Goal: Task Accomplishment & Management: Manage account settings

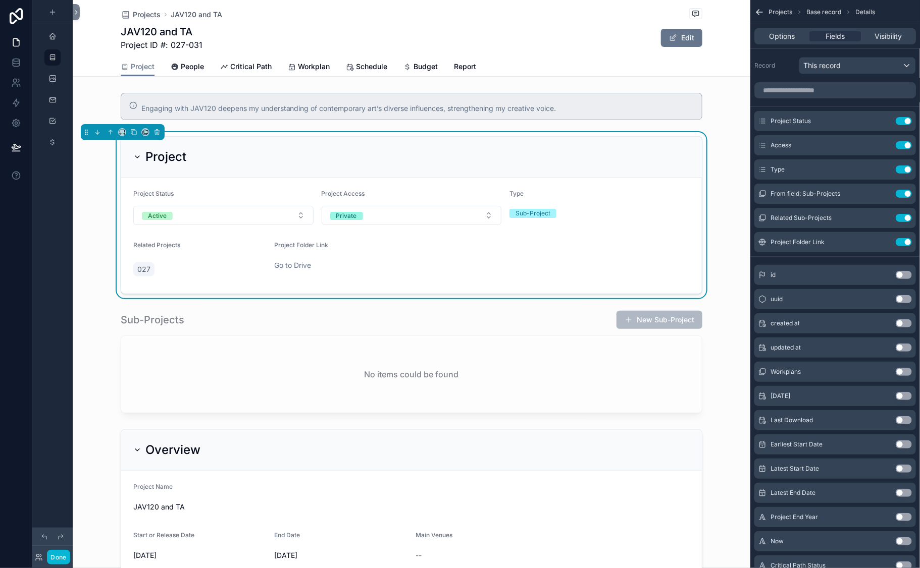
scroll to position [424, 0]
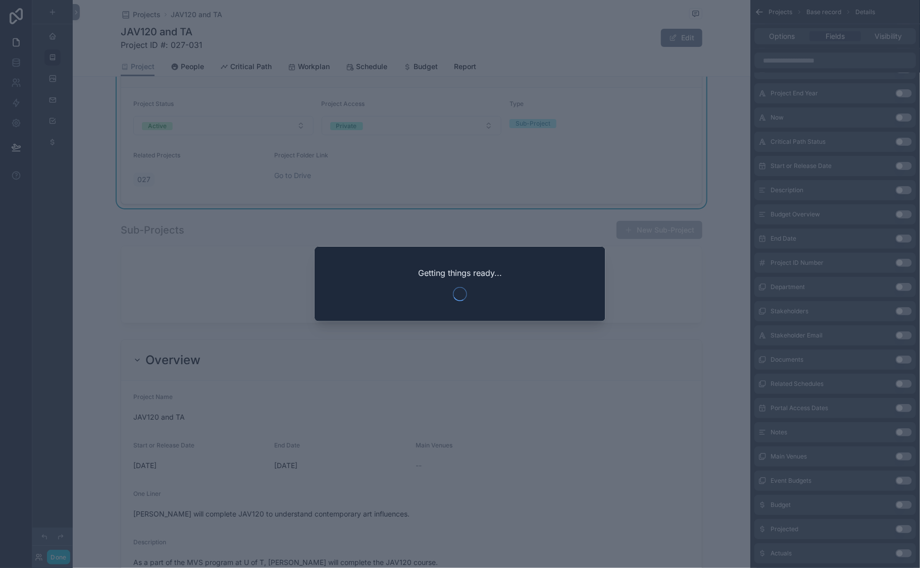
click at [482, 23] on div at bounding box center [460, 284] width 920 height 568
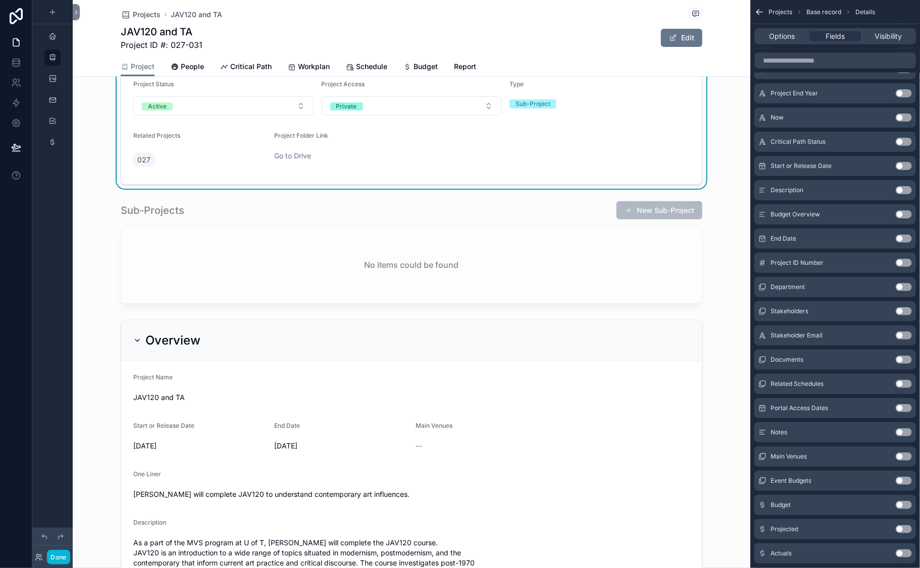
scroll to position [110, 0]
click at [70, 553] on button "Done" at bounding box center [58, 557] width 23 height 15
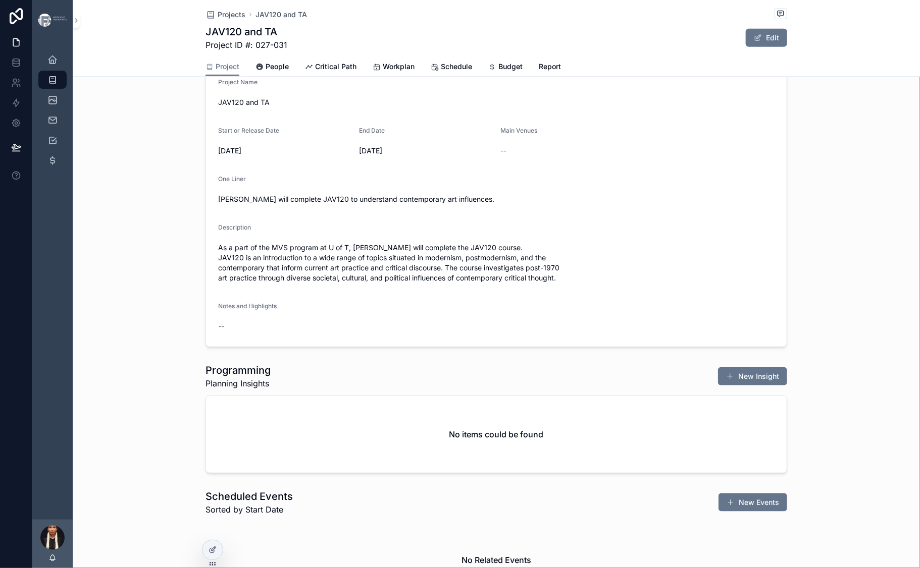
scroll to position [0, 0]
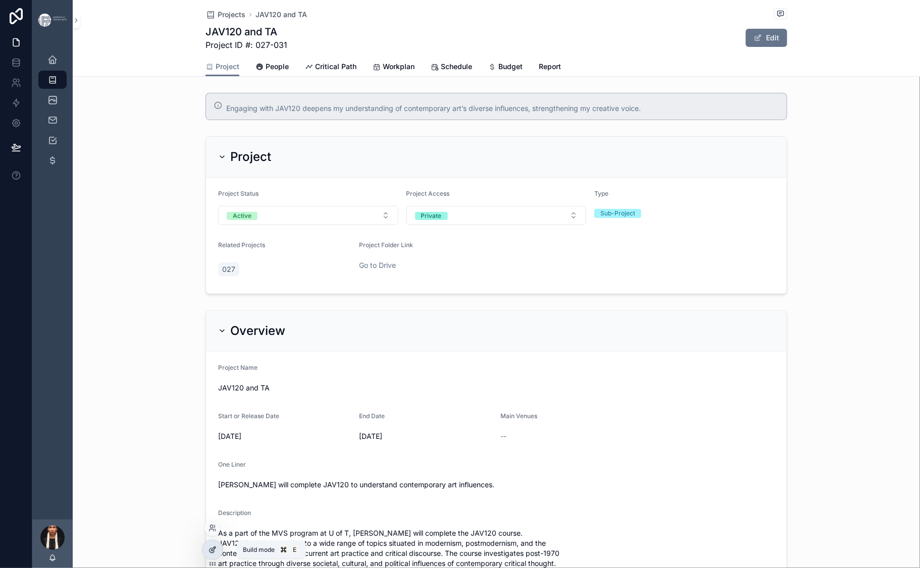
click at [217, 554] on icon at bounding box center [212, 550] width 8 height 8
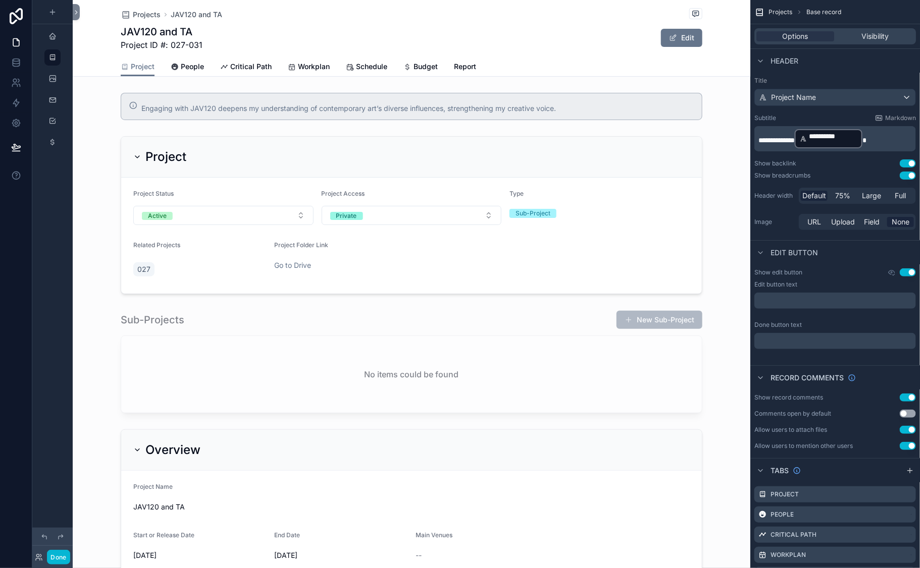
click at [452, 51] on div "JAV120 and TA Project ID #: 027-031 Edit" at bounding box center [411, 38] width 581 height 26
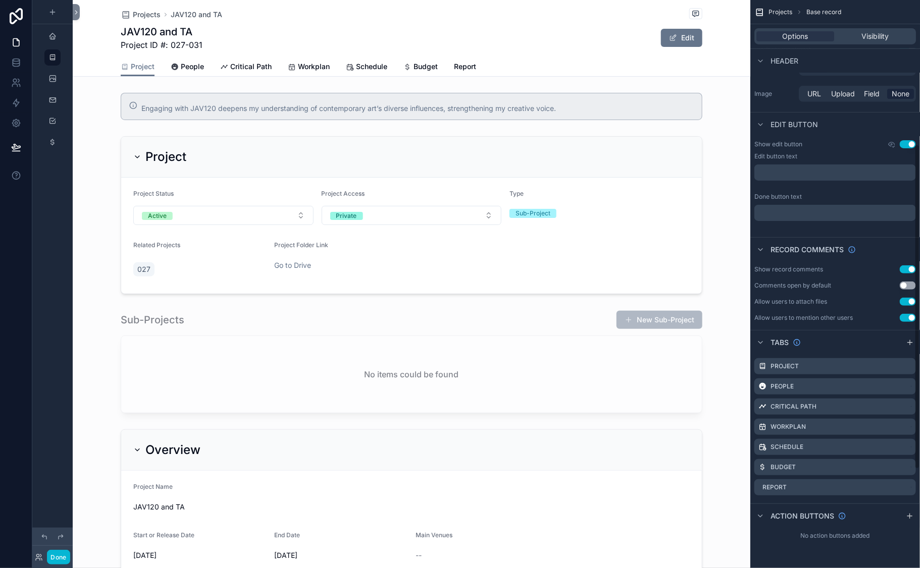
scroll to position [424, 0]
click at [909, 343] on icon "scrollable content" at bounding box center [909, 343] width 5 height 0
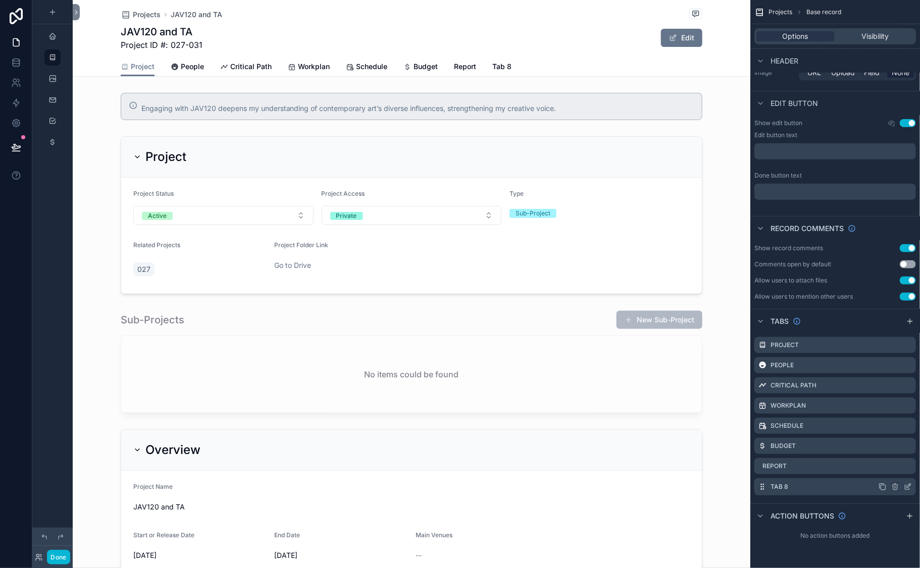
click at [770, 487] on label "Tab 8" at bounding box center [779, 487] width 18 height 8
click at [770, 489] on label "Tab 8" at bounding box center [779, 487] width 18 height 8
click at [905, 490] on icon "scrollable content" at bounding box center [907, 487] width 8 height 8
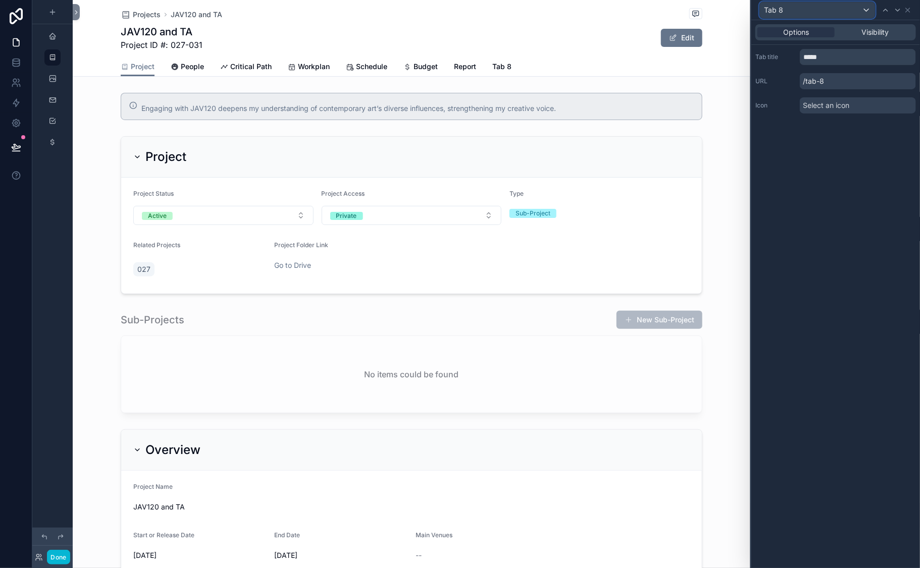
click at [760, 18] on div "Tab 8" at bounding box center [817, 10] width 115 height 16
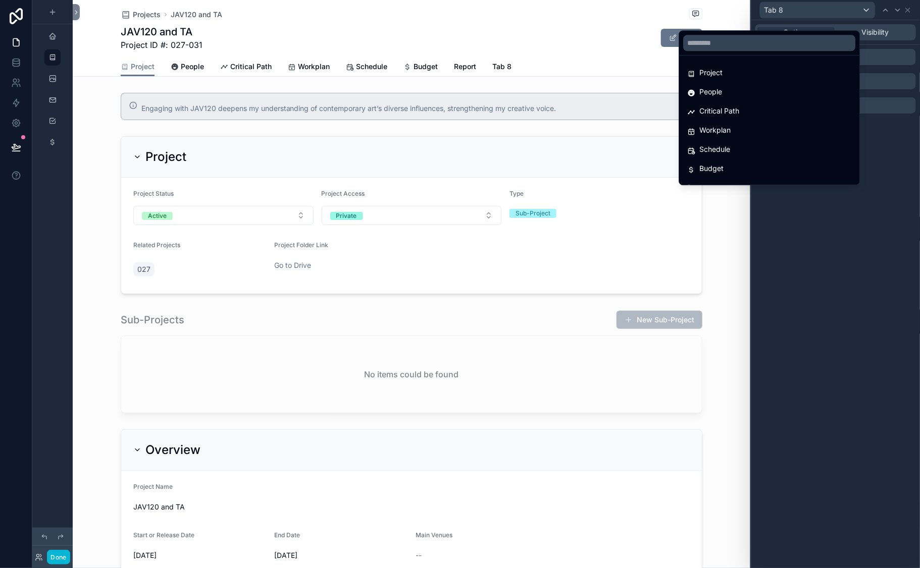
click at [751, 19] on div at bounding box center [835, 284] width 169 height 568
click at [760, 18] on div "Tab 8" at bounding box center [817, 10] width 115 height 16
click at [751, 17] on div at bounding box center [835, 284] width 169 height 568
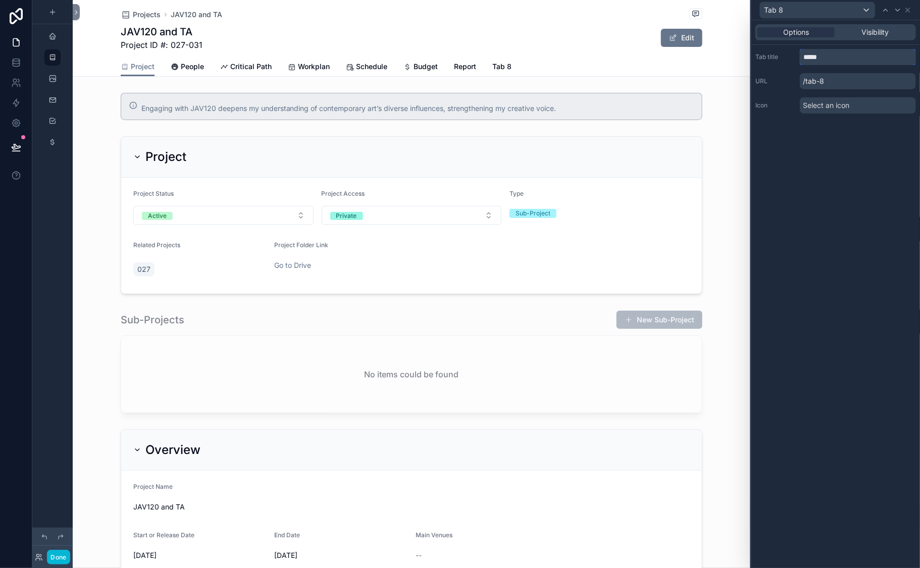
click at [800, 65] on input "*****" at bounding box center [858, 57] width 116 height 16
type input "*"
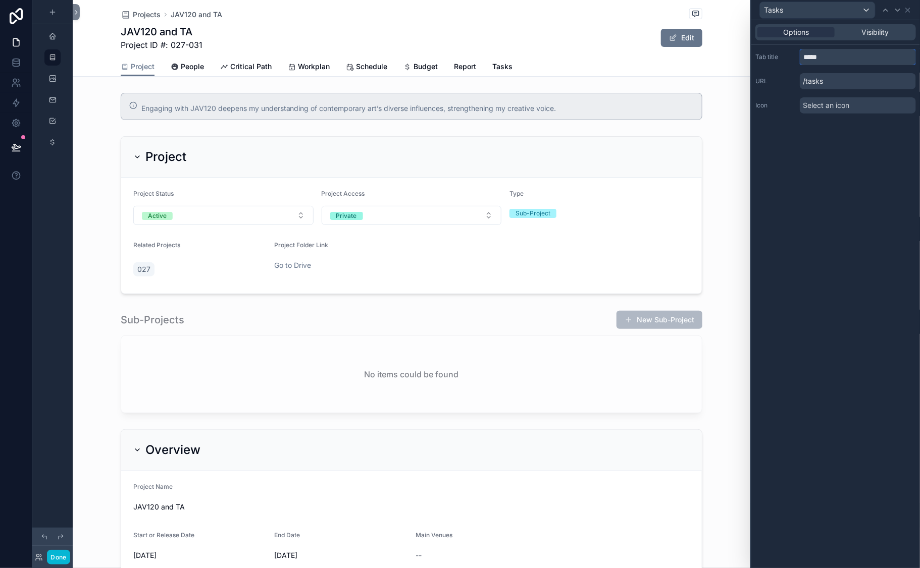
type input "*****"
click at [847, 17] on div "Tasks" at bounding box center [817, 10] width 115 height 16
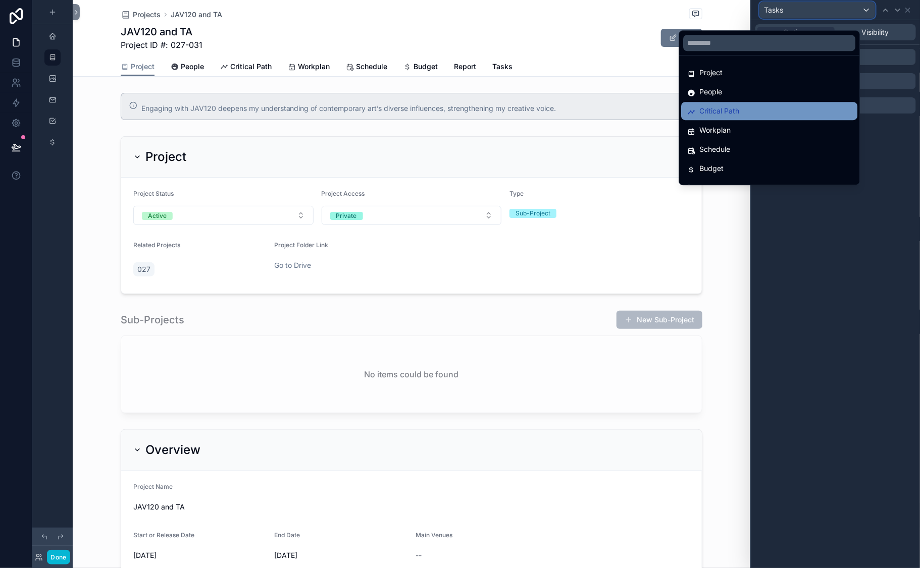
scroll to position [49, 0]
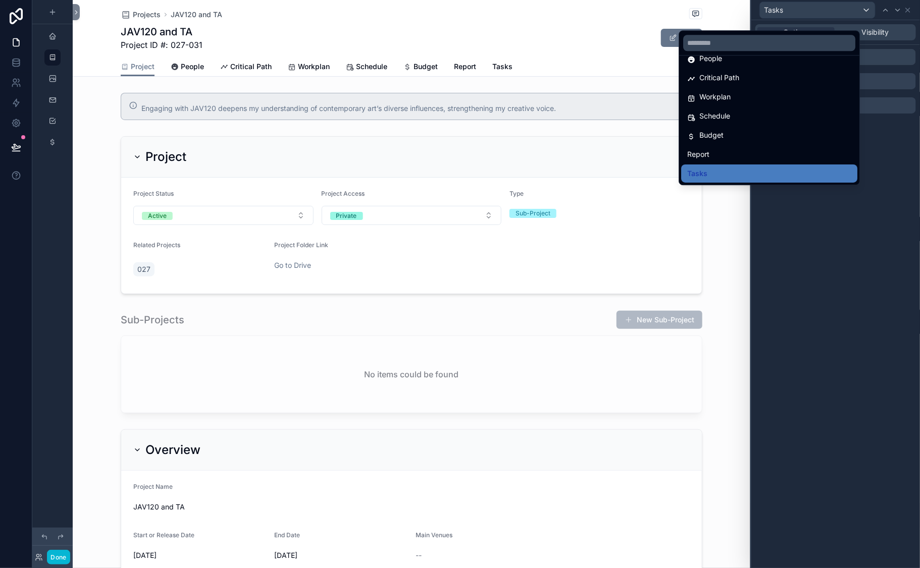
click at [751, 351] on div at bounding box center [835, 284] width 169 height 568
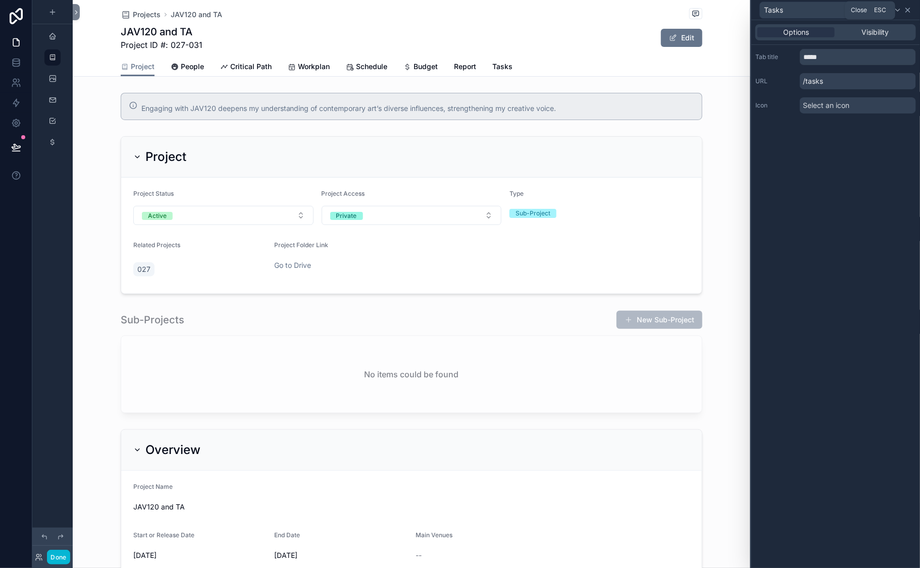
click at [905, 12] on icon at bounding box center [907, 10] width 4 height 4
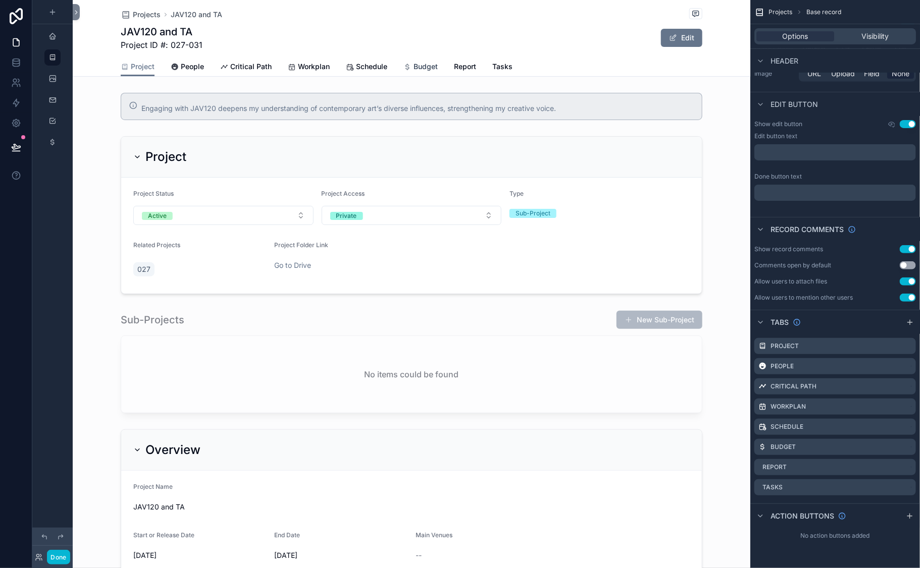
scroll to position [0, 34]
click at [512, 72] on span "Tasks" at bounding box center [502, 67] width 20 height 10
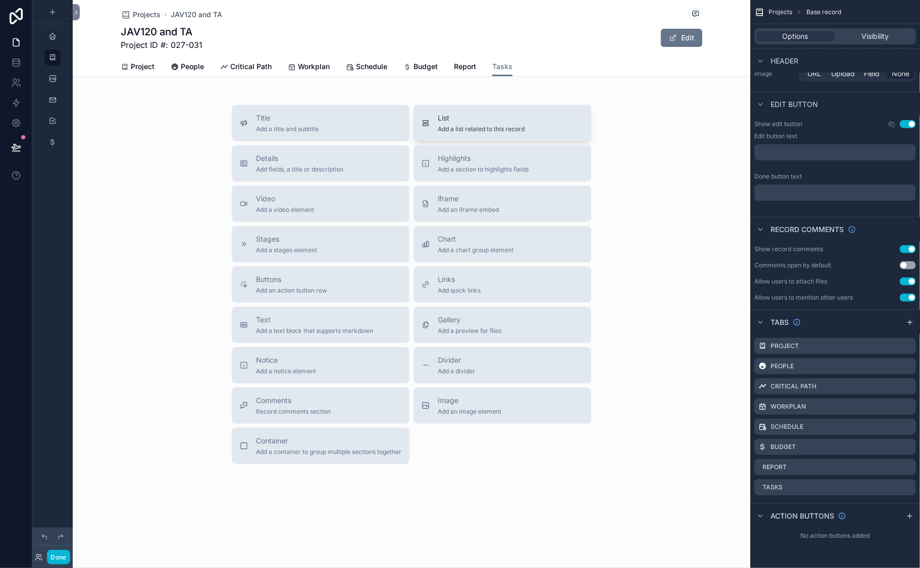
click at [438, 123] on span "List" at bounding box center [481, 118] width 87 height 10
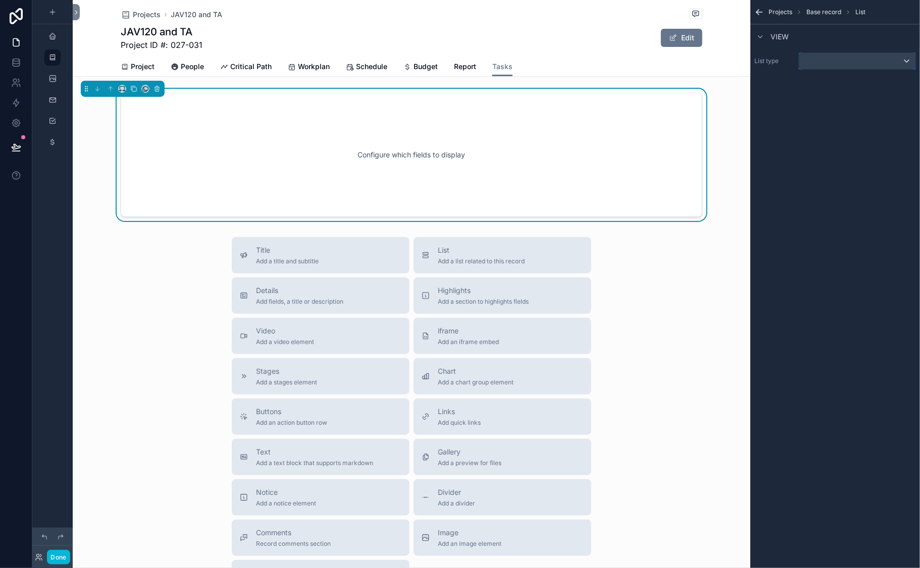
click at [799, 69] on div "scrollable content" at bounding box center [857, 61] width 116 height 16
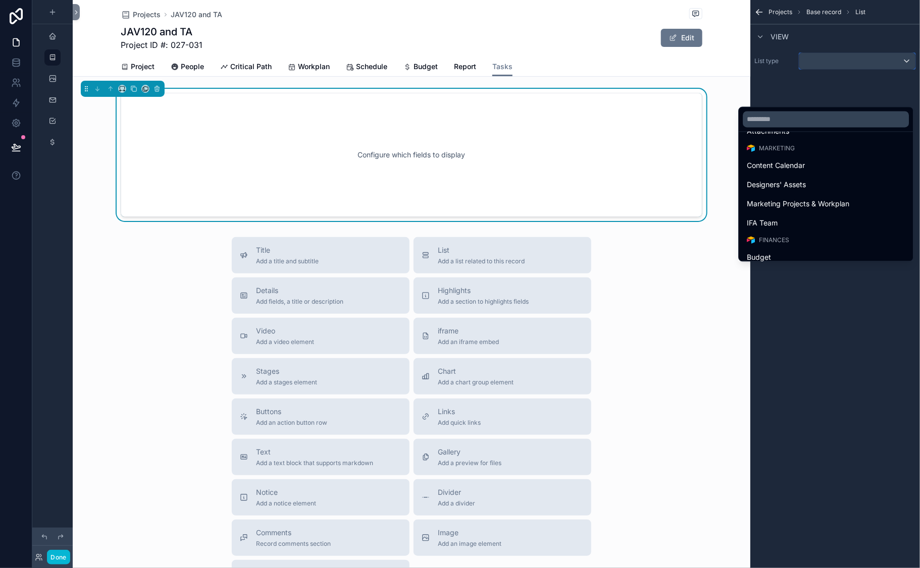
scroll to position [420, 0]
click at [762, 68] on span "Tasks" at bounding box center [756, 62] width 19 height 12
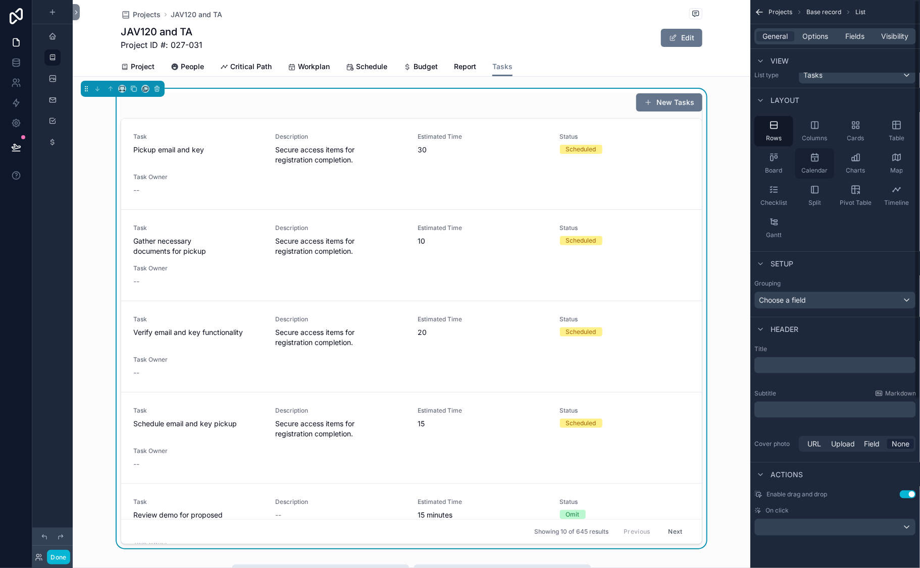
scroll to position [0, 0]
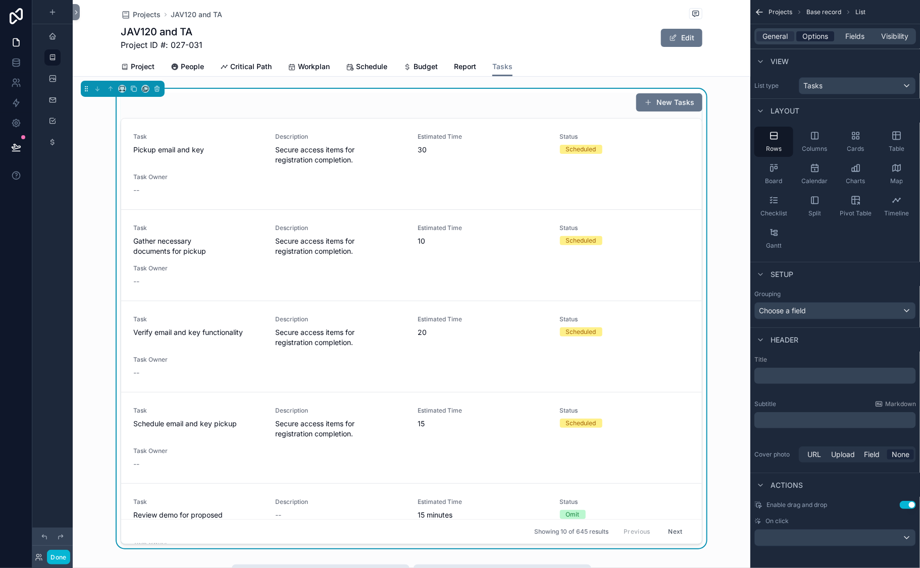
click at [802, 41] on span "Options" at bounding box center [815, 36] width 26 height 10
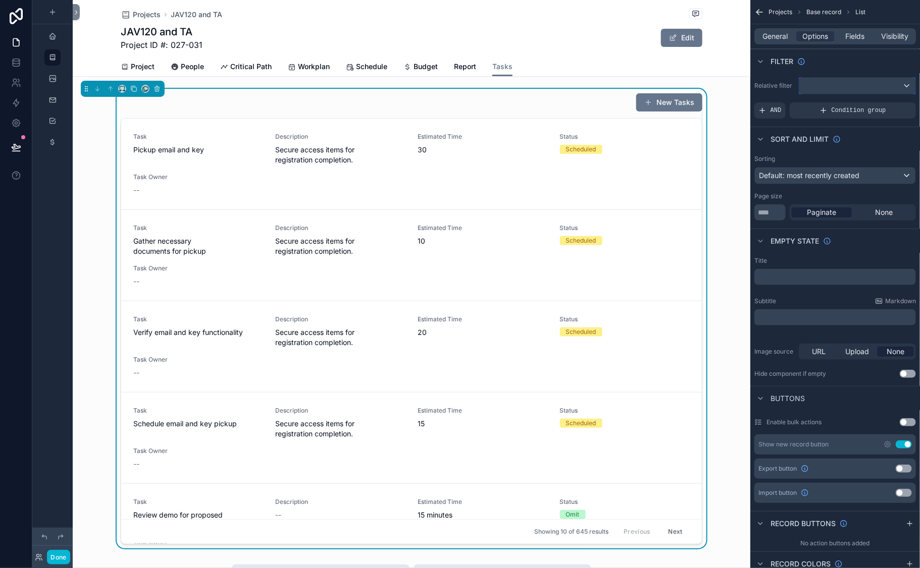
click at [799, 94] on div "scrollable content" at bounding box center [857, 86] width 116 height 16
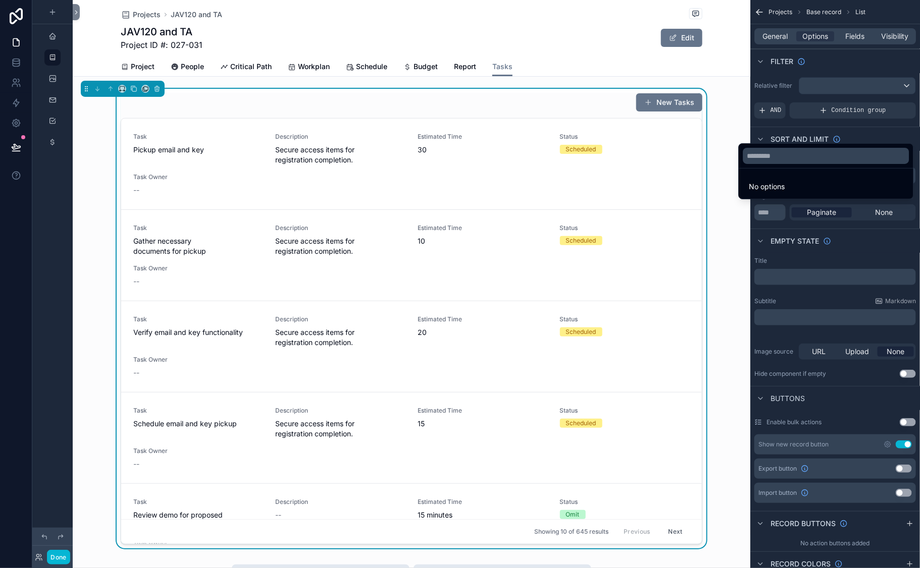
click at [786, 94] on div "scrollable content" at bounding box center [460, 284] width 920 height 568
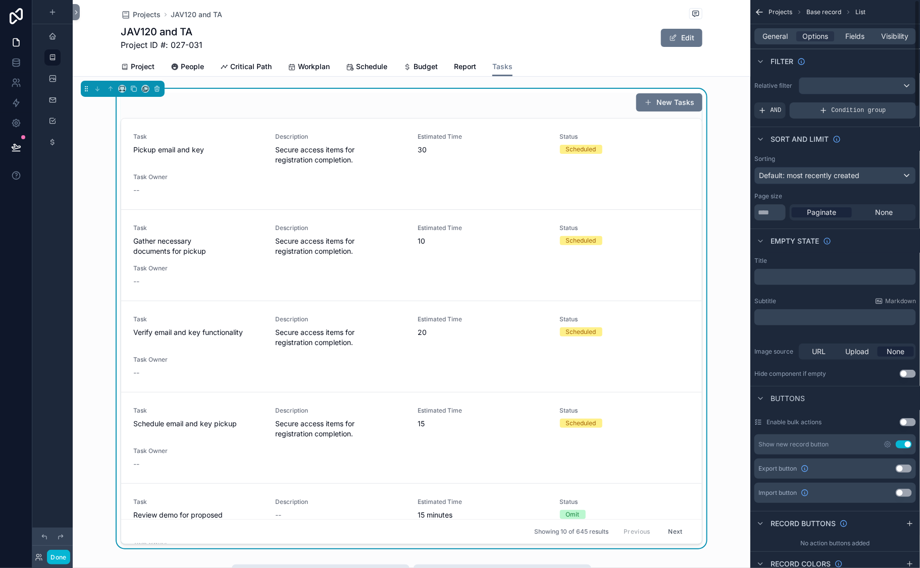
click at [819, 115] on icon "scrollable content" at bounding box center [823, 110] width 8 height 8
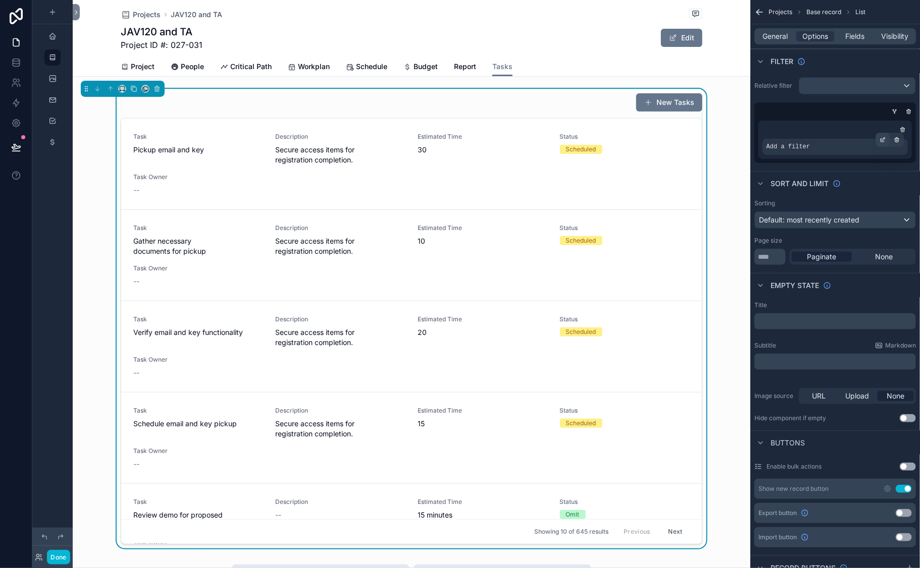
click at [875, 147] on div "scrollable content" at bounding box center [882, 140] width 14 height 14
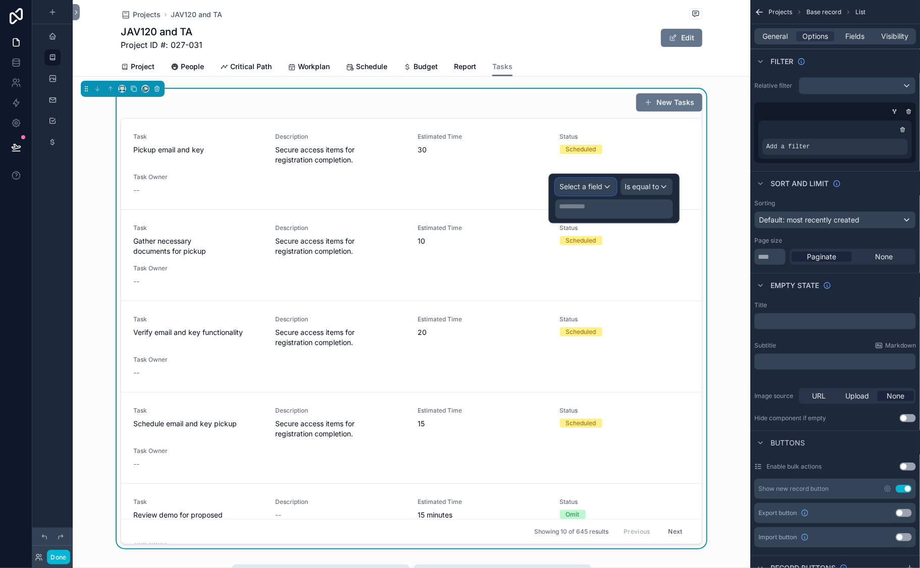
click at [562, 187] on span "Select a field" at bounding box center [581, 186] width 43 height 9
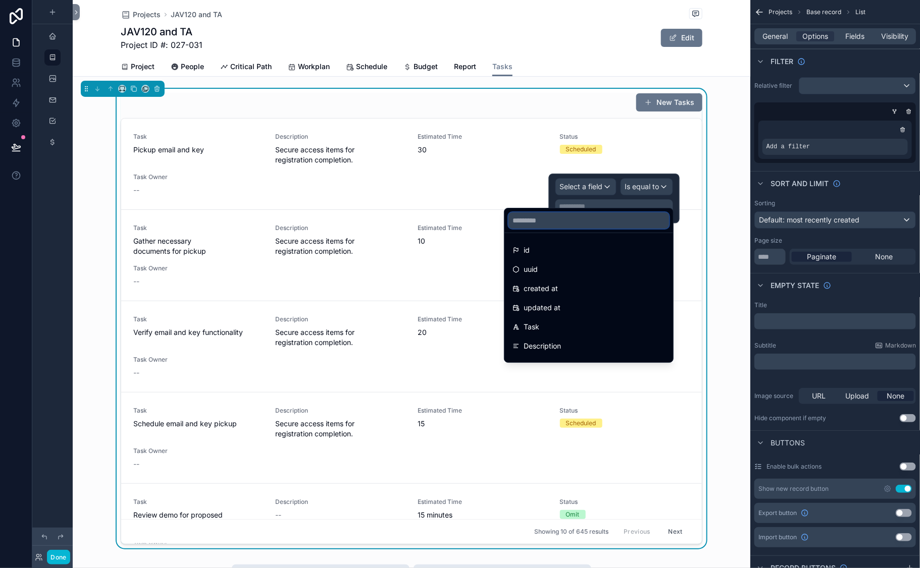
click at [544, 229] on input "text" at bounding box center [588, 220] width 161 height 16
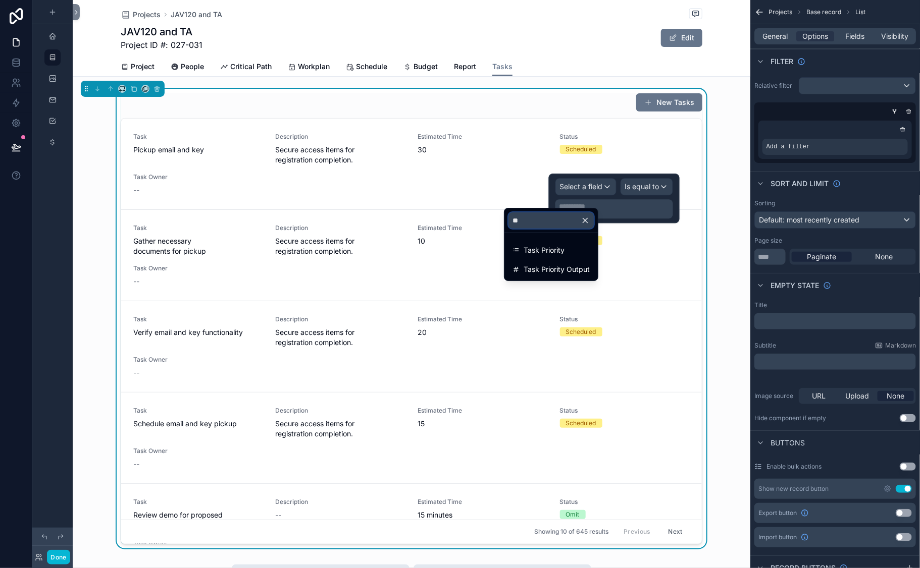
type input "*"
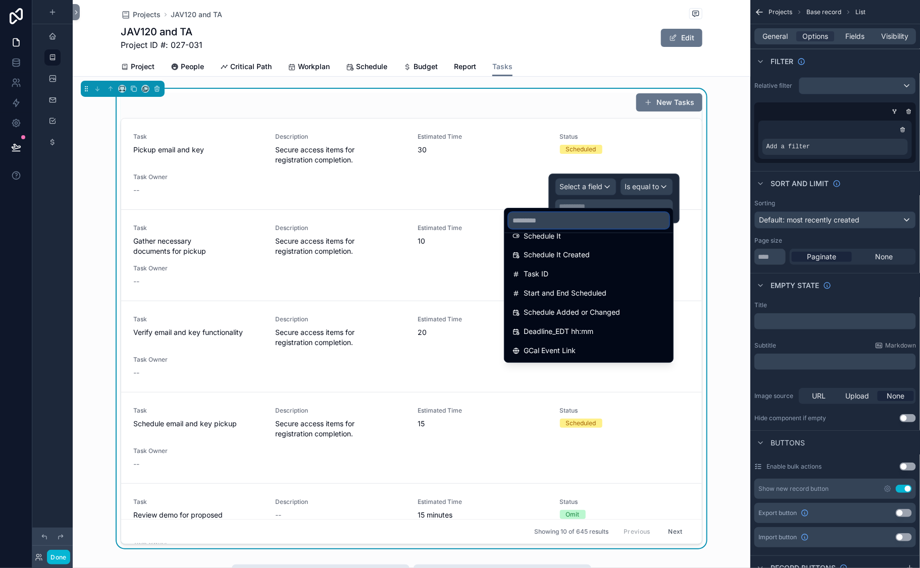
scroll to position [1170, 0]
click at [750, 110] on div "Relative filter Add a filter" at bounding box center [835, 120] width 170 height 94
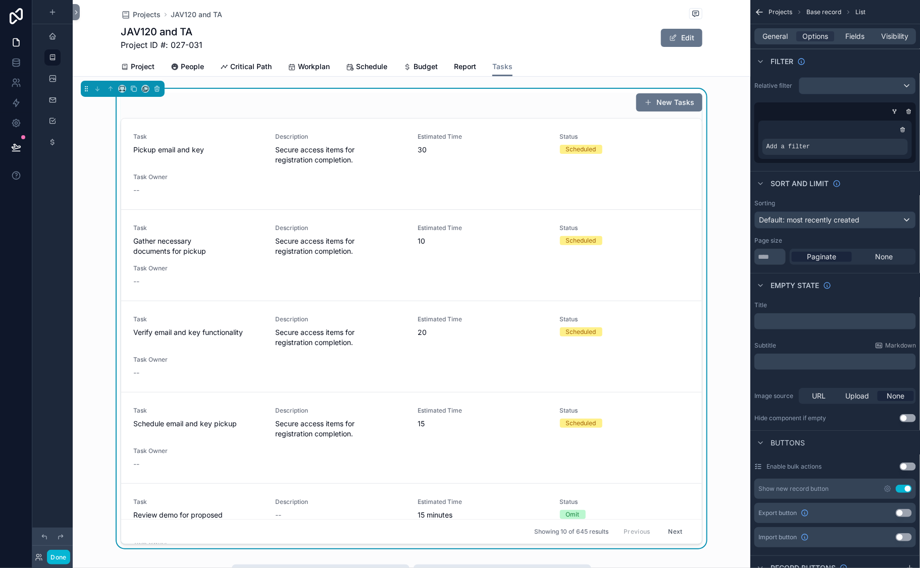
click at [370, 112] on div "New Tasks" at bounding box center [411, 102] width 581 height 19
click at [799, 94] on div "scrollable content" at bounding box center [857, 86] width 116 height 16
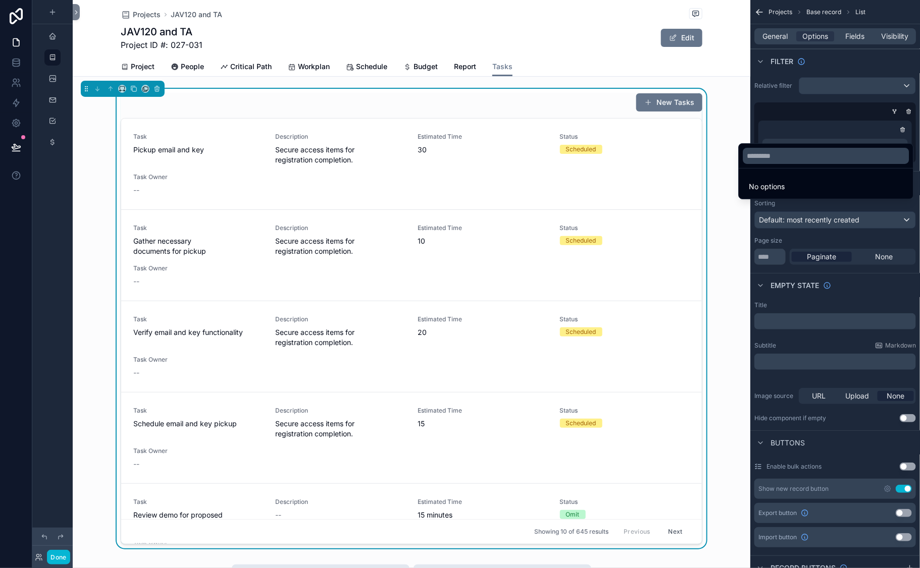
click at [769, 131] on div "scrollable content" at bounding box center [460, 284] width 920 height 568
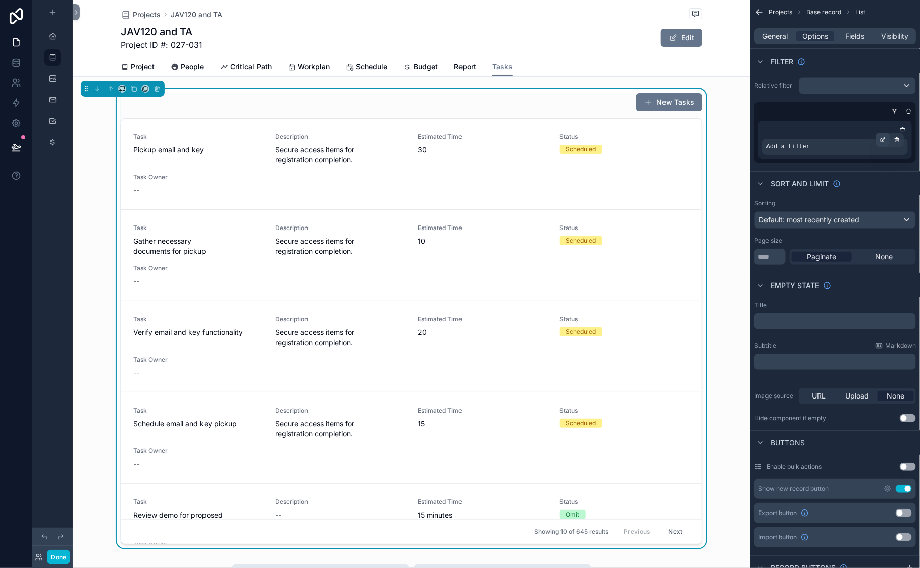
click at [879, 143] on icon "scrollable content" at bounding box center [882, 140] width 6 height 6
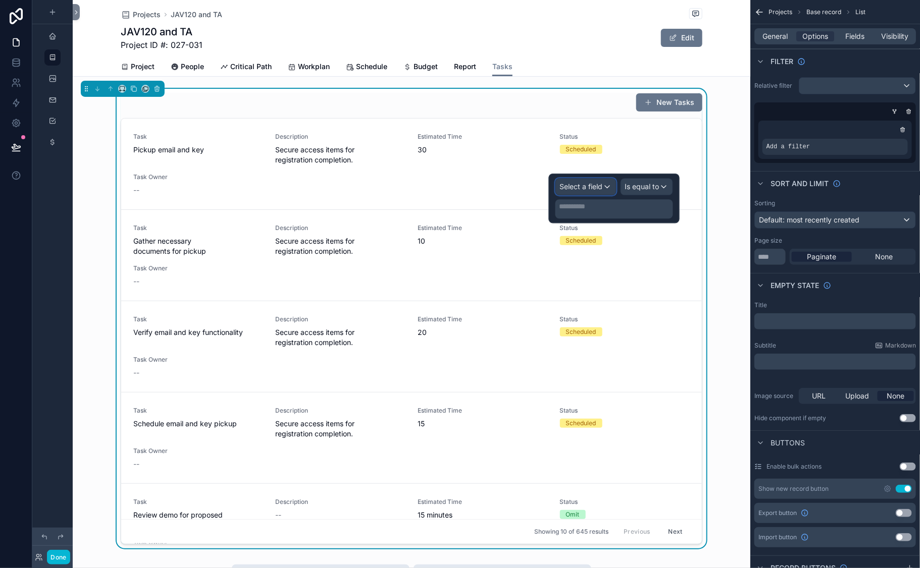
click at [574, 191] on span "Select a field" at bounding box center [581, 186] width 43 height 9
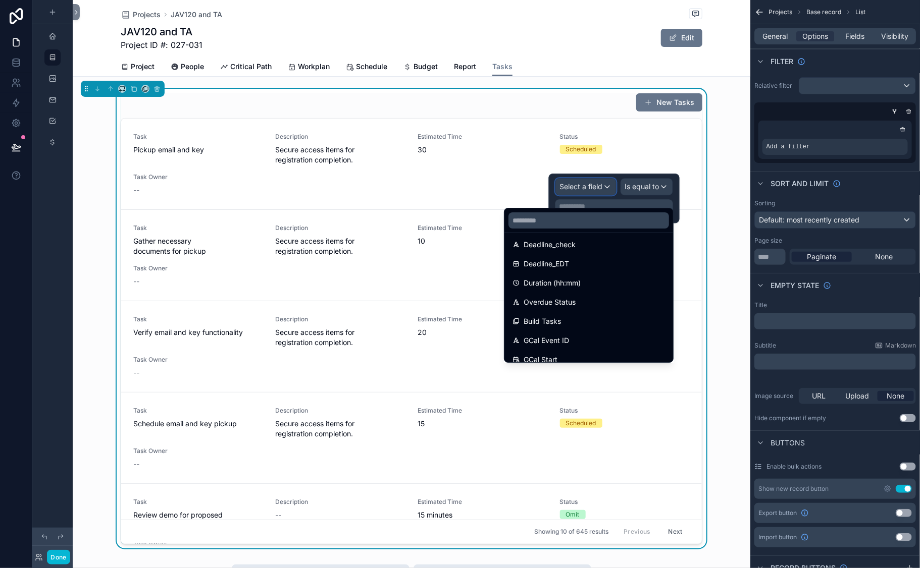
scroll to position [429, 0]
click at [559, 226] on input "text" at bounding box center [588, 220] width 161 height 16
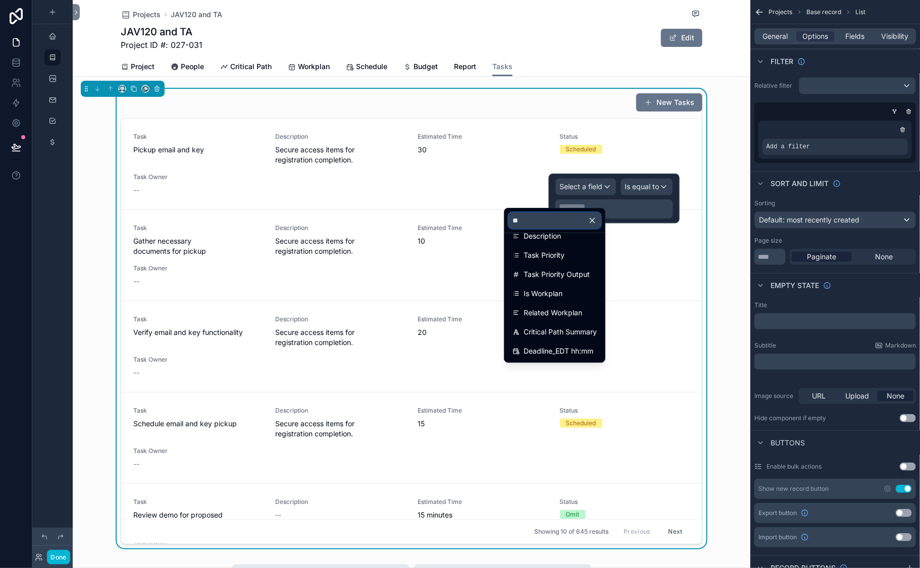
scroll to position [0, 0]
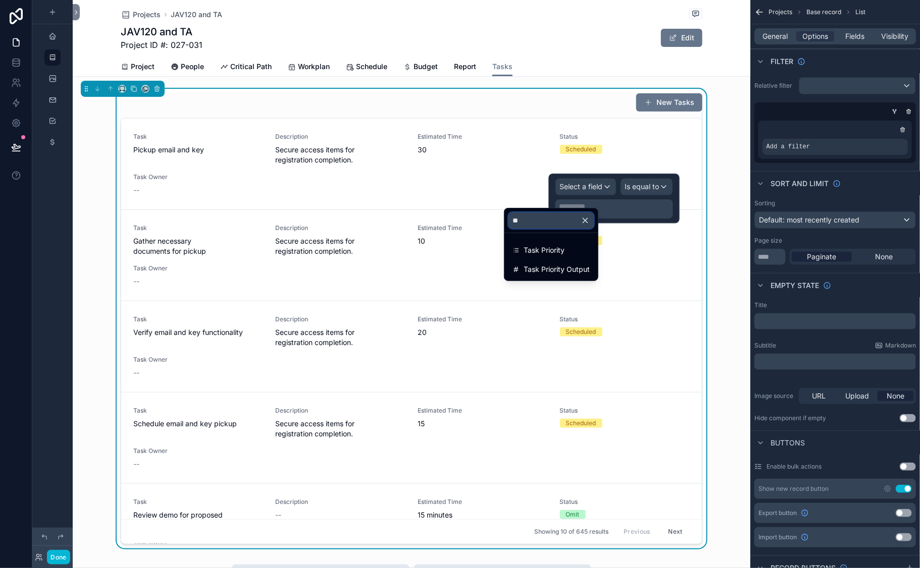
type input "*"
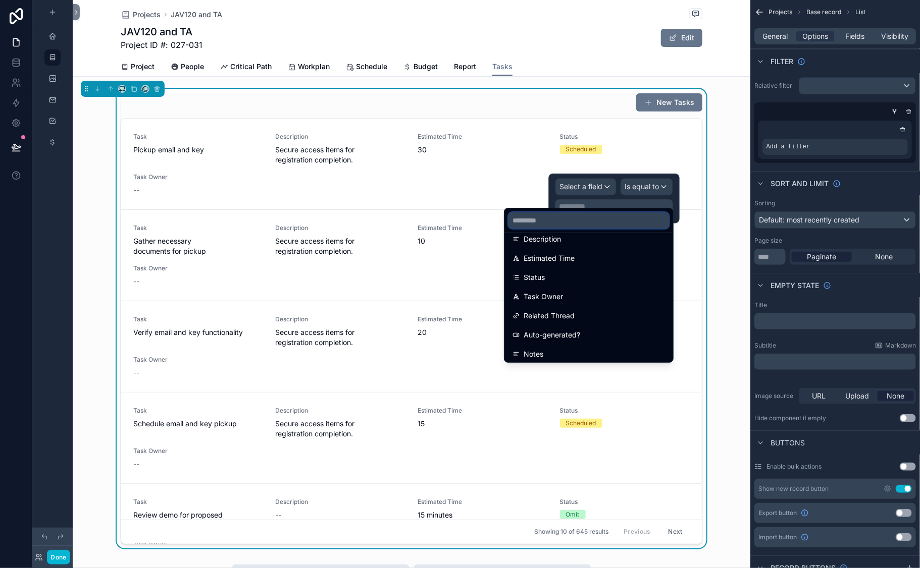
scroll to position [128, 0]
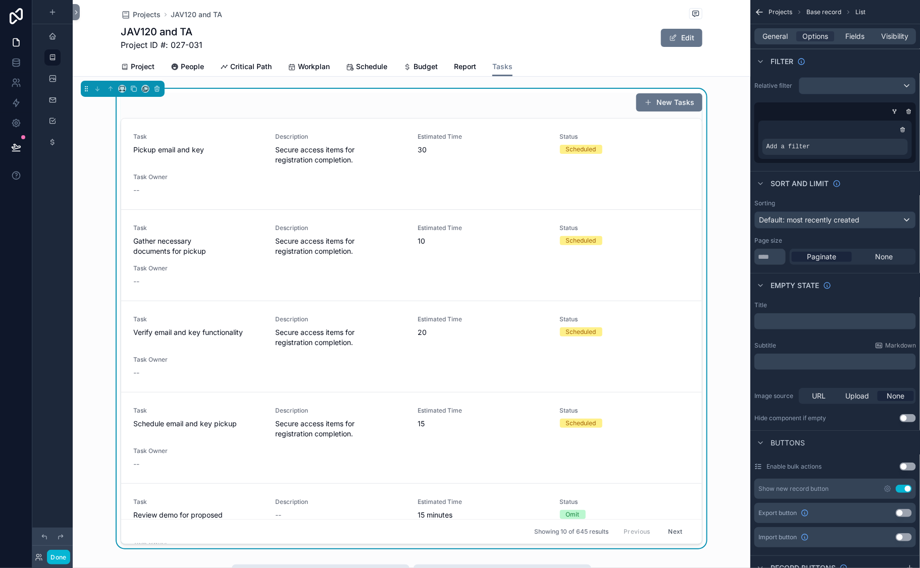
click at [445, 15] on div "Projects JAV120 and TA" at bounding box center [411, 14] width 581 height 13
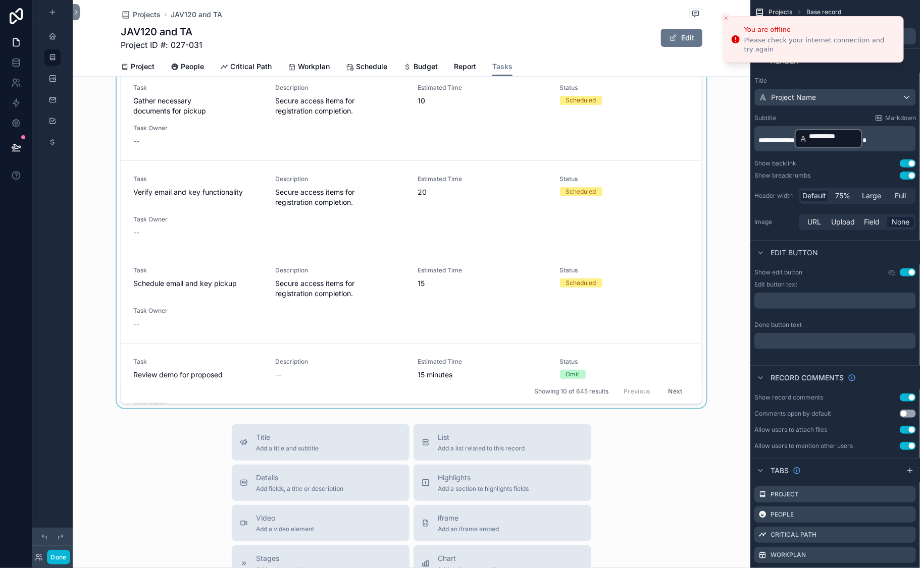
scroll to position [0, 0]
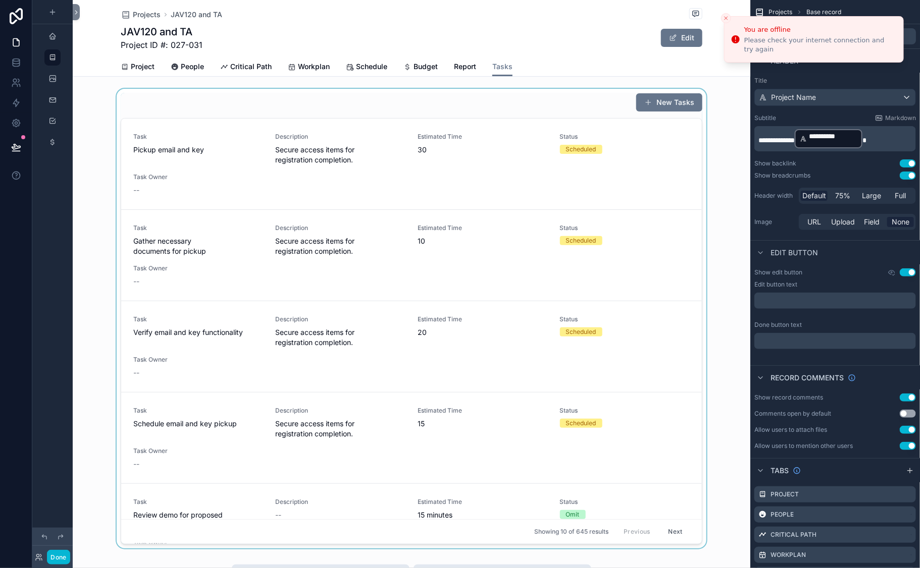
click at [438, 162] on div "scrollable content" at bounding box center [411, 319] width 677 height 460
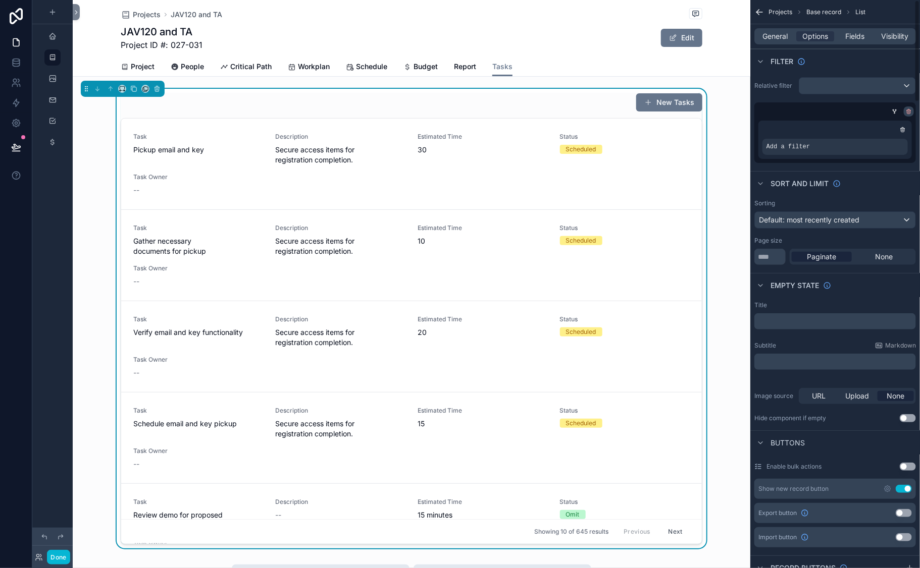
click at [909, 113] on icon "scrollable content" at bounding box center [909, 113] width 0 height 2
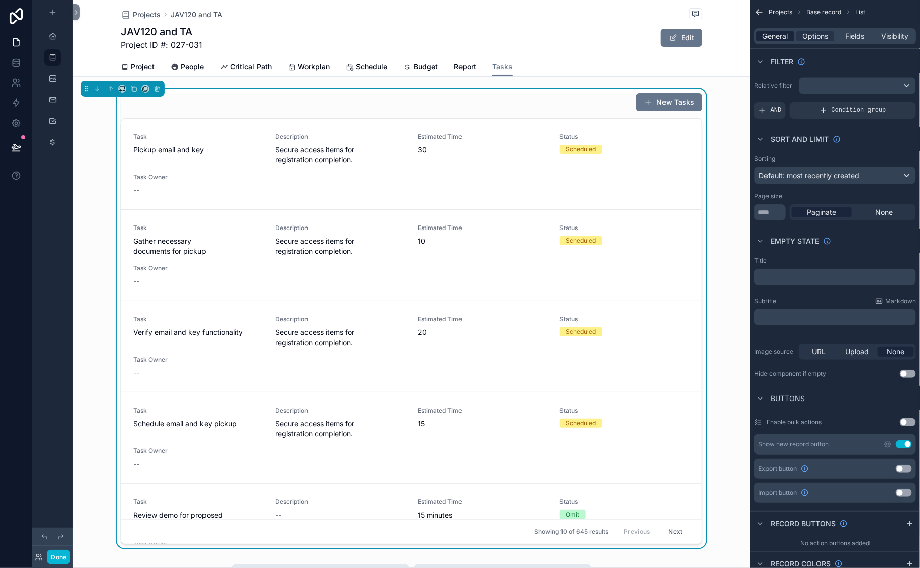
click at [763, 41] on span "General" at bounding box center [775, 36] width 25 height 10
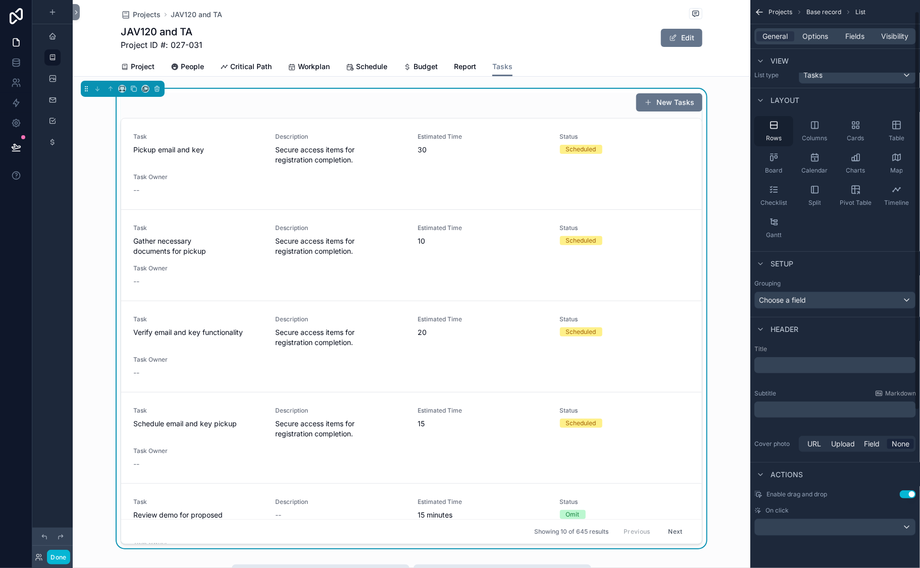
scroll to position [3, 0]
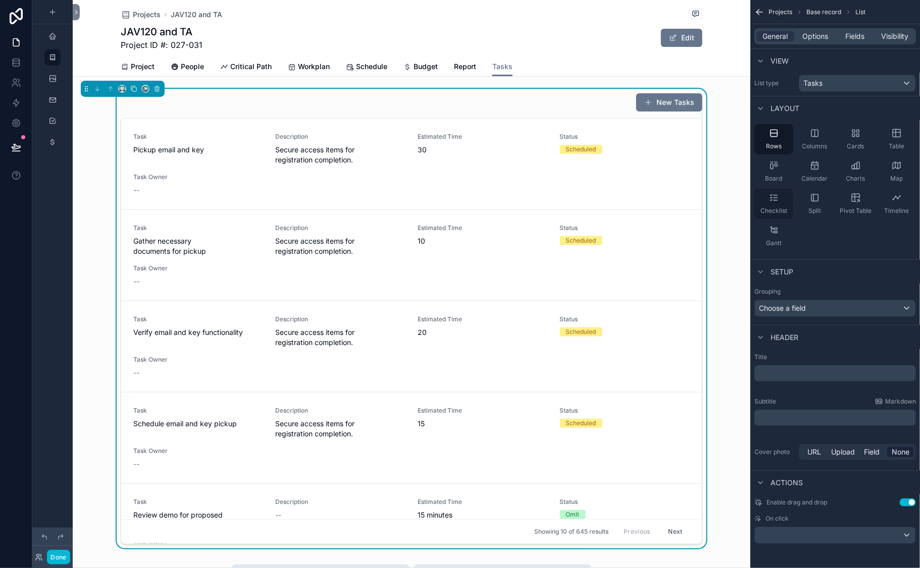
click at [769, 203] on icon "scrollable content" at bounding box center [774, 198] width 10 height 10
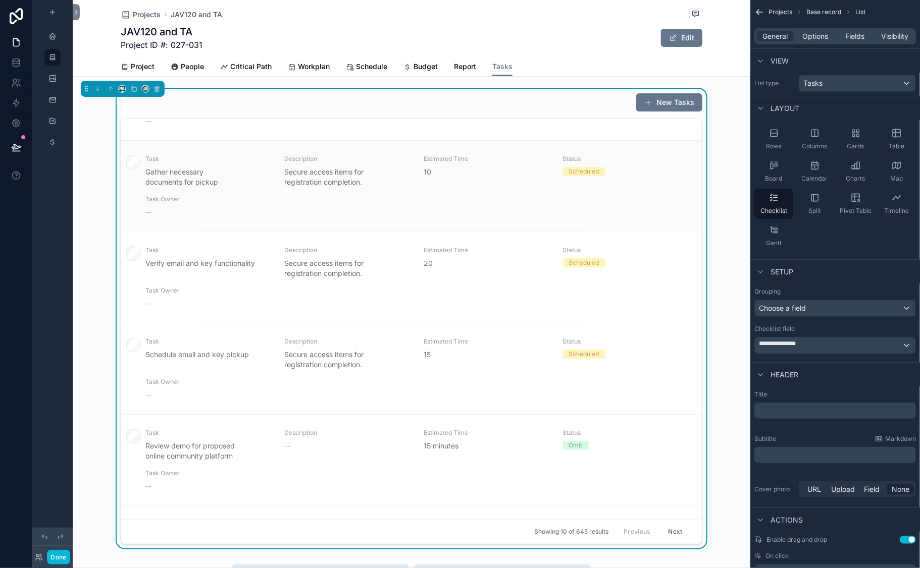
scroll to position [72, 0]
click at [882, 154] on div "Table" at bounding box center [896, 139] width 39 height 30
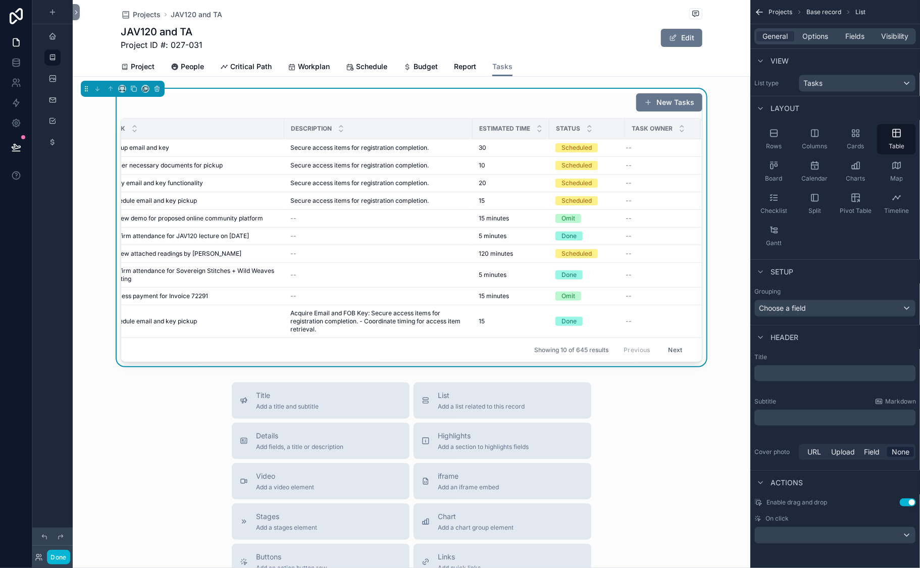
scroll to position [23, 129]
click at [845, 41] on span "Fields" at bounding box center [854, 36] width 19 height 10
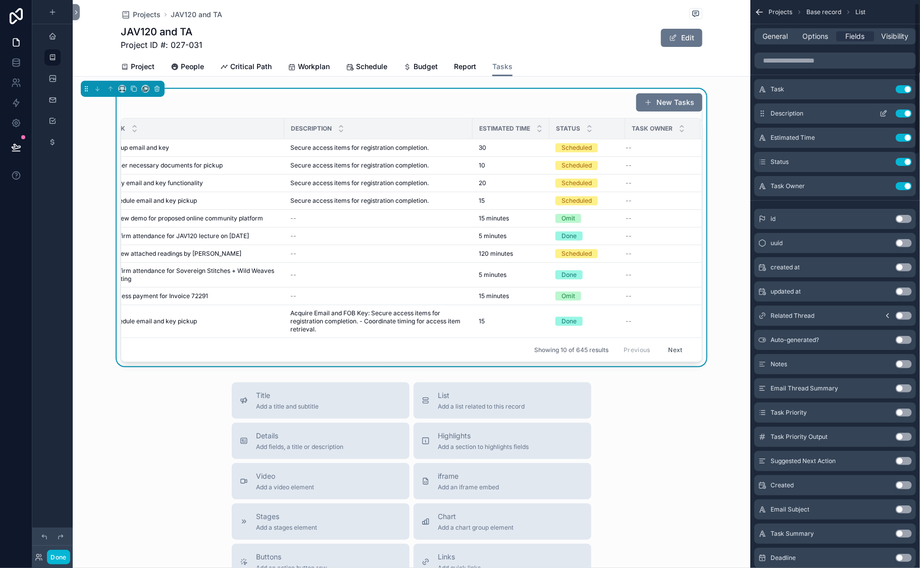
scroll to position [26, 0]
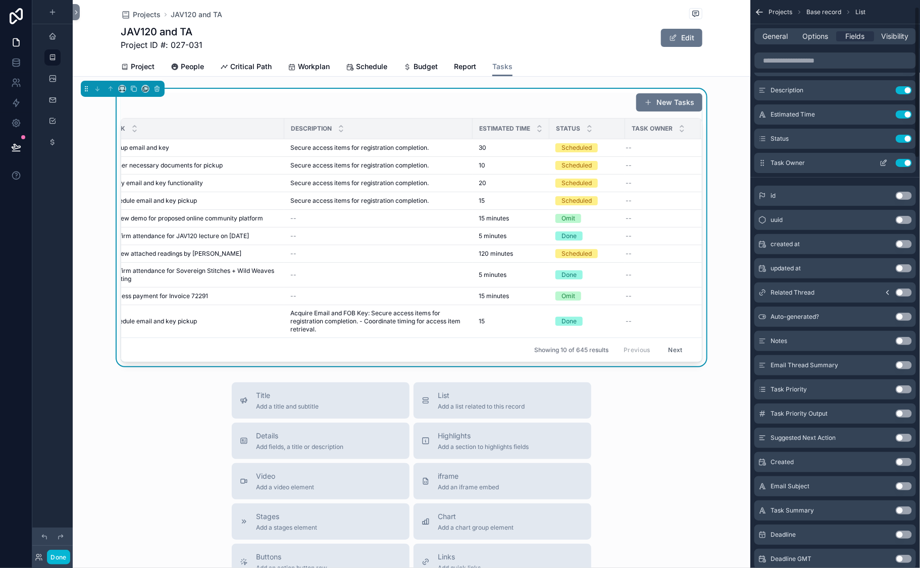
click at [896, 167] on button "Use setting" at bounding box center [903, 163] width 16 height 8
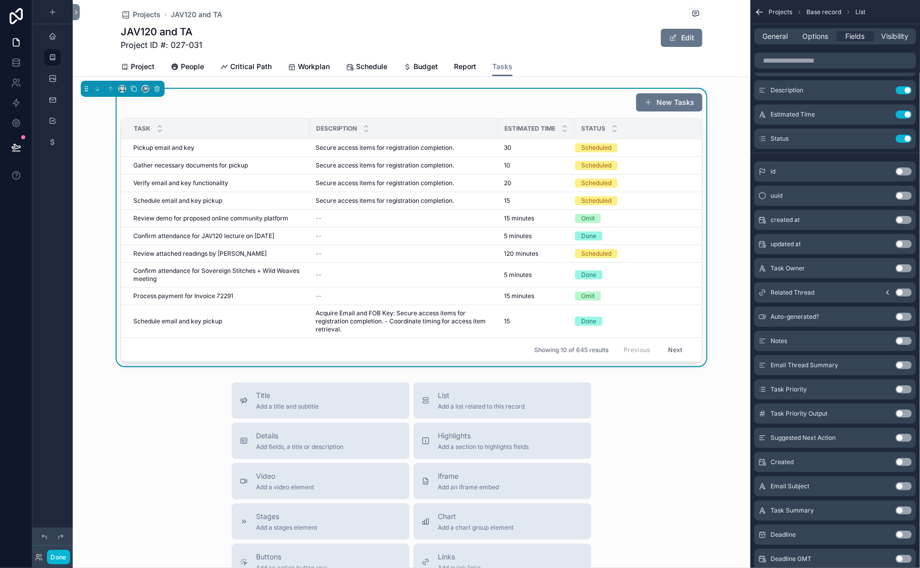
scroll to position [0, 0]
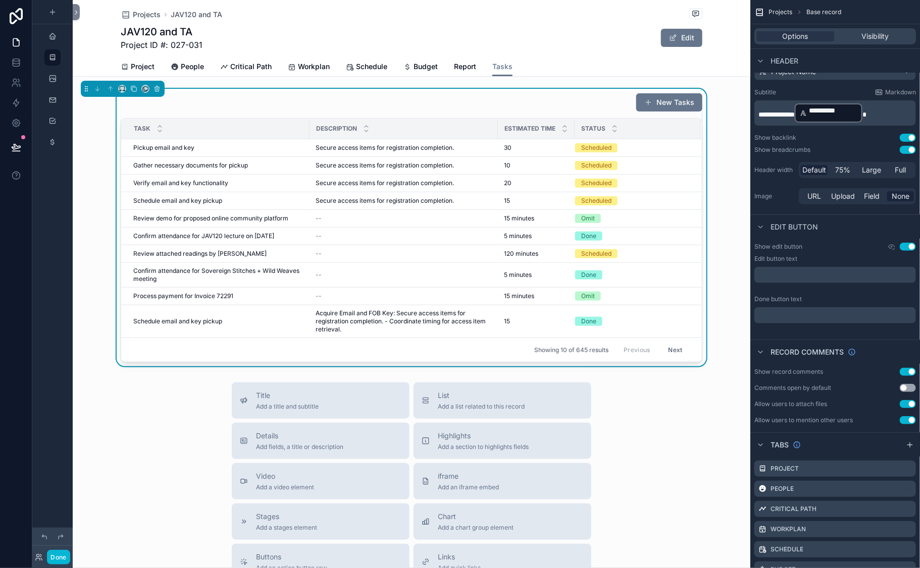
click at [475, 132] on div "Projects JAV120 and TA JAV120 and TA Project ID #: 027-031 Edit Tasks Project P…" at bounding box center [411, 411] width 677 height 823
click at [372, 112] on div "New Tasks" at bounding box center [411, 102] width 581 height 19
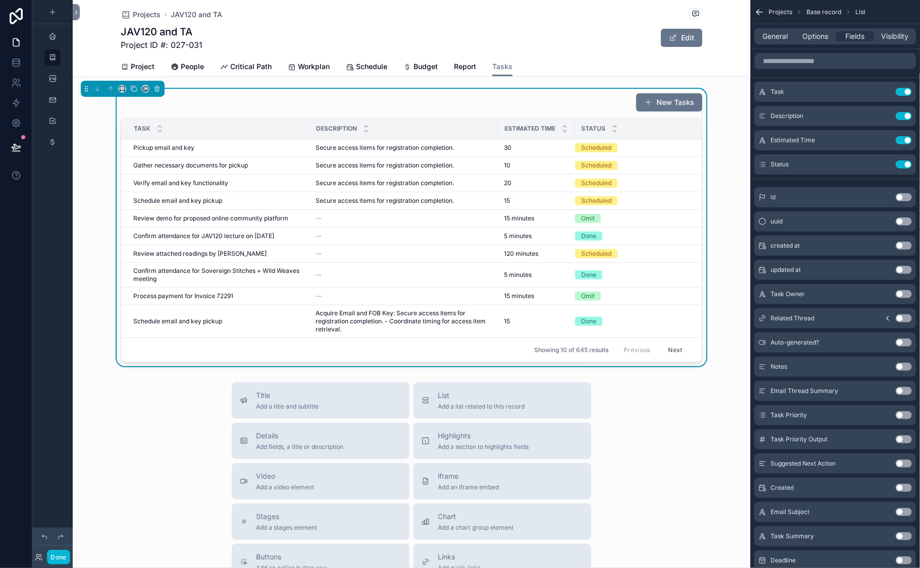
click at [483, 112] on div "New Tasks" at bounding box center [411, 102] width 581 height 19
click at [802, 41] on span "Options" at bounding box center [815, 36] width 26 height 10
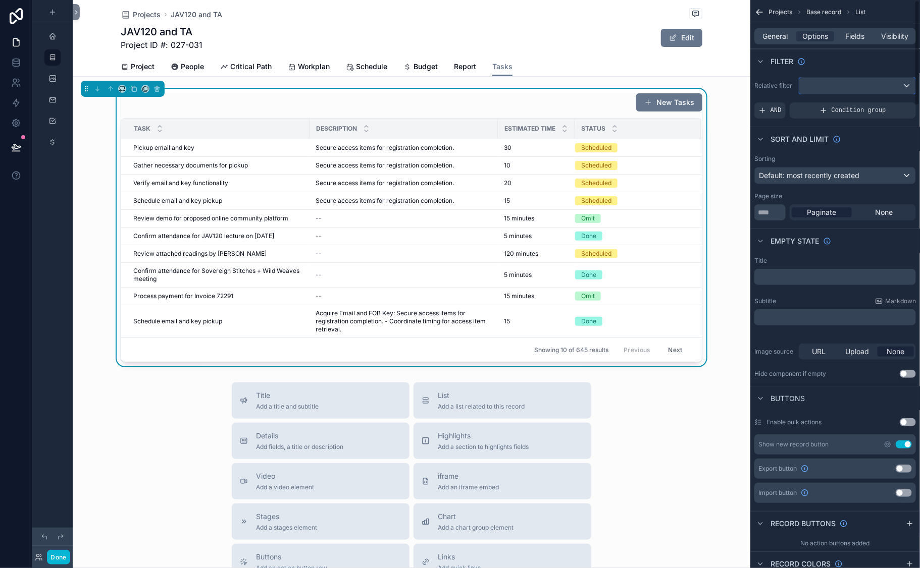
click at [799, 94] on div "scrollable content" at bounding box center [857, 86] width 116 height 16
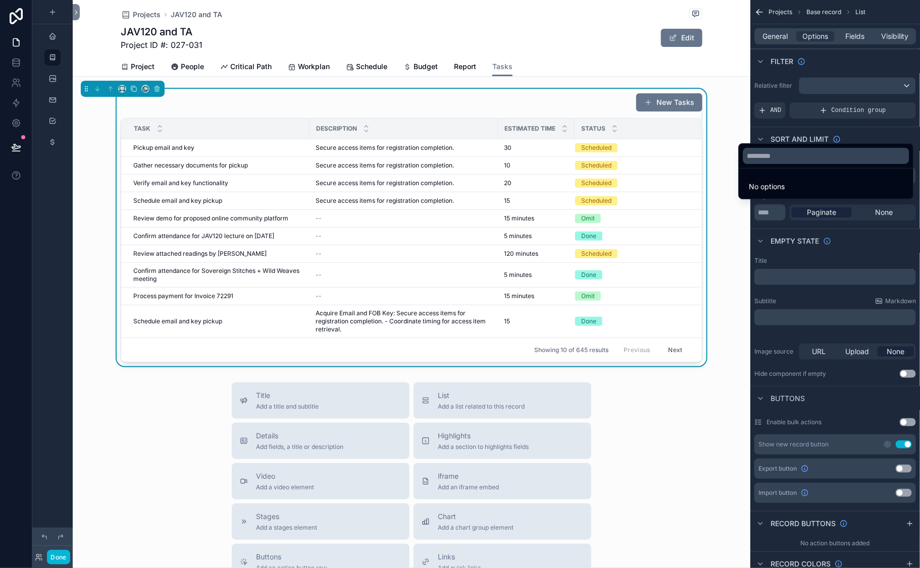
click at [768, 128] on div "scrollable content" at bounding box center [460, 284] width 920 height 568
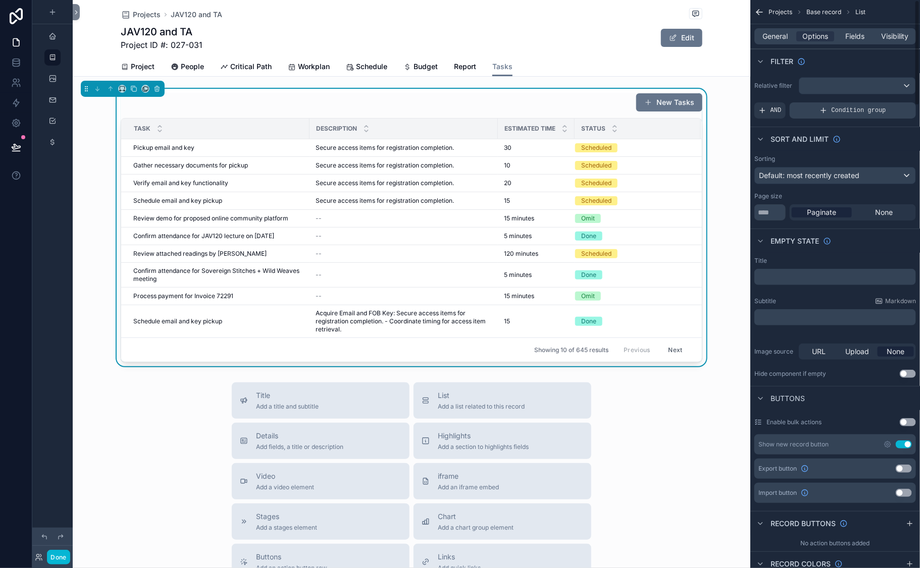
click at [789, 119] on div "Condition group" at bounding box center [852, 110] width 126 height 16
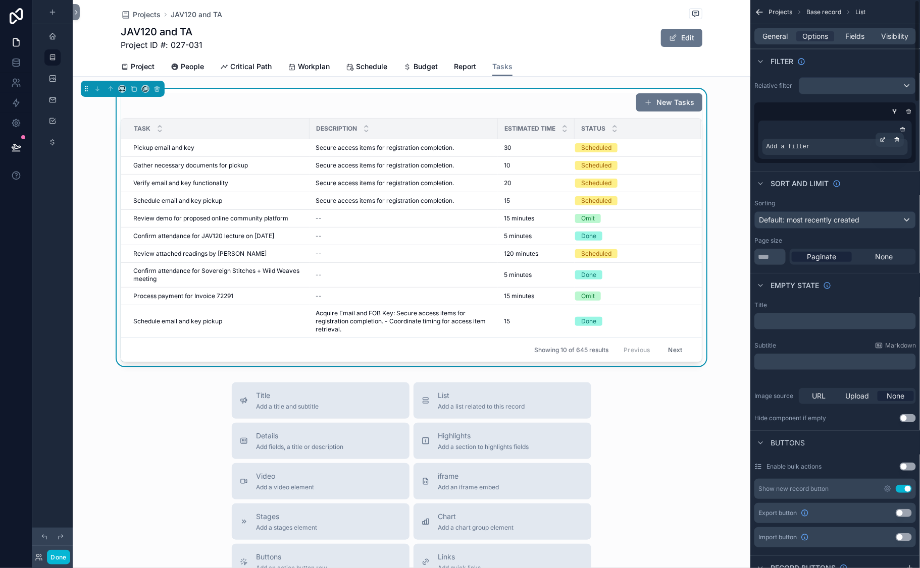
click at [766, 151] on span "Add a filter" at bounding box center [787, 147] width 43 height 8
click at [879, 143] on icon "scrollable content" at bounding box center [882, 140] width 6 height 6
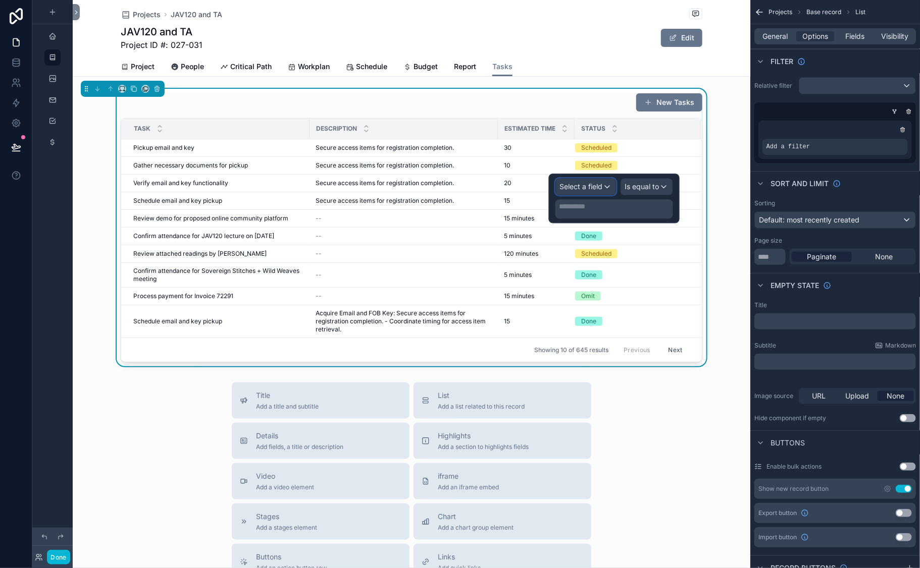
click at [556, 195] on div "Select a field" at bounding box center [586, 187] width 60 height 16
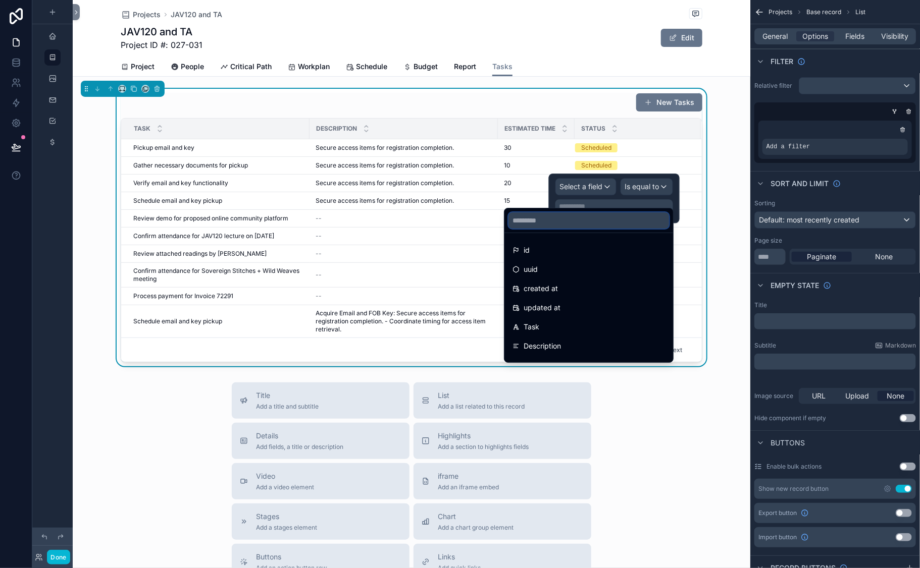
click at [540, 229] on input "text" at bounding box center [588, 220] width 161 height 16
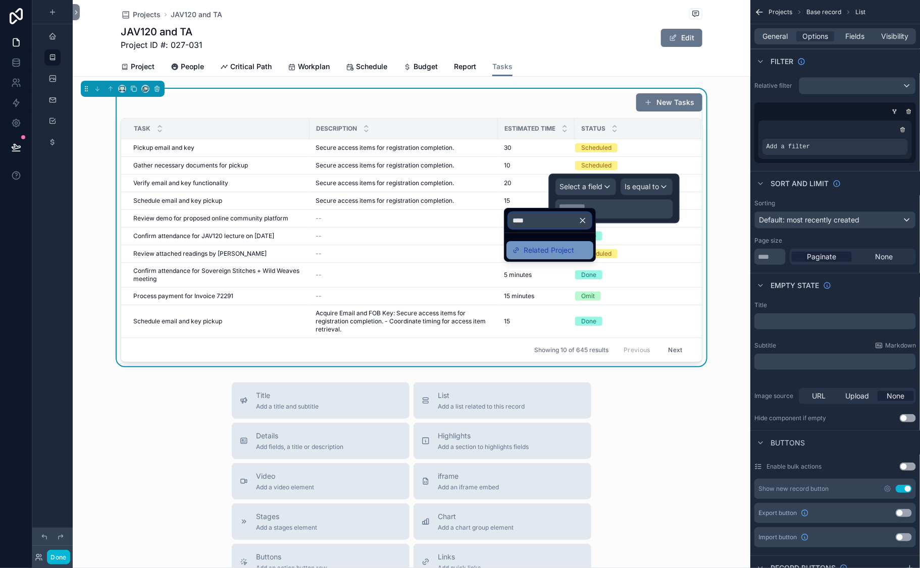
type input "****"
click at [550, 256] on span "Related Project" at bounding box center [548, 250] width 50 height 12
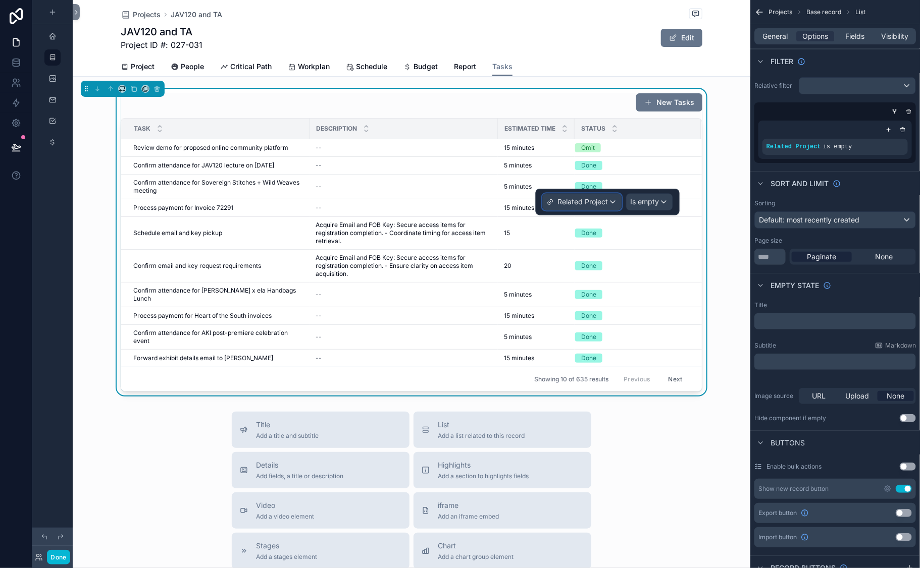
click at [586, 206] on div "Related Project" at bounding box center [582, 202] width 79 height 16
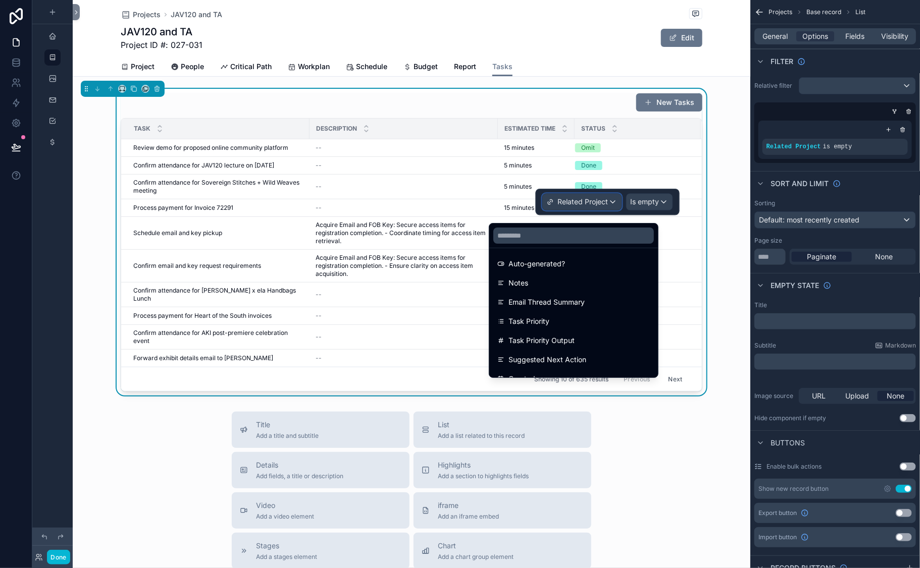
scroll to position [176, 0]
click at [634, 208] on div at bounding box center [608, 202] width 144 height 26
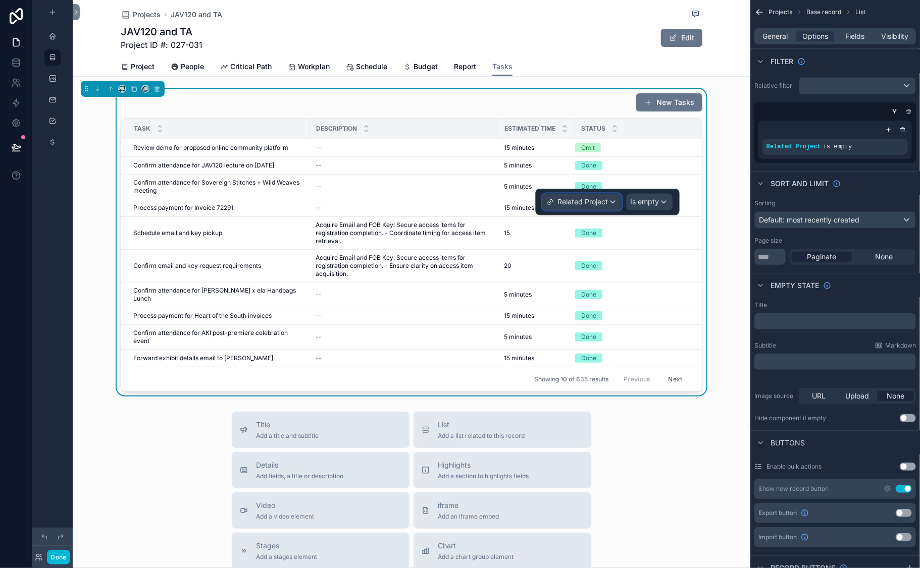
click at [577, 205] on span "Related Project" at bounding box center [583, 202] width 50 height 10
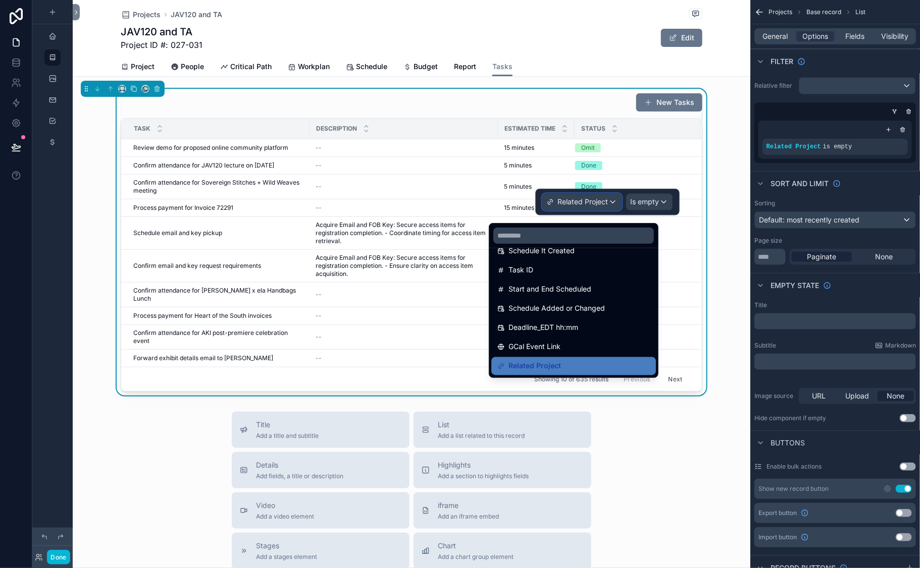
scroll to position [1373, 0]
click at [750, 149] on div "Relative filter Related Project is empty" at bounding box center [835, 120] width 170 height 94
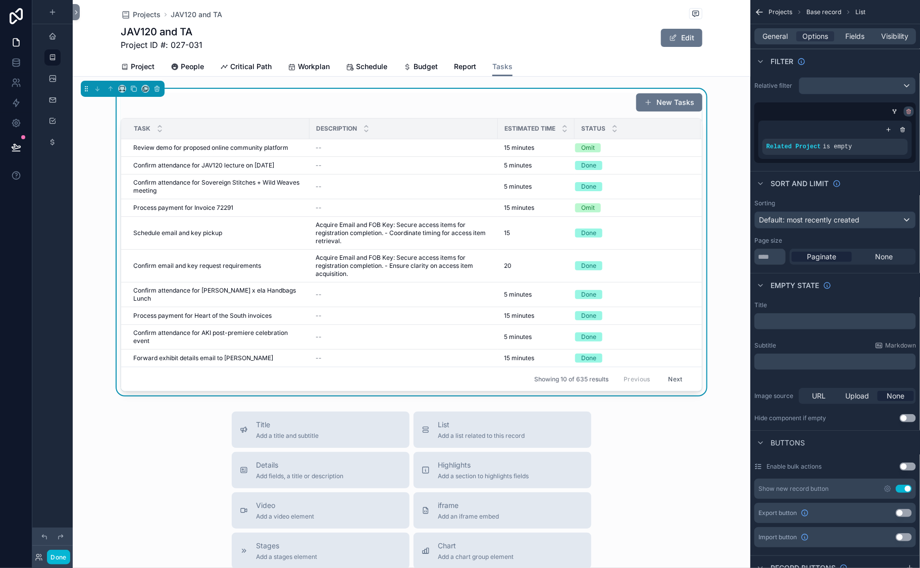
click at [905, 115] on icon "scrollable content" at bounding box center [908, 112] width 6 height 6
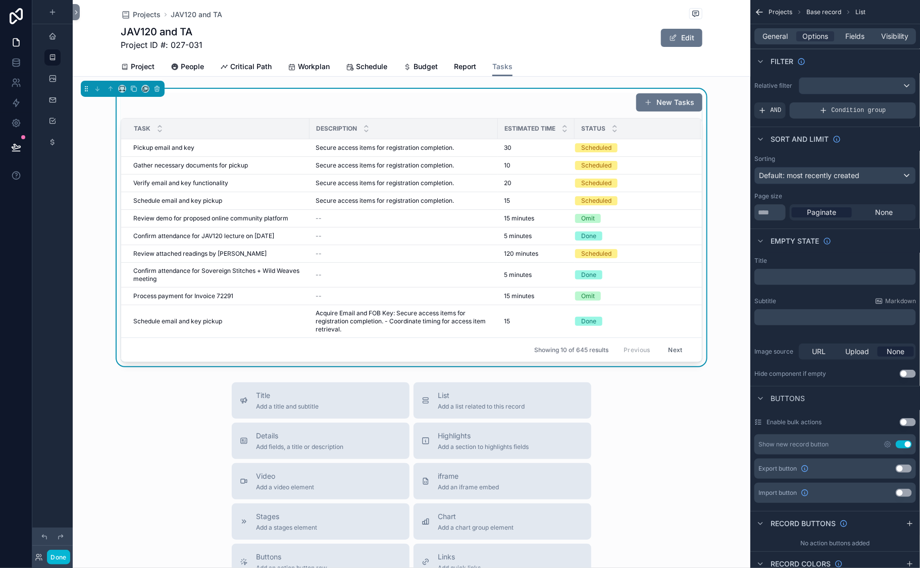
click at [831, 115] on span "Condition group" at bounding box center [858, 110] width 55 height 8
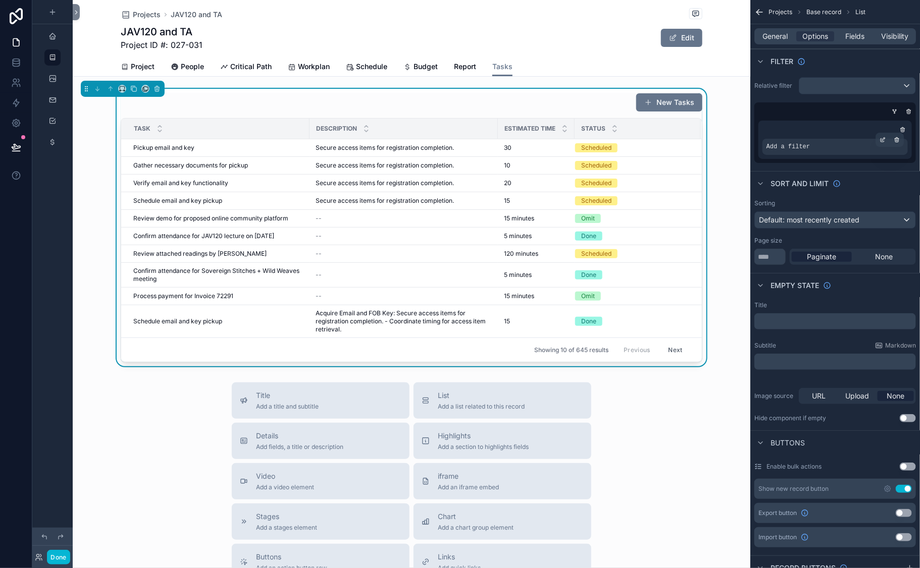
click at [848, 155] on div "Add a filter" at bounding box center [834, 147] width 145 height 16
click at [879, 143] on icon "scrollable content" at bounding box center [882, 140] width 6 height 6
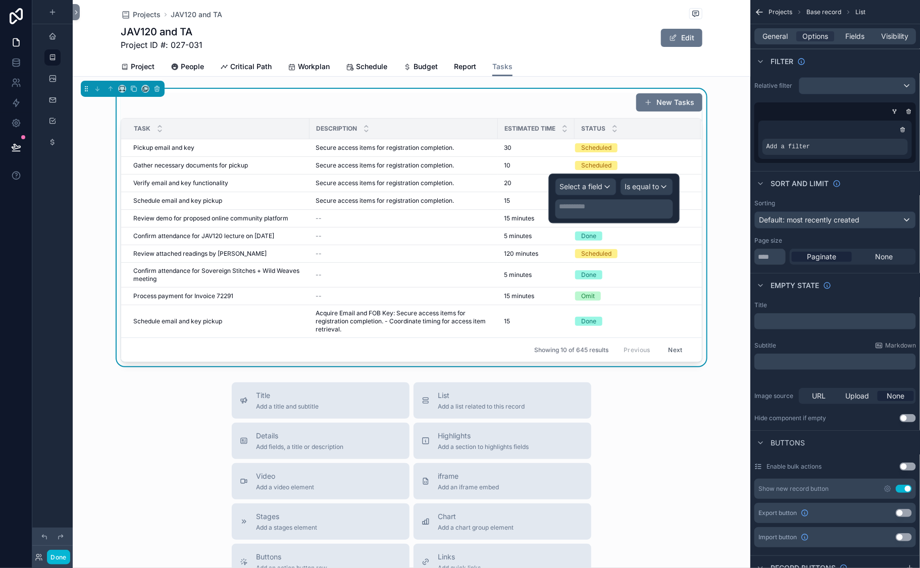
click at [567, 206] on div "**********" at bounding box center [614, 198] width 118 height 40
click at [568, 191] on span "Select a field" at bounding box center [581, 186] width 43 height 9
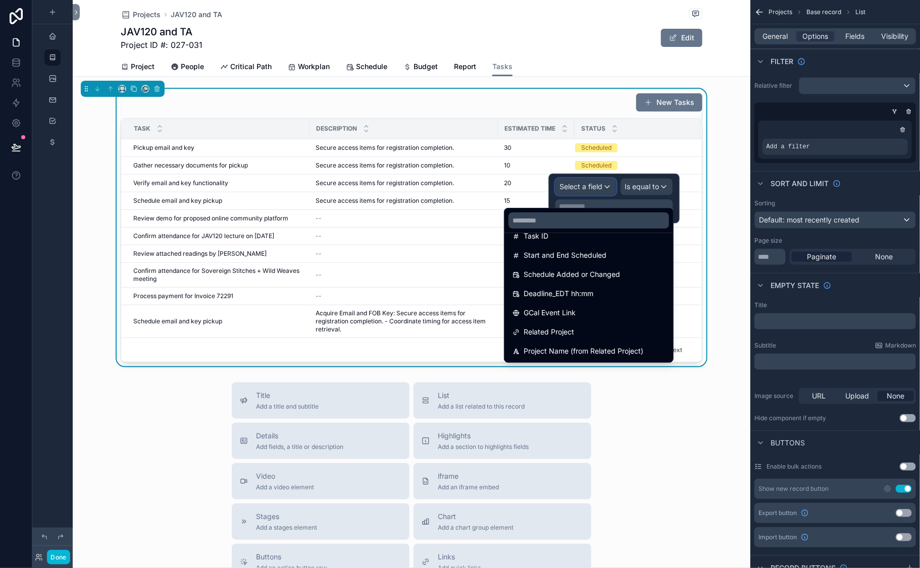
scroll to position [1401, 0]
click at [572, 357] on span "Project Name (from Related Project)" at bounding box center [583, 351] width 120 height 12
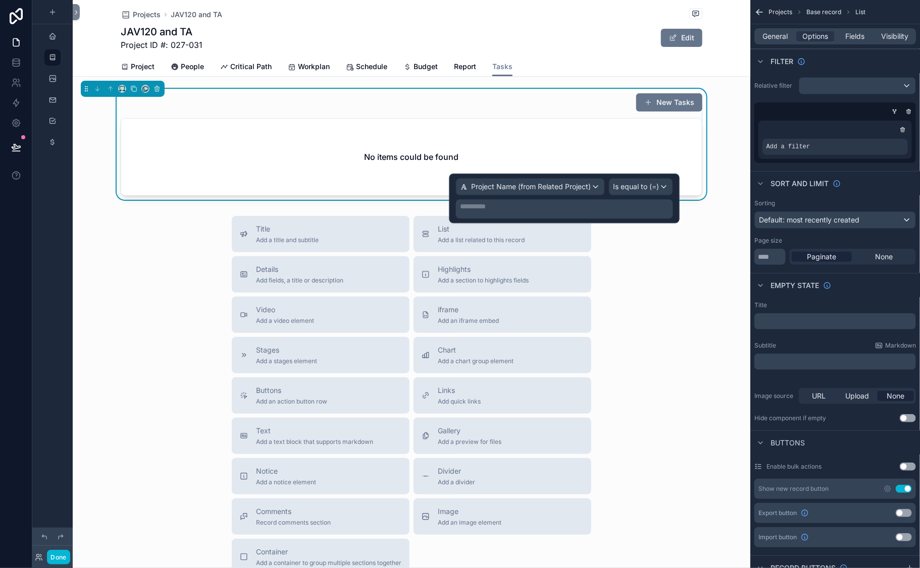
click at [494, 211] on p "**********" at bounding box center [565, 206] width 211 height 10
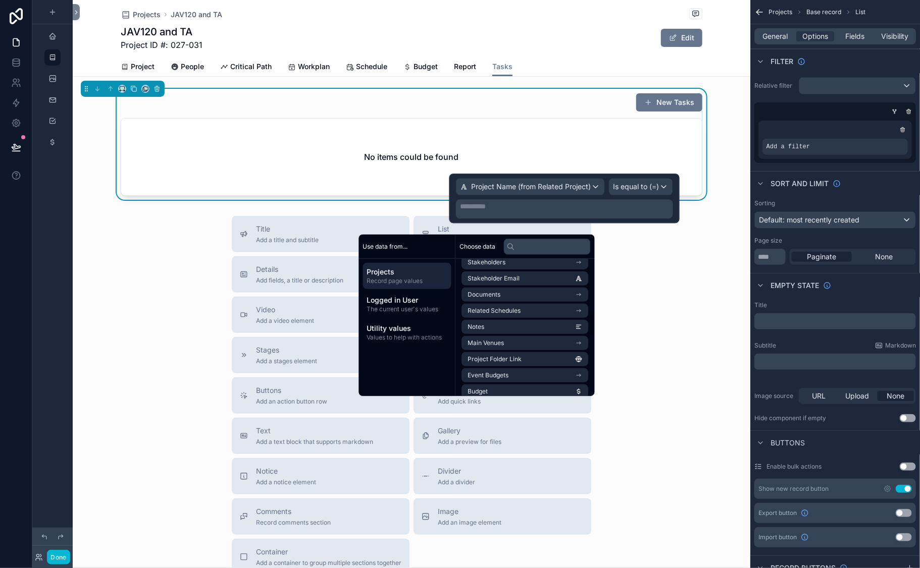
scroll to position [0, 0]
click at [515, 251] on icon at bounding box center [511, 247] width 8 height 8
click at [579, 253] on input "text" at bounding box center [547, 247] width 87 height 16
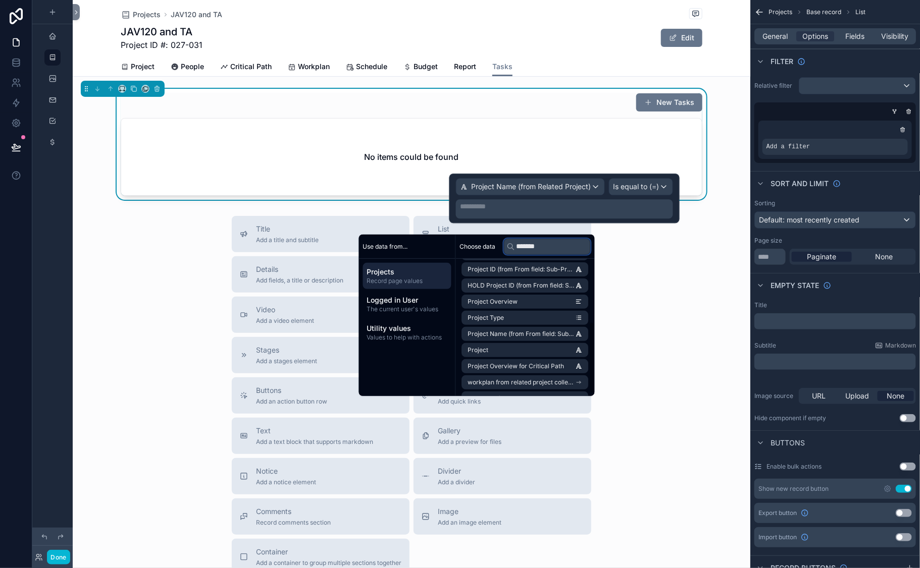
scroll to position [182, 0]
type input "*******"
click at [507, 255] on span "Project Name" at bounding box center [487, 251] width 39 height 8
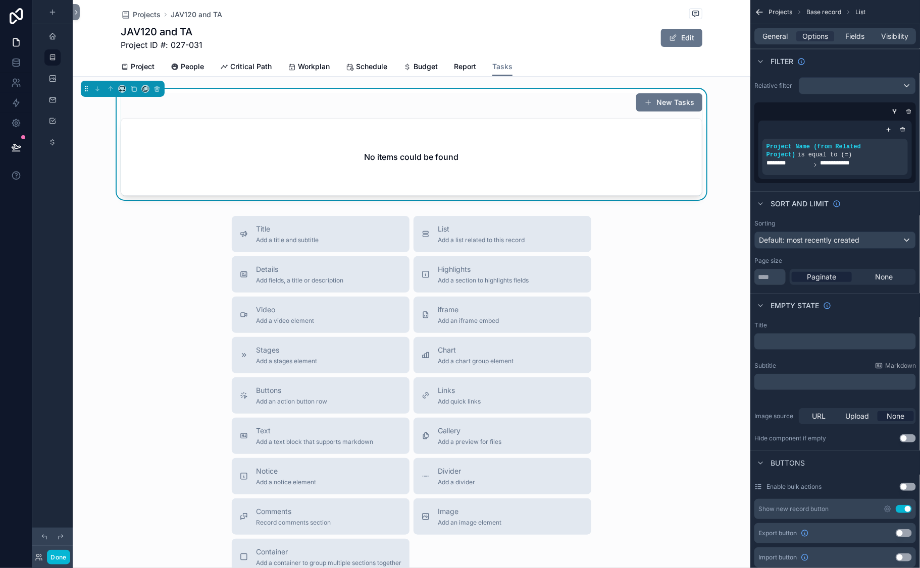
click at [150, 20] on span "Projects" at bounding box center [147, 15] width 28 height 10
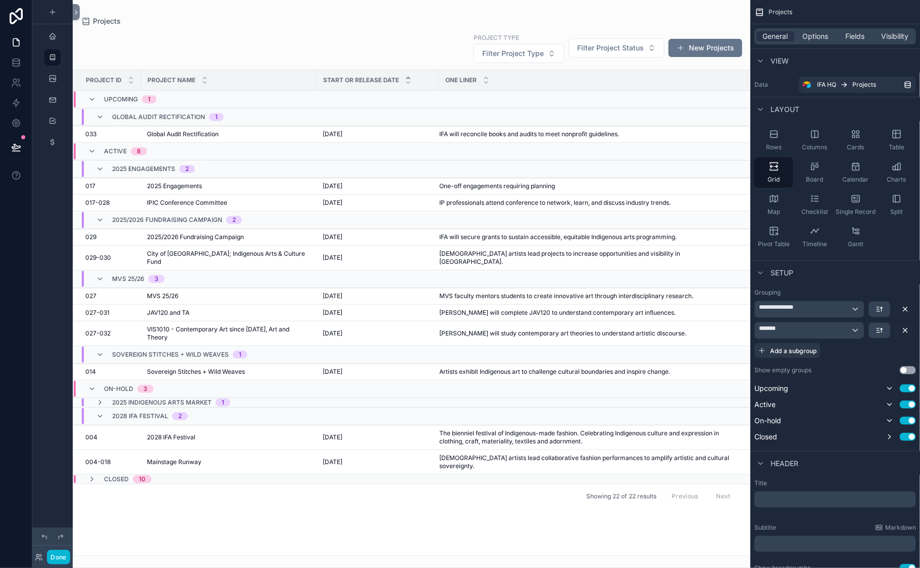
scroll to position [183, 0]
click at [141, 346] on td "027-032 027-032" at bounding box center [107, 334] width 68 height 25
click at [70, 550] on button "Done" at bounding box center [58, 557] width 23 height 15
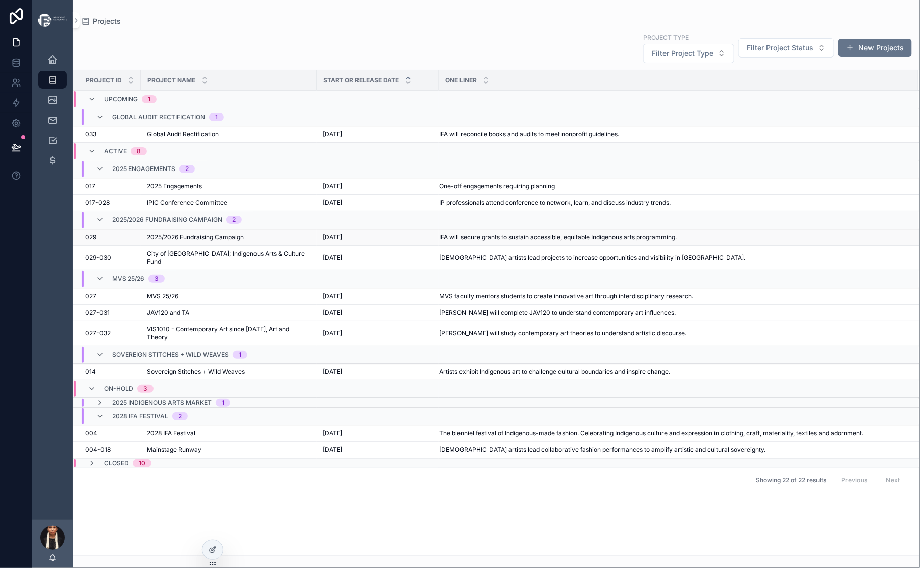
scroll to position [94, 0]
click at [249, 342] on span "VIS1010 - Contemporary Art since [DATE], Art and Theory" at bounding box center [229, 334] width 164 height 16
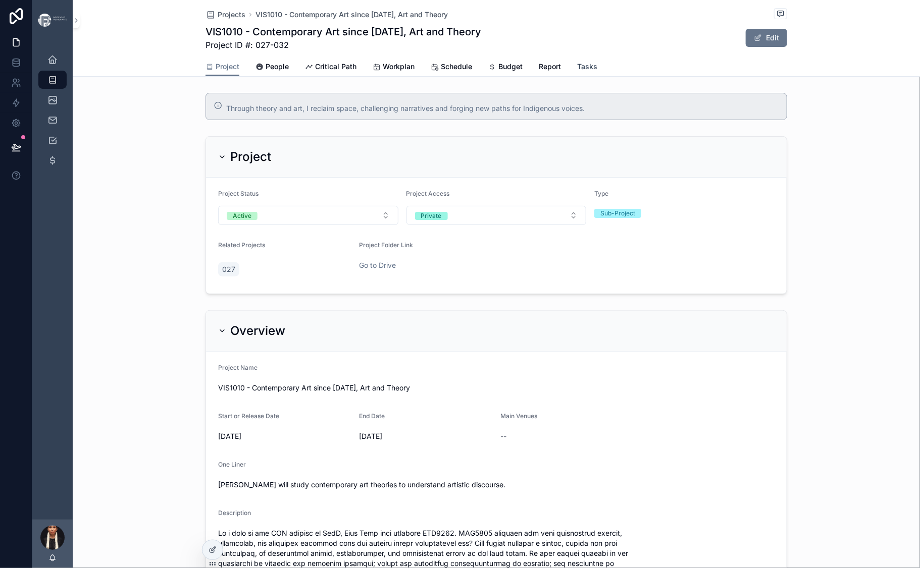
click at [597, 72] on span "Tasks" at bounding box center [587, 67] width 20 height 10
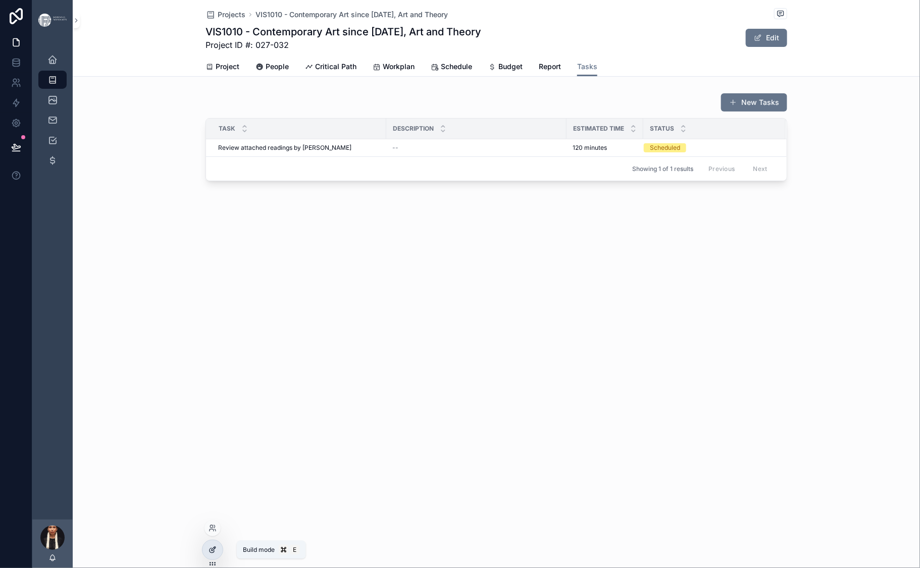
click at [217, 552] on icon at bounding box center [212, 550] width 8 height 8
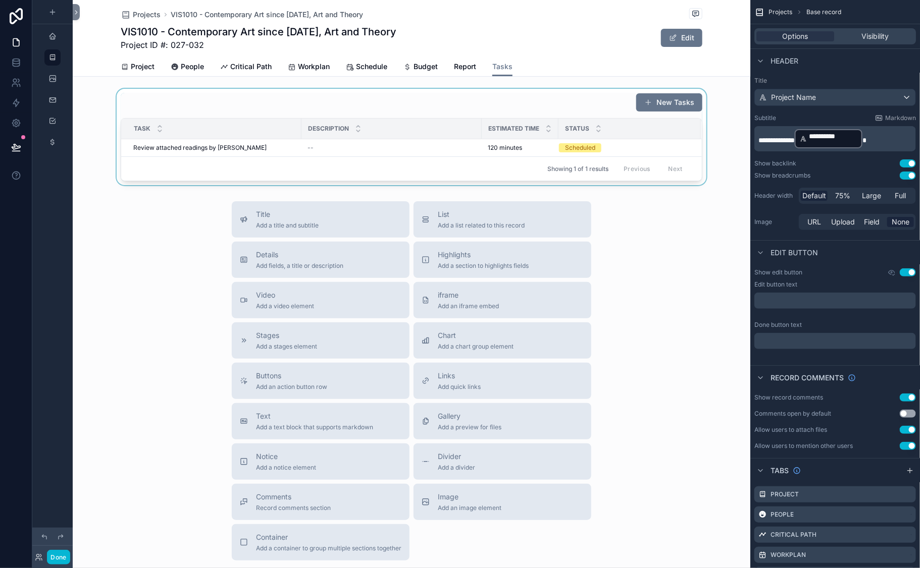
click at [481, 157] on div "scrollable content" at bounding box center [411, 137] width 677 height 96
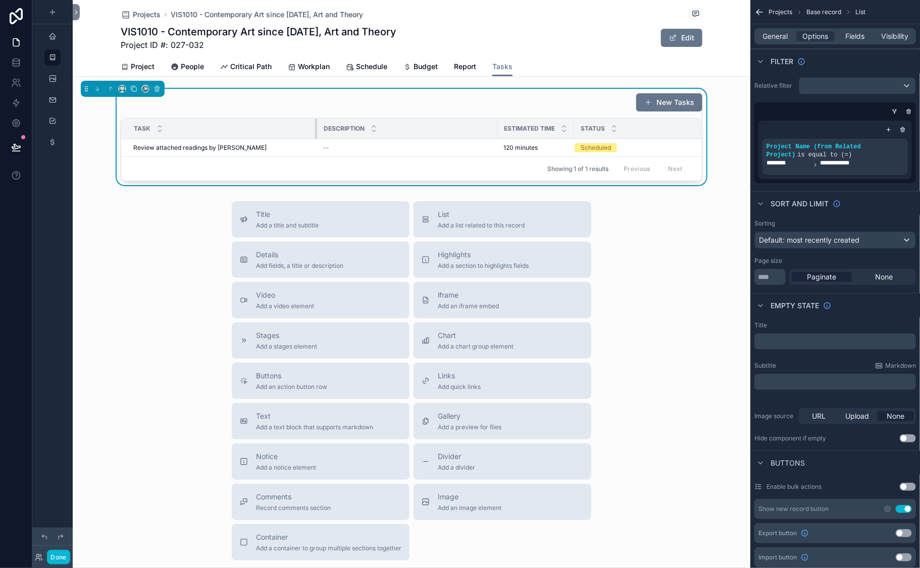
drag, startPoint x: 305, startPoint y: 197, endPoint x: 321, endPoint y: 196, distance: 16.2
click at [319, 139] on div "scrollable content" at bounding box center [317, 129] width 4 height 20
click at [845, 41] on span "Fields" at bounding box center [854, 36] width 19 height 10
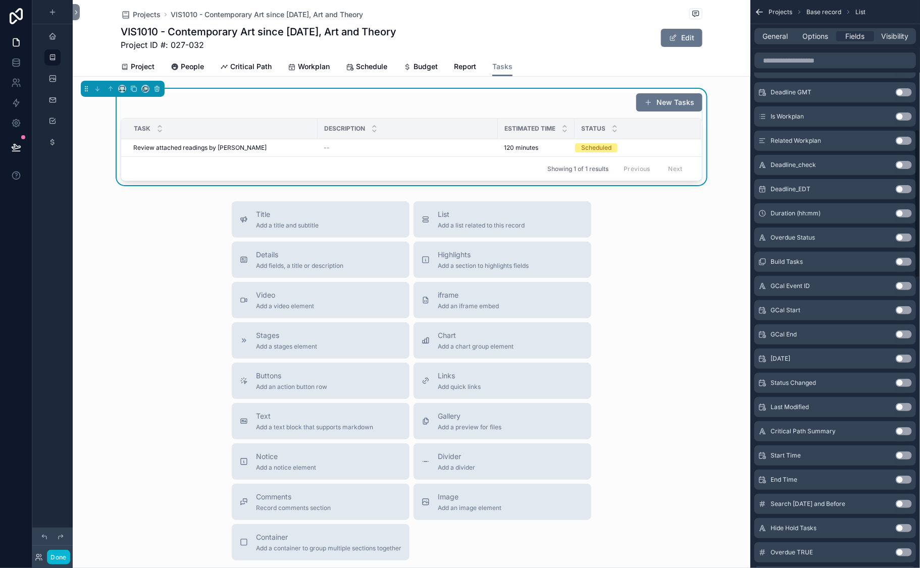
scroll to position [493, 0]
click at [895, 72] on button "Use setting" at bounding box center [903, 68] width 16 height 8
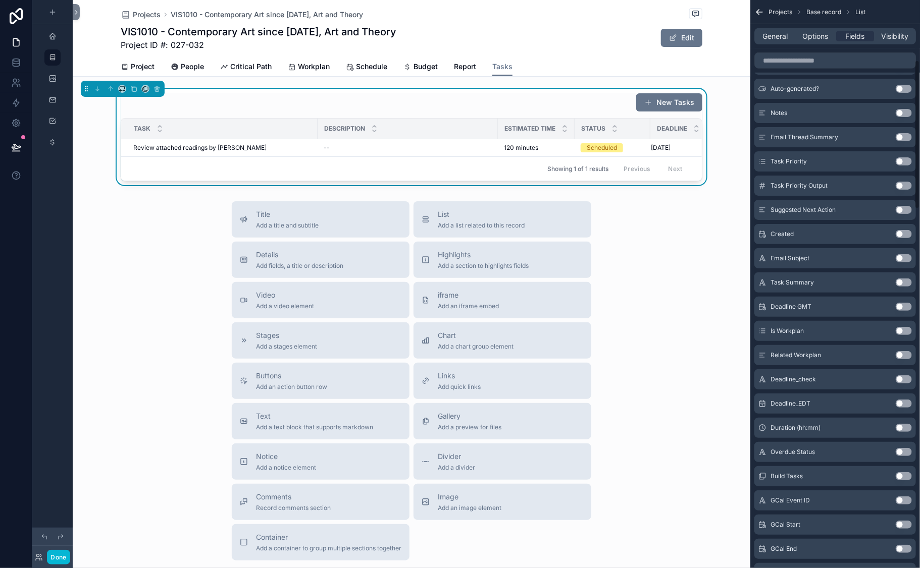
scroll to position [0, 0]
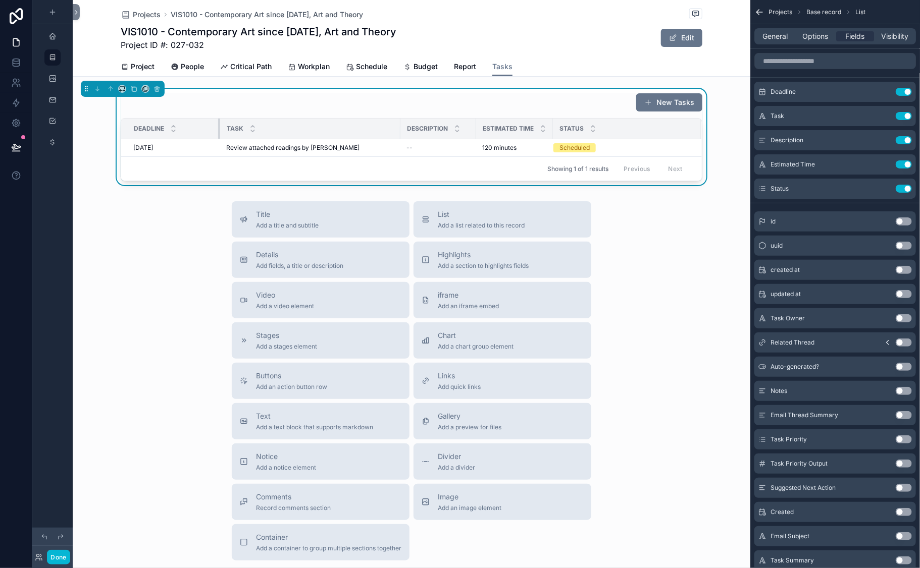
drag, startPoint x: 312, startPoint y: 193, endPoint x: 215, endPoint y: 191, distance: 97.4
click at [218, 139] on div "scrollable content" at bounding box center [220, 129] width 4 height 20
click at [879, 144] on icon "scrollable content" at bounding box center [883, 140] width 8 height 8
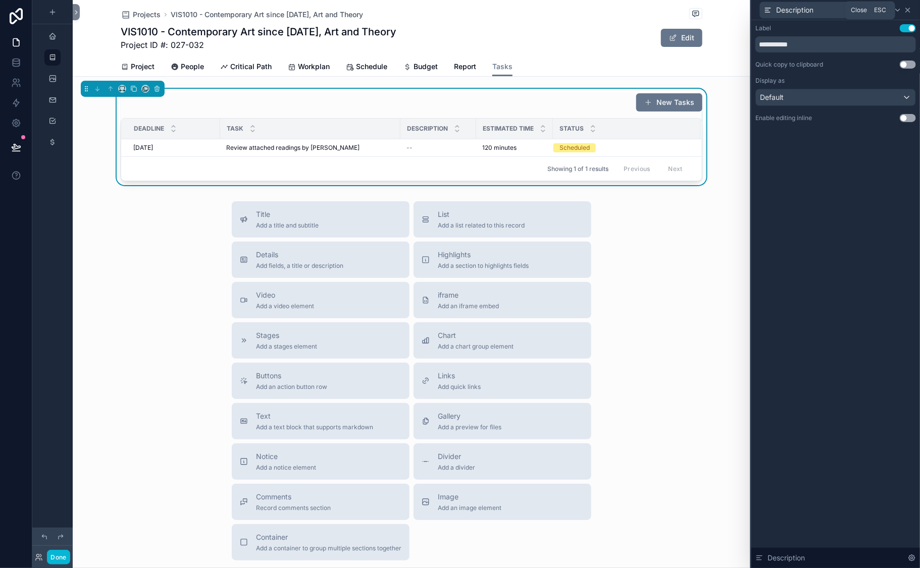
click at [905, 12] on icon at bounding box center [907, 10] width 4 height 4
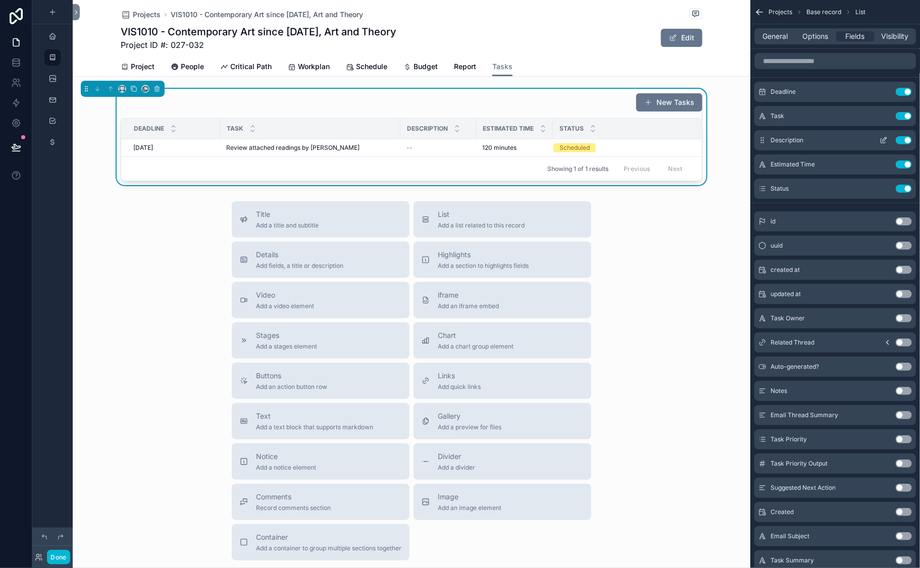
click at [896, 144] on button "Use setting" at bounding box center [903, 140] width 16 height 8
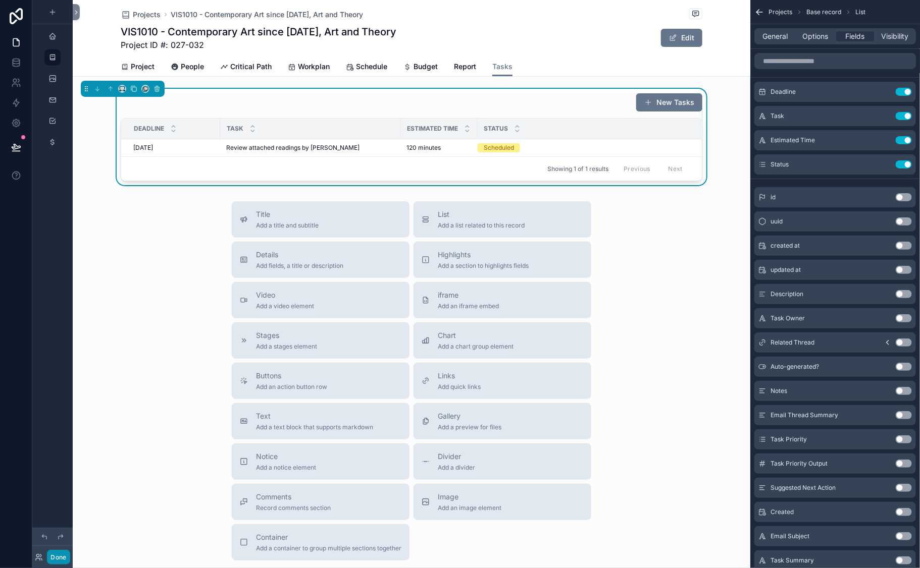
click at [70, 550] on button "Done" at bounding box center [58, 557] width 23 height 15
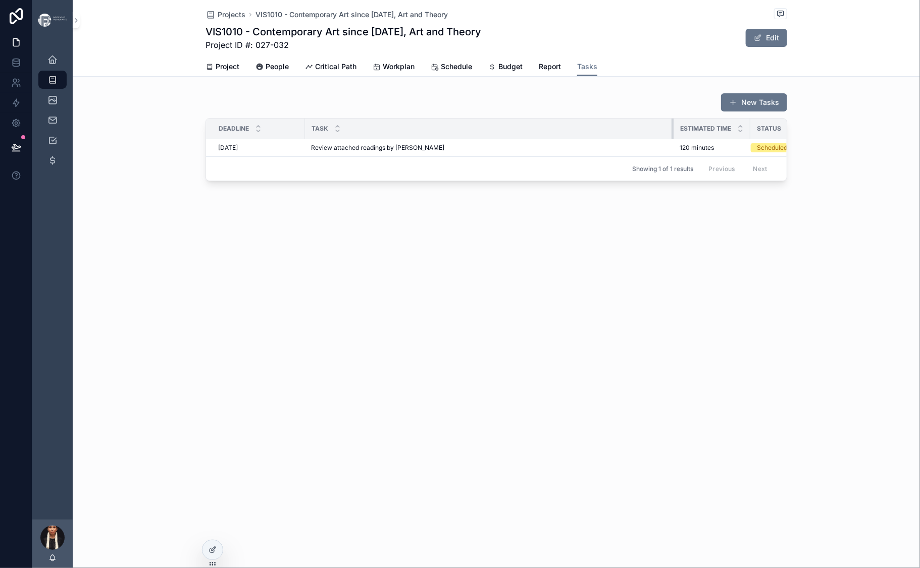
drag, startPoint x: 404, startPoint y: 186, endPoint x: 592, endPoint y: 181, distance: 187.8
click at [592, 139] on tr "Deadline Task Estimated Time Status" at bounding box center [516, 129] width 621 height 21
click at [218, 20] on span "Projects" at bounding box center [232, 15] width 28 height 10
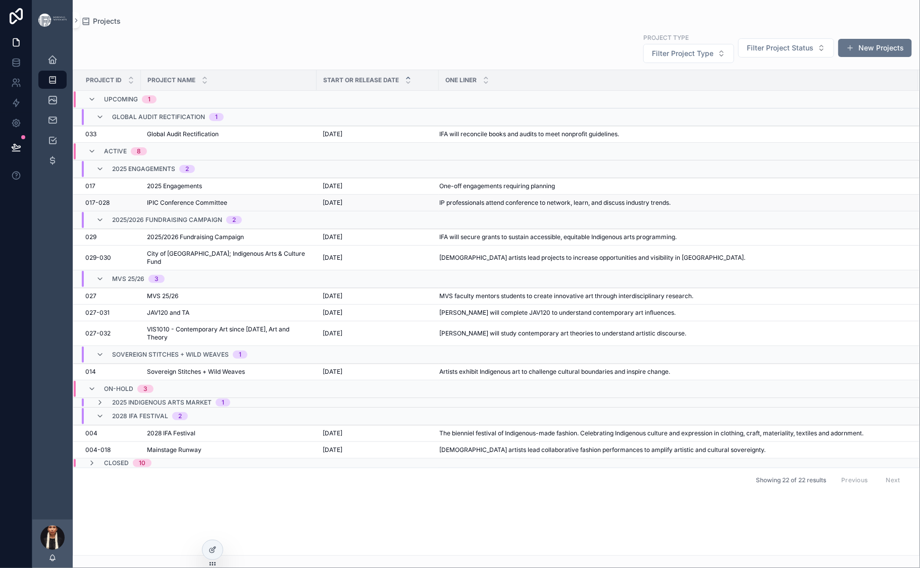
scroll to position [82, 0]
click at [250, 246] on td "2025/2026 Fundraising Campaign 2025/2026 Fundraising Campaign" at bounding box center [229, 237] width 176 height 17
click at [244, 241] on span "2025/2026 Fundraising Campaign" at bounding box center [195, 237] width 97 height 8
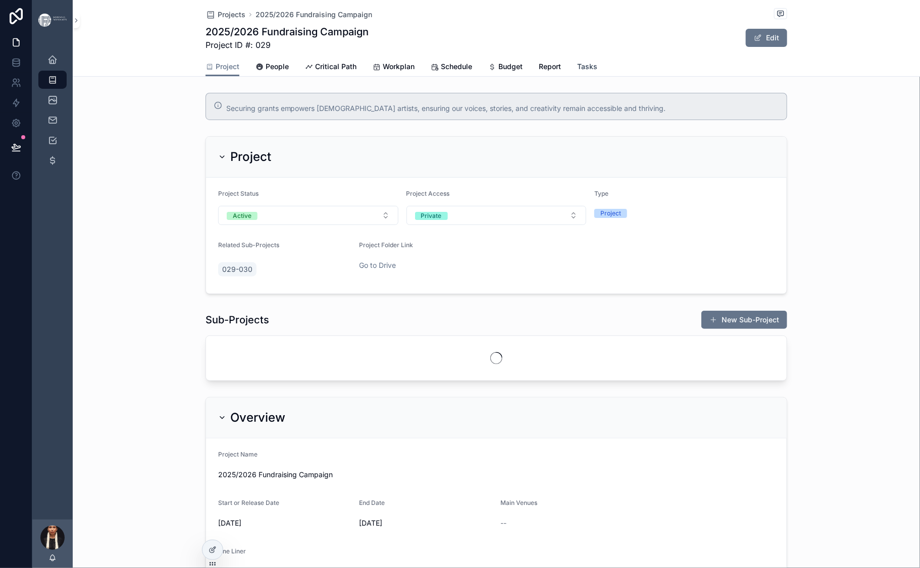
click at [597, 72] on span "Tasks" at bounding box center [587, 67] width 20 height 10
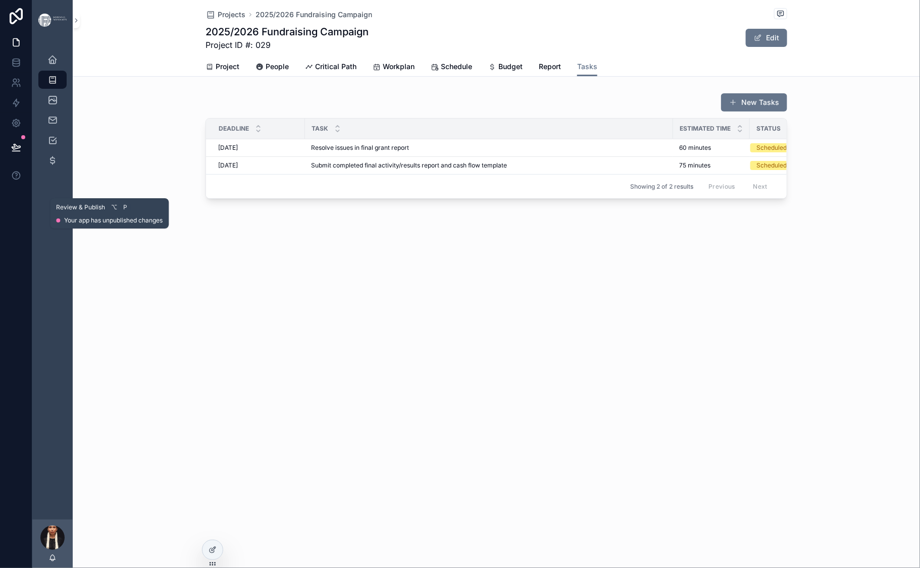
click at [21, 152] on icon at bounding box center [16, 147] width 10 height 10
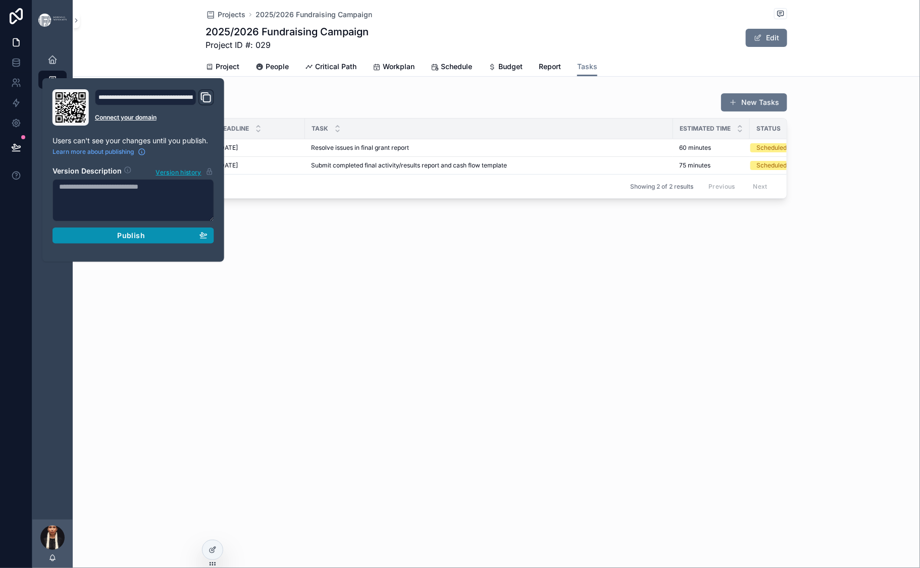
click at [155, 240] on div "Publish" at bounding box center [133, 235] width 148 height 9
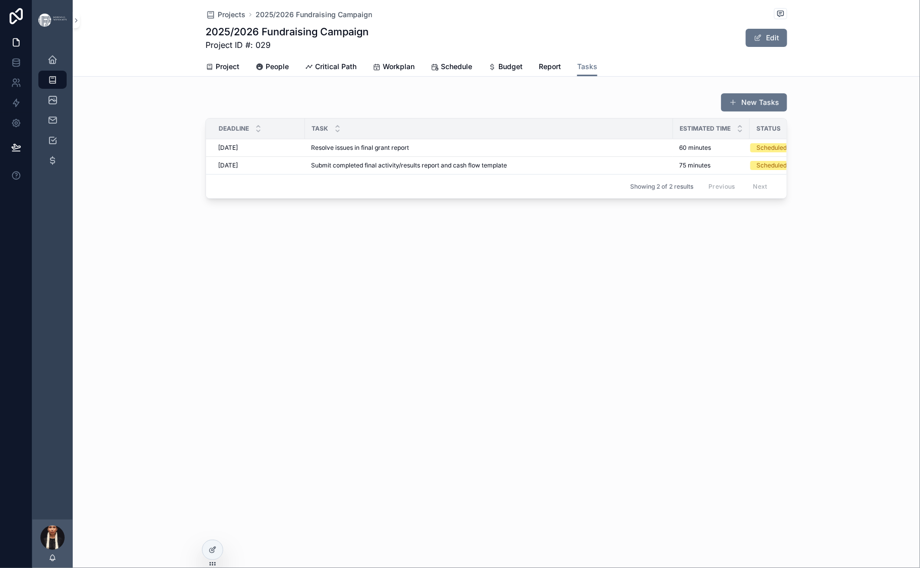
click at [390, 268] on div "Projects 2025/2026 Fundraising Campaign 2025/2026 Fundraising Campaign Project …" at bounding box center [496, 134] width 847 height 268
click at [218, 19] on span "Projects" at bounding box center [232, 15] width 28 height 10
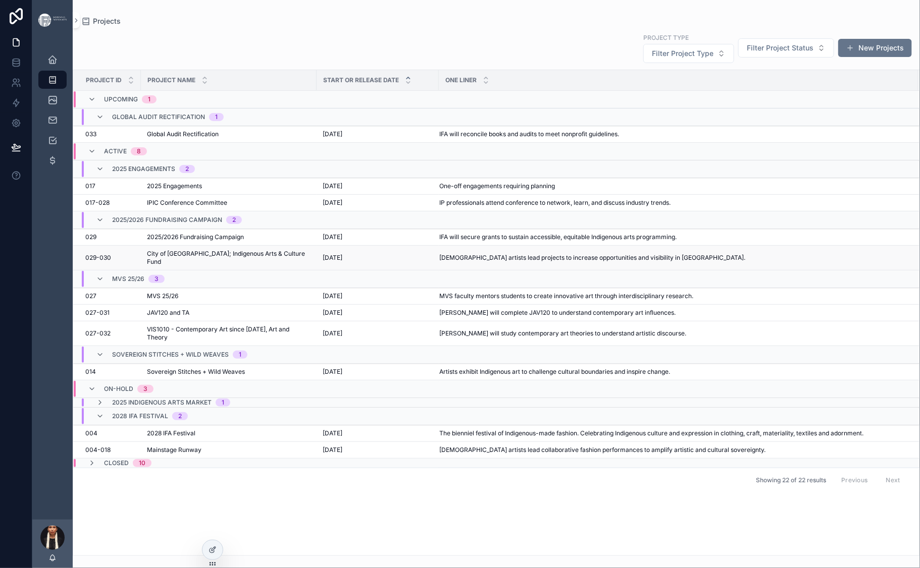
scroll to position [152, 0]
click at [178, 292] on span "MVS 25/26" at bounding box center [162, 296] width 31 height 8
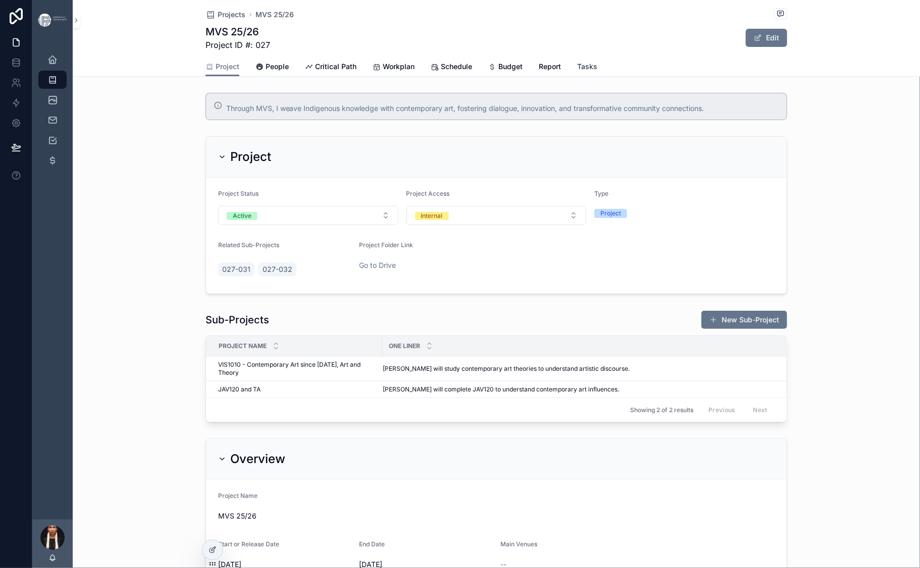
click at [597, 72] on span "Tasks" at bounding box center [587, 67] width 20 height 10
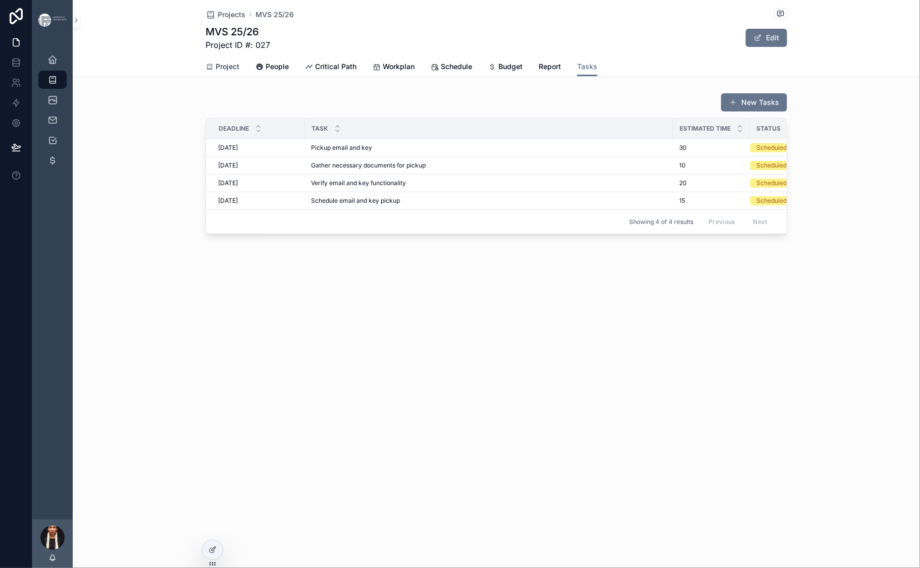
click at [216, 72] on span "Project" at bounding box center [228, 67] width 24 height 10
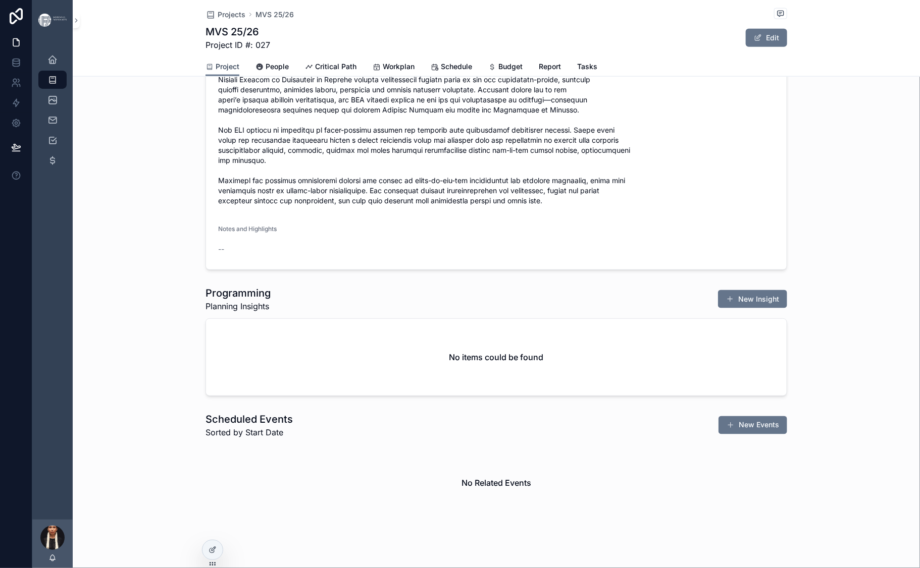
scroll to position [154, 0]
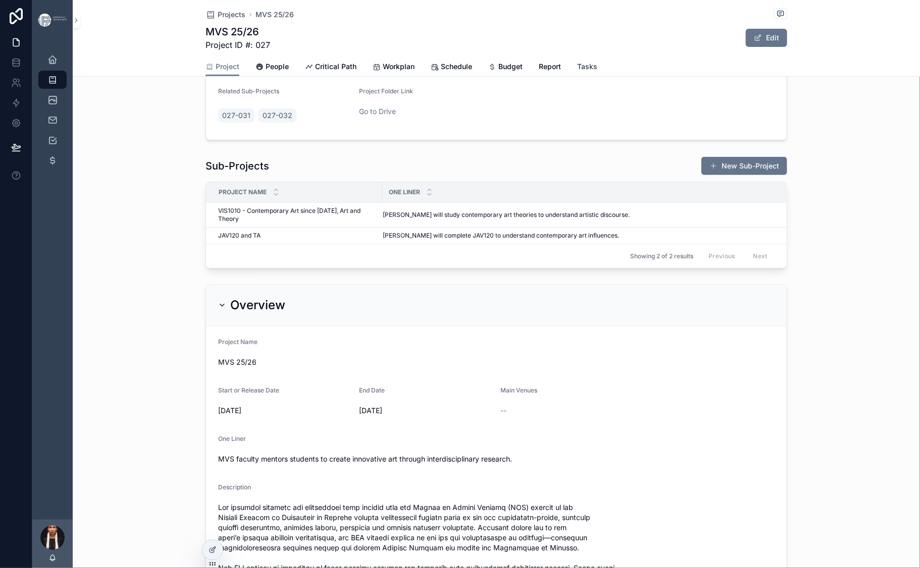
click at [597, 72] on span "Tasks" at bounding box center [587, 67] width 20 height 10
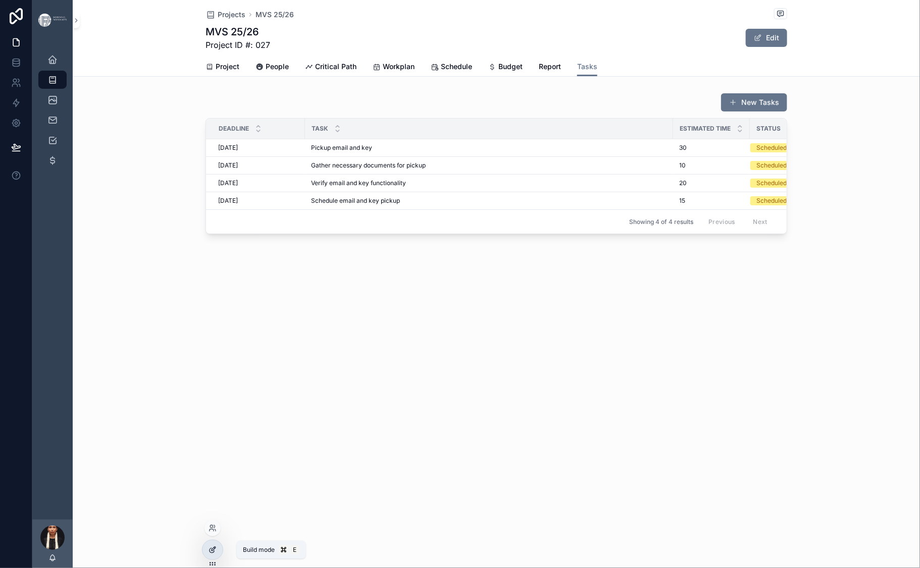
click at [217, 554] on icon at bounding box center [212, 550] width 8 height 8
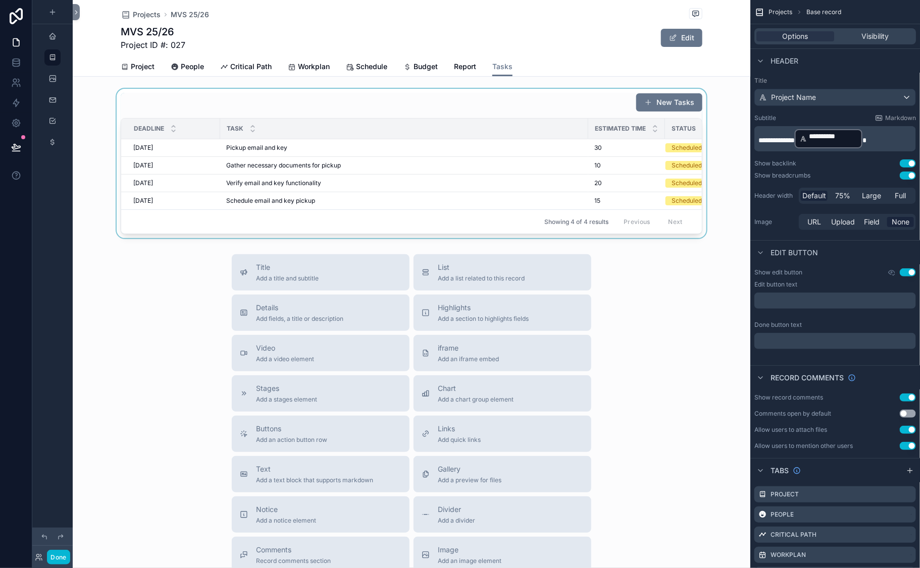
click at [543, 221] on div "scrollable content" at bounding box center [411, 163] width 677 height 149
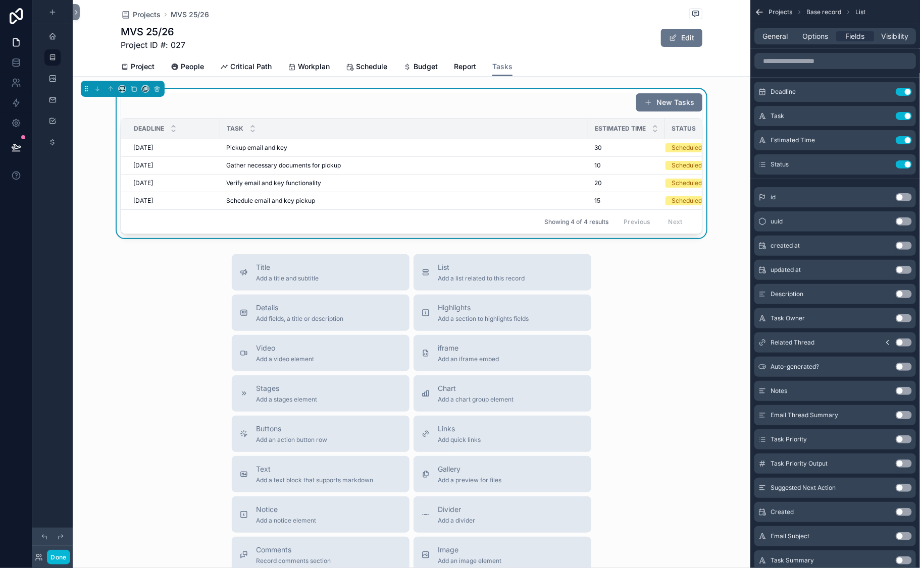
scroll to position [0, 134]
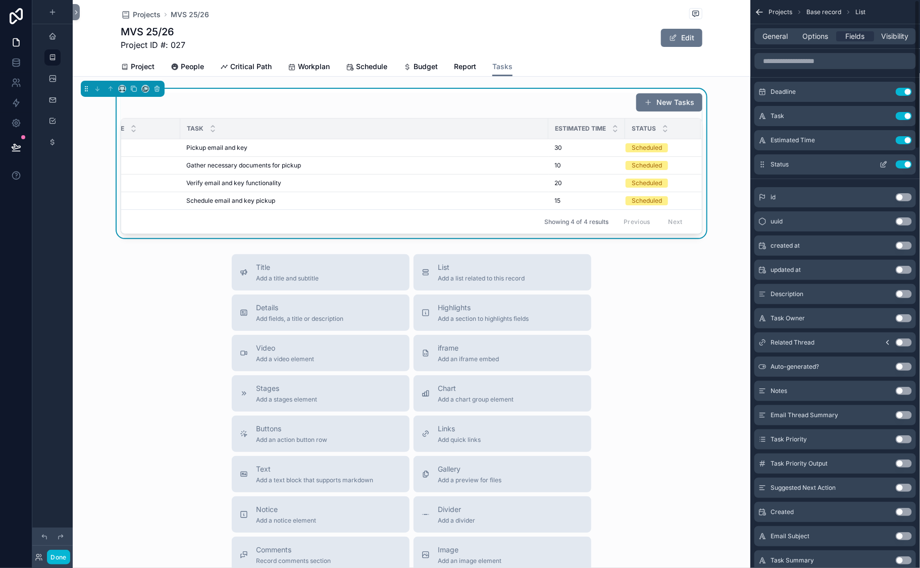
click at [879, 169] on icon "scrollable content" at bounding box center [883, 165] width 8 height 8
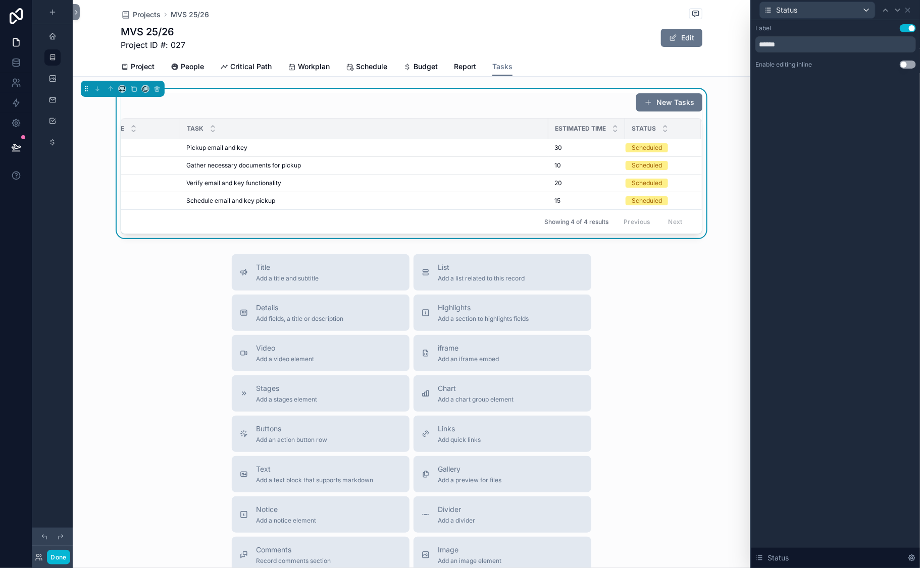
click at [899, 69] on button "Use setting" at bounding box center [907, 65] width 16 height 8
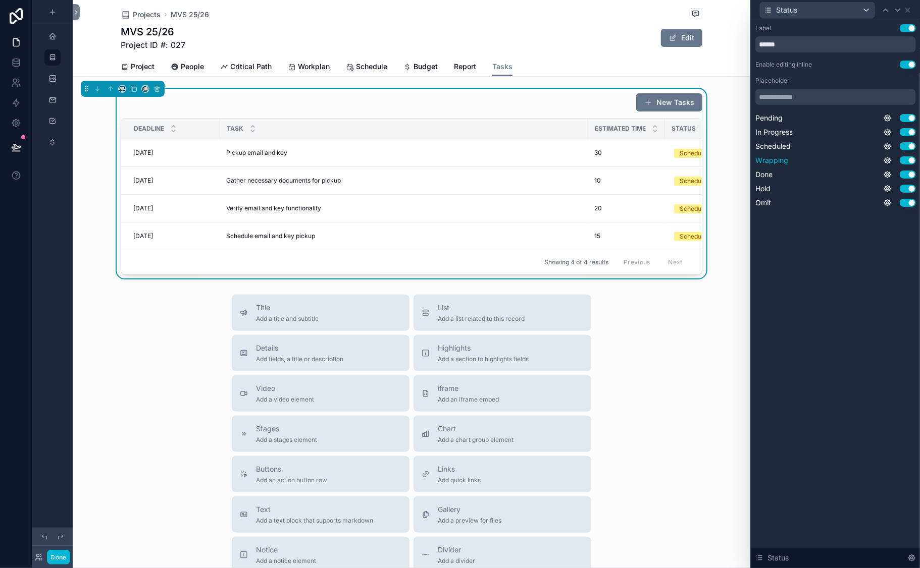
scroll to position [0, 135]
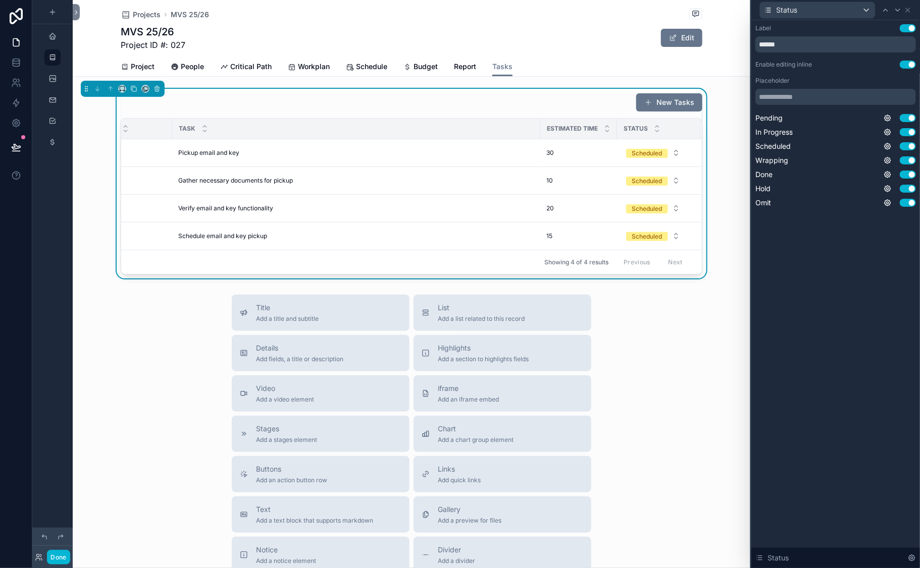
click at [477, 112] on div "New Tasks" at bounding box center [411, 102] width 581 height 19
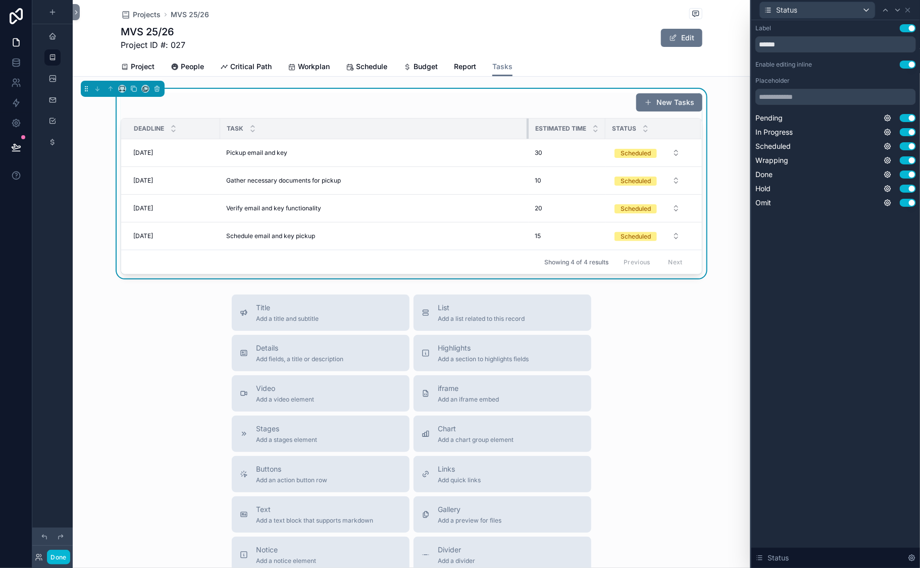
scroll to position [0, 72]
drag, startPoint x: 449, startPoint y: 195, endPoint x: 386, endPoint y: 199, distance: 63.3
click at [386, 139] on th "Task" at bounding box center [374, 129] width 308 height 21
drag, startPoint x: 559, startPoint y: 194, endPoint x: 502, endPoint y: 197, distance: 57.1
click at [525, 139] on th "Estimated Time" at bounding box center [563, 129] width 77 height 21
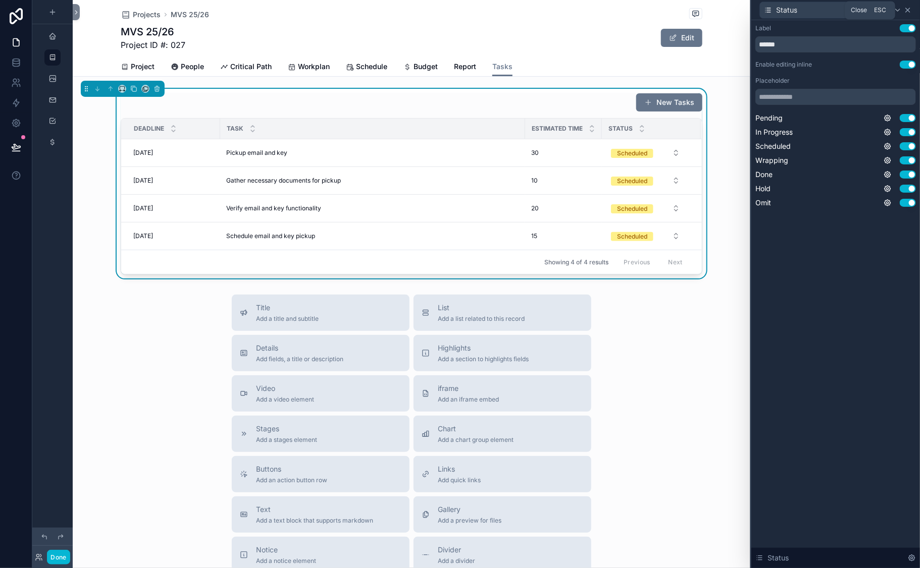
click at [906, 14] on icon at bounding box center [907, 10] width 8 height 8
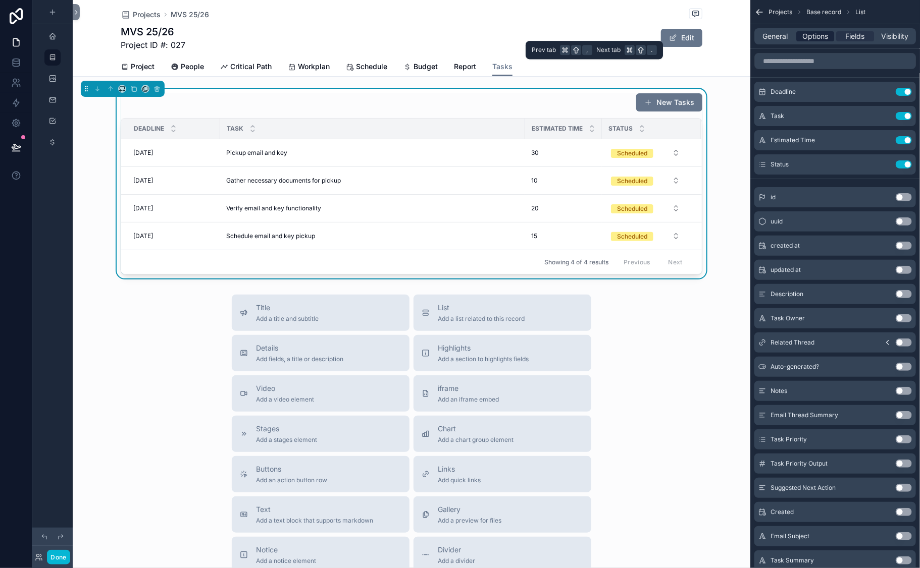
click at [802, 41] on span "Options" at bounding box center [815, 36] width 26 height 10
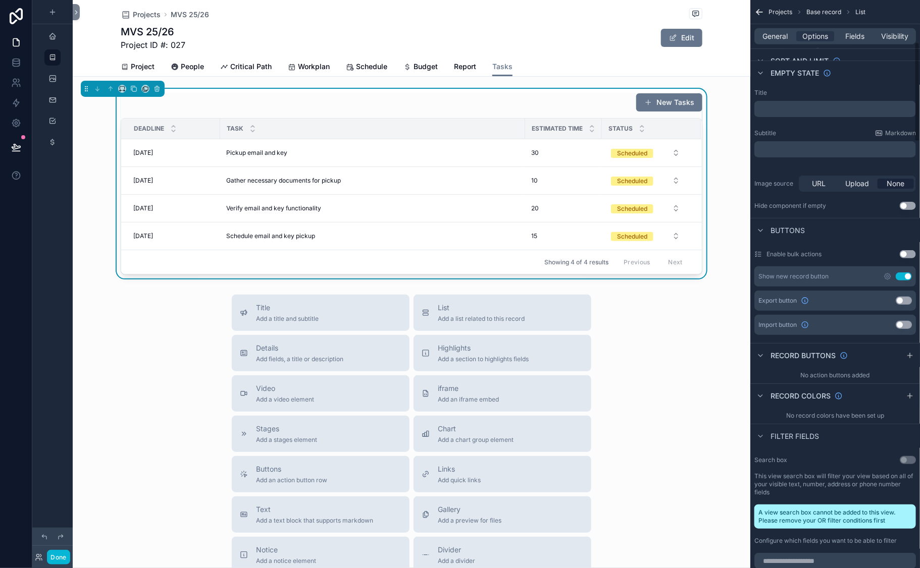
scroll to position [0, 0]
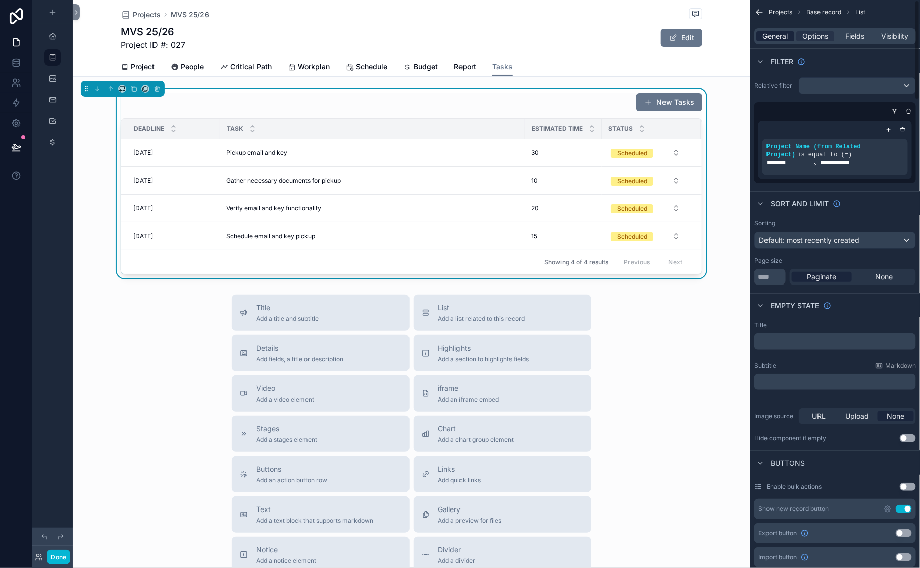
click at [763, 41] on span "General" at bounding box center [775, 36] width 25 height 10
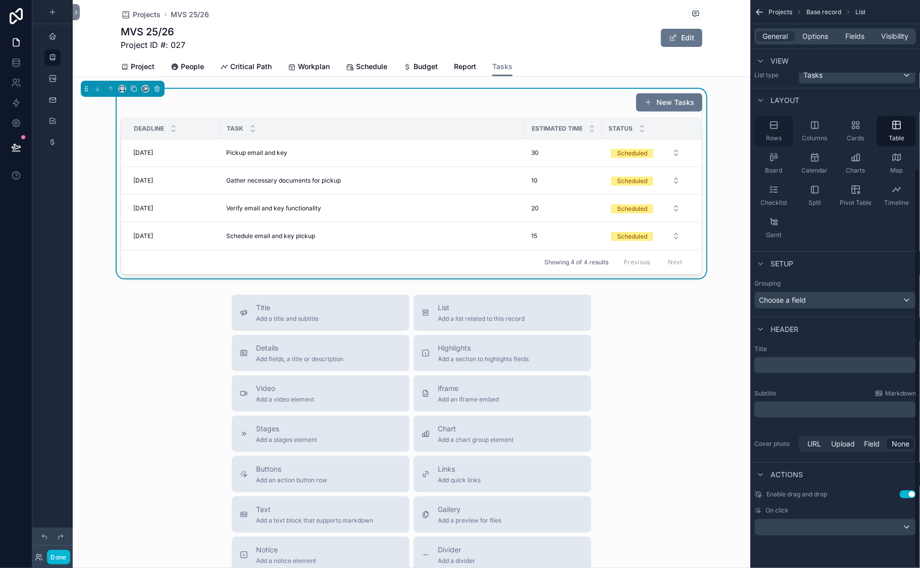
scroll to position [240, 0]
click at [755, 523] on div "scrollable content" at bounding box center [835, 527] width 161 height 16
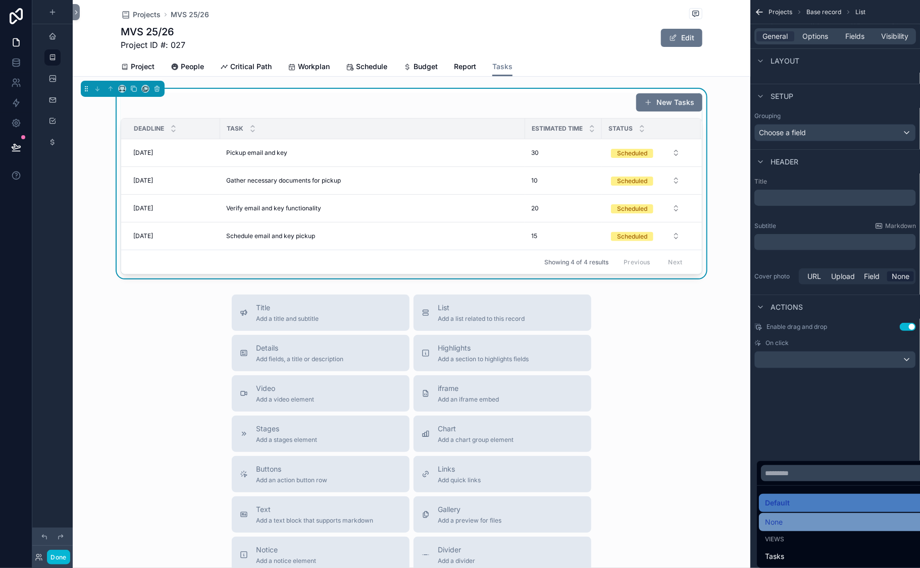
click at [765, 516] on span "None" at bounding box center [774, 522] width 18 height 12
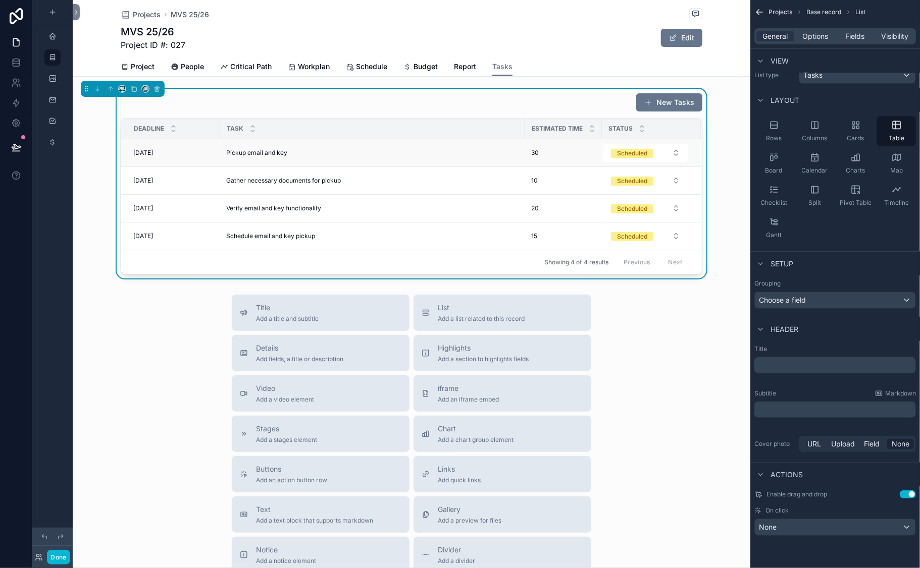
scroll to position [0, 72]
click at [70, 550] on button "Done" at bounding box center [58, 557] width 23 height 15
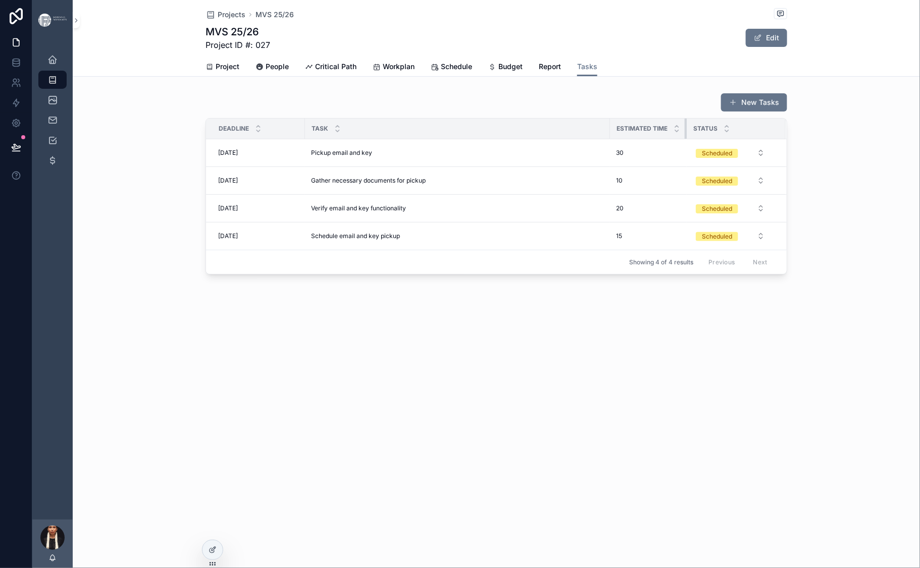
drag, startPoint x: 633, startPoint y: 188, endPoint x: 684, endPoint y: 182, distance: 50.8
click at [684, 139] on tr "Deadline Task Estimated Time Status" at bounding box center [496, 129] width 580 height 21
drag, startPoint x: 632, startPoint y: 187, endPoint x: 725, endPoint y: 188, distance: 92.4
click at [725, 139] on tr "Deadline Task Estimated Time Status" at bounding box center [535, 129] width 659 height 21
drag, startPoint x: 521, startPoint y: 188, endPoint x: 574, endPoint y: 187, distance: 53.5
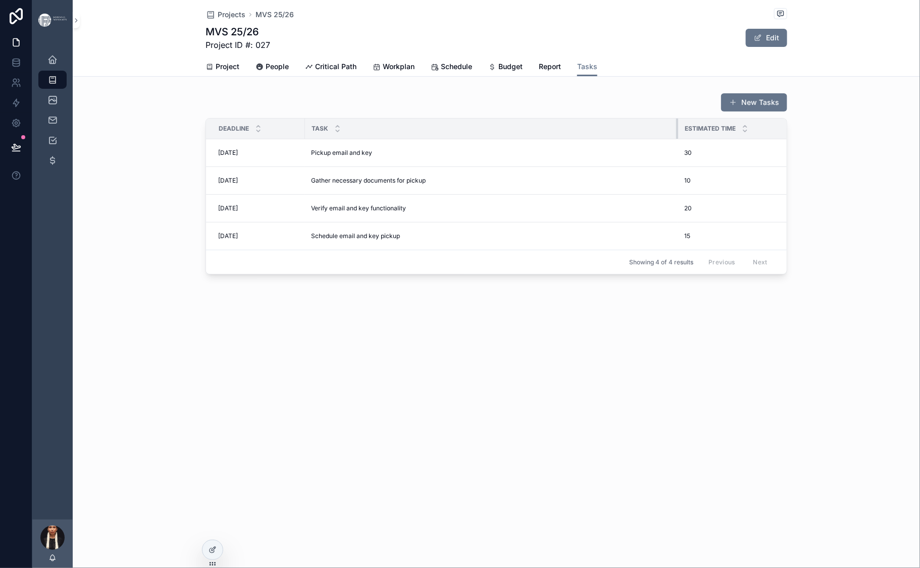
click at [676, 139] on div "scrollable content" at bounding box center [678, 129] width 4 height 20
drag, startPoint x: 743, startPoint y: 185, endPoint x: 684, endPoint y: 187, distance: 59.1
click at [684, 139] on th "Estimated Time" at bounding box center [718, 129] width 109 height 21
drag, startPoint x: 575, startPoint y: 185, endPoint x: 598, endPoint y: 187, distance: 23.3
click at [685, 139] on div "scrollable content" at bounding box center [687, 129] width 4 height 20
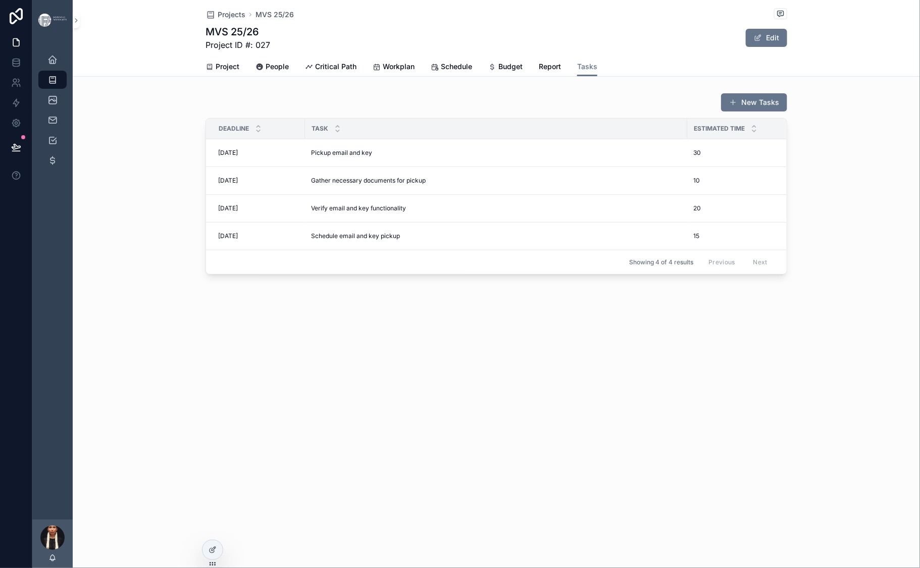
click at [560, 343] on div "Projects MVS 25/26 MVS 25/26 Project ID #: 027 Edit Tasks Project People Critic…" at bounding box center [496, 171] width 847 height 343
drag, startPoint x: 598, startPoint y: 193, endPoint x: 609, endPoint y: 186, distance: 13.9
click at [697, 139] on div "scrollable content" at bounding box center [699, 129] width 4 height 20
drag, startPoint x: 721, startPoint y: 189, endPoint x: 768, endPoint y: 181, distance: 48.1
click at [768, 139] on tr "Deadline Task Estimated Time Status" at bounding box center [572, 129] width 733 height 21
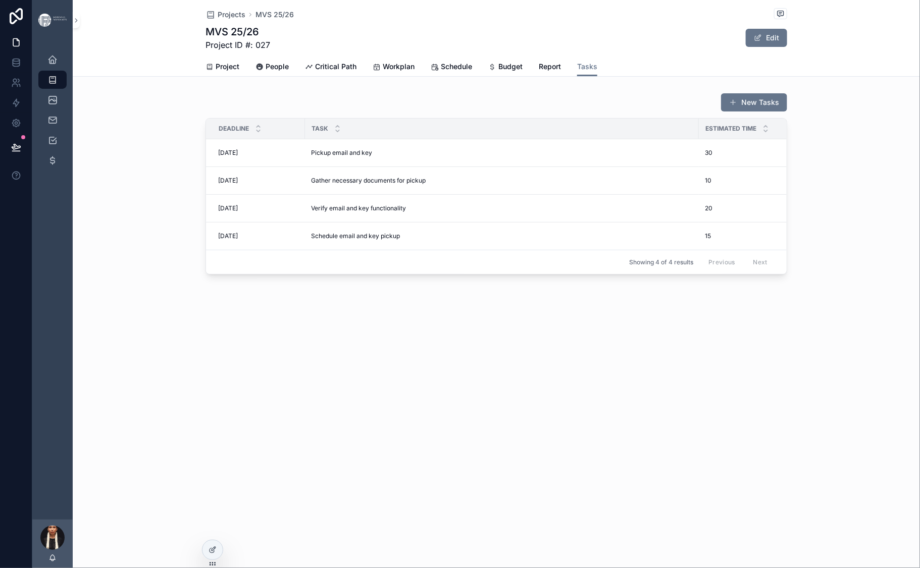
drag, startPoint x: 766, startPoint y: 187, endPoint x: 705, endPoint y: 187, distance: 61.1
click at [705, 139] on th "Estimated Time" at bounding box center [746, 129] width 95 height 21
drag, startPoint x: 608, startPoint y: 189, endPoint x: 658, endPoint y: 177, distance: 51.3
click at [747, 139] on div "scrollable content" at bounding box center [749, 129] width 4 height 20
click at [597, 343] on div "Projects MVS 25/26 MVS 25/26 Project ID #: 027 Edit Tasks Project People Critic…" at bounding box center [496, 171] width 847 height 343
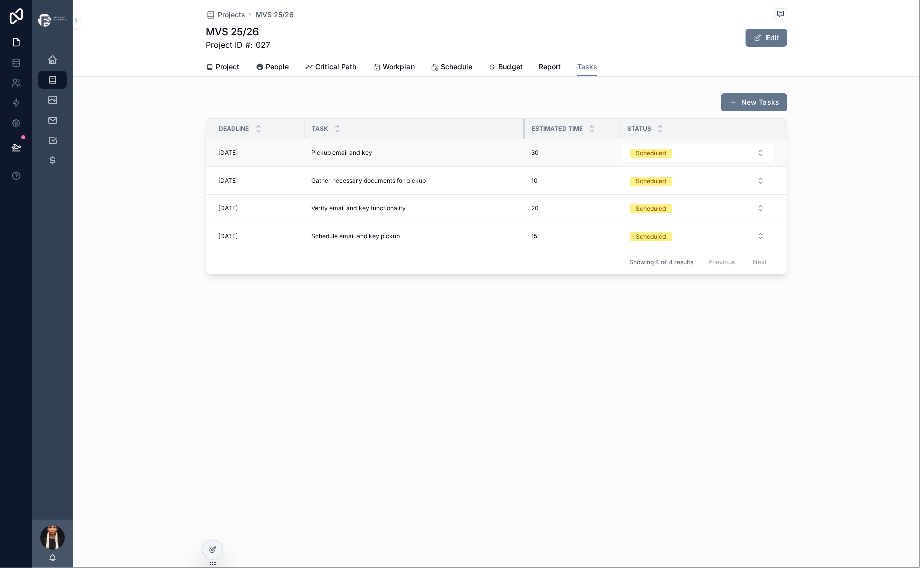
drag, startPoint x: 658, startPoint y: 189, endPoint x: 430, endPoint y: 206, distance: 228.8
click at [430, 206] on table "Deadline Task Estimated Time Status 9/8/2025 9/8/2025 Pickup email and key Pick…" at bounding box center [496, 184] width 580 height 131
click at [489, 343] on div "Projects MVS 25/26 MVS 25/26 Project ID #: 027 Edit Tasks Project People Critic…" at bounding box center [496, 171] width 847 height 343
click at [213, 554] on icon at bounding box center [212, 550] width 8 height 8
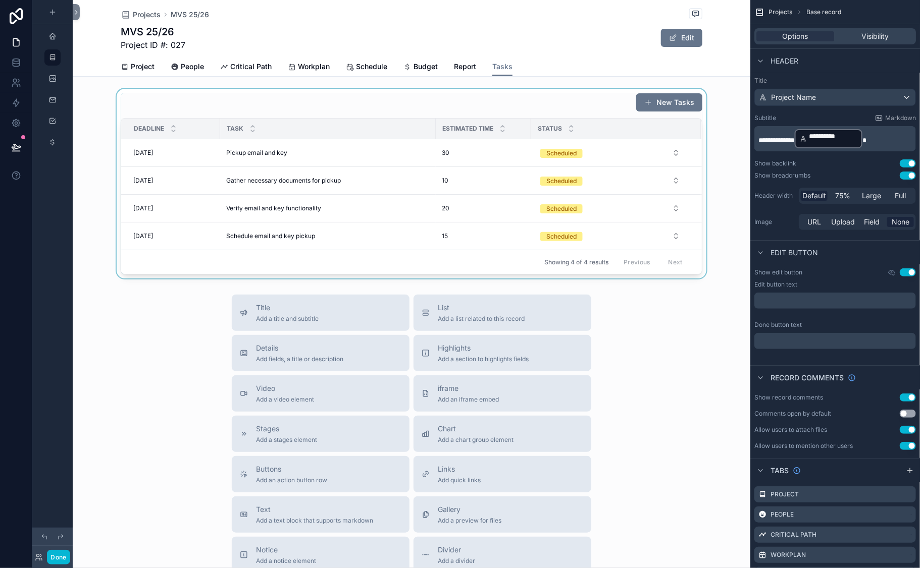
click at [316, 159] on div "scrollable content" at bounding box center [411, 184] width 677 height 190
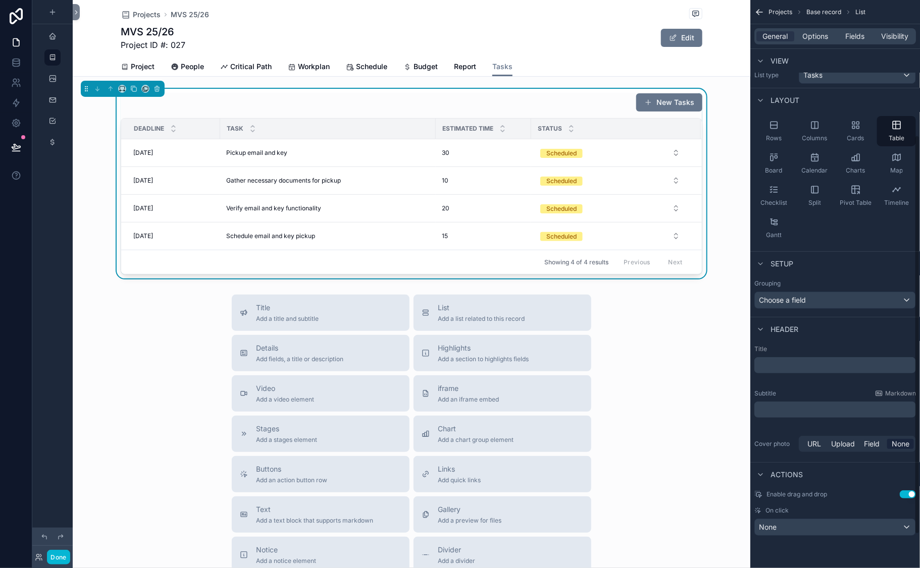
scroll to position [206, 0]
click at [802, 41] on span "Options" at bounding box center [815, 36] width 26 height 10
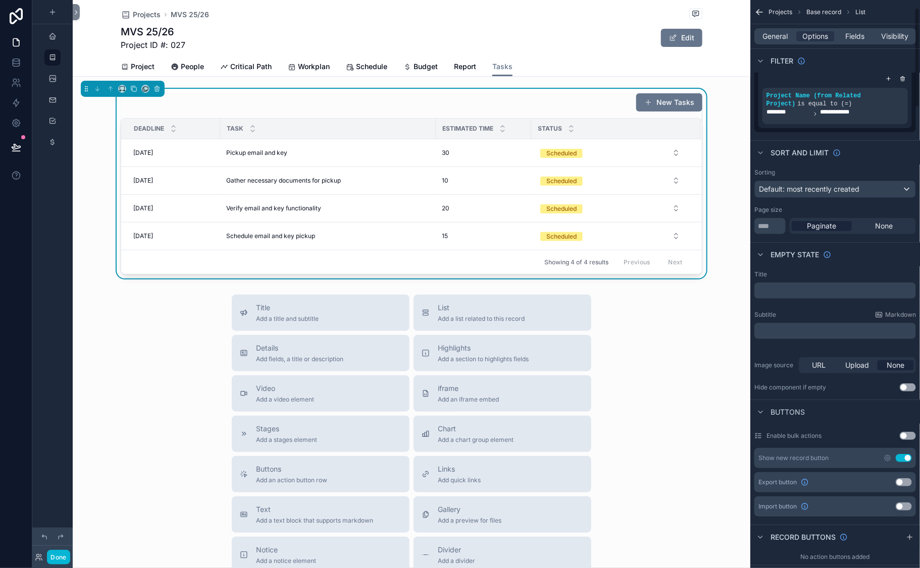
scroll to position [66, 0]
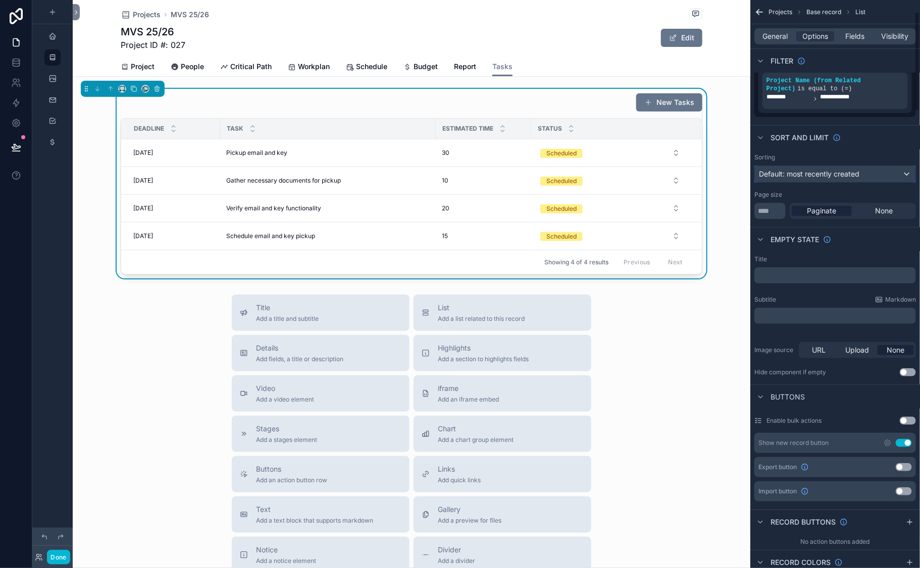
click at [759, 178] on span "Default: most recently created" at bounding box center [809, 174] width 100 height 9
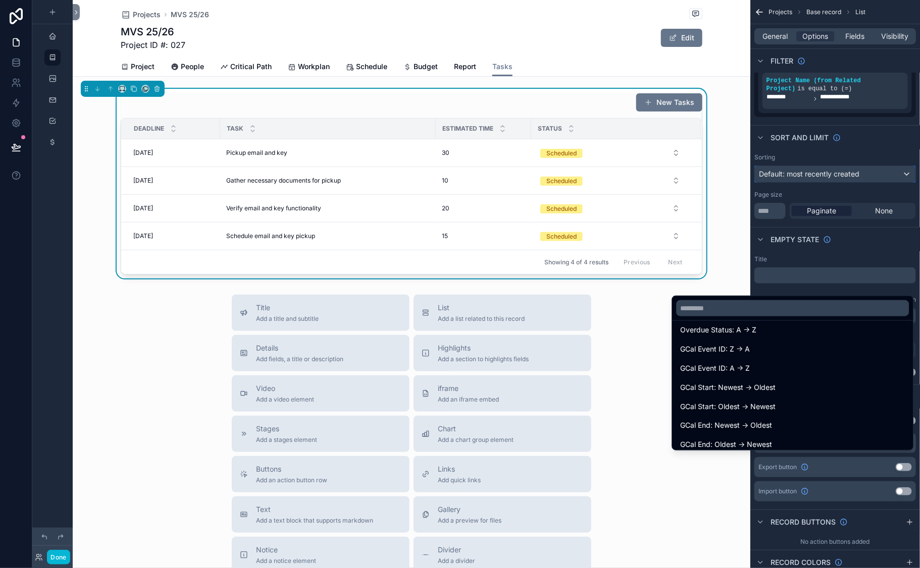
scroll to position [819, 0]
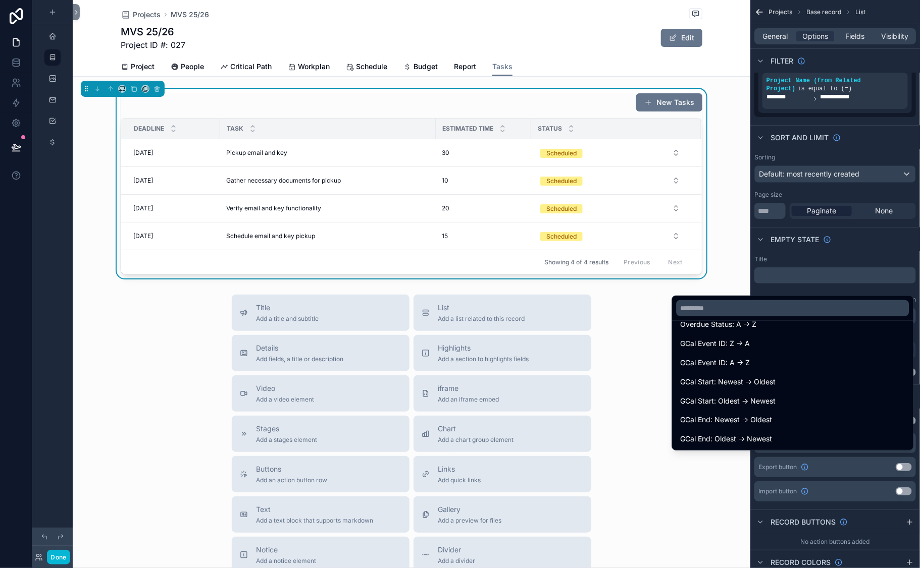
click at [680, 81] on span "Deadline: Newest -> Oldest" at bounding box center [725, 75] width 90 height 12
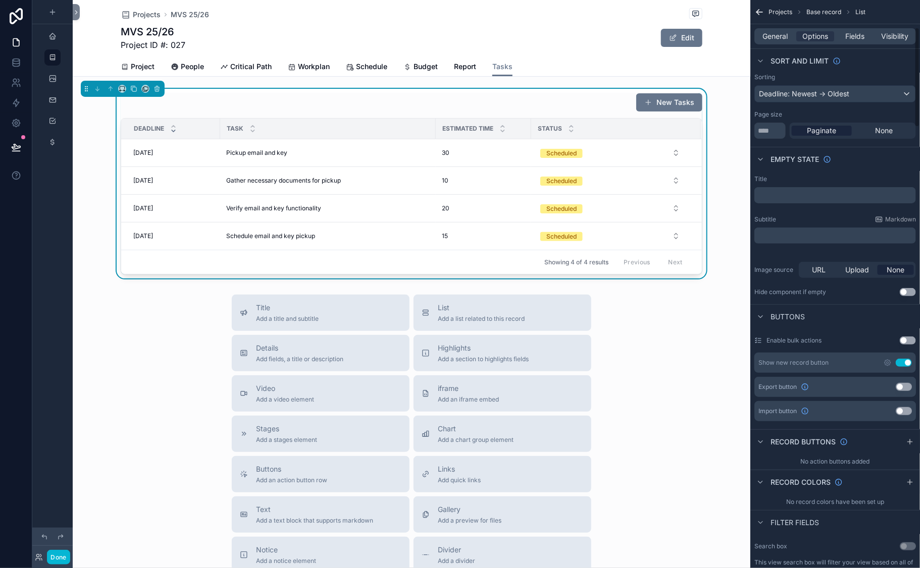
scroll to position [134, 0]
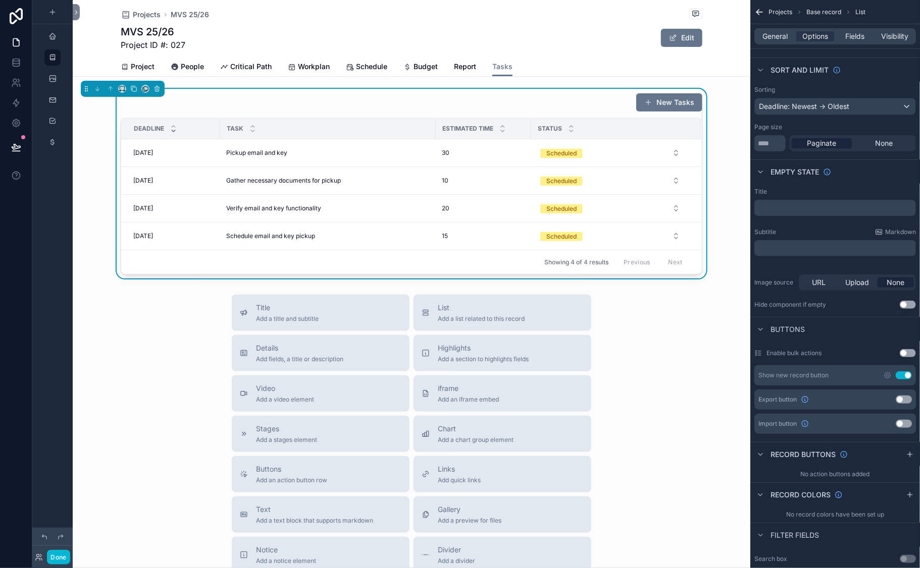
click at [350, 112] on div "New Tasks" at bounding box center [411, 102] width 581 height 19
click at [70, 556] on button "Done" at bounding box center [58, 557] width 23 height 15
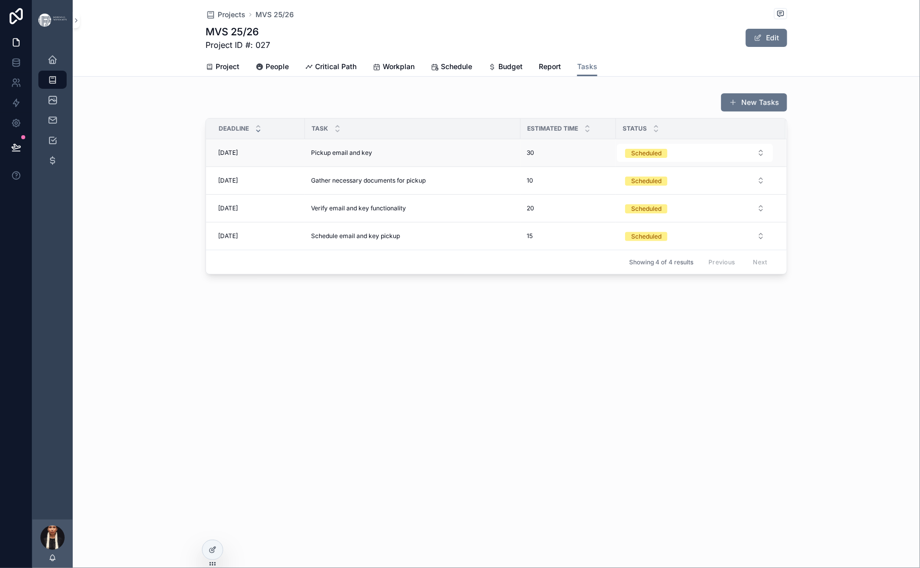
click at [311, 157] on span "Pickup email and key" at bounding box center [341, 153] width 61 height 8
click at [218, 157] on span "[DATE]" at bounding box center [228, 153] width 20 height 8
click at [631, 162] on button "Scheduled" at bounding box center [695, 153] width 156 height 18
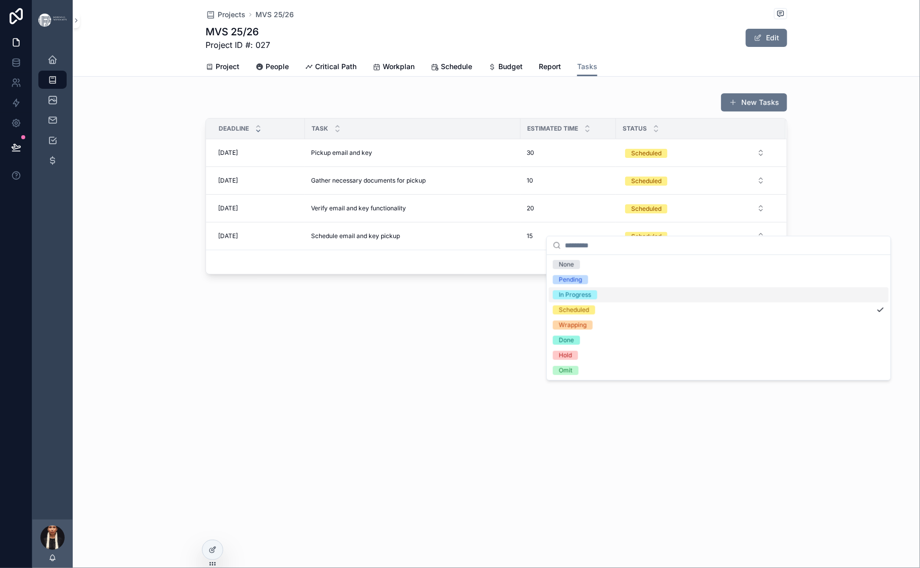
scroll to position [36, 0]
click at [467, 343] on div "Projects MVS 25/26 MVS 25/26 Project ID #: 027 Edit Tasks Project People Critic…" at bounding box center [496, 171] width 847 height 343
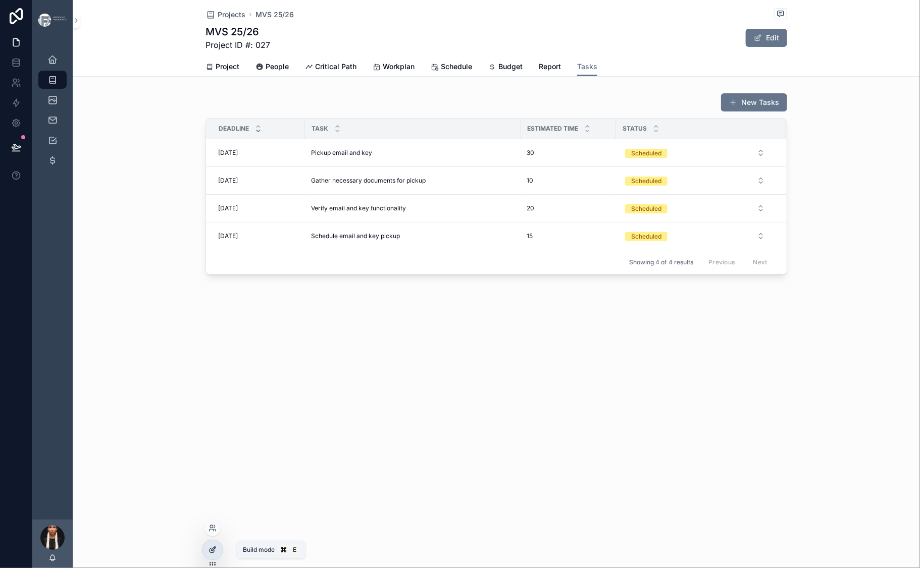
click at [220, 549] on div at bounding box center [212, 550] width 20 height 19
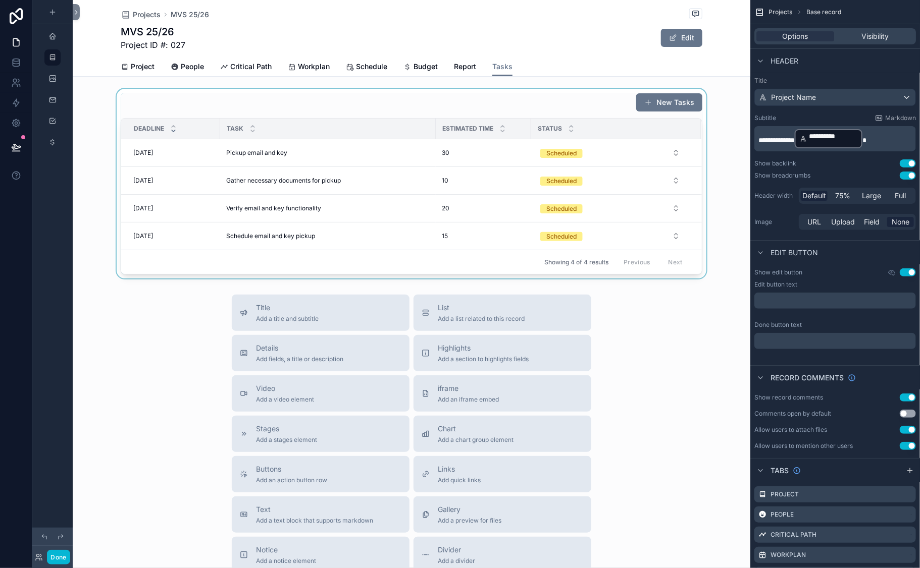
click at [506, 172] on div "scrollable content" at bounding box center [411, 184] width 677 height 190
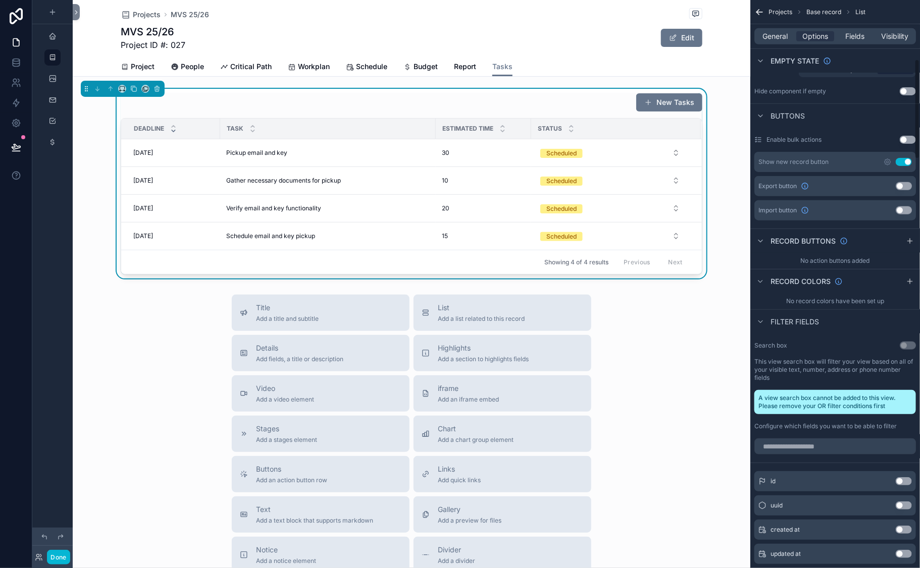
scroll to position [356, 0]
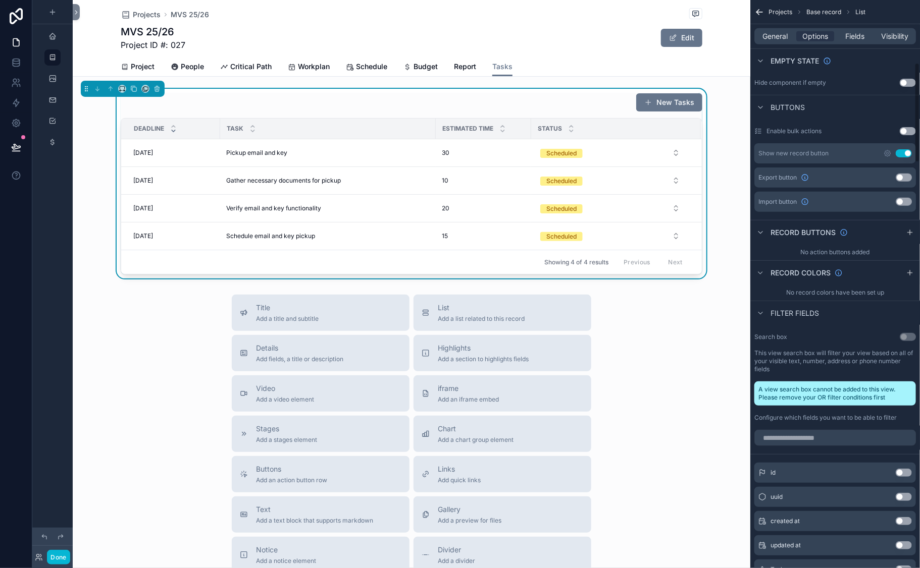
click at [897, 157] on button "Use setting" at bounding box center [903, 153] width 16 height 8
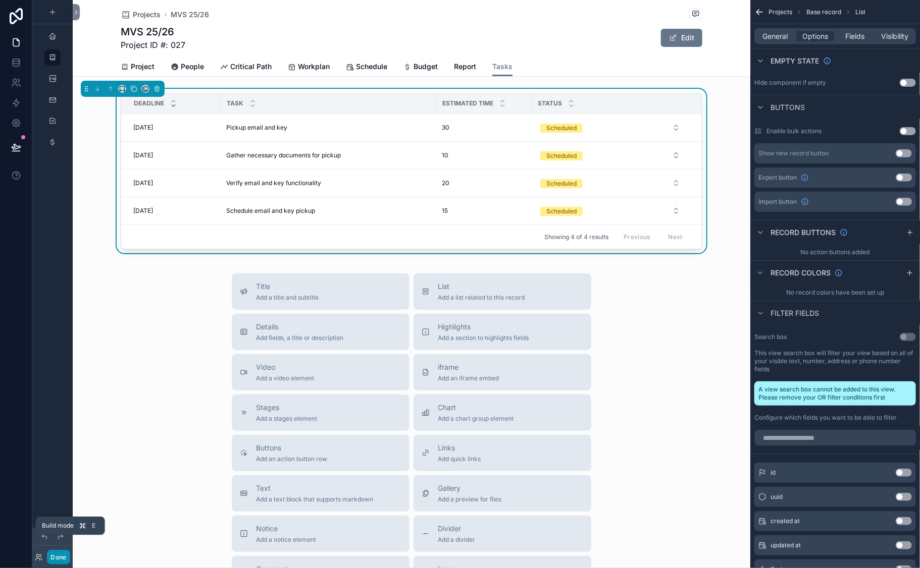
click at [70, 551] on button "Done" at bounding box center [58, 557] width 23 height 15
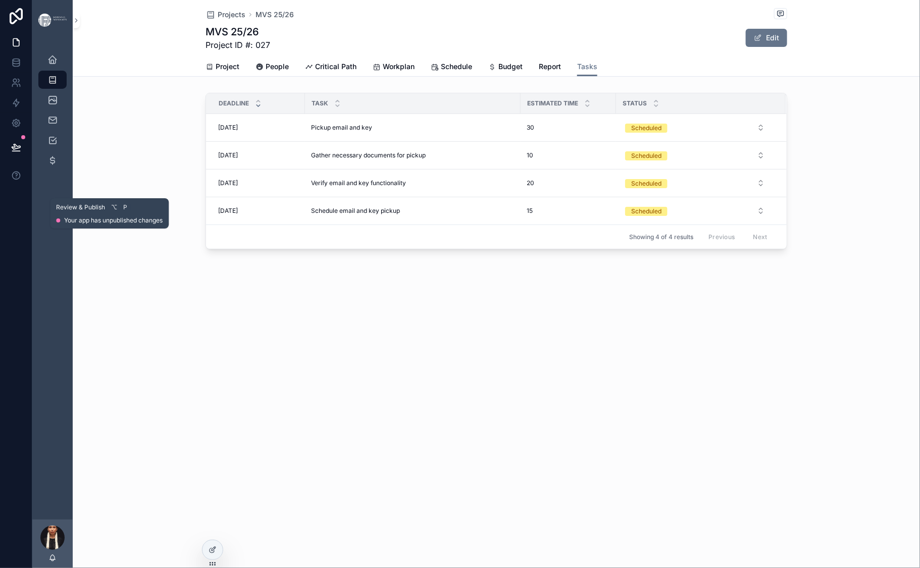
click at [21, 152] on icon at bounding box center [16, 147] width 10 height 10
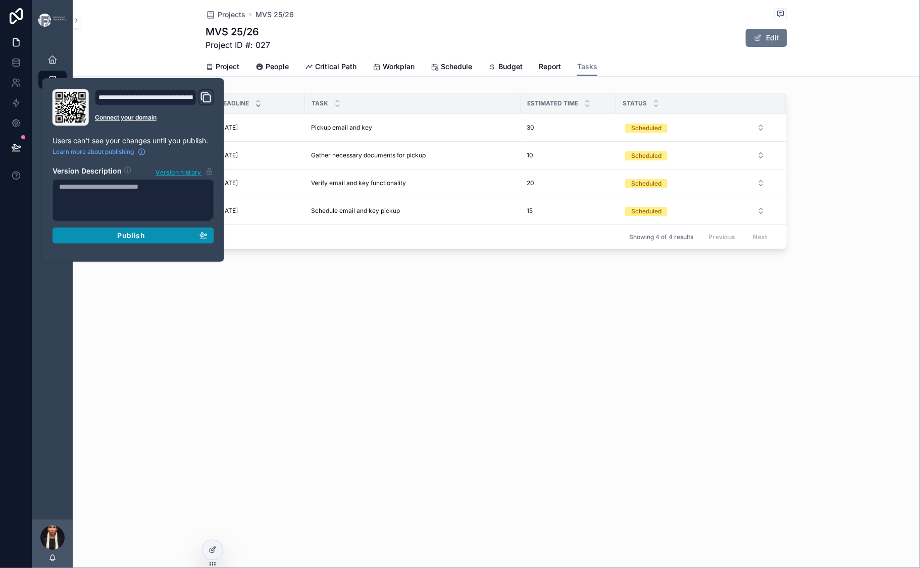
click at [145, 240] on span "Publish" at bounding box center [131, 235] width 27 height 9
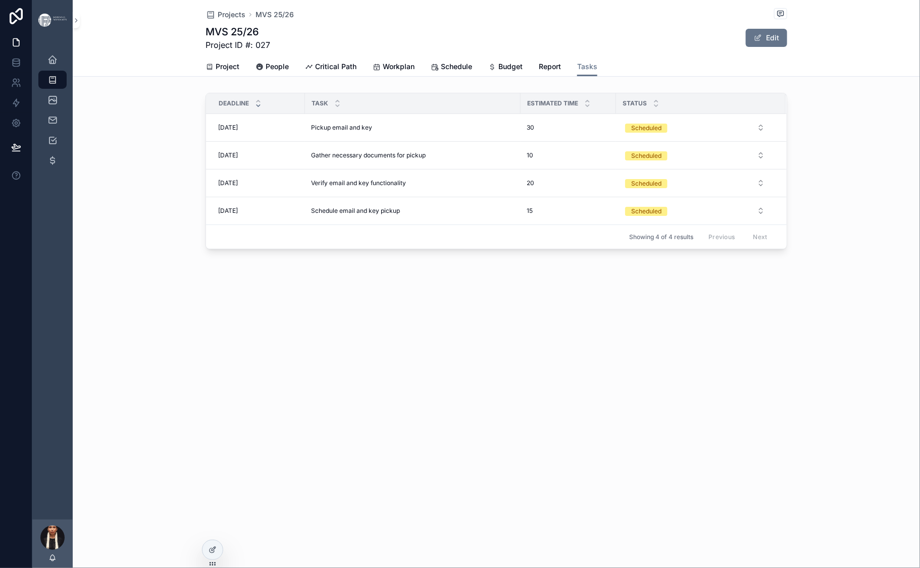
click at [287, 322] on div "Projects MVS 25/26 MVS 25/26 Project ID #: 027 Edit Tasks Project People Critic…" at bounding box center [496, 161] width 847 height 322
click at [218, 18] on span "Projects" at bounding box center [232, 15] width 28 height 10
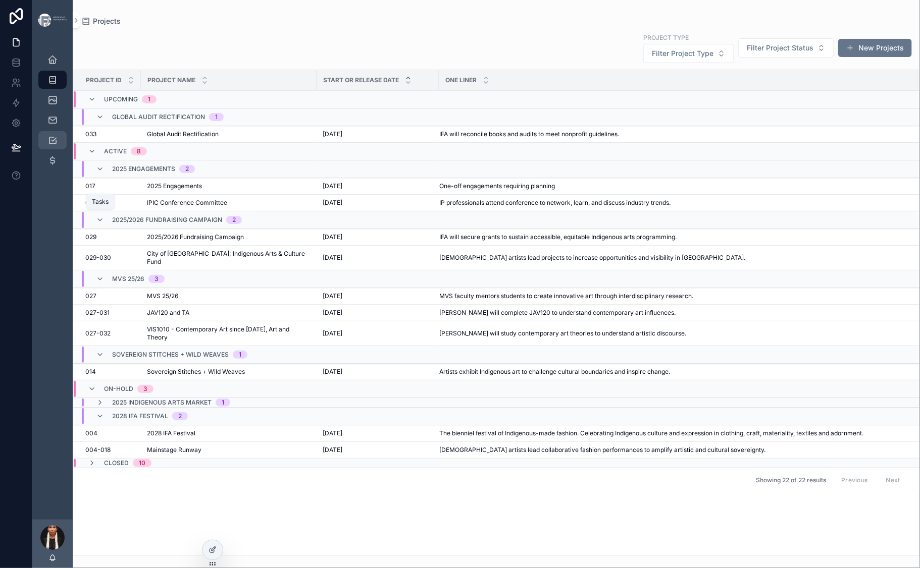
click at [58, 145] on icon "scrollable content" at bounding box center [52, 140] width 10 height 10
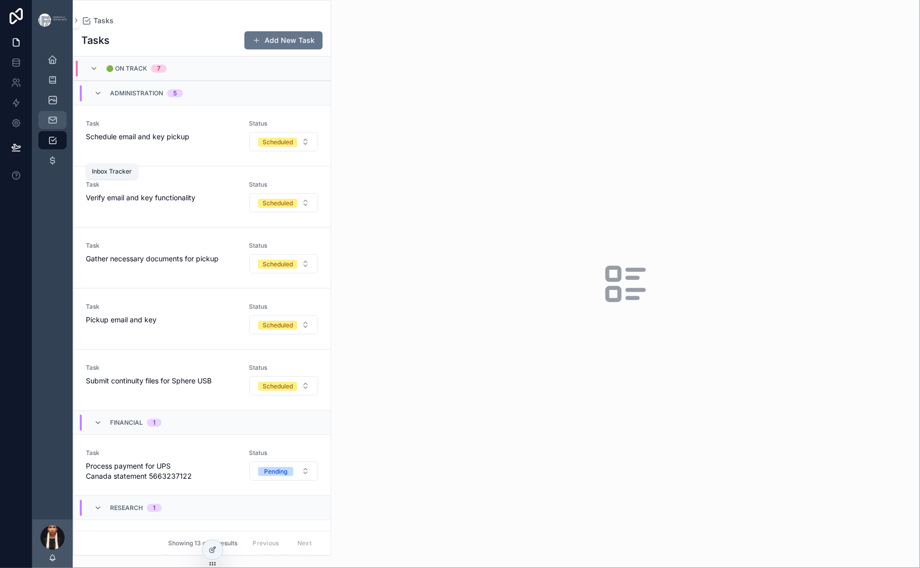
click at [58, 125] on icon "scrollable content" at bounding box center [52, 120] width 10 height 10
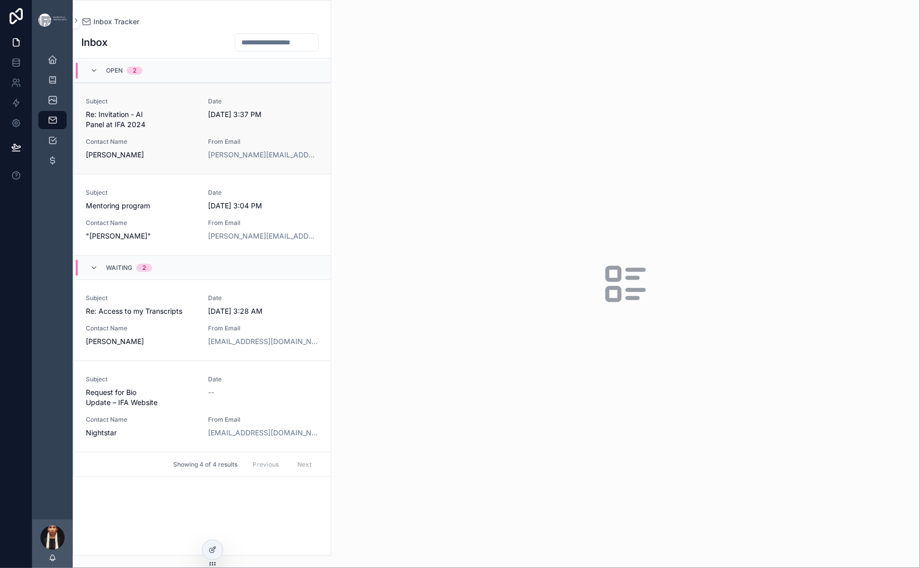
click at [196, 130] on span "Re: Invitation - AI Panel at IFA 2024" at bounding box center [141, 120] width 111 height 20
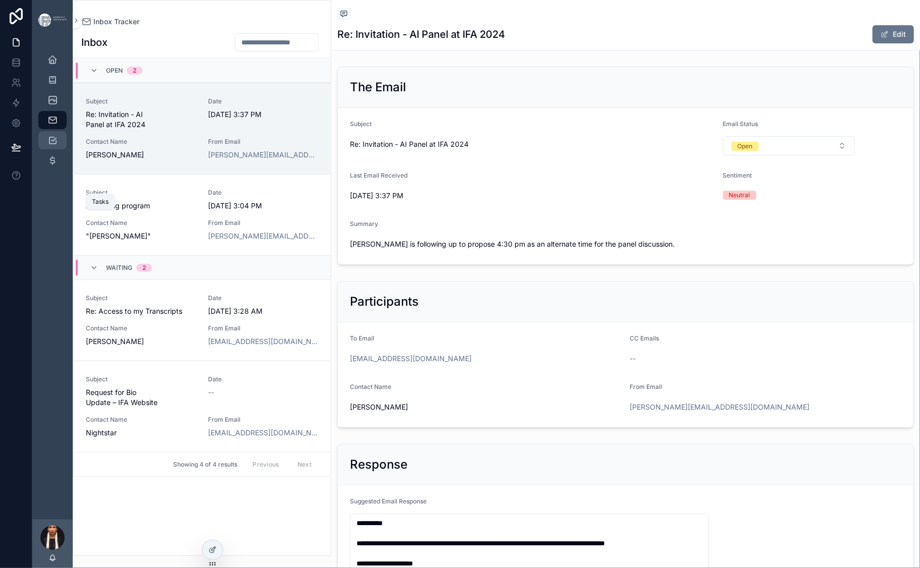
click at [58, 145] on icon "scrollable content" at bounding box center [52, 140] width 10 height 10
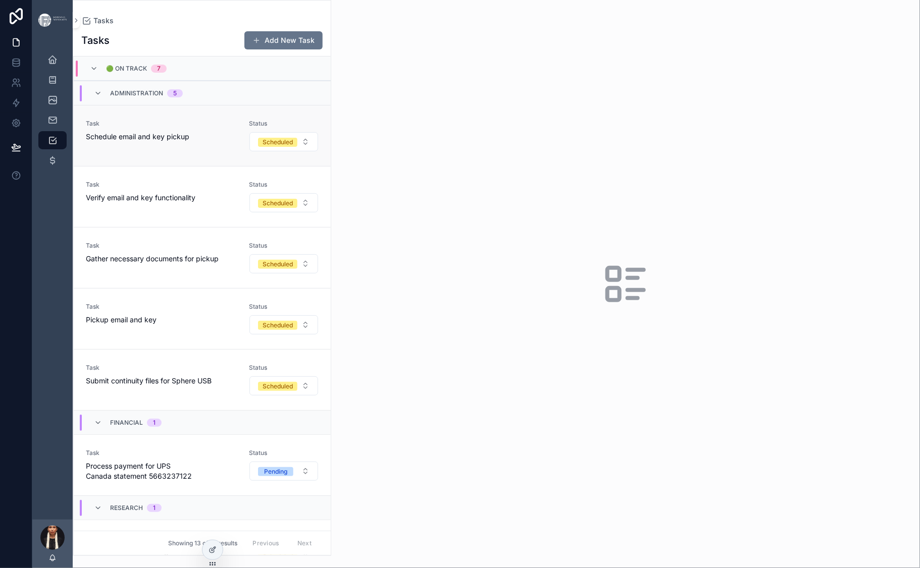
click at [237, 128] on span "Task" at bounding box center [161, 124] width 151 height 8
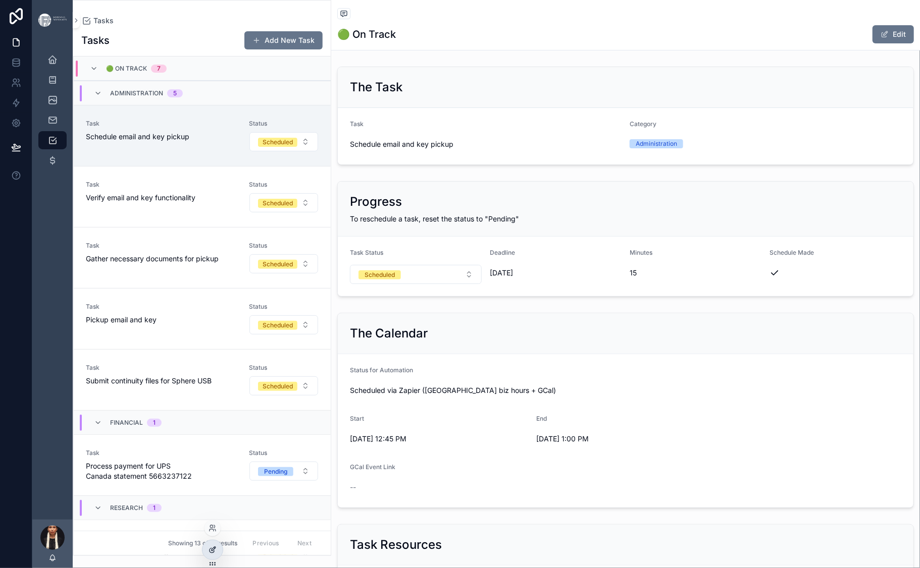
click at [215, 554] on icon at bounding box center [212, 550] width 8 height 8
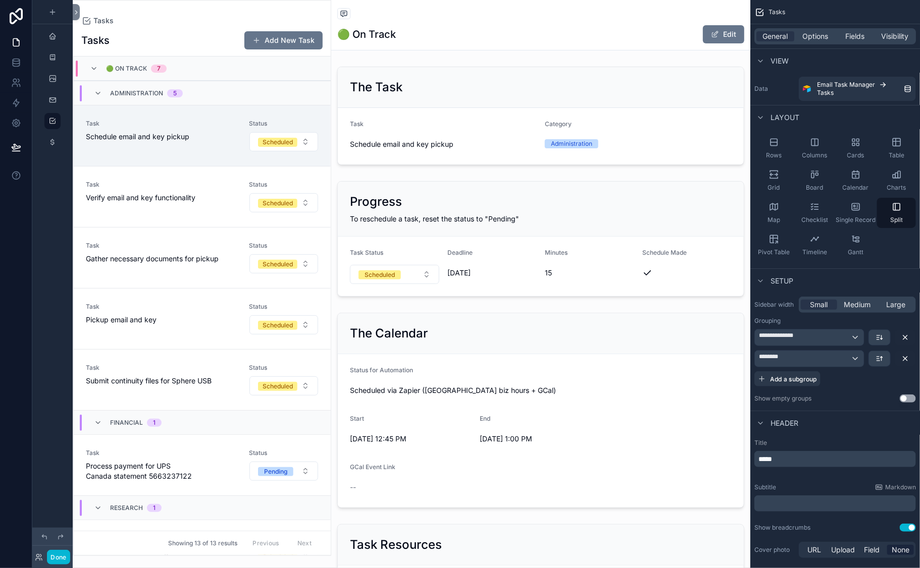
scroll to position [72, 0]
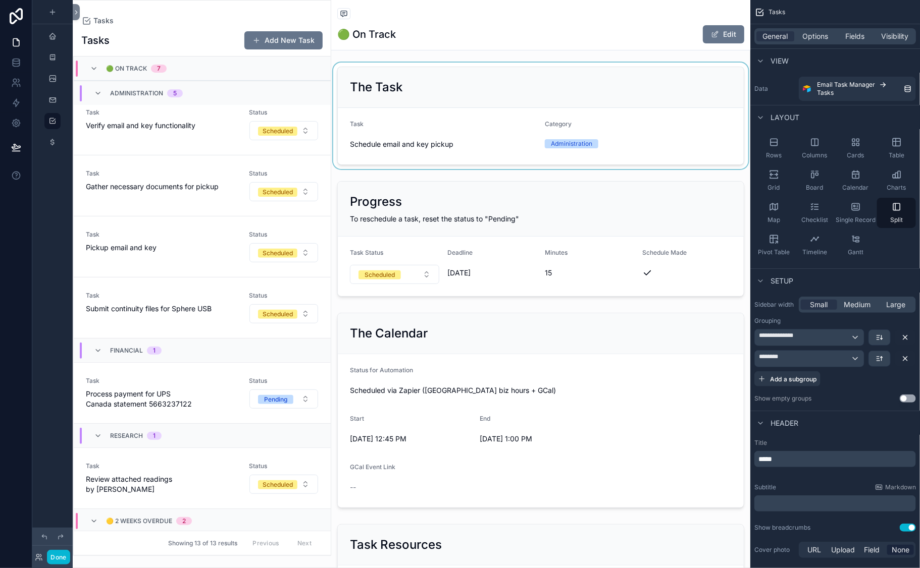
click at [398, 118] on div "scrollable content" at bounding box center [540, 116] width 419 height 106
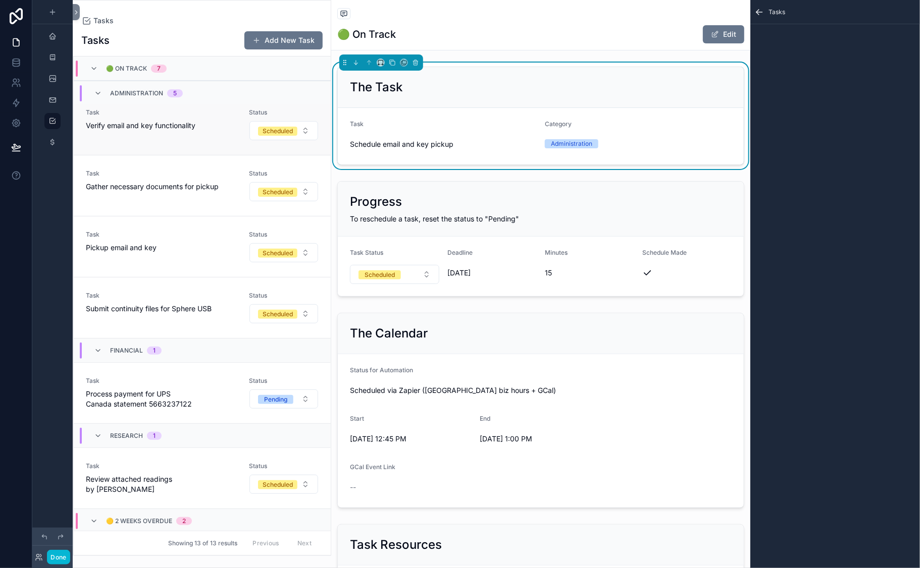
click at [241, 155] on link "Task Verify email and key functionality Status Scheduled" at bounding box center [202, 124] width 257 height 61
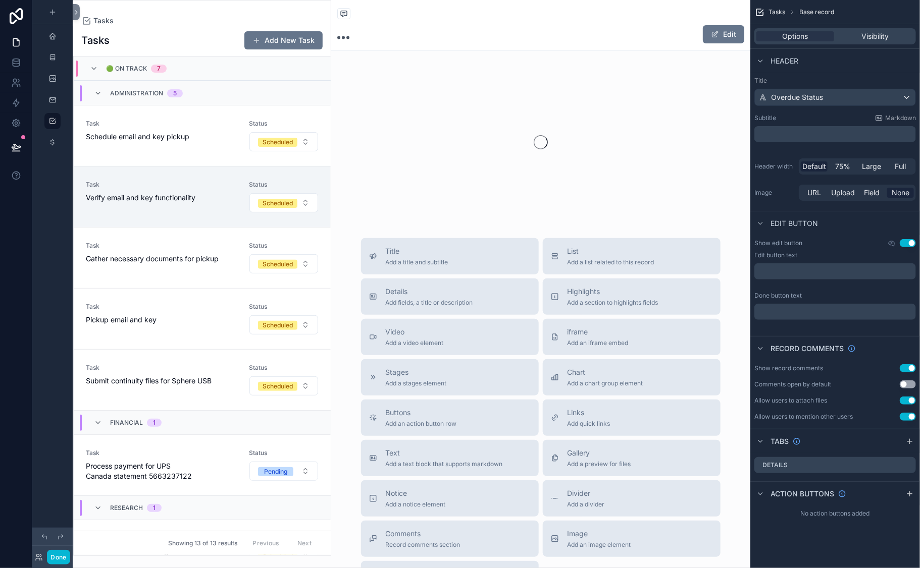
scroll to position [163, 0]
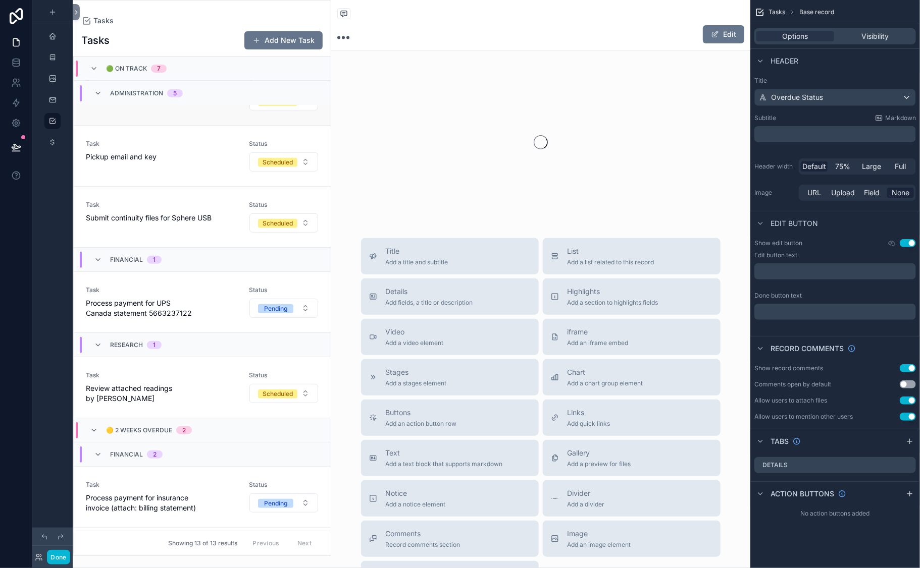
click at [237, 101] on div "Task Gather necessary documents for pickup" at bounding box center [161, 90] width 151 height 22
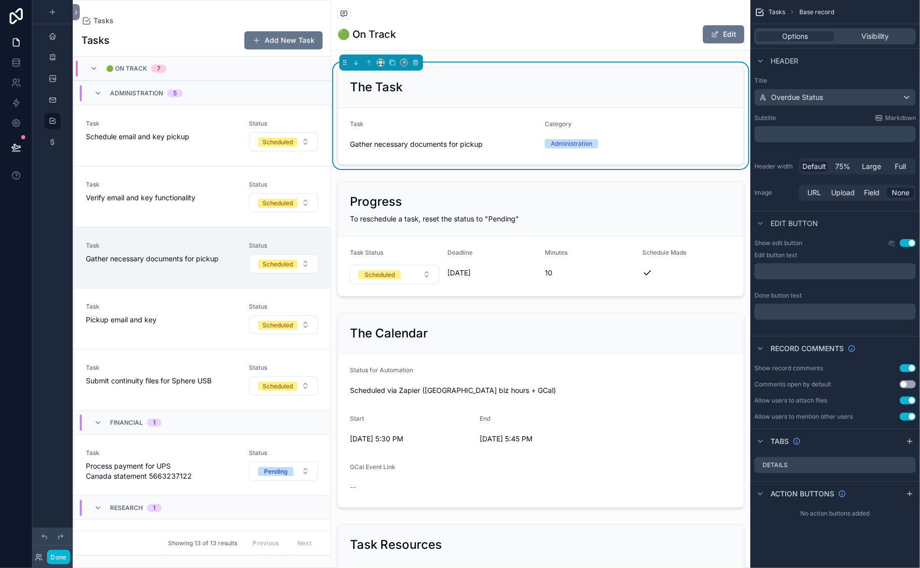
click at [410, 108] on div "The Task" at bounding box center [541, 87] width 406 height 41
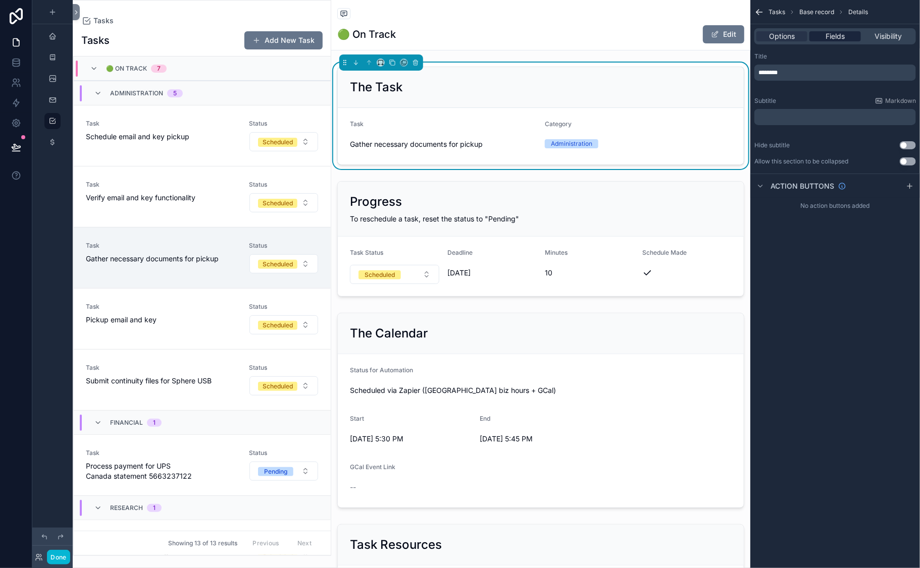
click at [825, 41] on span "Fields" at bounding box center [834, 36] width 19 height 10
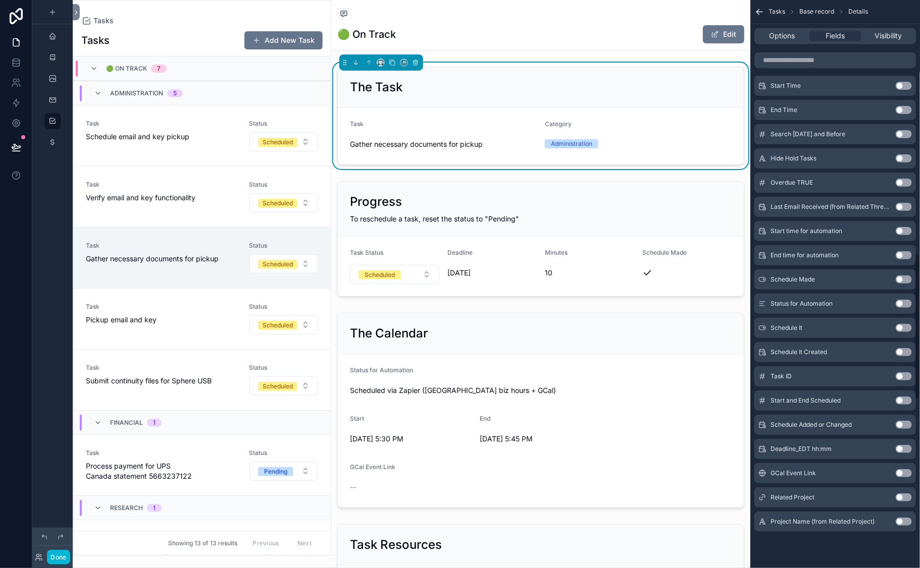
scroll to position [1643, 0]
click at [895, 494] on button "Use setting" at bounding box center [903, 498] width 16 height 8
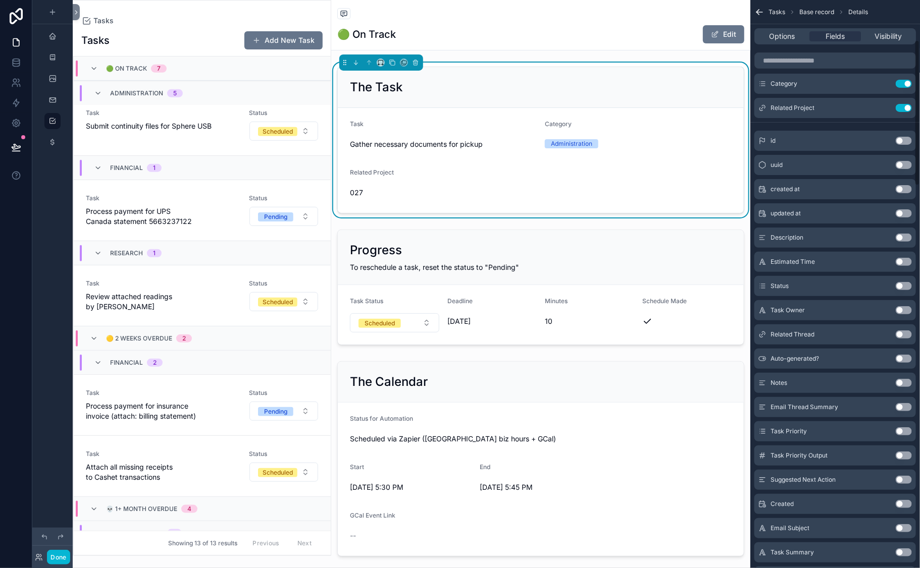
scroll to position [0, 0]
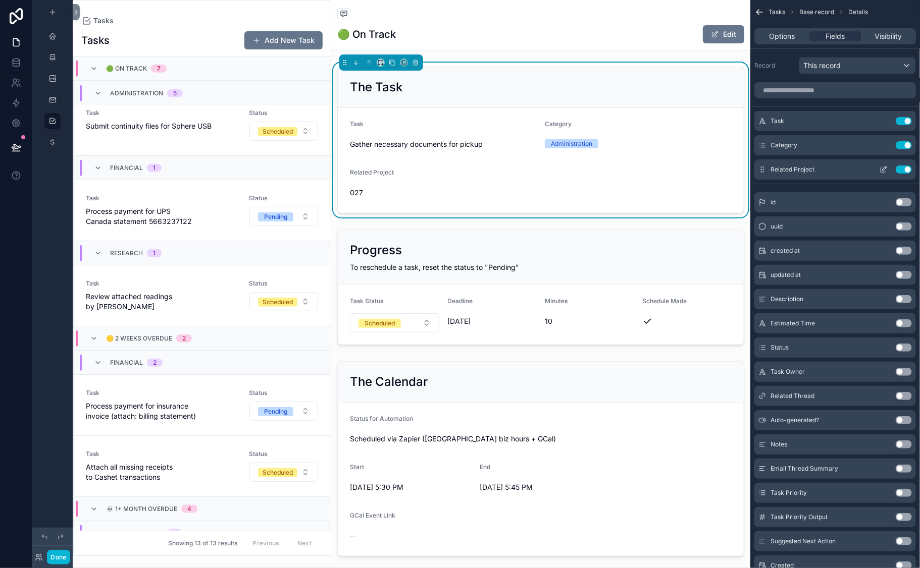
click at [879, 174] on icon "scrollable content" at bounding box center [883, 170] width 8 height 8
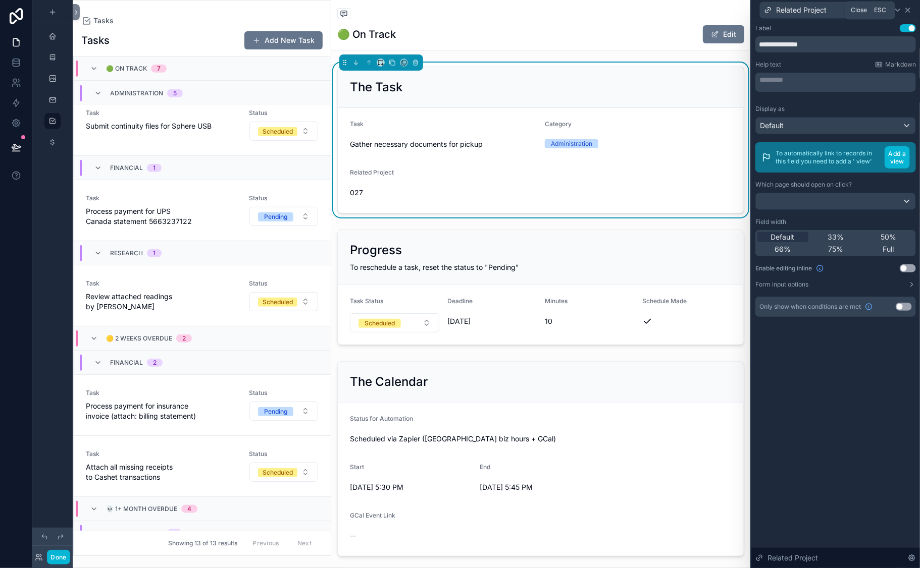
click at [904, 13] on icon at bounding box center [907, 10] width 8 height 8
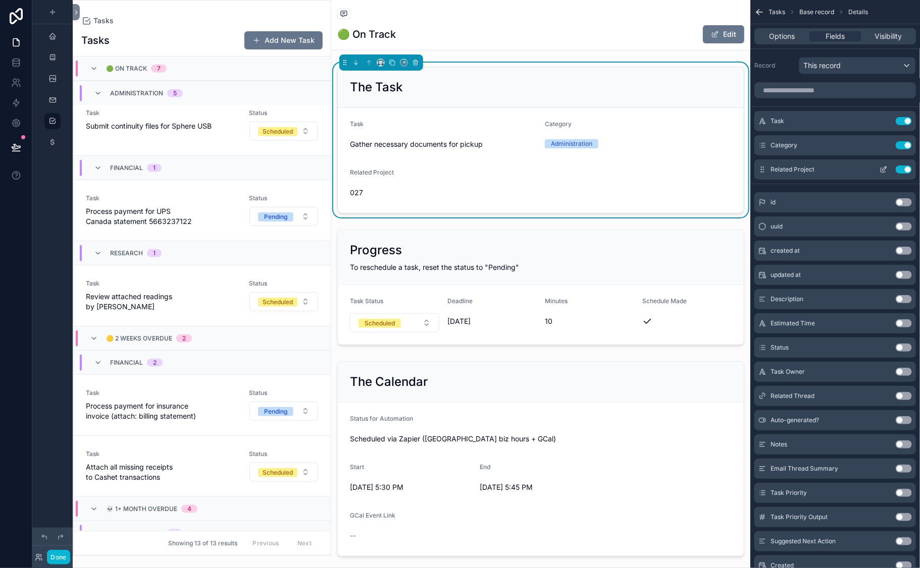
click at [895, 174] on button "Use setting" at bounding box center [903, 170] width 16 height 8
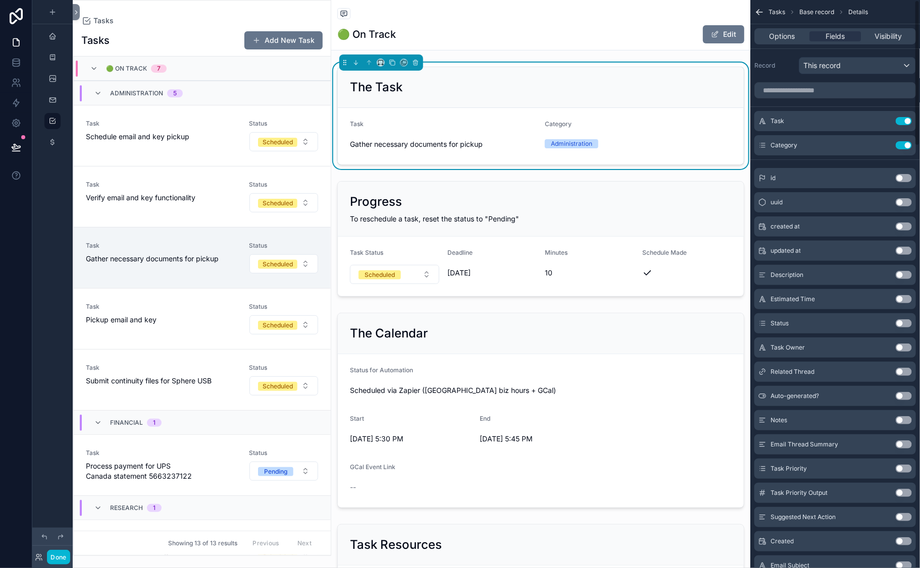
scroll to position [255, 0]
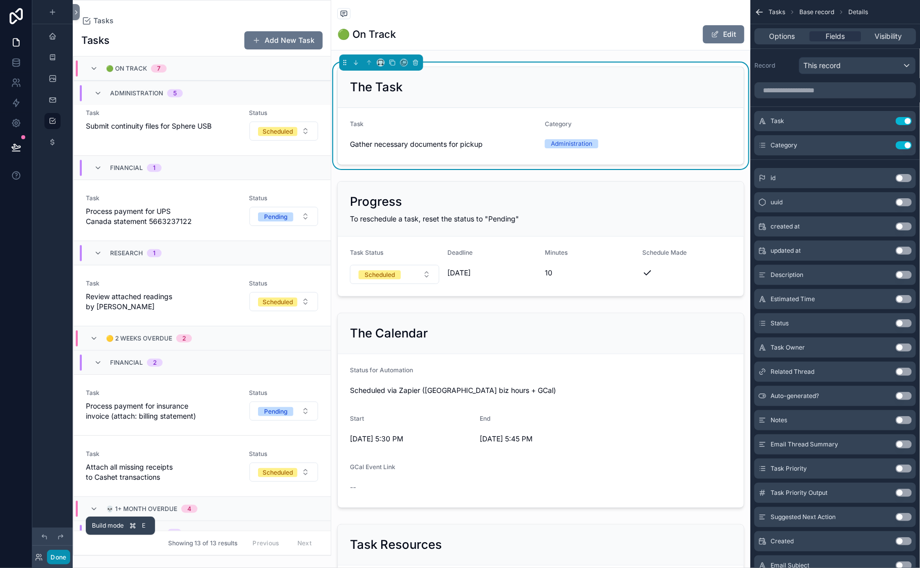
click at [70, 550] on button "Done" at bounding box center [58, 557] width 23 height 15
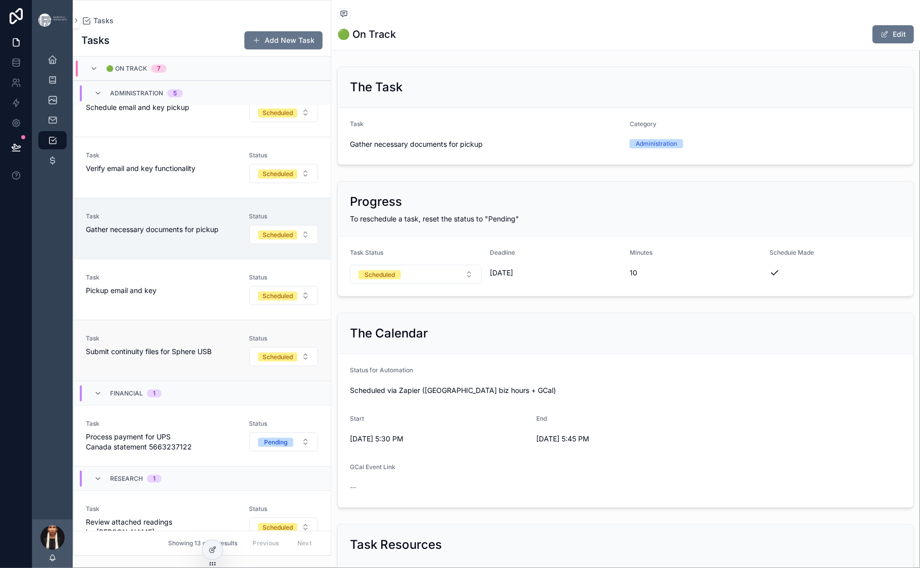
scroll to position [0, 0]
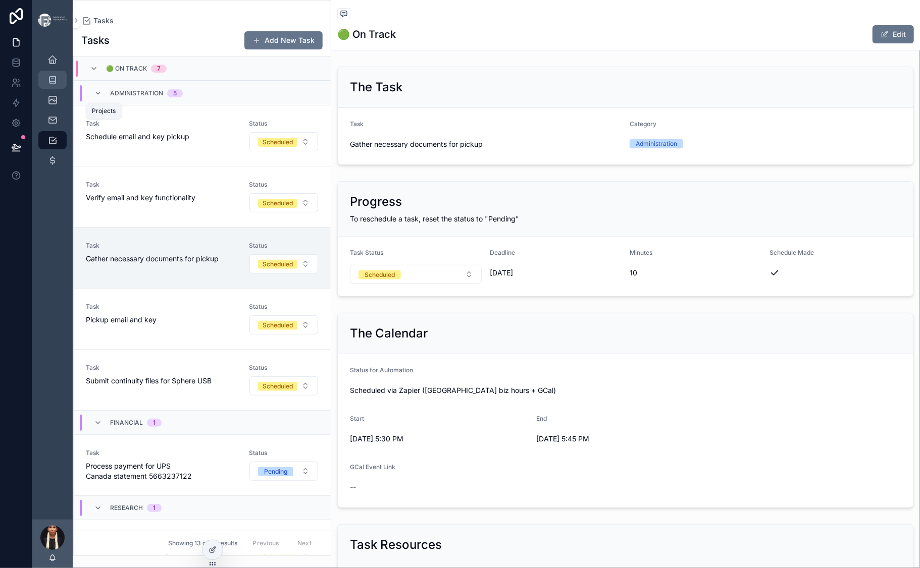
click at [61, 88] on div "Projects 22" at bounding box center [52, 80] width 16 height 16
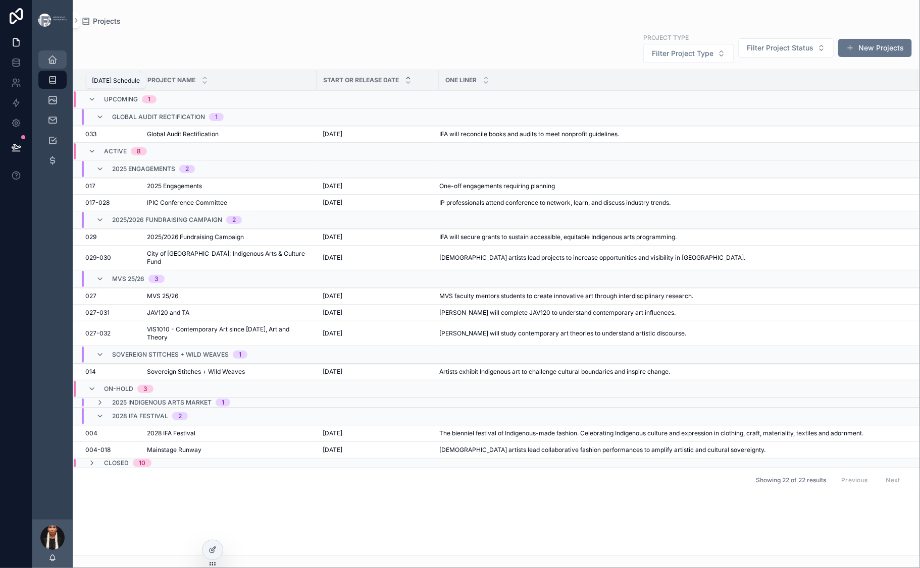
click at [61, 68] on div "[DATE] Schedule" at bounding box center [52, 59] width 16 height 16
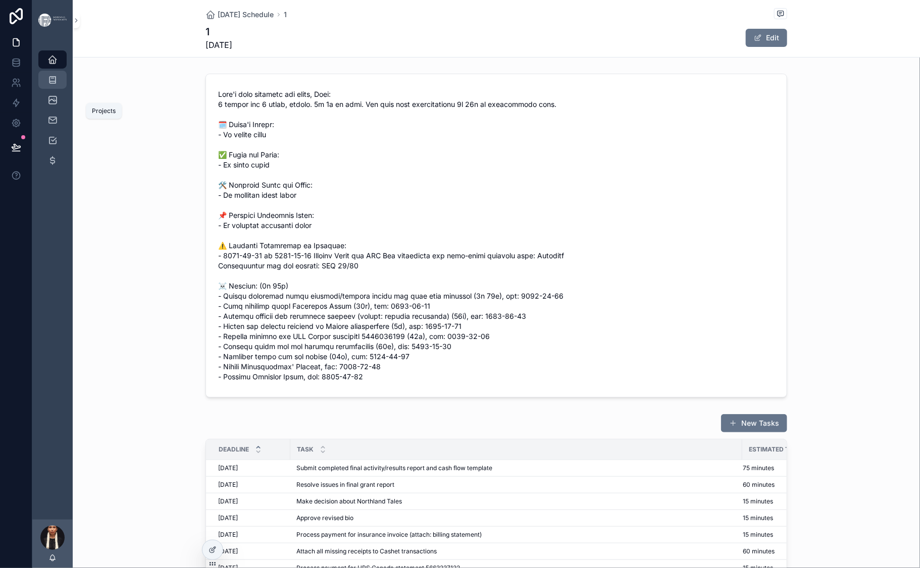
click at [58, 85] on icon "scrollable content" at bounding box center [52, 80] width 10 height 10
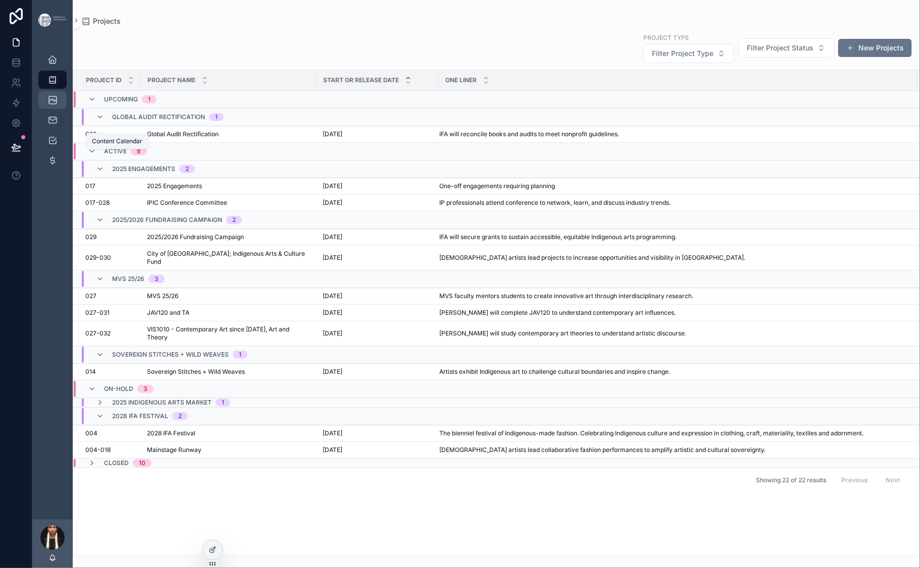
click at [58, 105] on icon "scrollable content" at bounding box center [52, 100] width 10 height 10
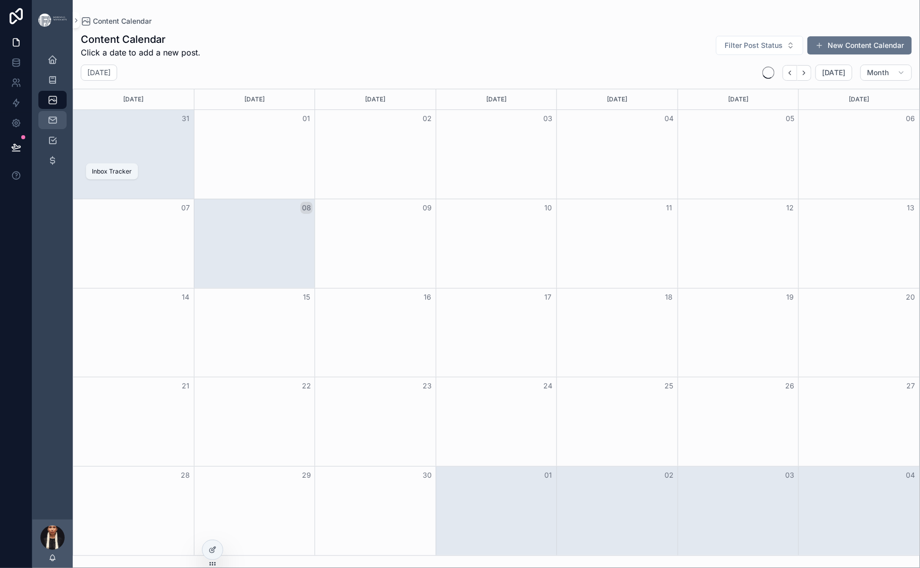
click at [58, 125] on icon "scrollable content" at bounding box center [52, 120] width 10 height 10
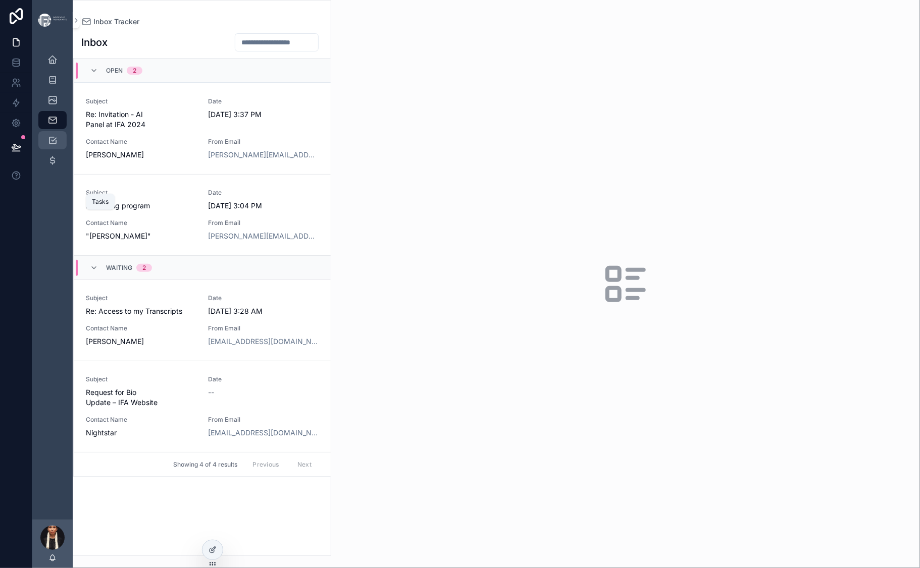
click at [58, 145] on icon "scrollable content" at bounding box center [52, 140] width 10 height 10
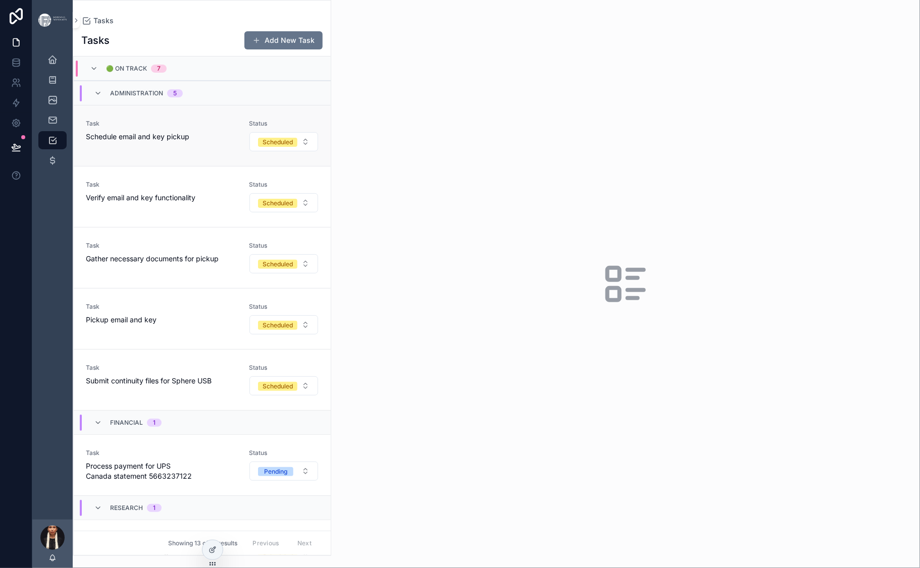
click at [204, 142] on div "Task Schedule email and key pickup" at bounding box center [161, 131] width 151 height 22
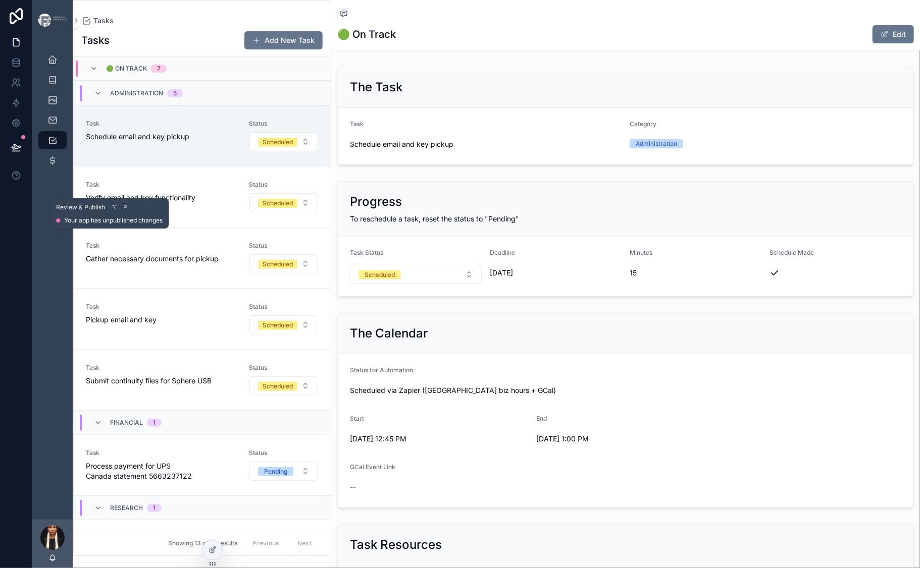
click at [21, 152] on icon at bounding box center [16, 147] width 10 height 10
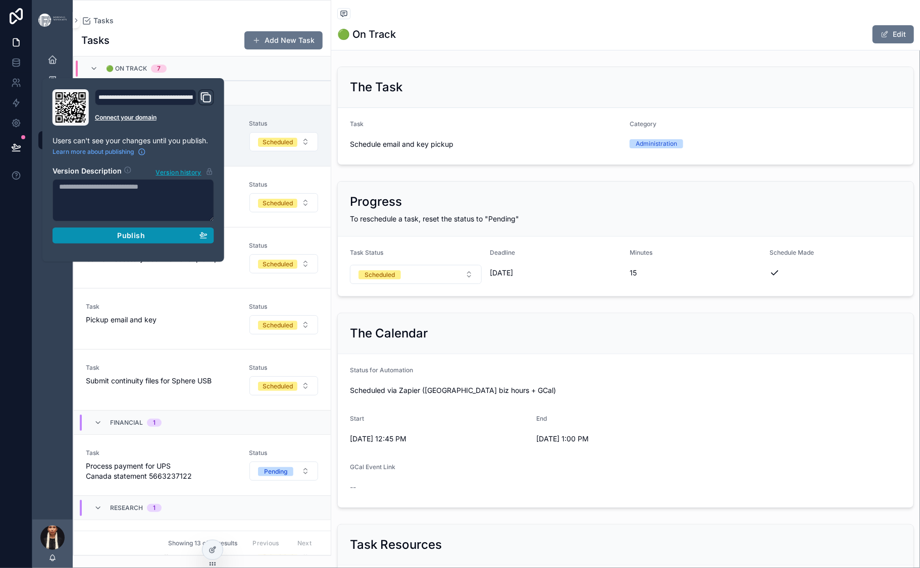
click at [145, 240] on span "Publish" at bounding box center [131, 235] width 27 height 9
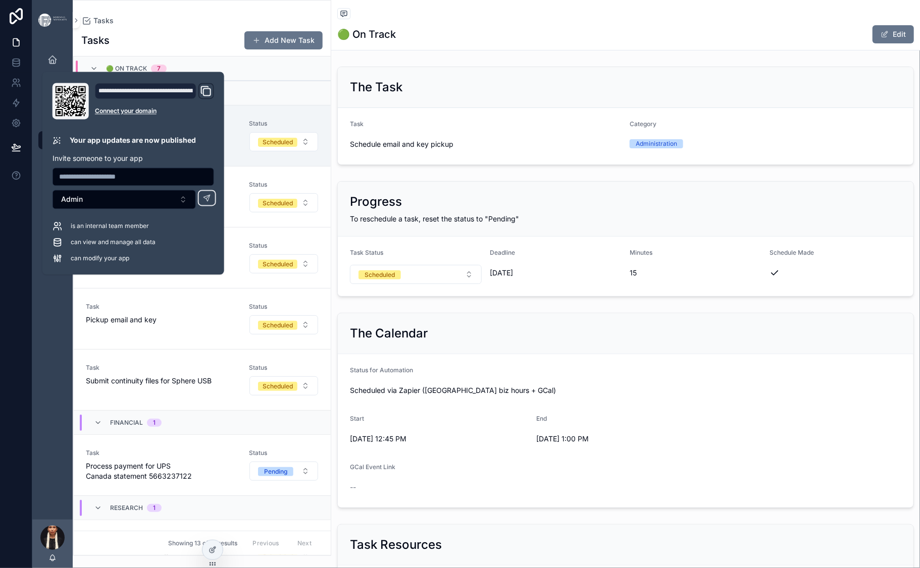
scroll to position [72, 0]
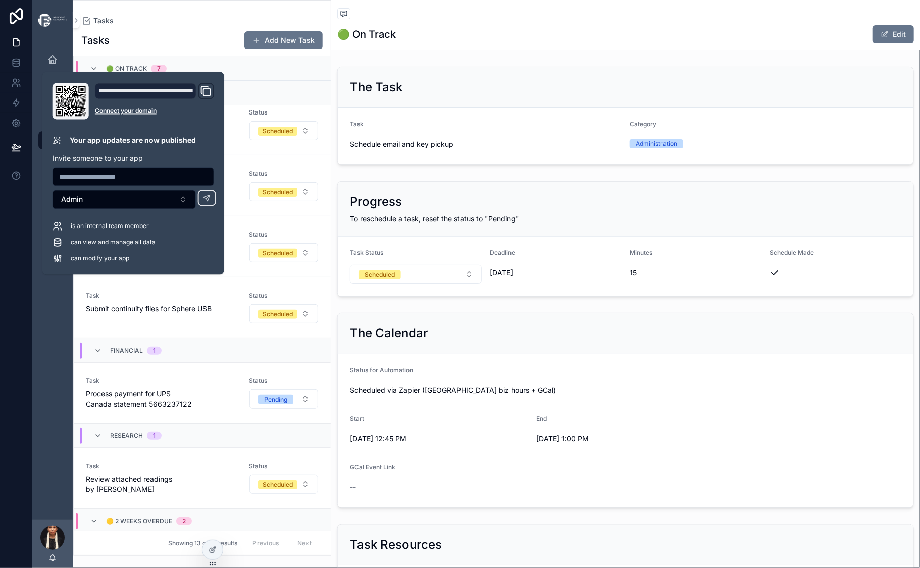
click at [73, 402] on div "Today's Schedule Projects 22 Content Calendar Inbox Tracker Tasks Transactions" at bounding box center [52, 279] width 40 height 479
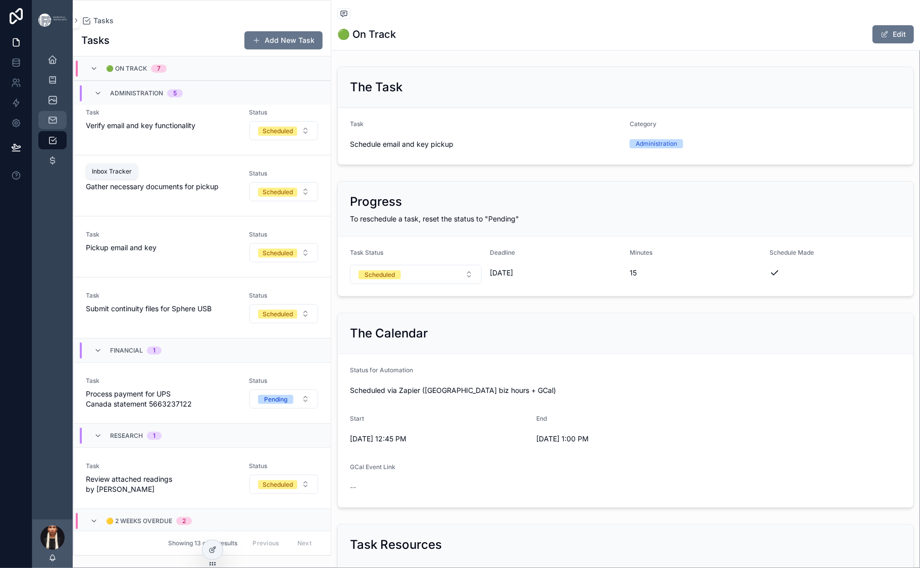
click at [58, 125] on icon "scrollable content" at bounding box center [52, 120] width 10 height 10
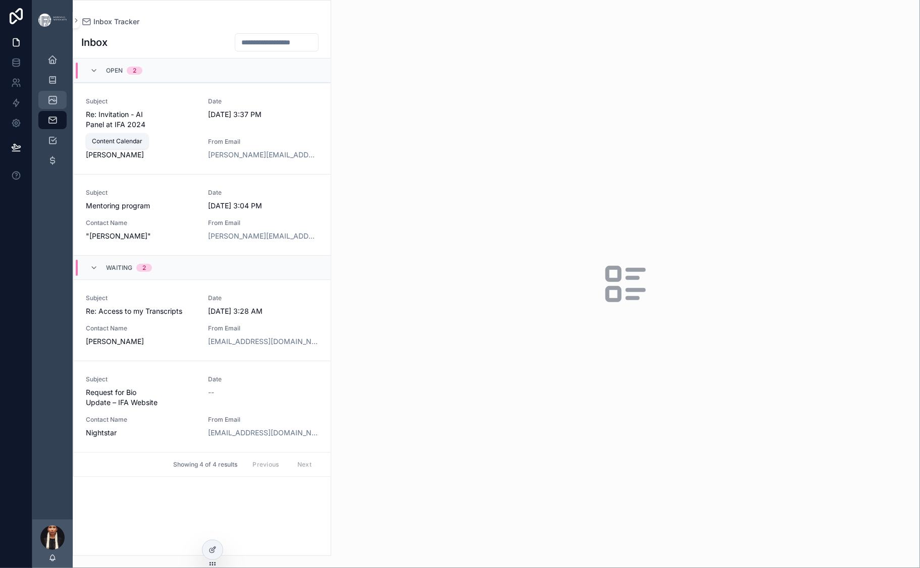
click at [58, 105] on icon "scrollable content" at bounding box center [52, 100] width 10 height 10
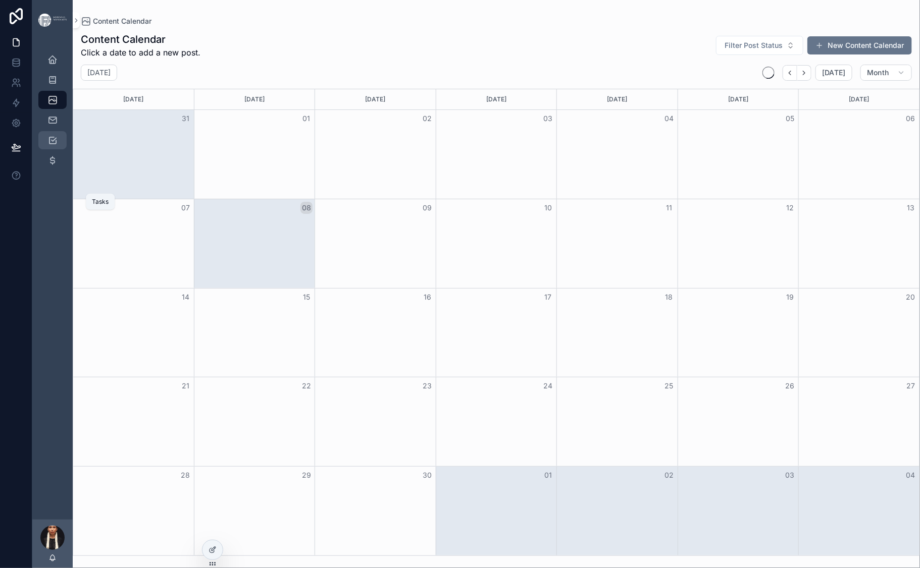
click at [58, 145] on icon "scrollable content" at bounding box center [52, 140] width 10 height 10
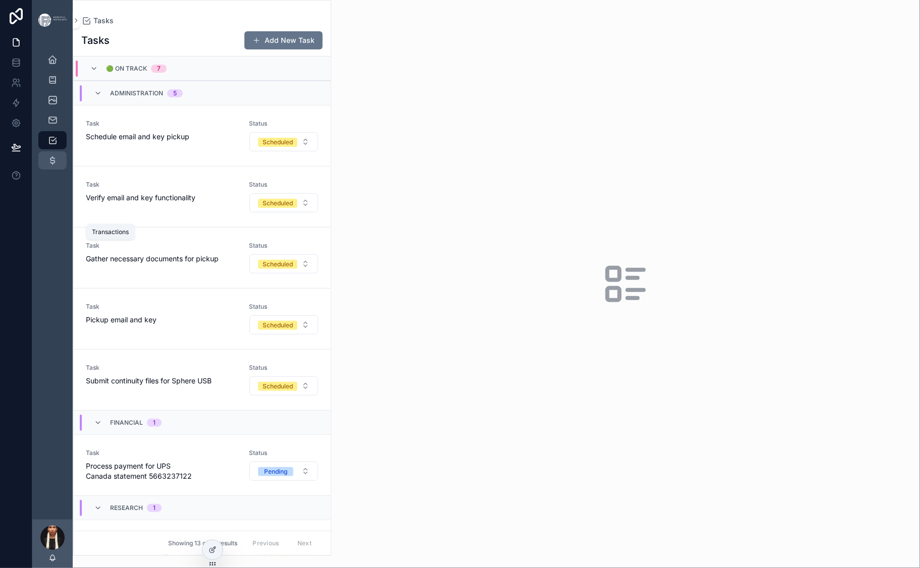
click at [58, 166] on icon "scrollable content" at bounding box center [52, 160] width 10 height 10
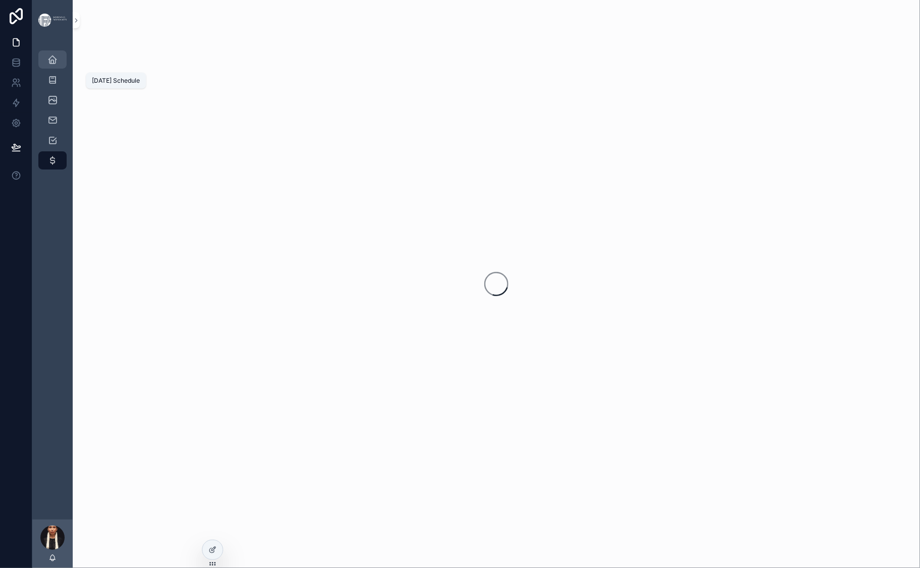
click at [58, 65] on icon "scrollable content" at bounding box center [52, 60] width 10 height 10
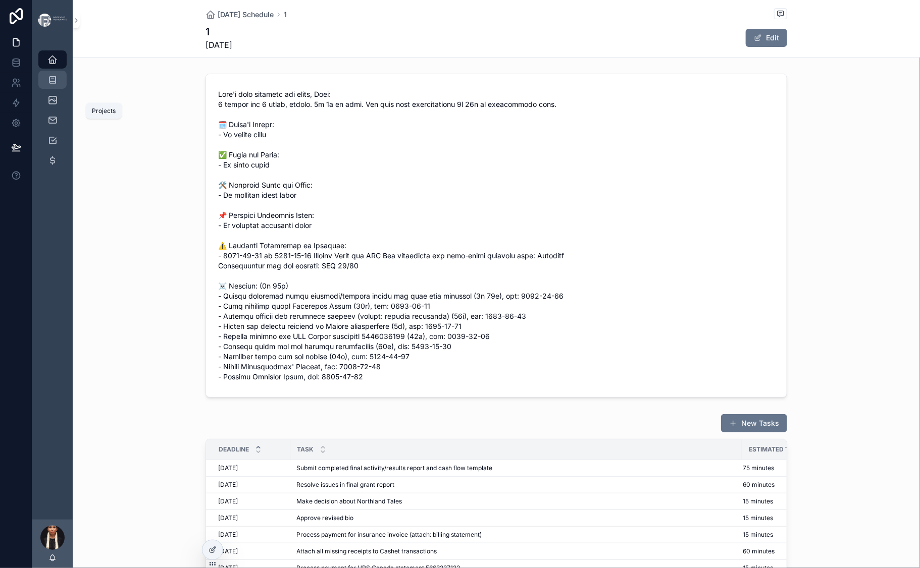
click at [61, 88] on div "Projects 22" at bounding box center [52, 80] width 16 height 16
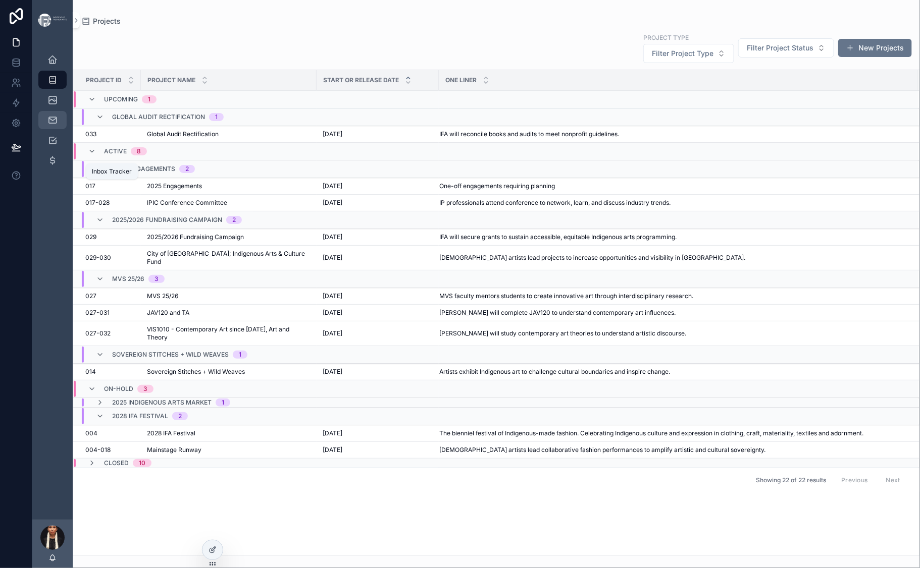
click at [61, 128] on div "Inbox Tracker" at bounding box center [52, 120] width 16 height 16
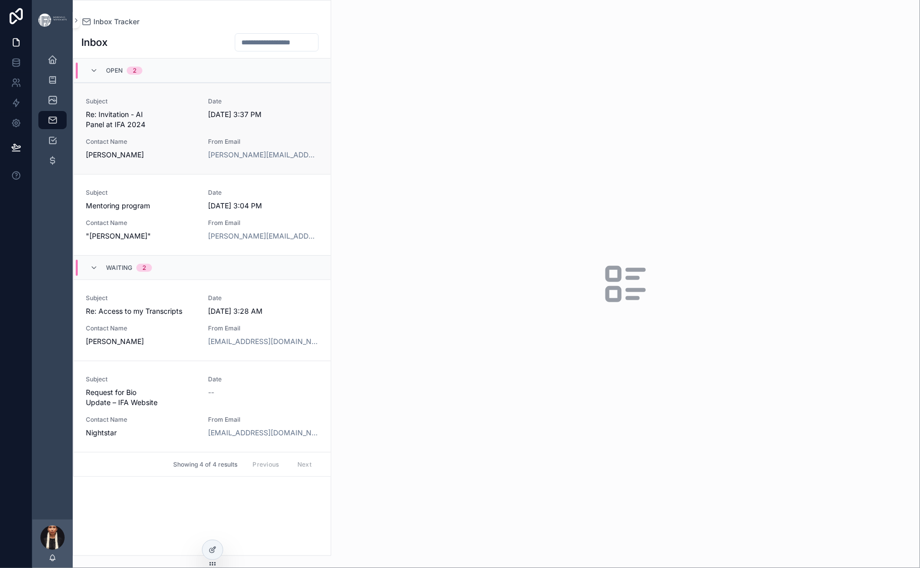
click at [196, 146] on span "Contact Name" at bounding box center [141, 142] width 111 height 8
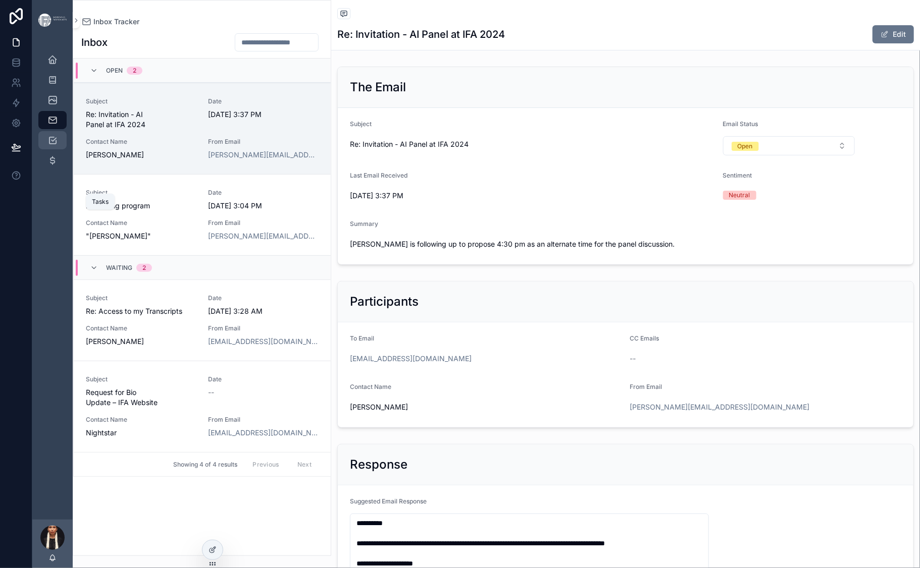
click at [58, 145] on icon "scrollable content" at bounding box center [52, 140] width 10 height 10
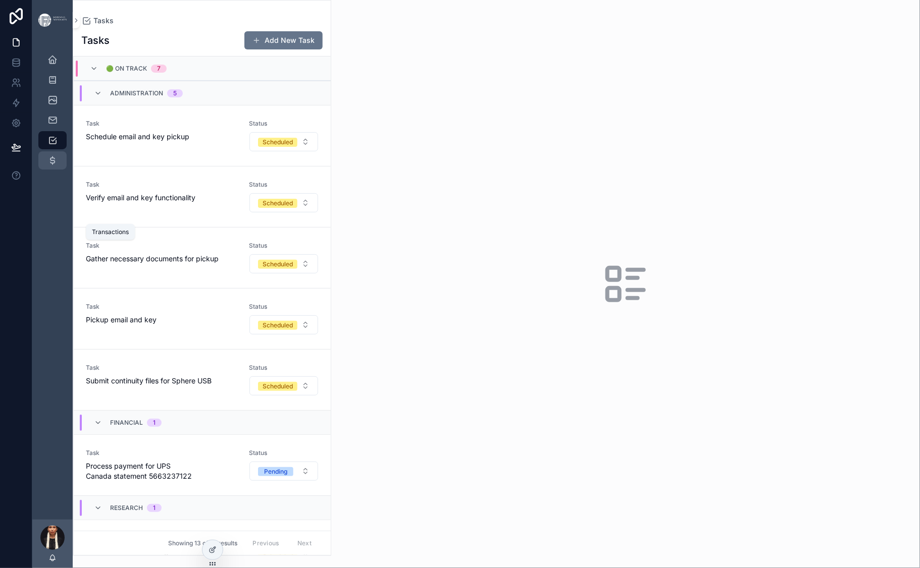
click at [61, 169] on div "Transactions" at bounding box center [52, 160] width 16 height 16
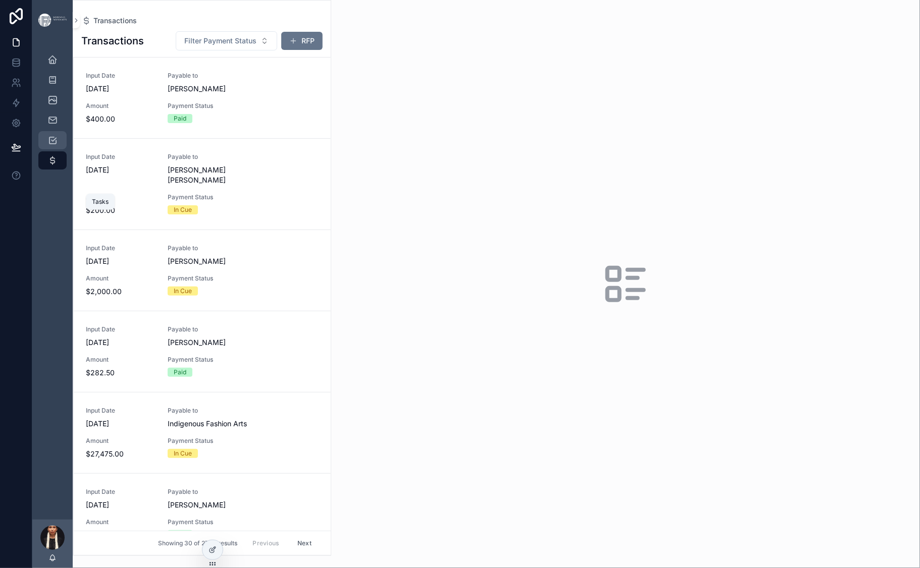
click at [58, 145] on icon "scrollable content" at bounding box center [52, 140] width 10 height 10
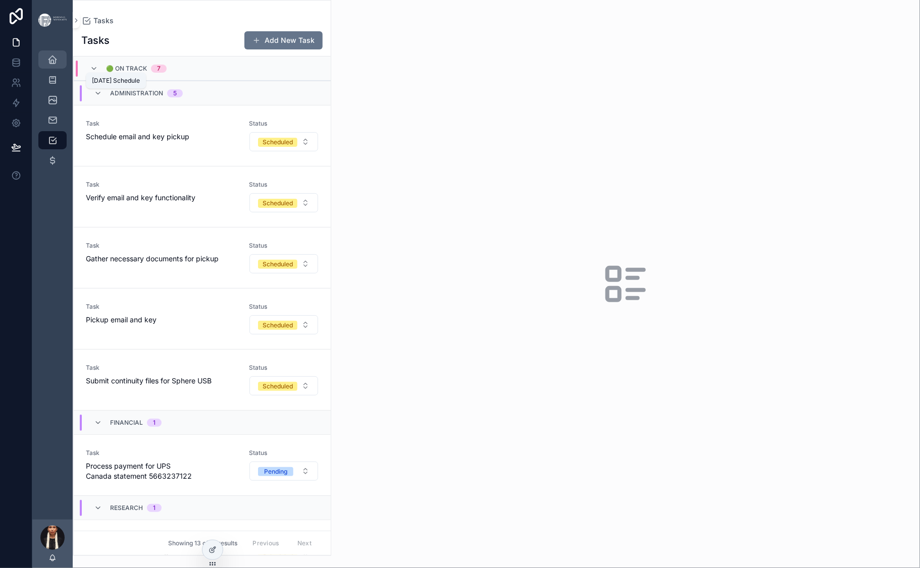
click at [58, 65] on icon "scrollable content" at bounding box center [52, 60] width 10 height 10
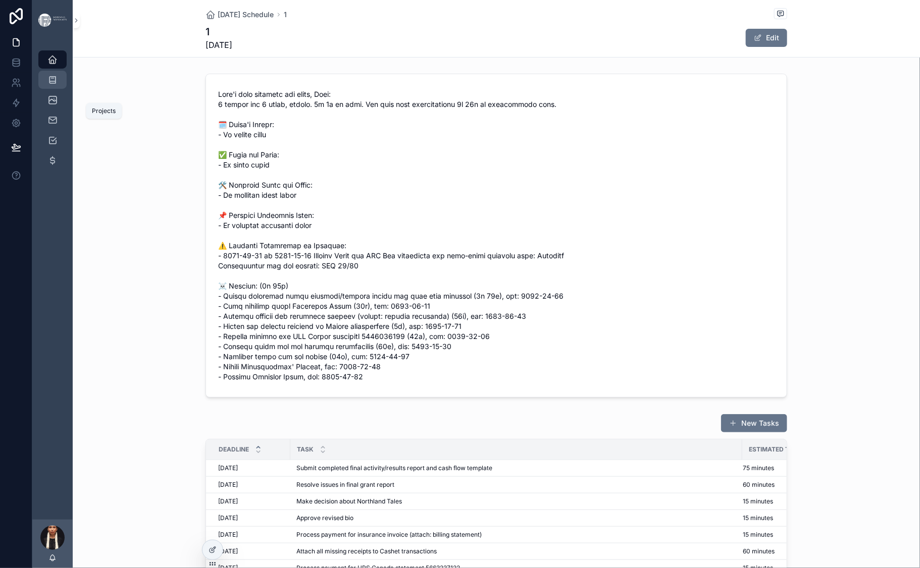
click at [58, 85] on icon "scrollable content" at bounding box center [52, 80] width 10 height 10
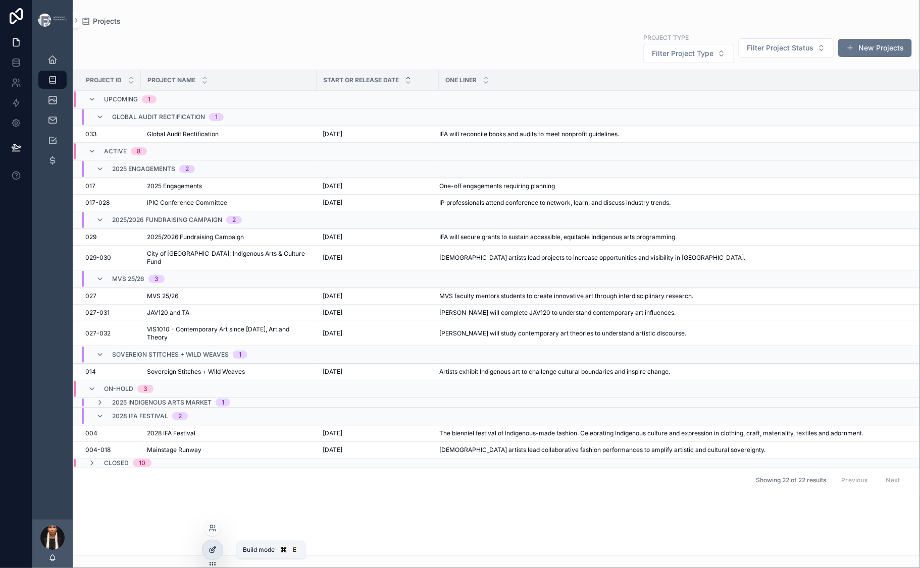
click at [217, 554] on icon at bounding box center [212, 550] width 8 height 8
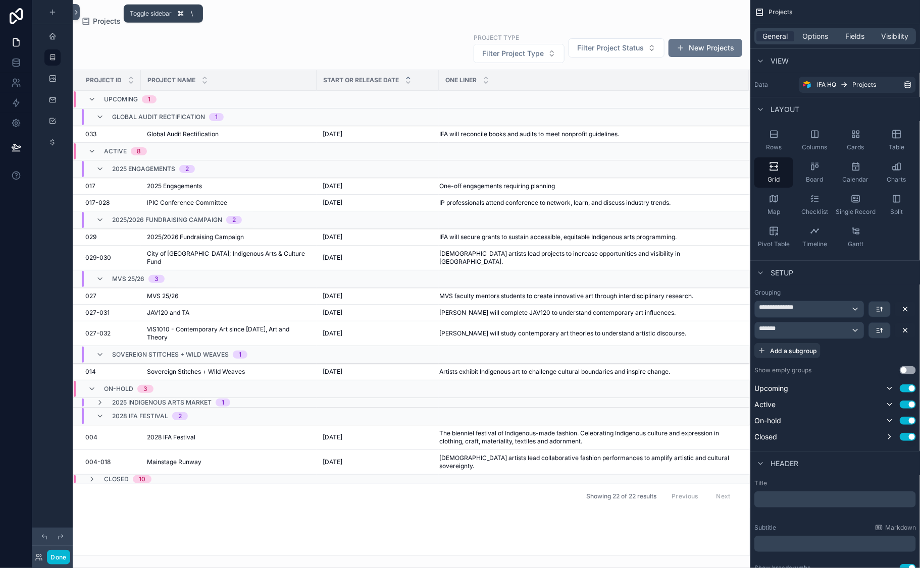
click at [80, 16] on icon at bounding box center [76, 13] width 7 height 8
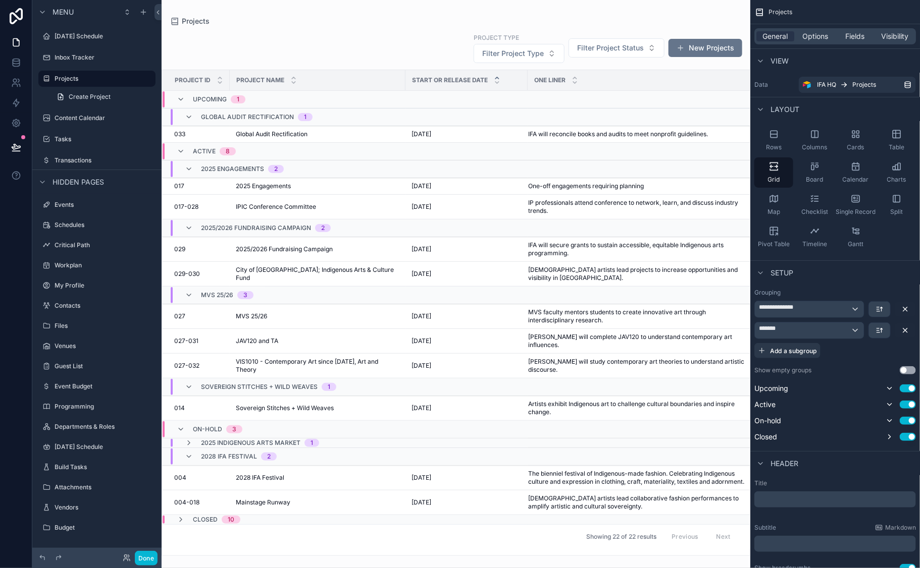
click at [51, 148] on div "Tasks" at bounding box center [96, 139] width 129 height 18
drag, startPoint x: 51, startPoint y: 209, endPoint x: 59, endPoint y: 144, distance: 65.5
click at [59, 144] on div "Today's Schedule Inbox Tracker Projects Create Project Content Calendar Tasks T…" at bounding box center [96, 96] width 129 height 145
click at [54, 148] on div "Tasks" at bounding box center [96, 139] width 129 height 18
click at [133, 62] on label "Inbox Tracker" at bounding box center [95, 58] width 81 height 8
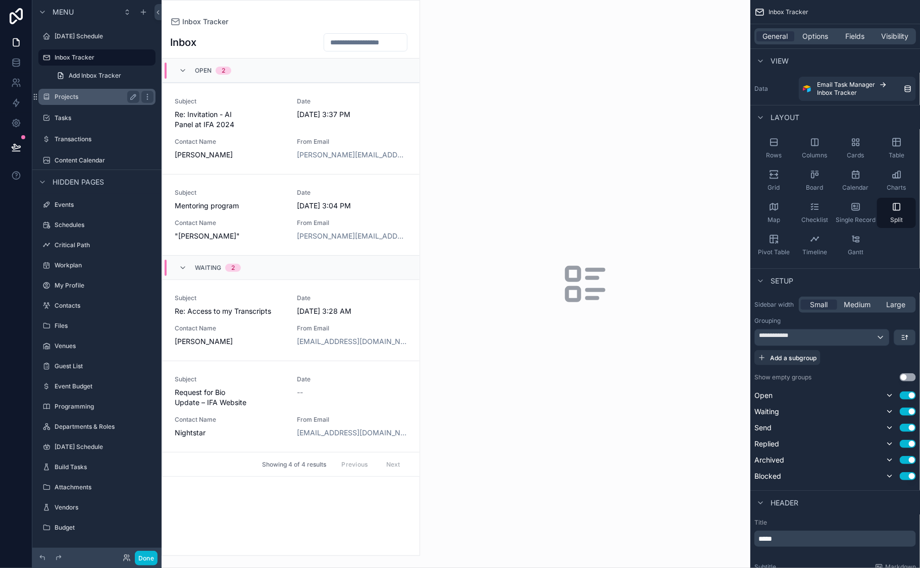
drag, startPoint x: 57, startPoint y: 177, endPoint x: 62, endPoint y: 138, distance: 39.1
click at [62, 138] on div "Today's Schedule Inbox Tracker Add Inbox Tracker Projects Tasks Transactions Co…" at bounding box center [96, 96] width 129 height 145
click at [55, 127] on div "Tasks" at bounding box center [96, 118] width 129 height 18
click at [151, 122] on icon "scrollable content" at bounding box center [147, 118] width 8 height 8
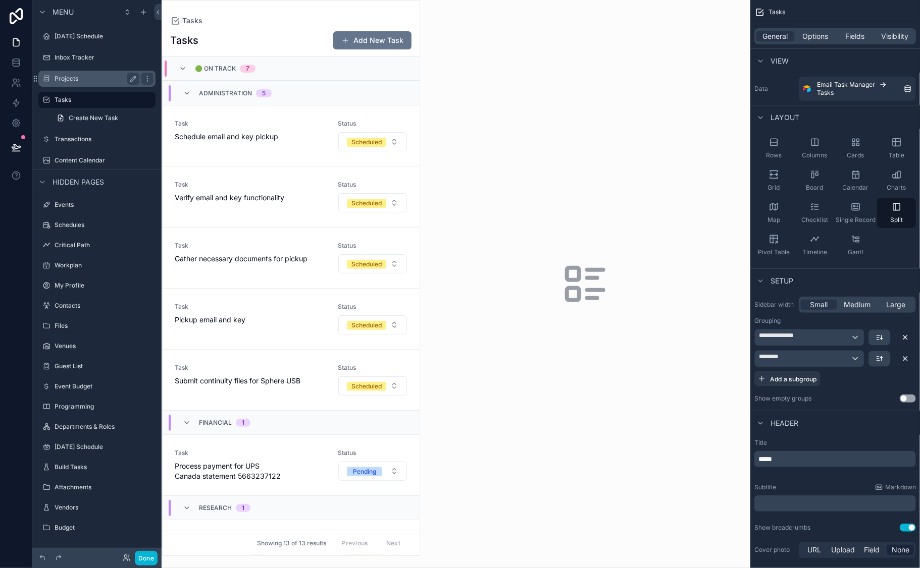
click at [118, 83] on label "Projects" at bounding box center [95, 79] width 81 height 8
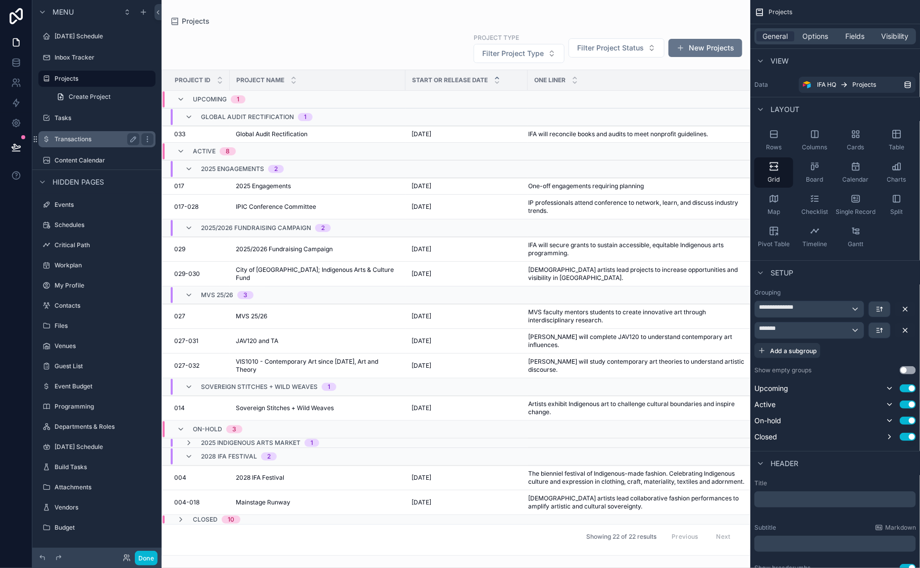
click at [84, 143] on label "Transactions" at bounding box center [95, 139] width 81 height 8
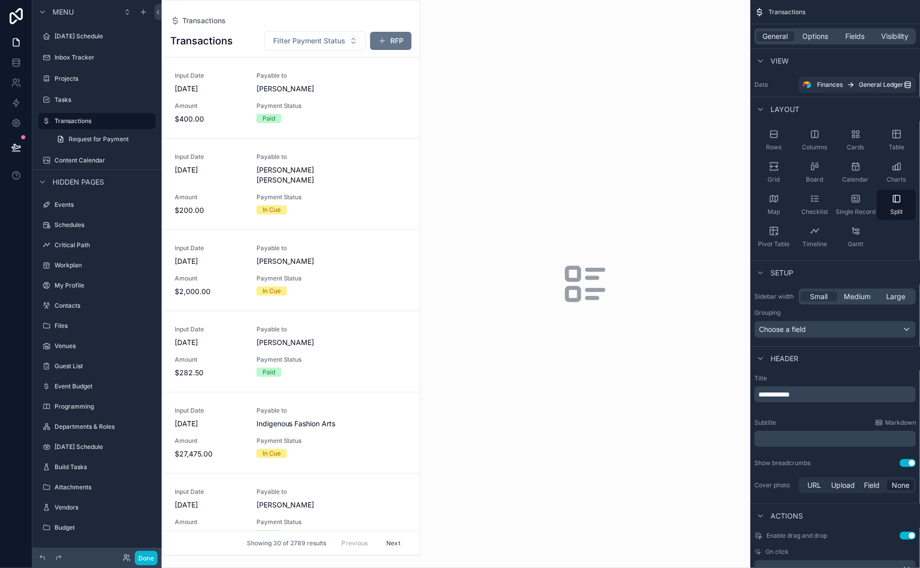
click at [55, 148] on div "Transactions Request for Payment" at bounding box center [96, 130] width 129 height 36
click at [56, 109] on div "Tasks" at bounding box center [96, 100] width 129 height 18
click at [81, 104] on label "Tasks" at bounding box center [95, 100] width 81 height 8
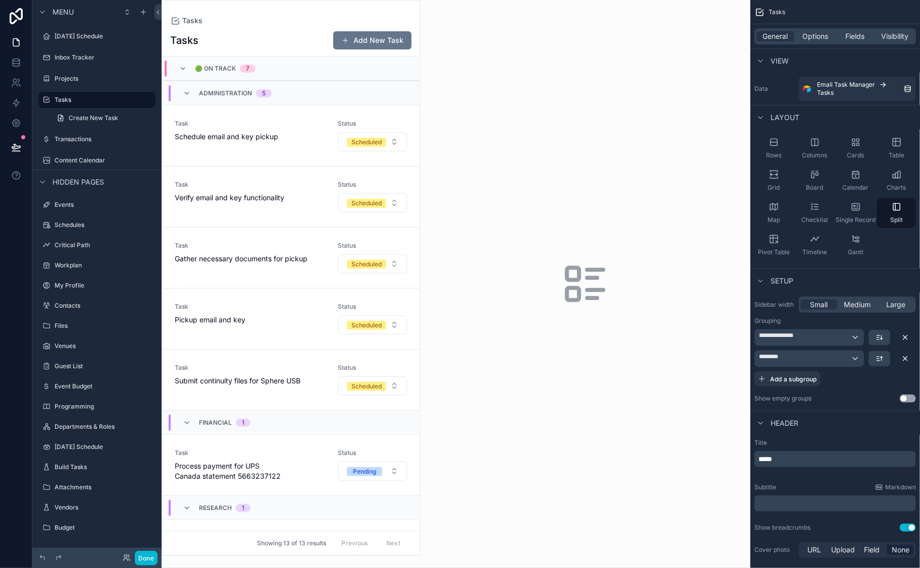
drag, startPoint x: 49, startPoint y: 151, endPoint x: 58, endPoint y: 96, distance: 55.6
click at [58, 96] on div "Today's Schedule Inbox Tracker Projects Tasks Create New Task Transactions Cont…" at bounding box center [96, 96] width 129 height 145
drag, startPoint x: 54, startPoint y: 148, endPoint x: 71, endPoint y: 92, distance: 58.6
click at [71, 92] on div "Today's Schedule Inbox Tracker Projects Tasks Create New Task Transactions Cont…" at bounding box center [96, 96] width 129 height 145
drag, startPoint x: 51, startPoint y: 153, endPoint x: 61, endPoint y: 103, distance: 51.0
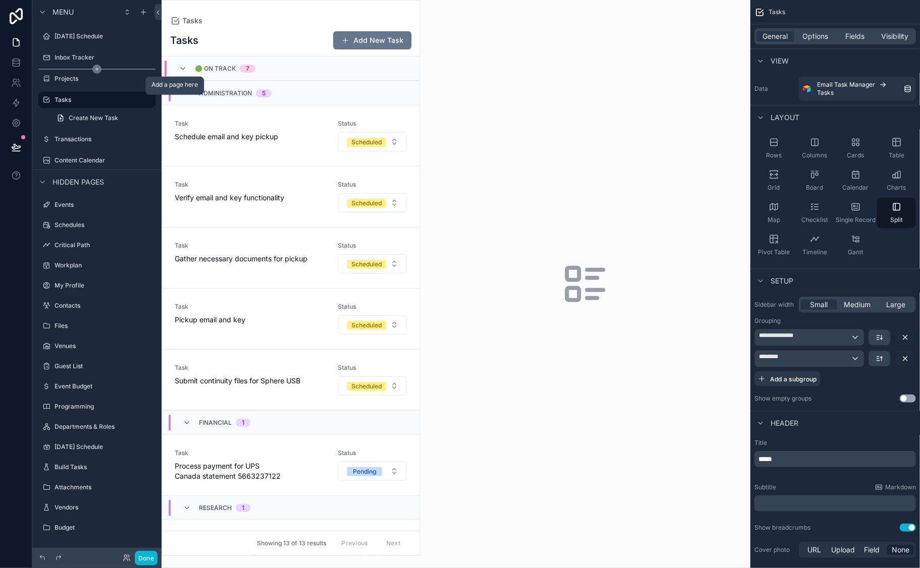
click at [61, 103] on div "Today's Schedule Inbox Tracker Projects Tasks Create New Task Transactions Cont…" at bounding box center [96, 96] width 129 height 145
drag, startPoint x: 54, startPoint y: 150, endPoint x: 64, endPoint y: 103, distance: 48.0
click at [64, 102] on div "Today's Schedule Inbox Tracker Projects Tasks Create New Task Transactions Cont…" at bounding box center [96, 96] width 129 height 145
drag, startPoint x: 51, startPoint y: 149, endPoint x: 59, endPoint y: 111, distance: 39.6
click at [60, 106] on div "Today's Schedule Inbox Tracker Projects Tasks Create New Task Transactions Cont…" at bounding box center [96, 96] width 129 height 145
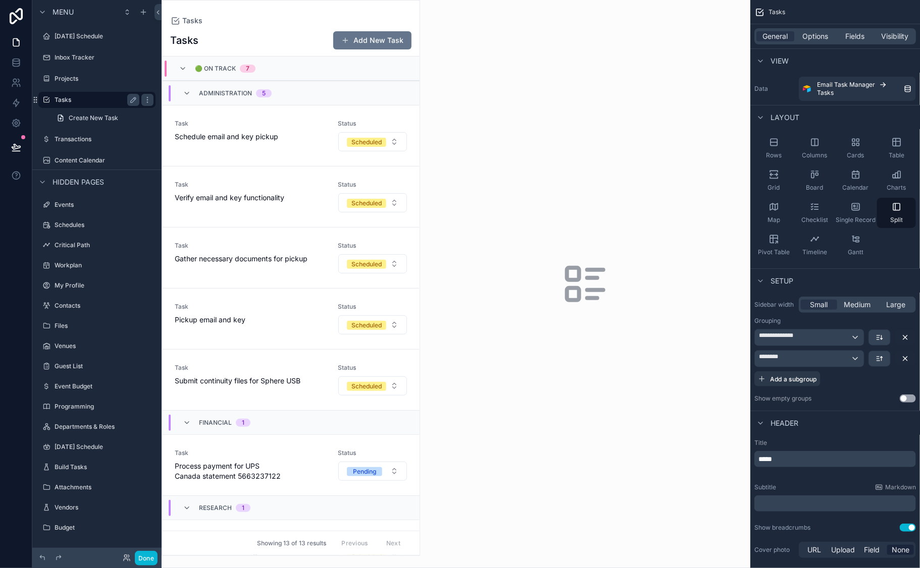
click at [134, 104] on label "Tasks" at bounding box center [95, 100] width 81 height 8
click at [94, 143] on label "Transactions" at bounding box center [95, 139] width 81 height 8
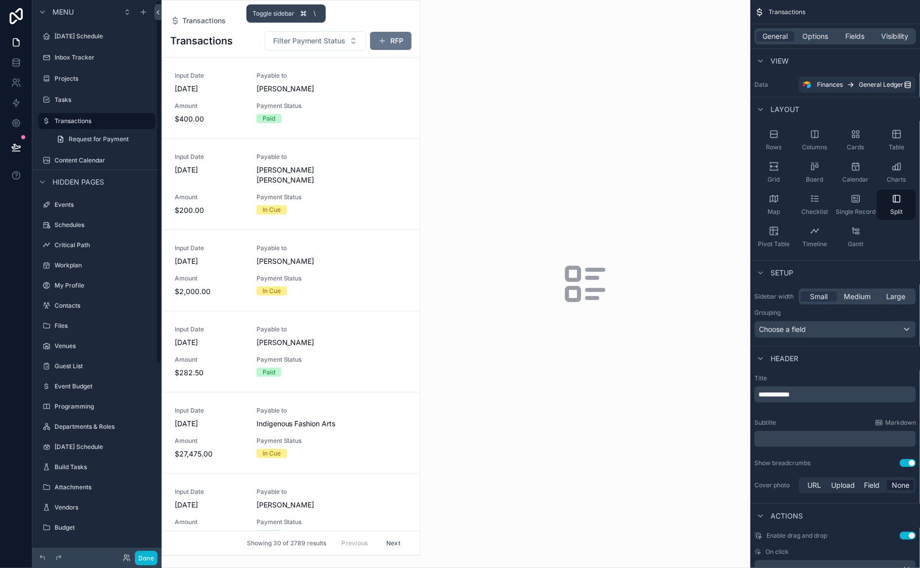
click at [162, 18] on button at bounding box center [157, 12] width 7 height 16
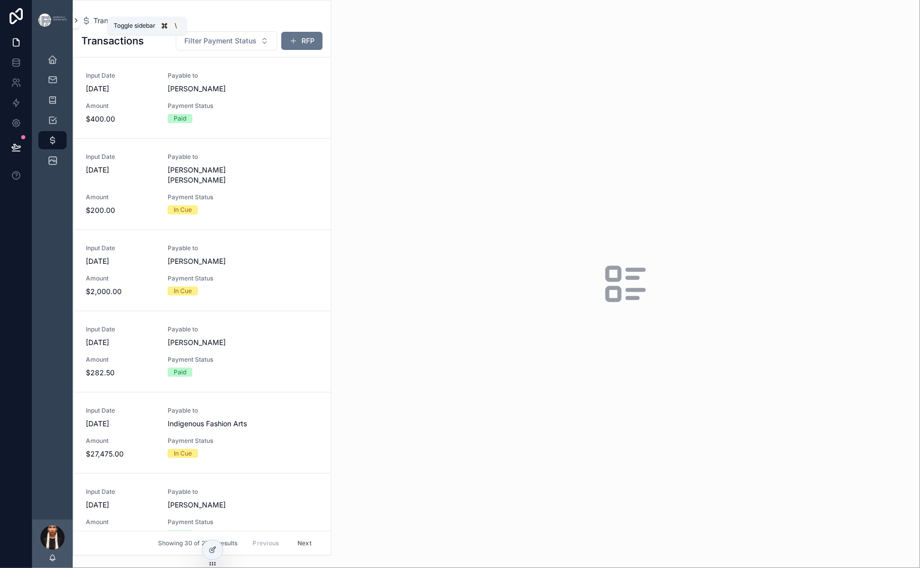
click at [80, 24] on icon "scrollable content" at bounding box center [76, 21] width 7 height 8
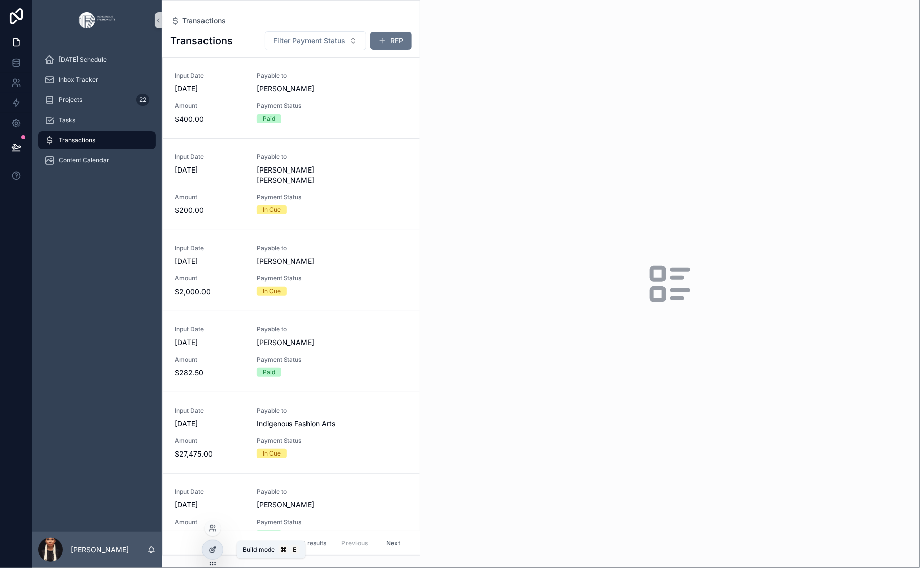
click at [217, 554] on icon at bounding box center [212, 550] width 8 height 8
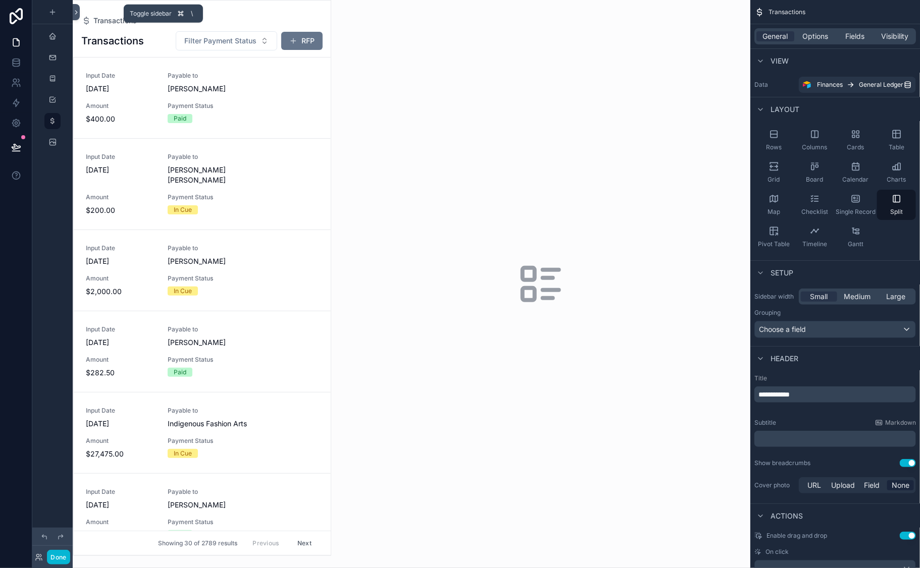
click at [80, 15] on icon at bounding box center [76, 13] width 7 height 8
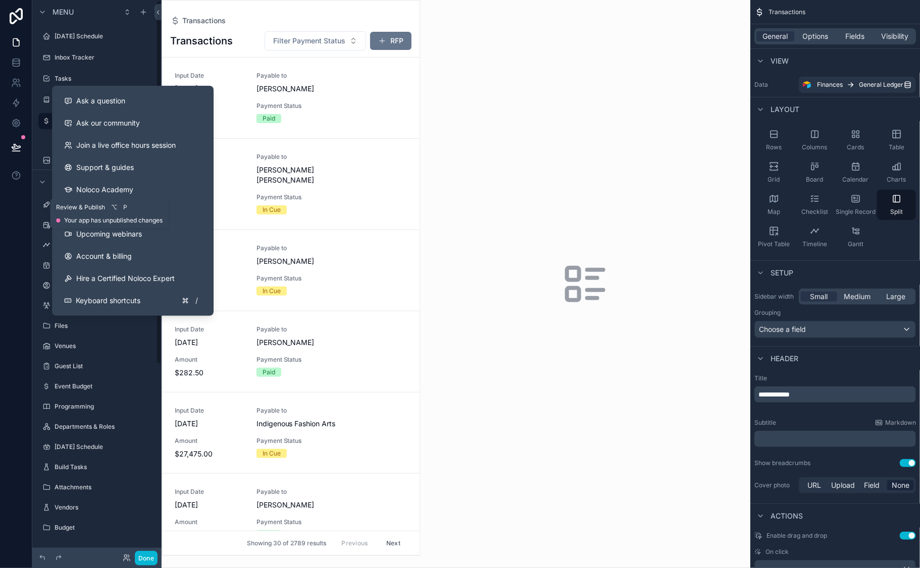
click at [20, 149] on icon at bounding box center [16, 146] width 9 height 5
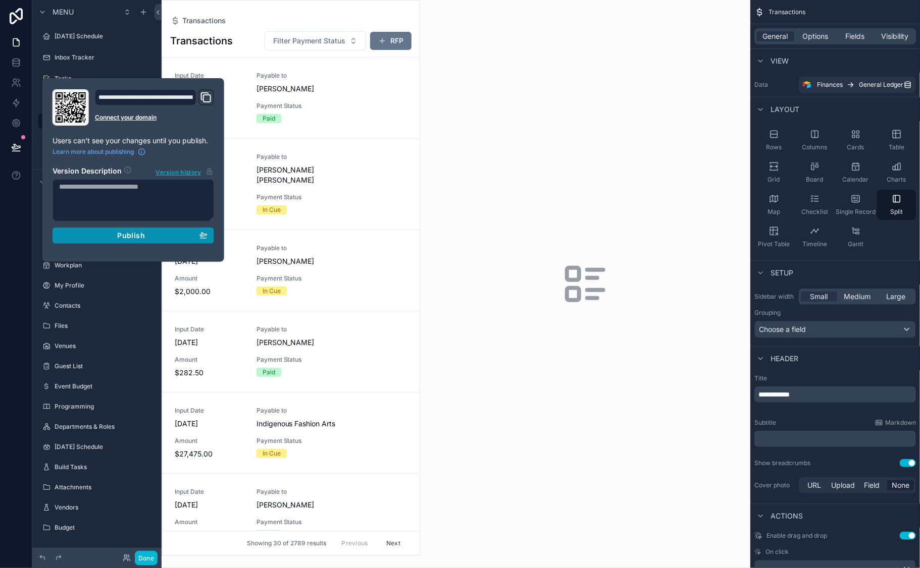
click at [145, 240] on span "Publish" at bounding box center [131, 235] width 27 height 9
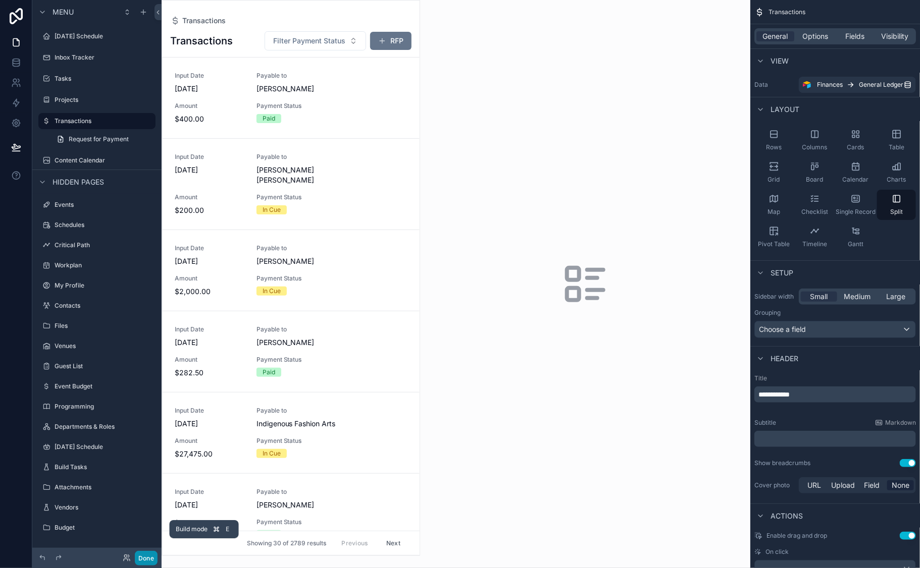
click at [157, 551] on button "Done" at bounding box center [146, 558] width 23 height 15
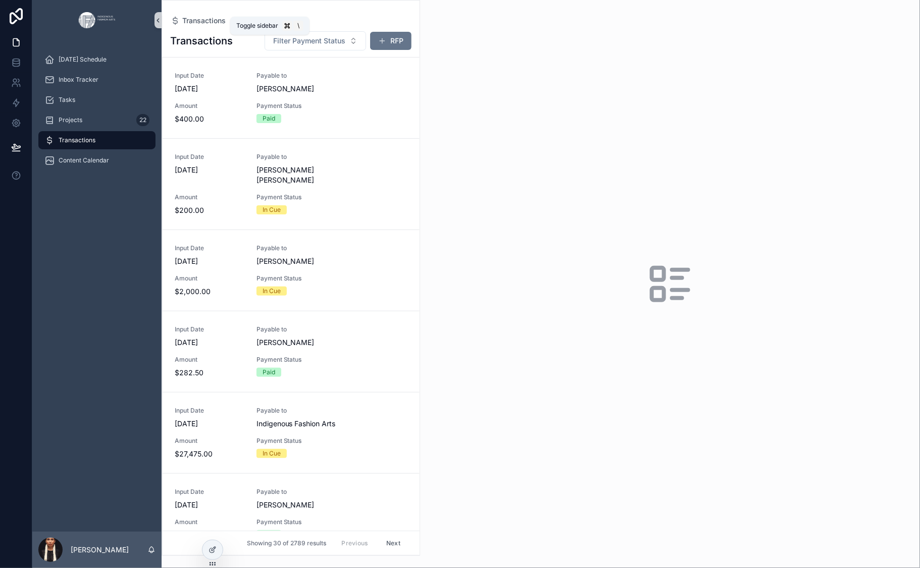
click at [162, 24] on icon "scrollable content" at bounding box center [157, 21] width 7 height 8
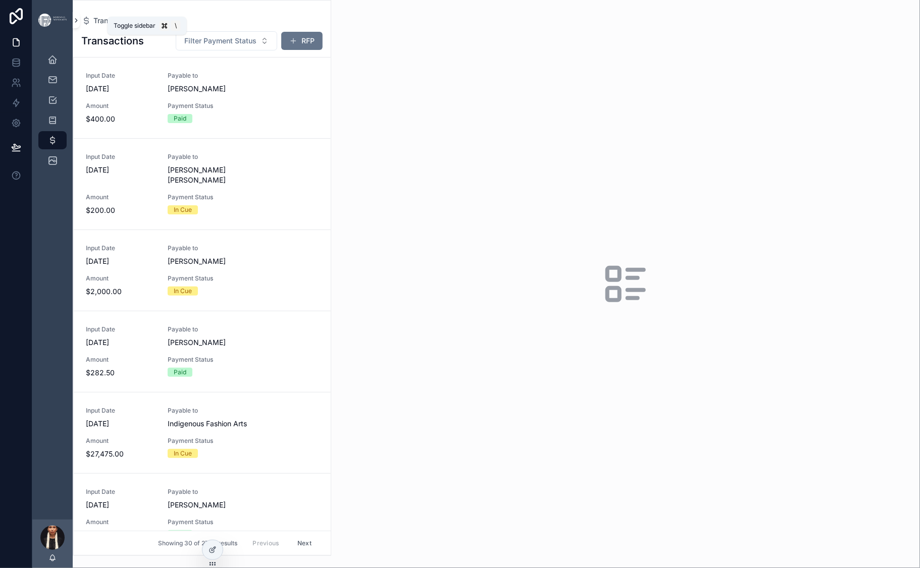
click at [80, 24] on icon "scrollable content" at bounding box center [76, 21] width 7 height 8
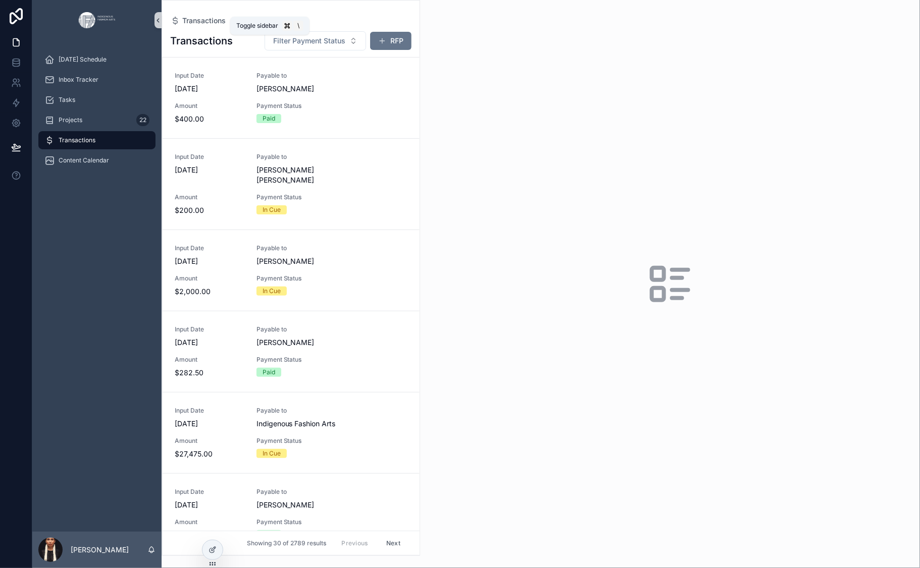
click at [162, 25] on button "scrollable content" at bounding box center [157, 20] width 7 height 16
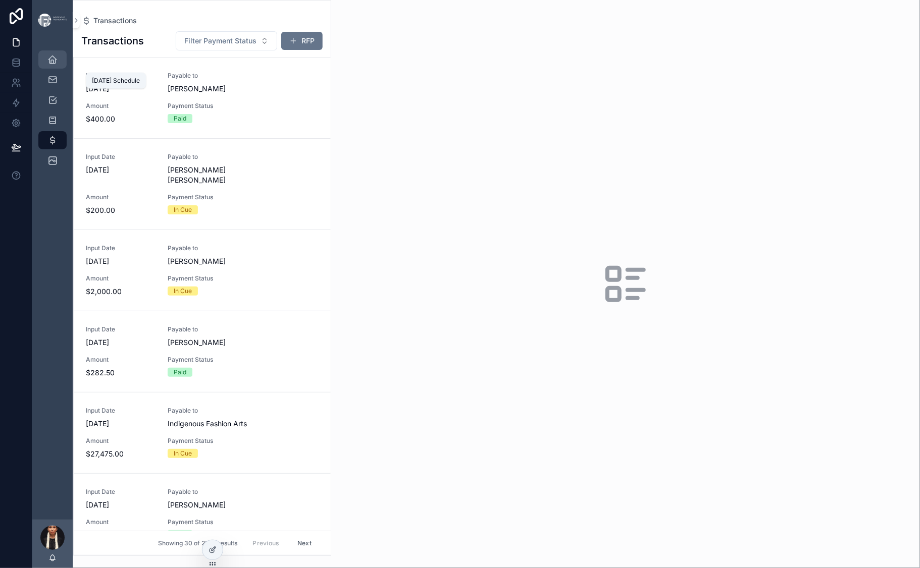
click at [58, 65] on icon "scrollable content" at bounding box center [52, 60] width 10 height 10
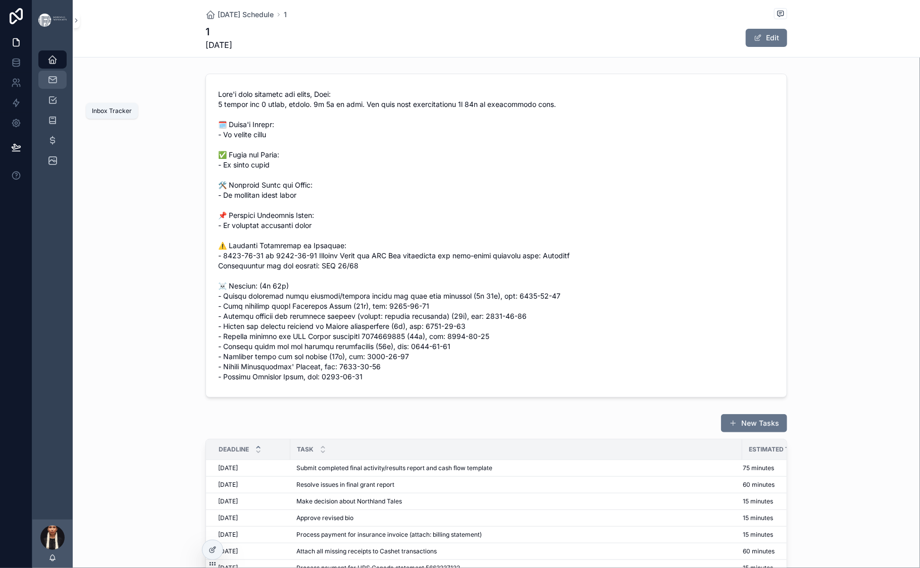
click at [58, 85] on icon "scrollable content" at bounding box center [52, 80] width 10 height 10
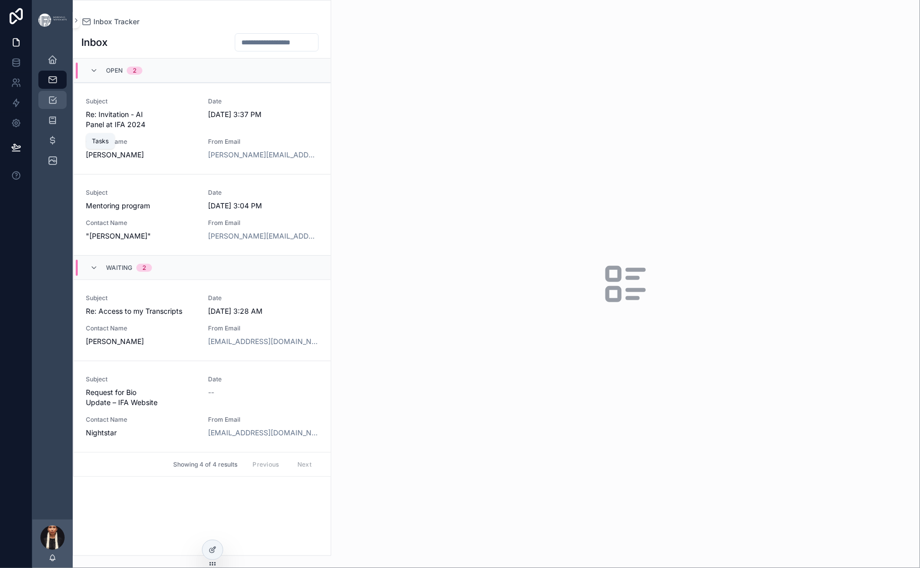
click at [58, 105] on icon "scrollable content" at bounding box center [52, 100] width 10 height 10
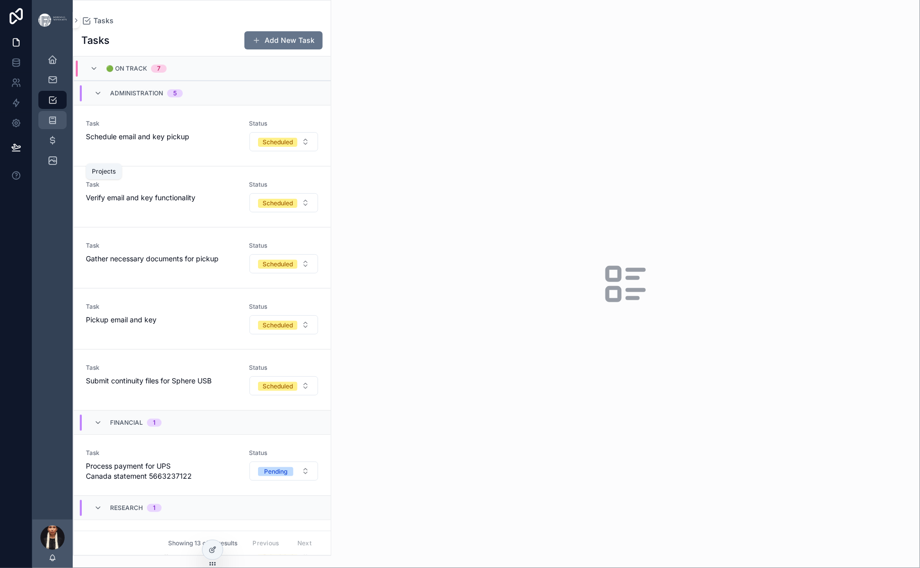
click at [58, 125] on icon "scrollable content" at bounding box center [52, 120] width 10 height 10
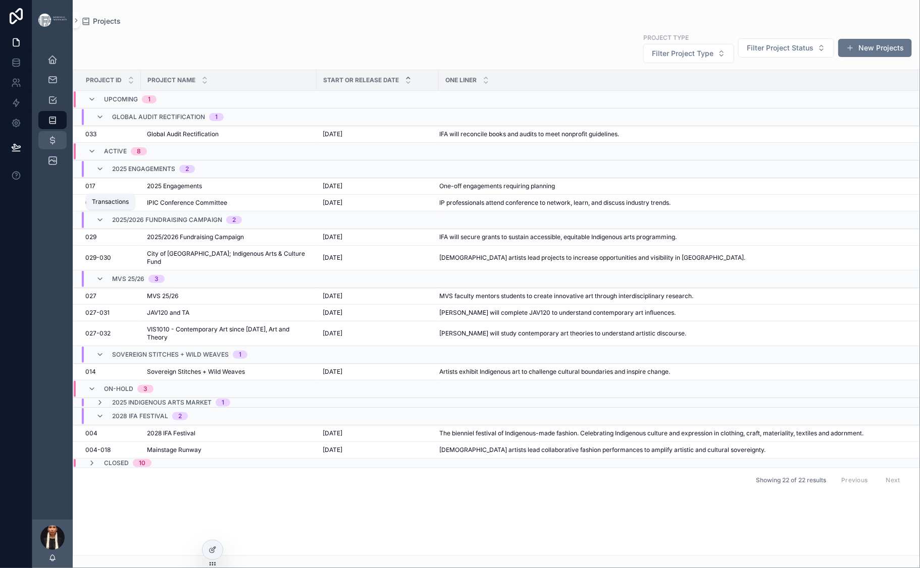
click at [58, 145] on icon "scrollable content" at bounding box center [52, 140] width 10 height 10
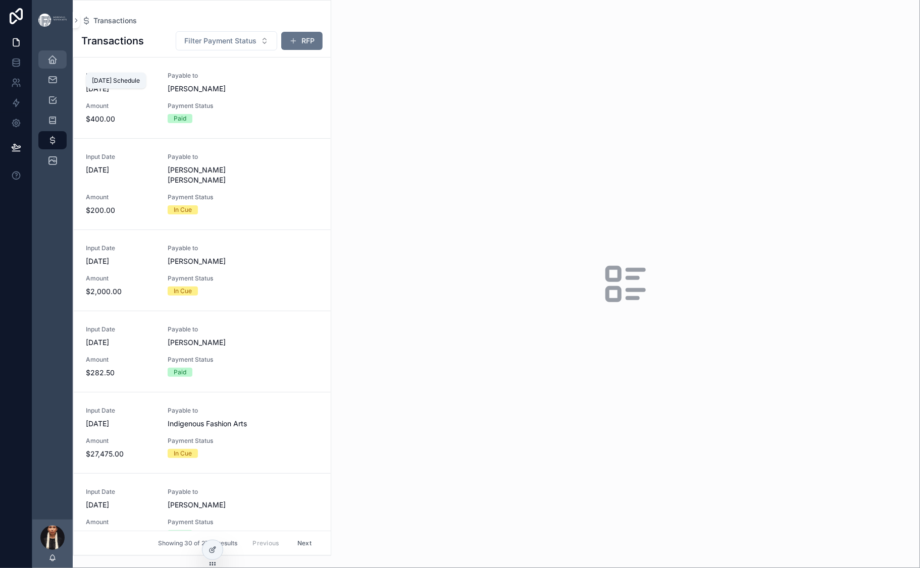
click at [58, 65] on icon "scrollable content" at bounding box center [52, 60] width 10 height 10
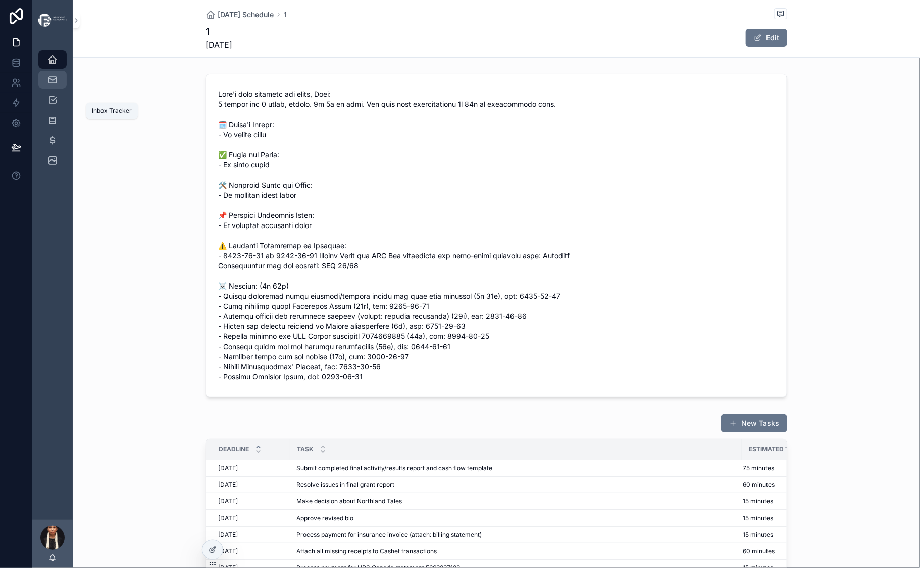
click at [61, 88] on div "Inbox Tracker" at bounding box center [52, 80] width 16 height 16
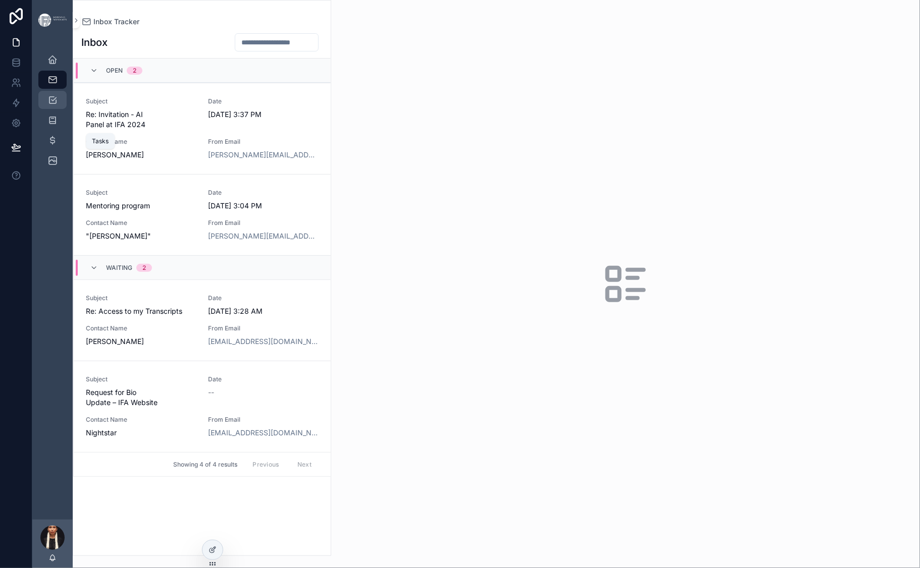
click at [58, 105] on icon "scrollable content" at bounding box center [52, 100] width 10 height 10
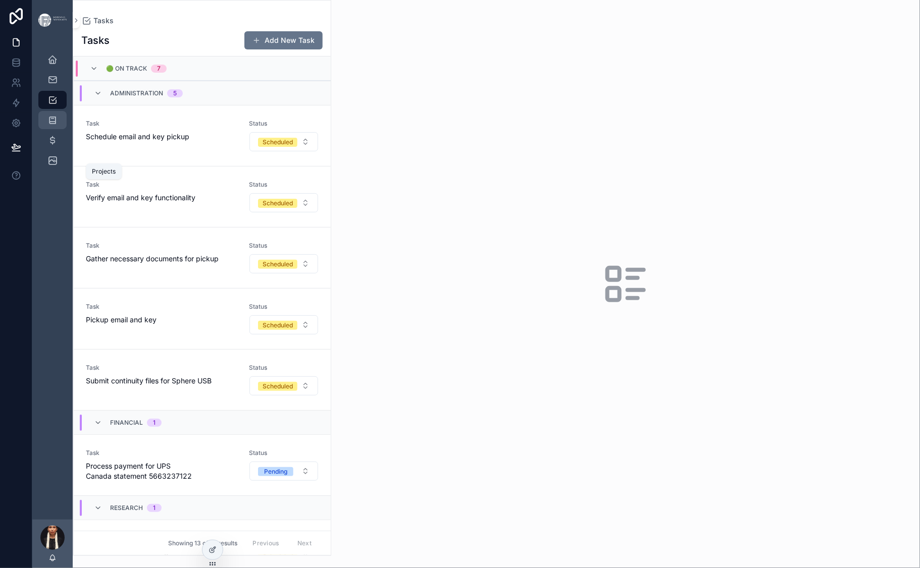
click at [61, 128] on div "Projects 22" at bounding box center [52, 120] width 16 height 16
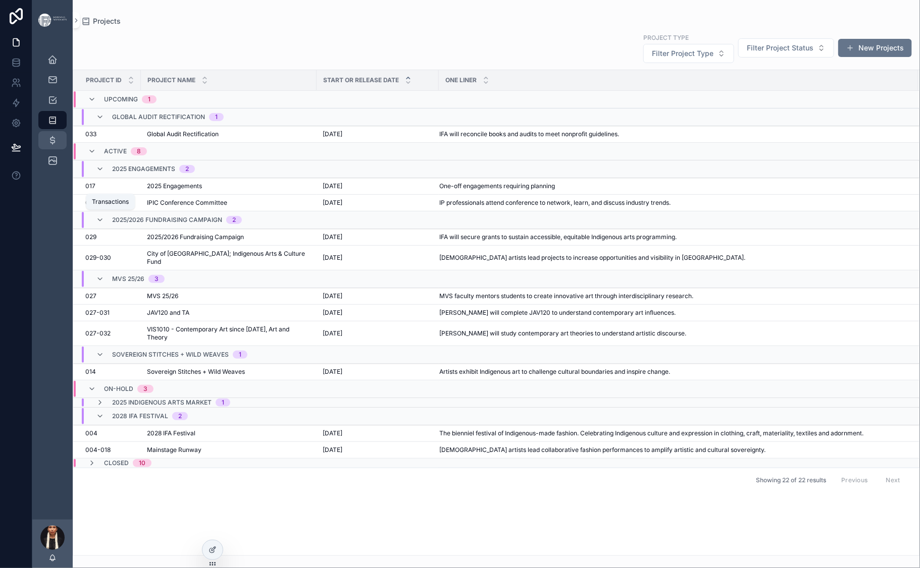
click at [61, 148] on div "Transactions" at bounding box center [52, 140] width 16 height 16
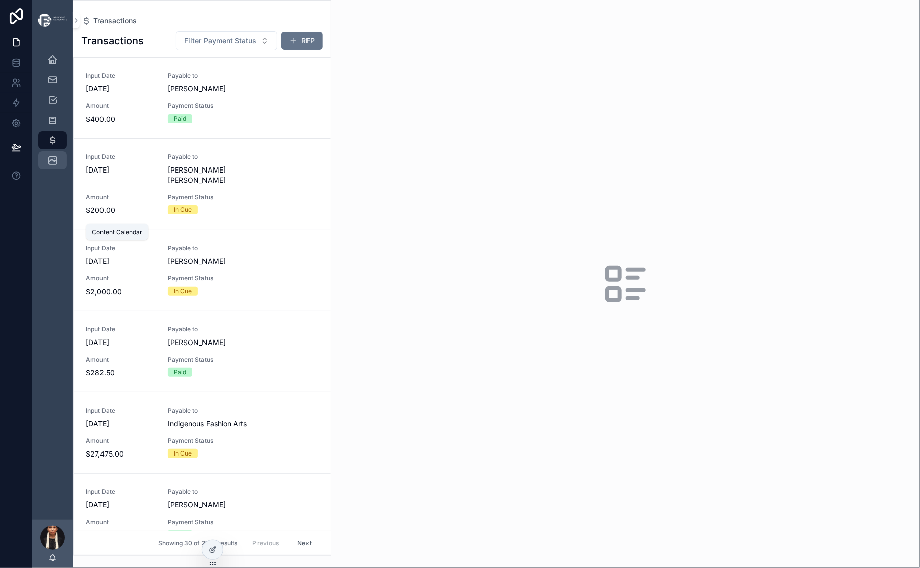
click at [61, 169] on div "Content Calendar" at bounding box center [52, 160] width 16 height 16
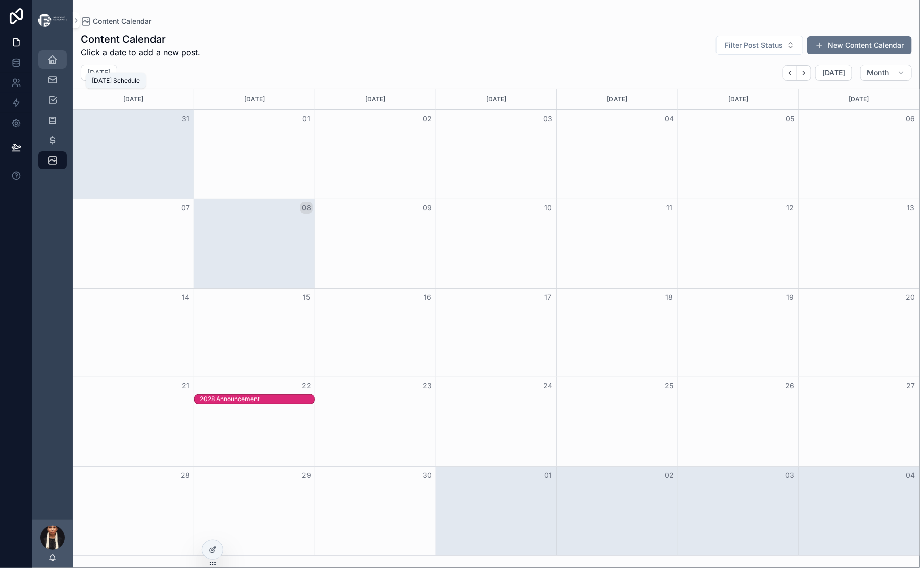
click at [58, 65] on icon "scrollable content" at bounding box center [52, 60] width 10 height 10
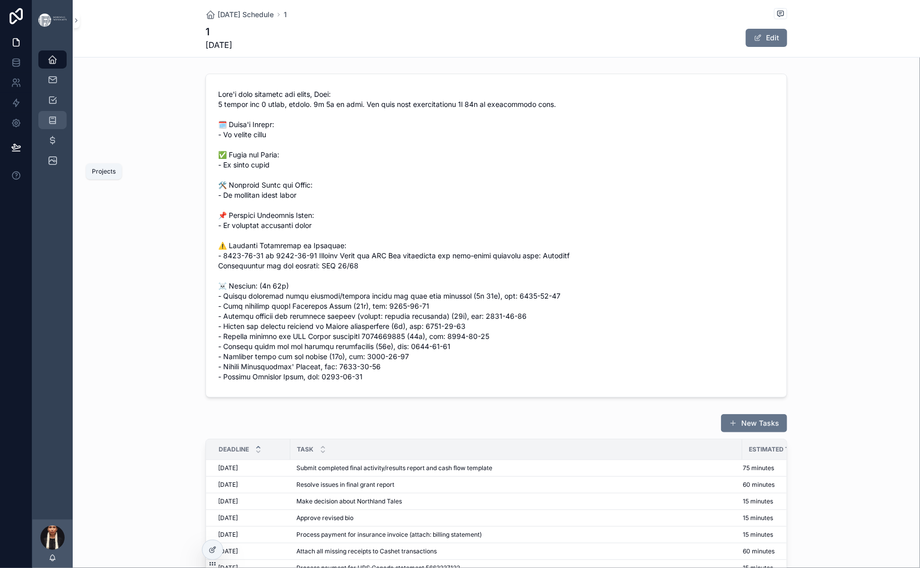
click at [58, 125] on icon "scrollable content" at bounding box center [52, 120] width 10 height 10
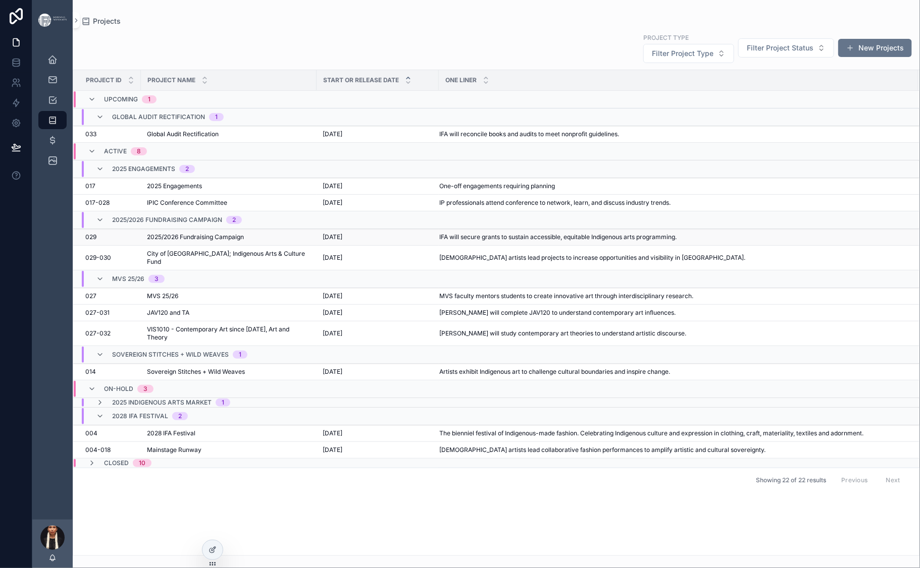
scroll to position [101, 0]
click at [215, 271] on td "City of [GEOGRAPHIC_DATA]; Indigenous Arts & Culture Fund City of [GEOGRAPHIC_D…" at bounding box center [229, 258] width 176 height 25
click at [233, 266] on span "City of [GEOGRAPHIC_DATA]; Indigenous Arts & Culture Fund" at bounding box center [229, 258] width 164 height 16
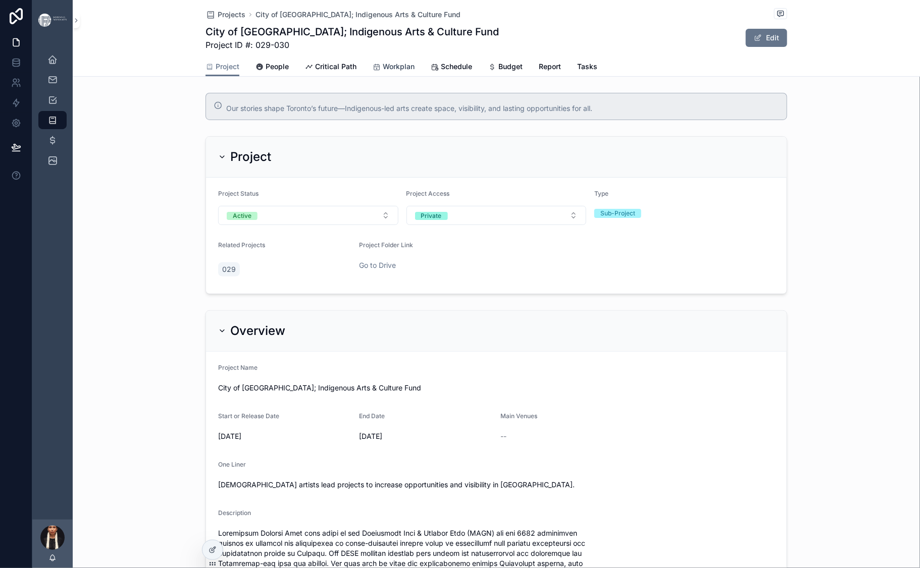
click at [391, 72] on span "Workplan" at bounding box center [399, 67] width 32 height 10
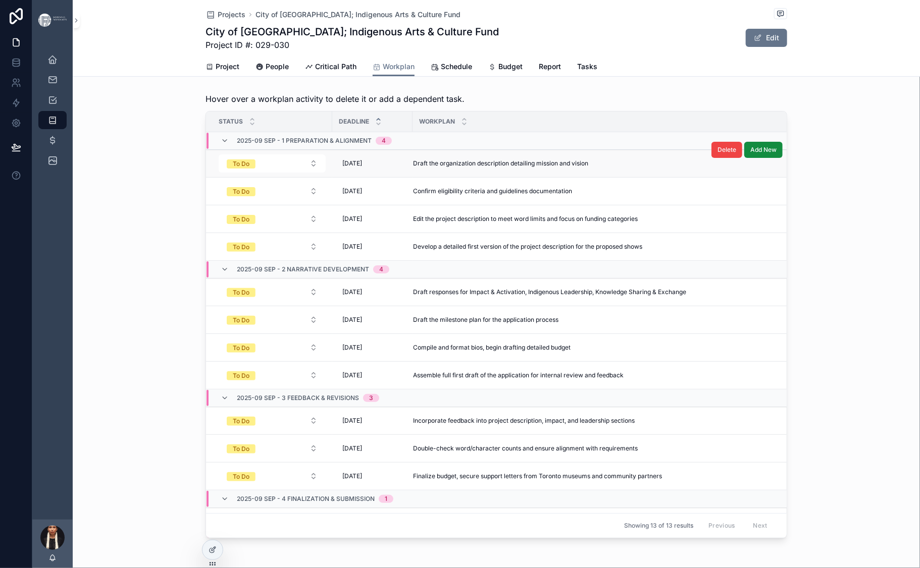
click at [413, 168] on span "Draft the organization description detailing mission and vision" at bounding box center [500, 163] width 175 height 8
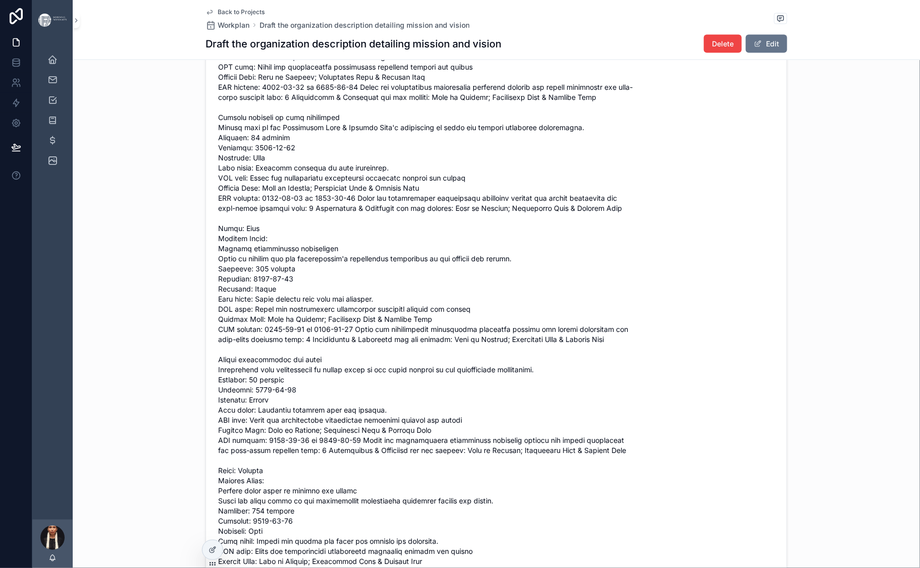
scroll to position [521, 0]
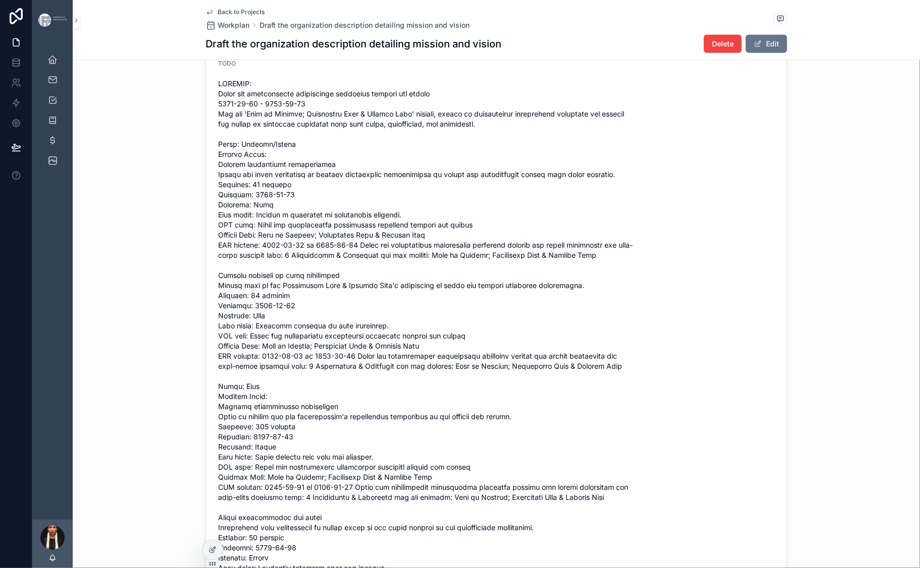
click at [207, 15] on icon "scrollable content" at bounding box center [209, 13] width 5 height 4
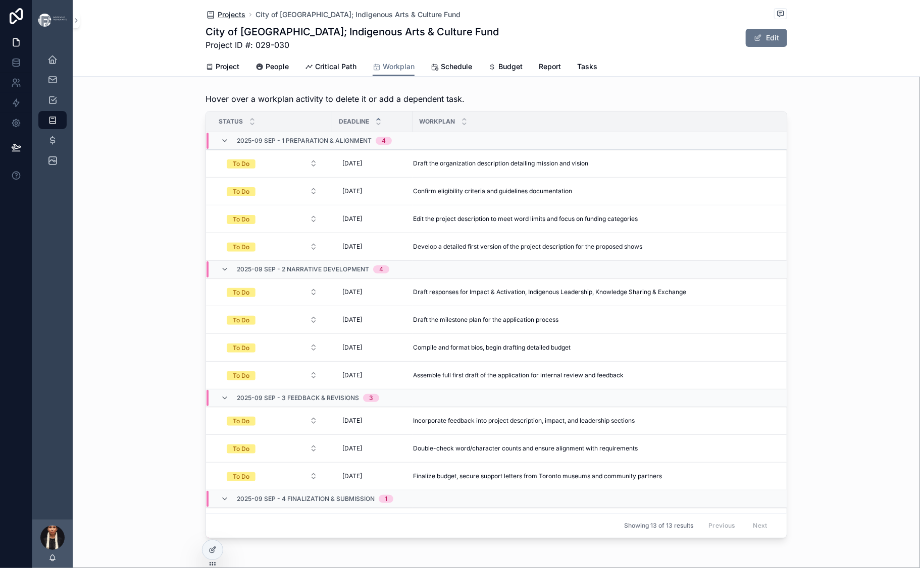
click at [218, 20] on span "Projects" at bounding box center [232, 15] width 28 height 10
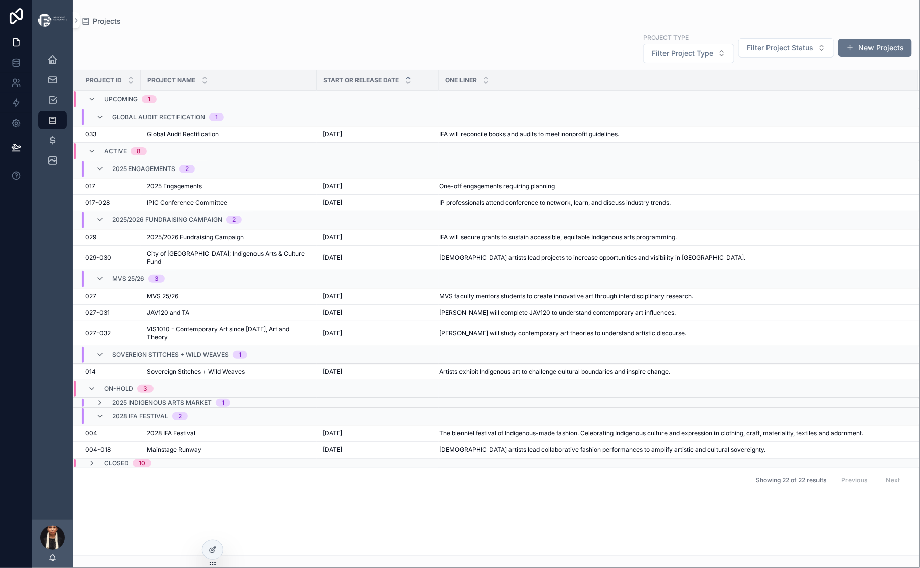
click at [258, 42] on div "Project Type Filter Project Type Filter Project Status New Projects Project ID …" at bounding box center [496, 291] width 847 height 530
click at [244, 241] on span "2025/2026 Fundraising Campaign" at bounding box center [195, 237] width 97 height 8
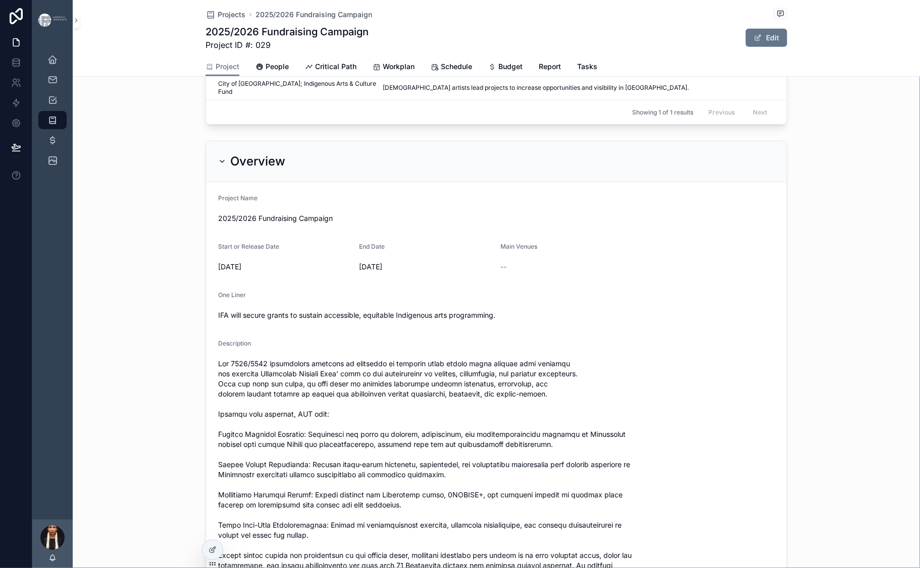
scroll to position [253, 0]
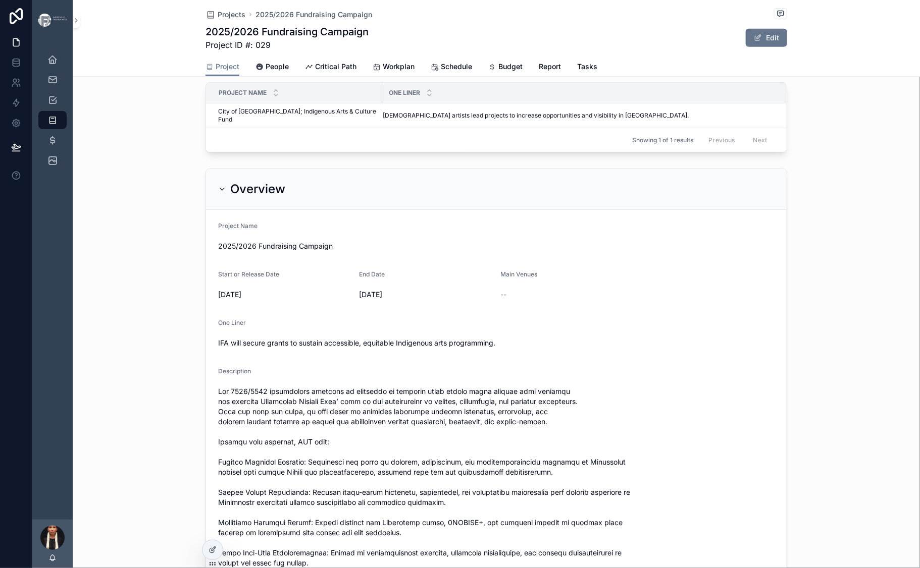
click at [787, 76] on button "New Sub-Project" at bounding box center [744, 67] width 86 height 18
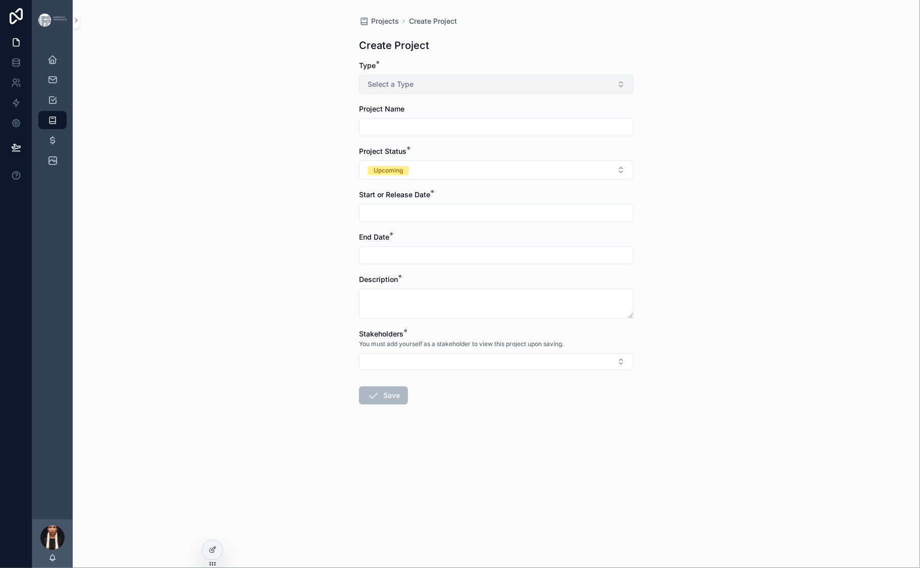
click at [367, 89] on span "Select a Type" at bounding box center [390, 84] width 46 height 10
click at [334, 190] on div "Sub-Project" at bounding box center [333, 185] width 35 height 9
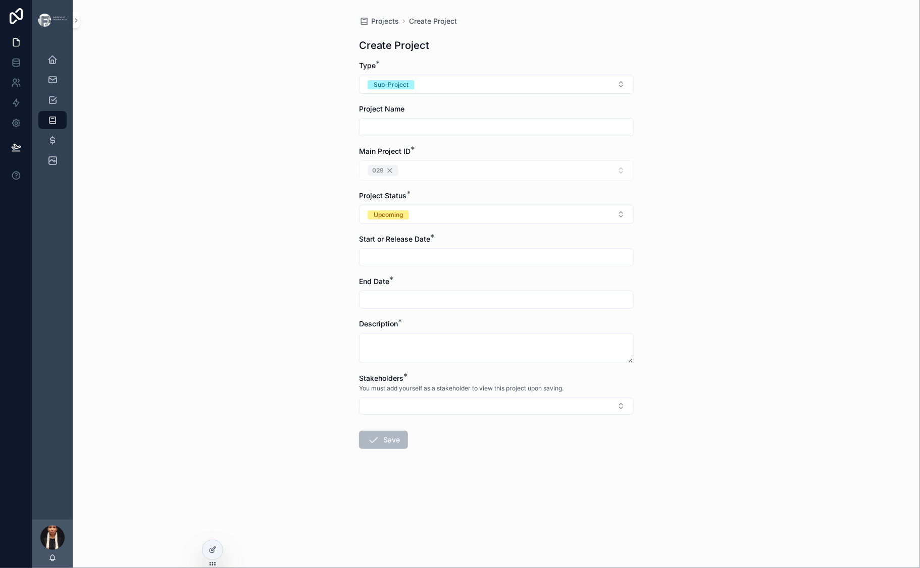
click at [359, 134] on input "scrollable content" at bounding box center [496, 127] width 274 height 14
paste input "**********"
type input "**********"
click at [359, 250] on input "scrollable content" at bounding box center [496, 257] width 274 height 14
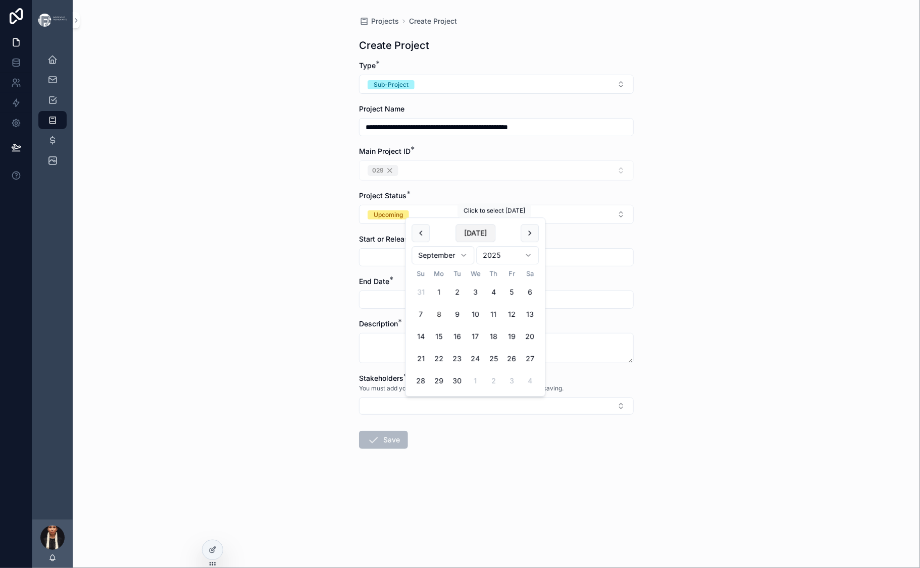
click at [495, 242] on button "[DATE]" at bounding box center [475, 233] width 40 height 18
type input "********"
click at [448, 324] on button "8" at bounding box center [439, 314] width 18 height 18
click at [268, 300] on div "**********" at bounding box center [496, 284] width 847 height 568
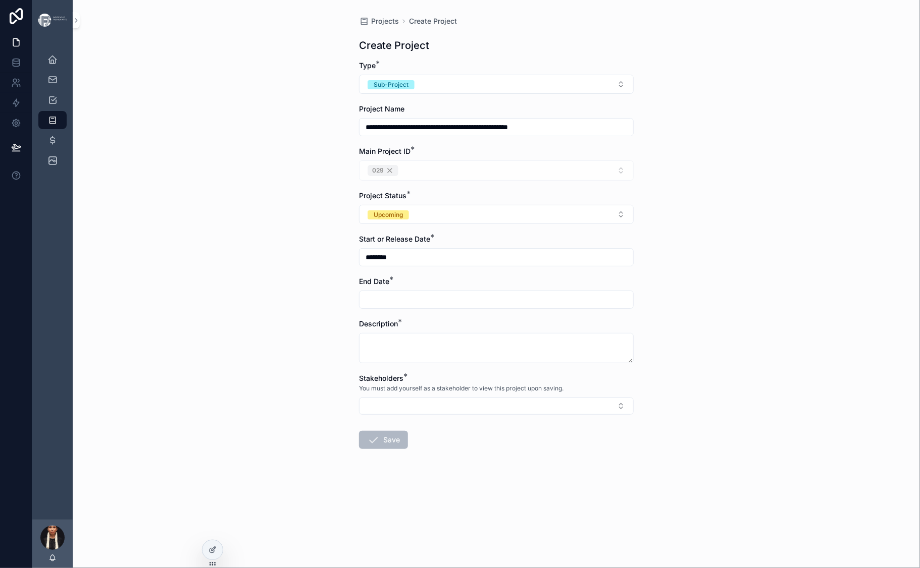
click at [359, 293] on input "scrollable content" at bounding box center [496, 300] width 274 height 14
click at [503, 409] on button "18" at bounding box center [494, 400] width 18 height 18
click at [485, 409] on button "17" at bounding box center [475, 400] width 18 height 18
type input "*********"
click at [217, 293] on div "**********" at bounding box center [496, 284] width 847 height 568
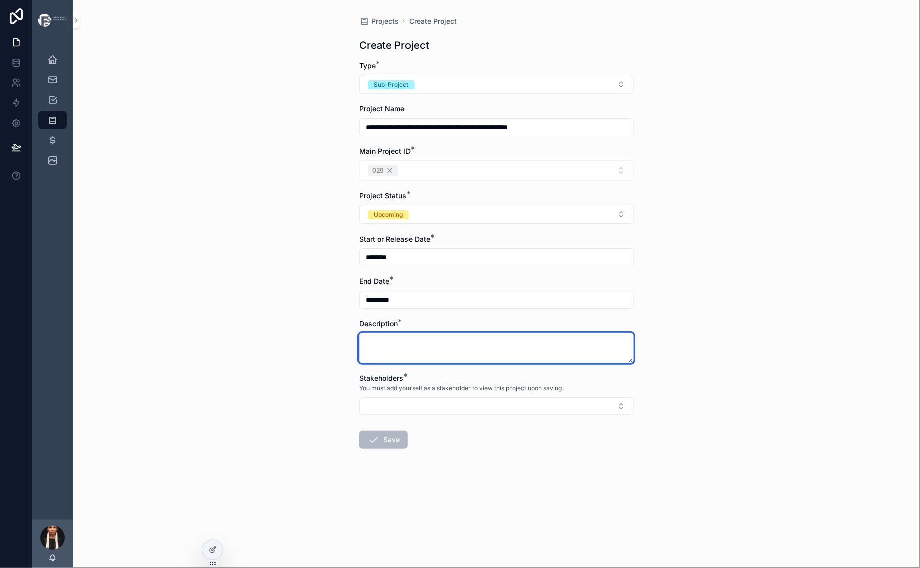
click at [359, 340] on textarea "scrollable content" at bounding box center [496, 348] width 275 height 30
paste textarea "**********"
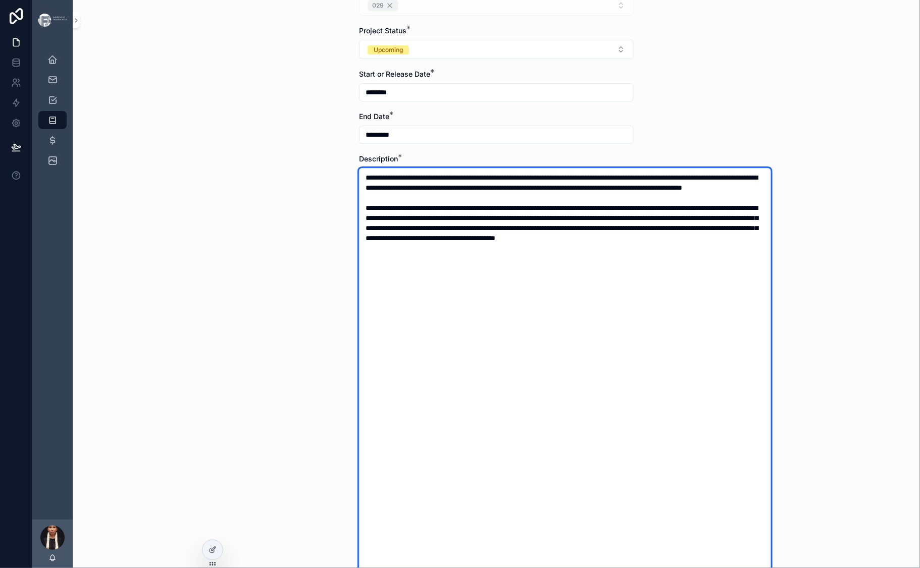
scroll to position [155, 0]
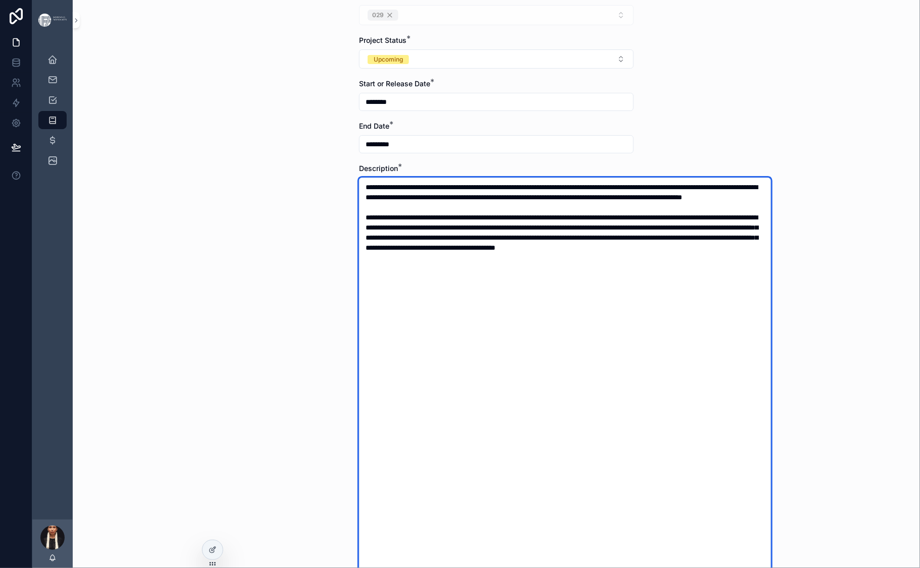
click at [359, 353] on textarea "**********" at bounding box center [565, 411] width 412 height 467
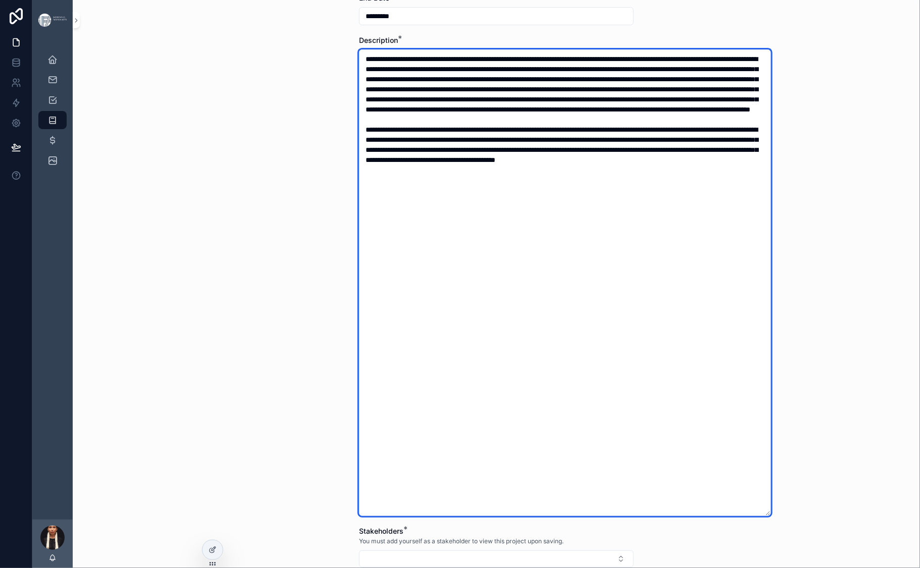
scroll to position [290, 0]
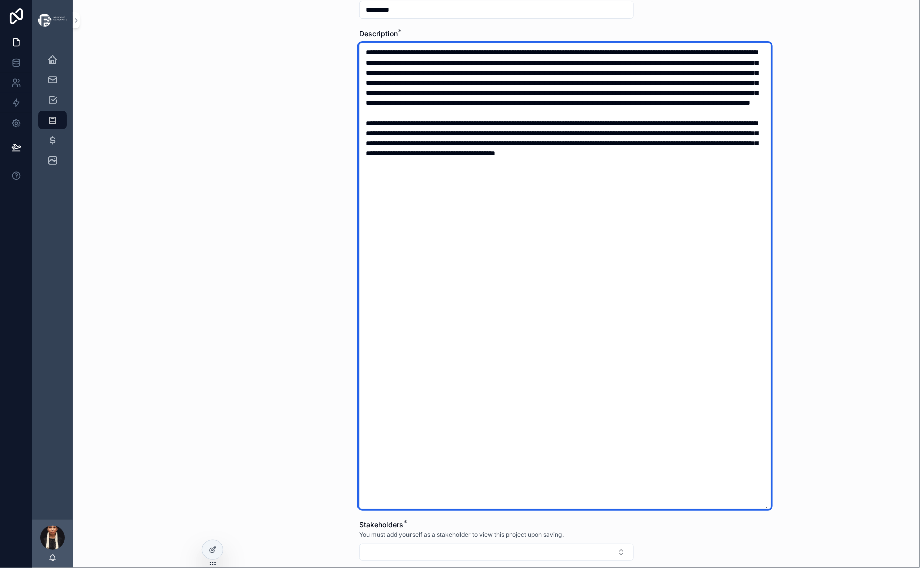
click at [510, 342] on textarea "scrollable content" at bounding box center [565, 276] width 412 height 467
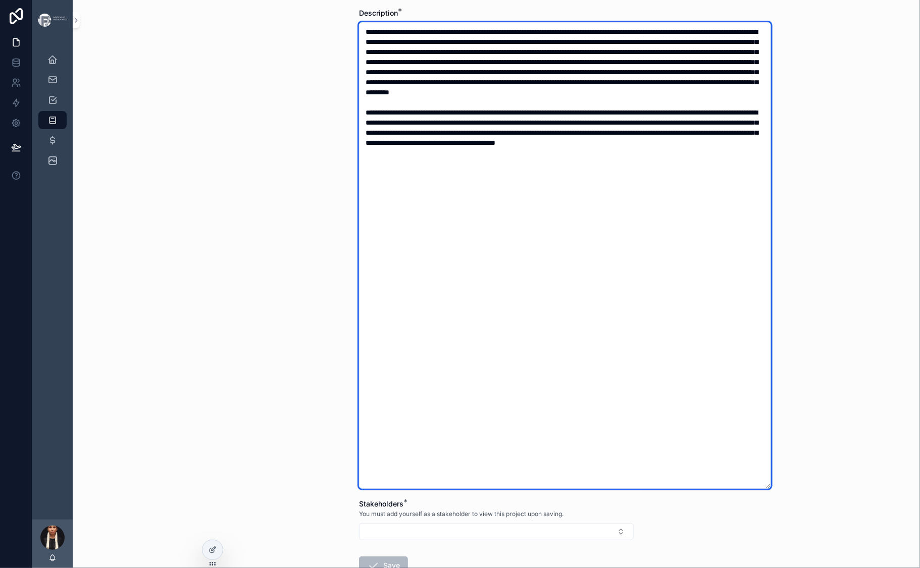
scroll to position [315, 0]
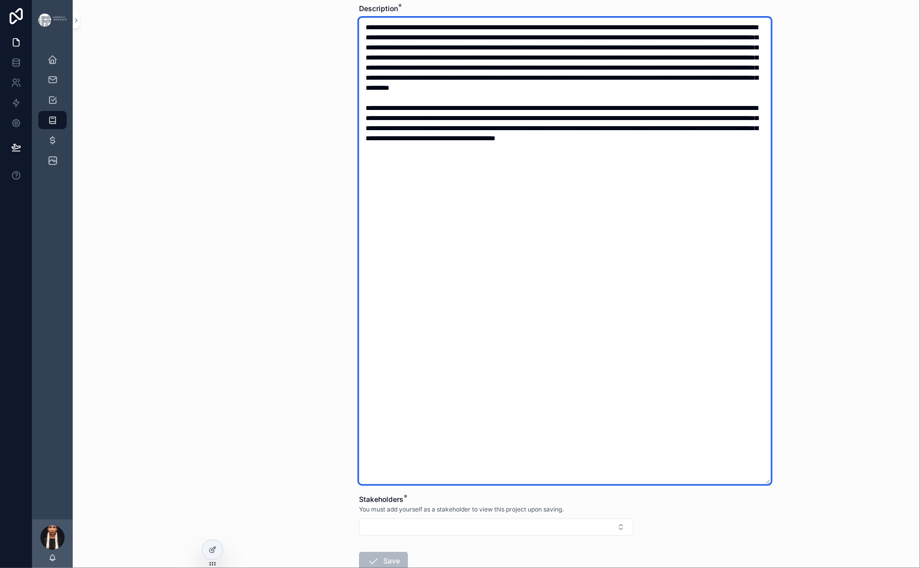
click at [490, 317] on textarea "scrollable content" at bounding box center [565, 251] width 412 height 467
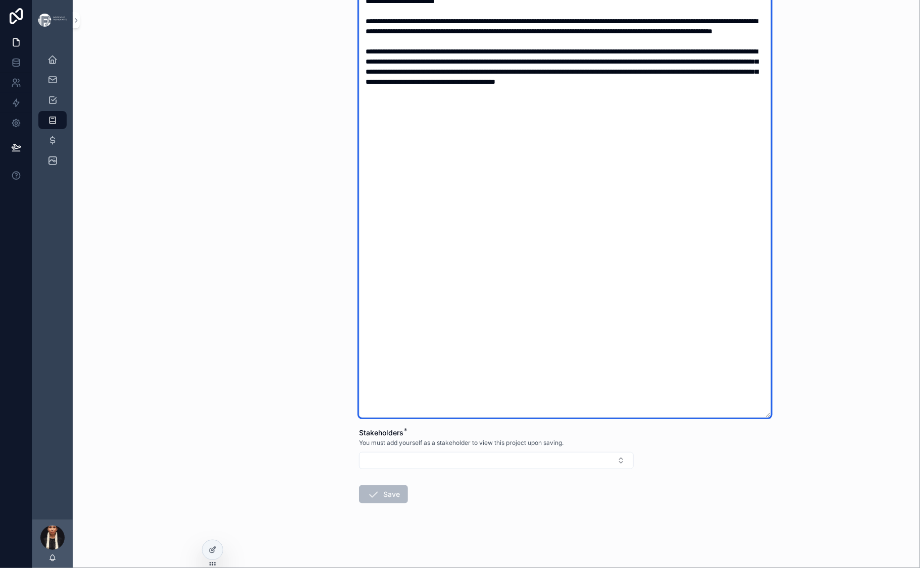
scroll to position [620, 0]
type textarea "**********"
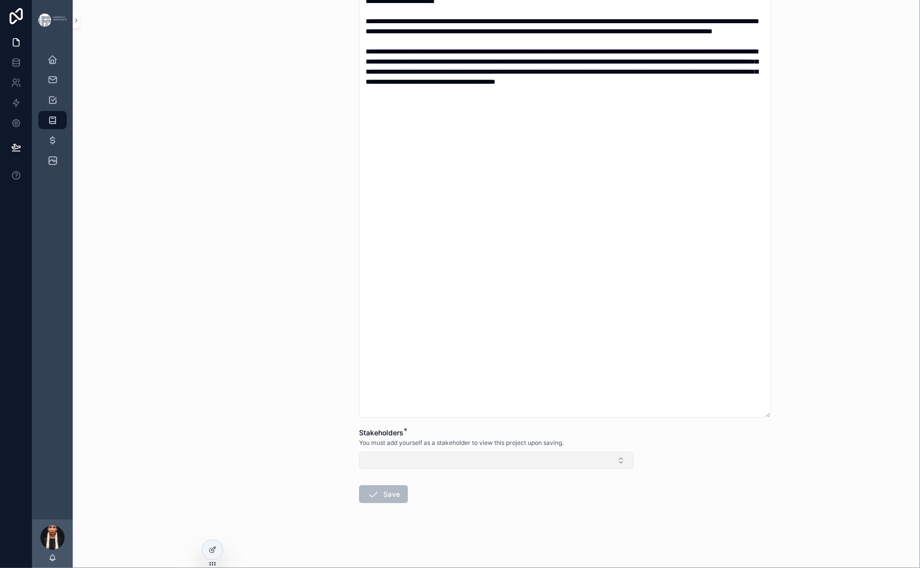
click at [359, 452] on button "Select Button" at bounding box center [496, 460] width 275 height 17
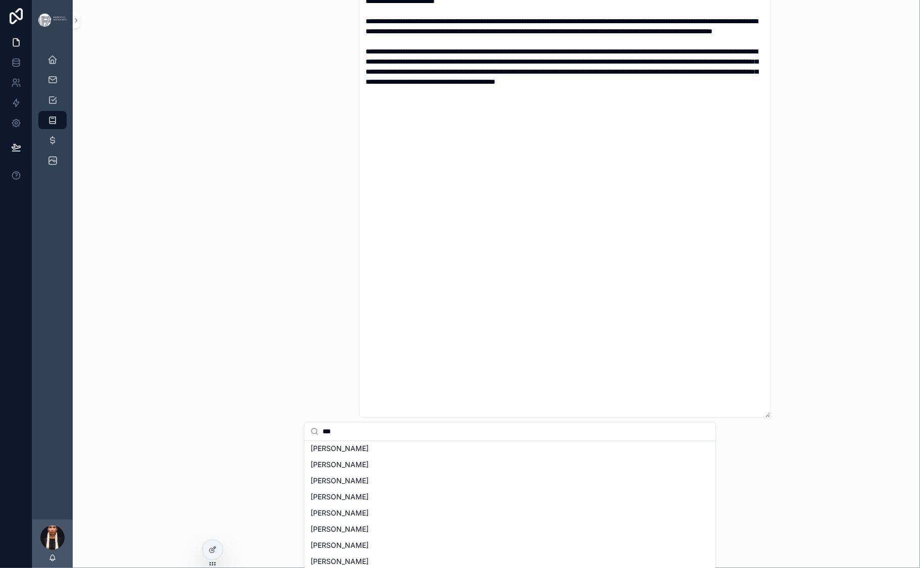
scroll to position [0, 0]
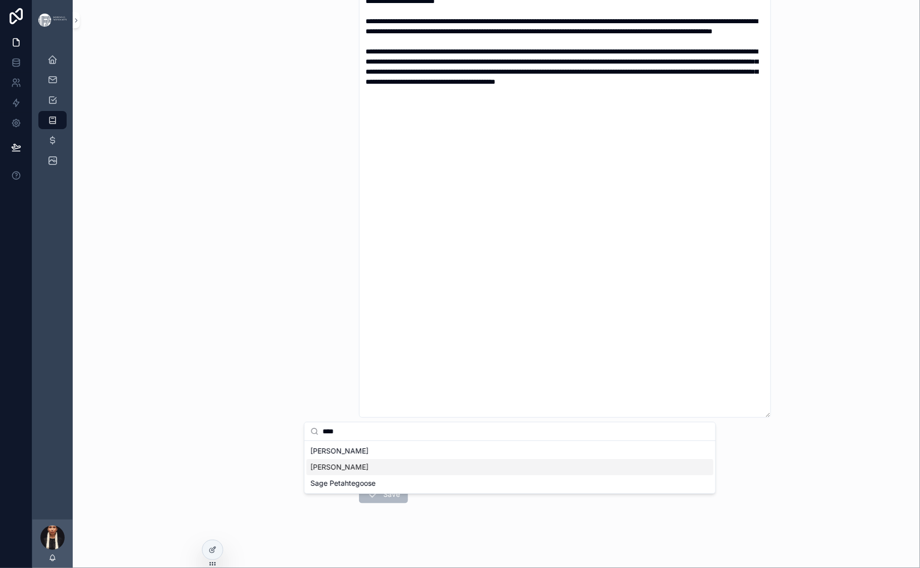
type input "****"
click at [335, 472] on span "[PERSON_NAME]" at bounding box center [339, 467] width 58 height 10
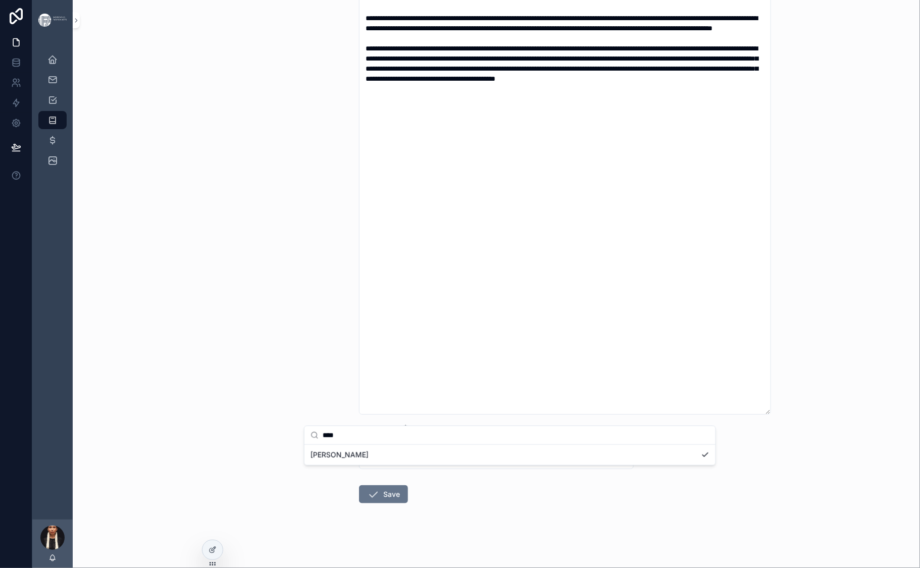
click at [265, 448] on div "**********" at bounding box center [496, 284] width 847 height 568
click at [359, 486] on button "Save" at bounding box center [383, 495] width 49 height 18
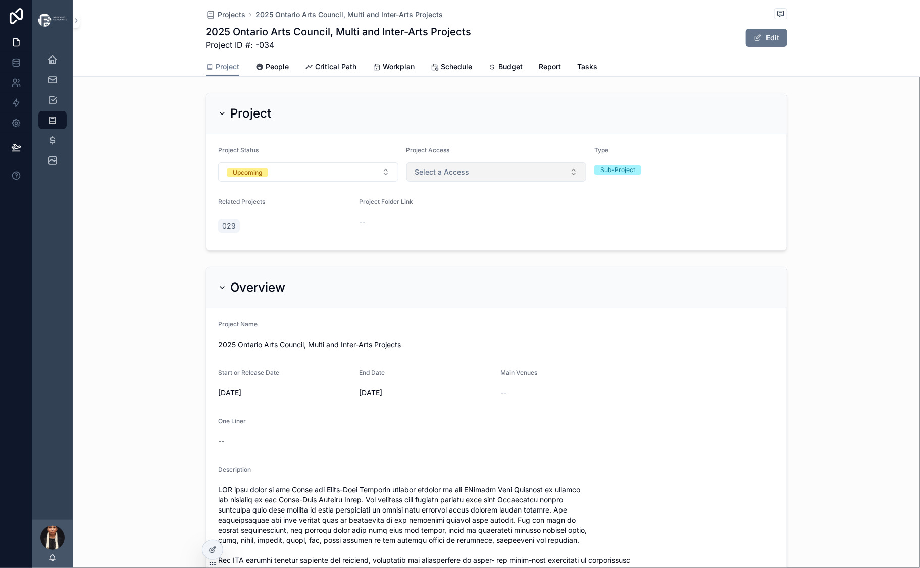
click at [444, 177] on span "Select a Access" at bounding box center [442, 172] width 55 height 10
click at [422, 303] on div "Private" at bounding box center [412, 299] width 21 height 8
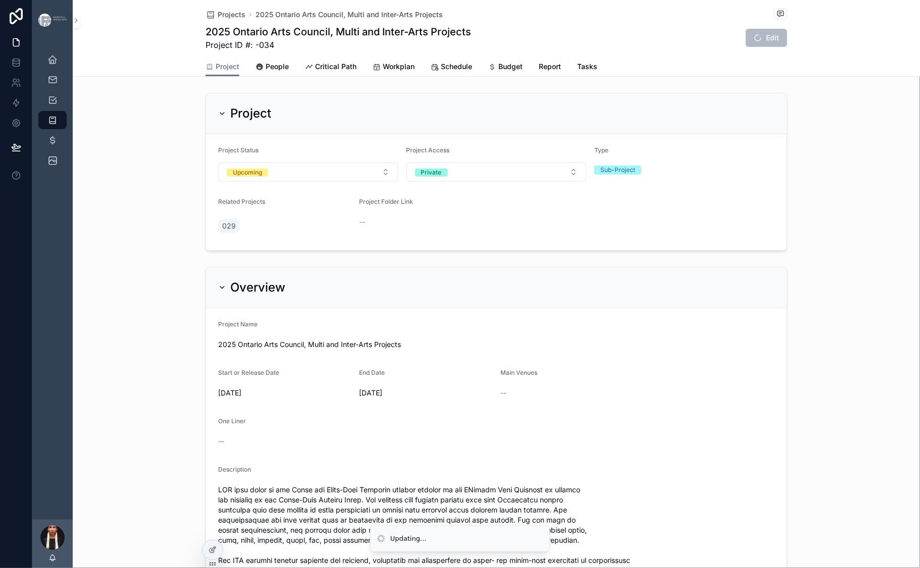
click at [322, 391] on div "Overview Project Name 2025 Ontario Arts Council, Multi and Inter-Arts Projects …" at bounding box center [496, 489] width 847 height 452
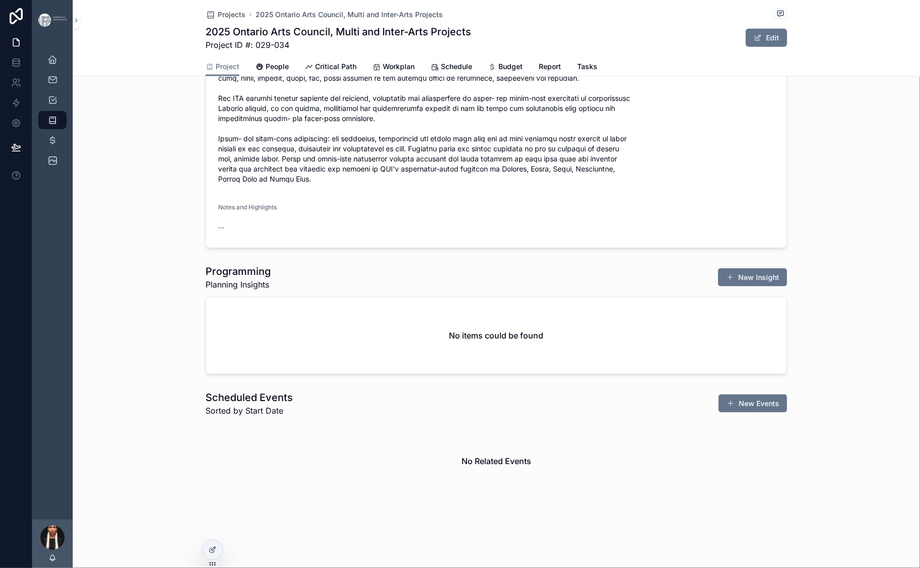
scroll to position [587, 0]
click at [787, 47] on button "Edit" at bounding box center [765, 38] width 41 height 18
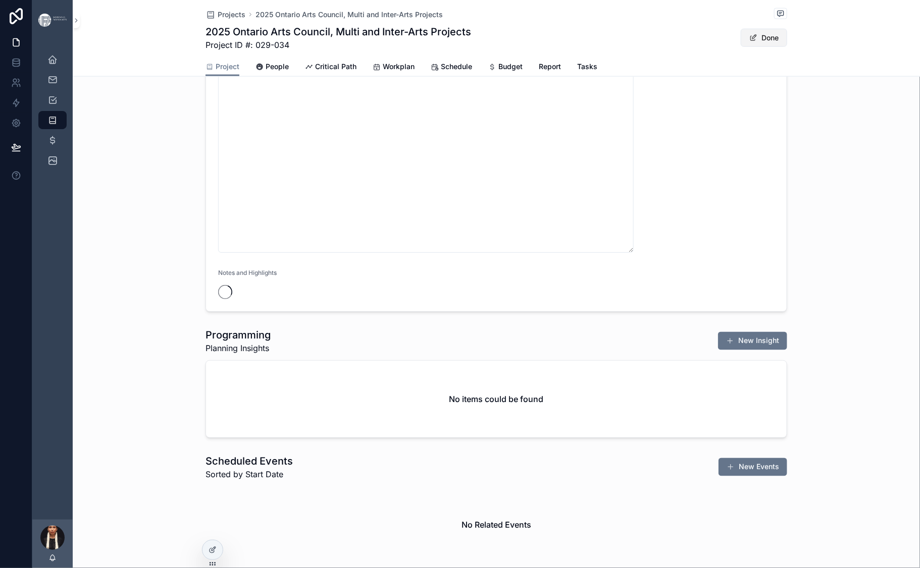
scroll to position [579, 0]
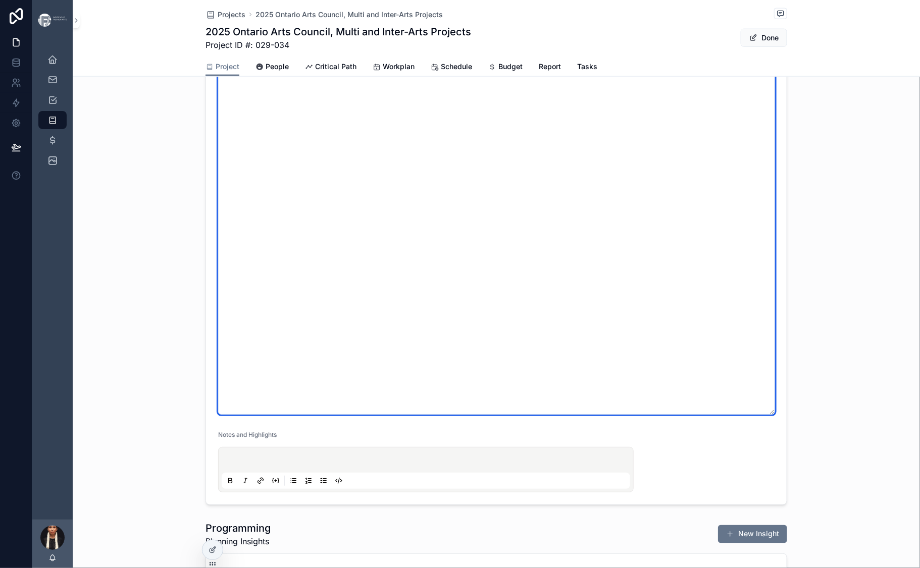
click at [245, 250] on textarea "scrollable content" at bounding box center [496, 181] width 557 height 467
click at [318, 251] on textarea "scrollable content" at bounding box center [496, 181] width 557 height 467
type textarea "**********"
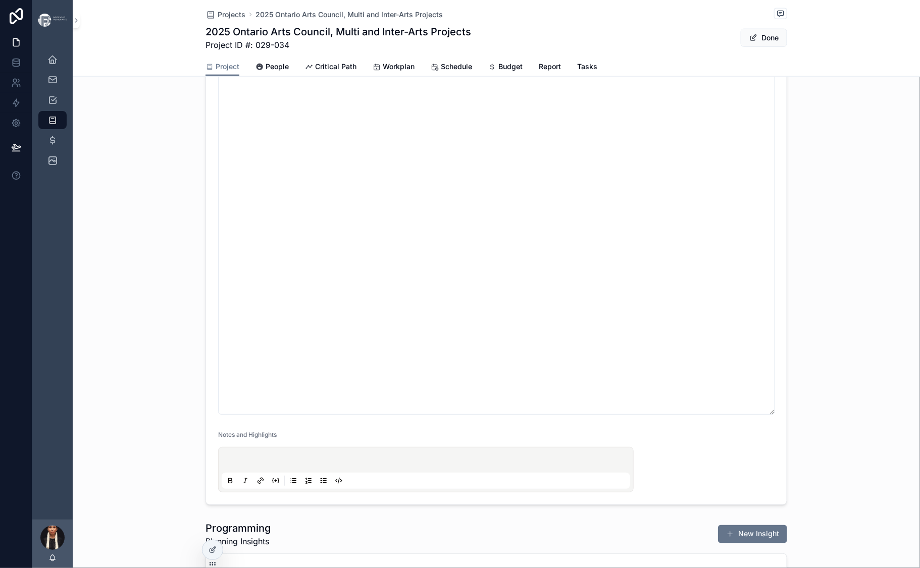
click at [767, 249] on form "**********" at bounding box center [496, 136] width 580 height 736
click at [787, 47] on button "Done" at bounding box center [763, 38] width 46 height 18
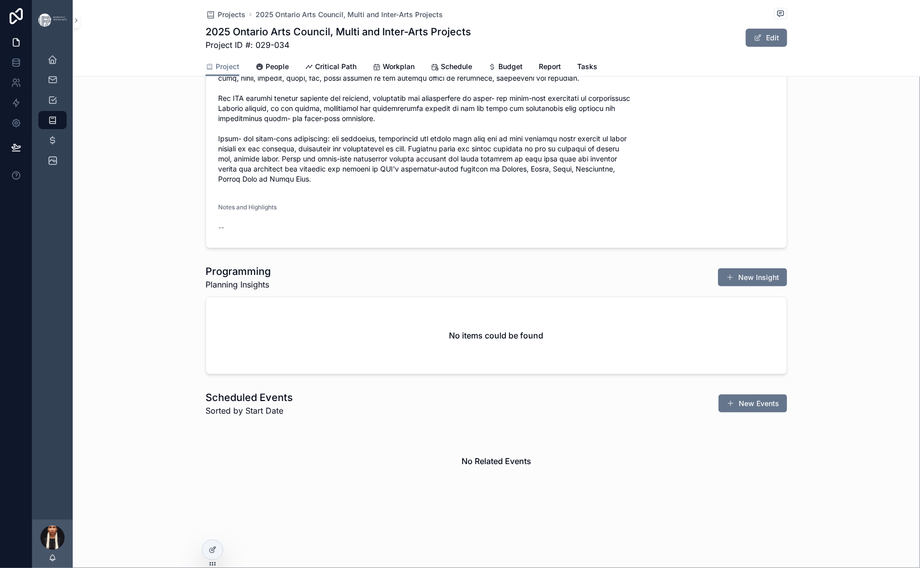
scroll to position [622, 0]
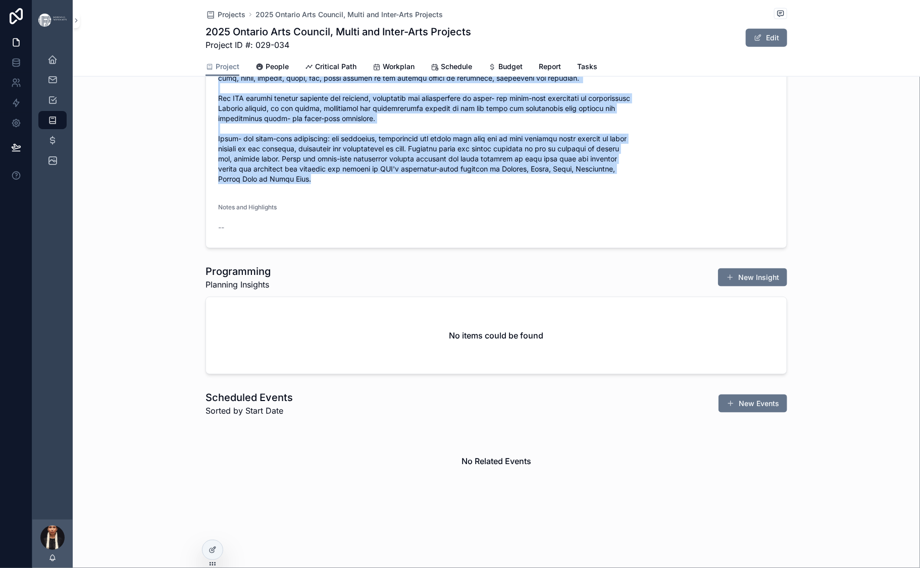
drag, startPoint x: 461, startPoint y: 404, endPoint x: 131, endPoint y: 174, distance: 402.4
click at [206, 174] on form "Project Name 2025 Ontario Arts Council, Multi and Inter-Arts Projects Start or …" at bounding box center [496, 47] width 580 height 402
copy span "IFA will apply to the Multi and Inter-Arts Projects funding program at the ONta…"
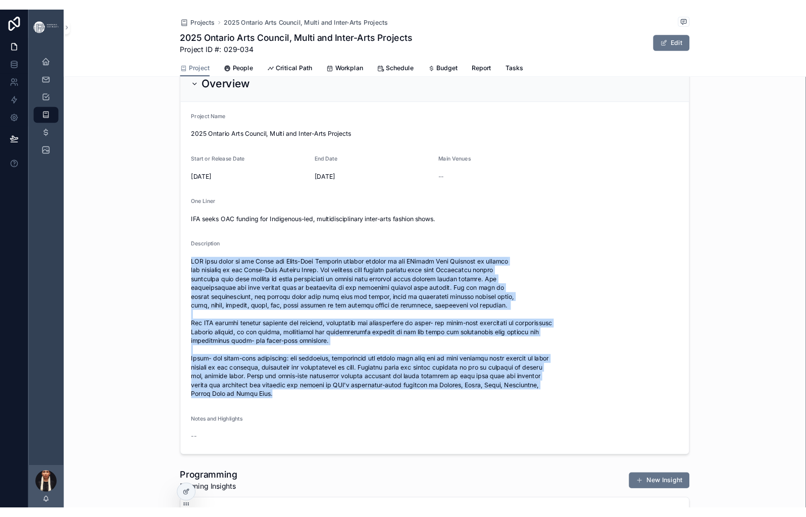
scroll to position [0, 0]
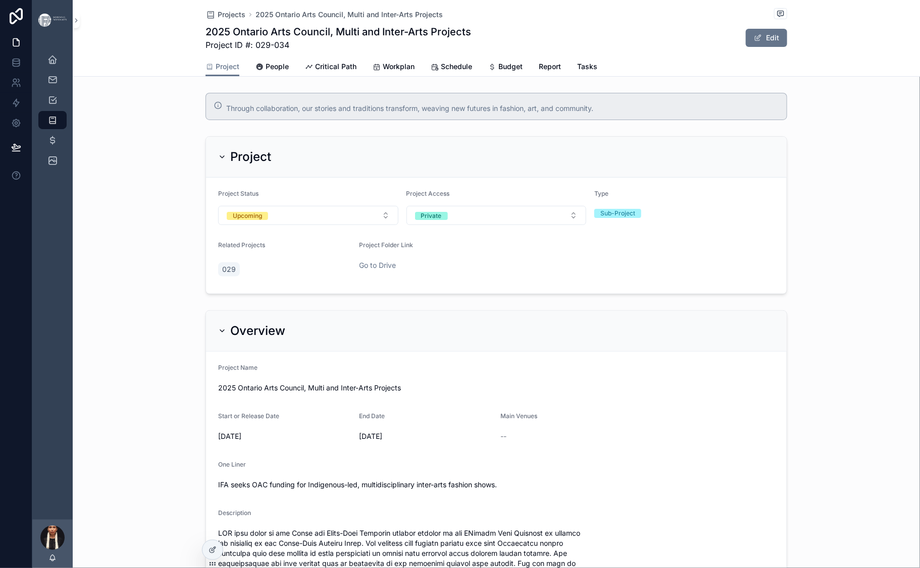
click at [286, 124] on div "Through collaboration, our stories and traditions transform, weaving new future…" at bounding box center [496, 106] width 847 height 35
click at [315, 72] on span "Critical Path" at bounding box center [335, 67] width 41 height 10
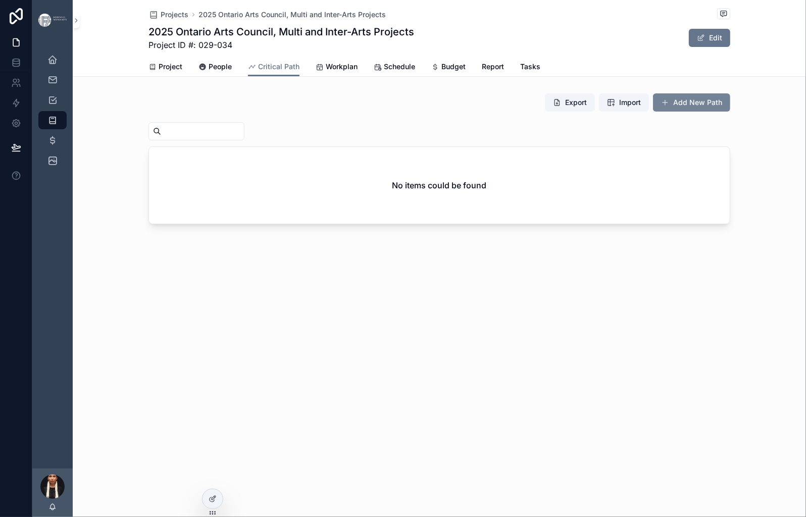
click at [717, 112] on button "Add New Path" at bounding box center [691, 102] width 77 height 18
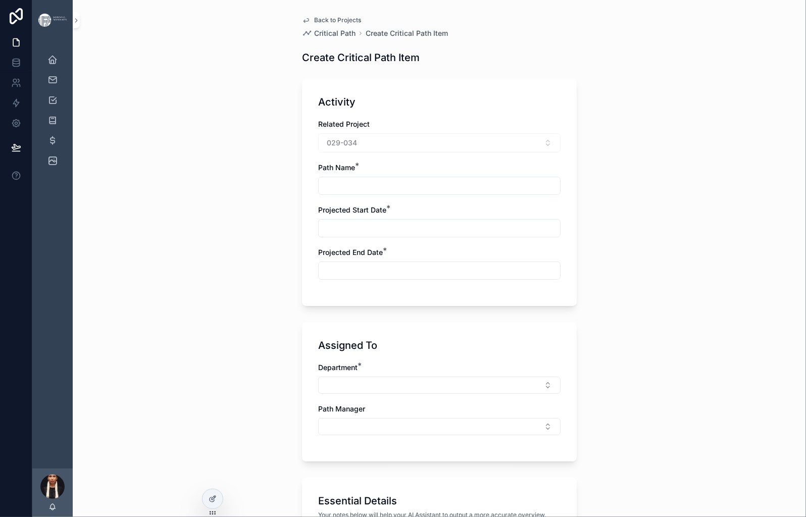
click at [318, 193] on input "scrollable content" at bounding box center [438, 186] width 241 height 14
paste input "**********"
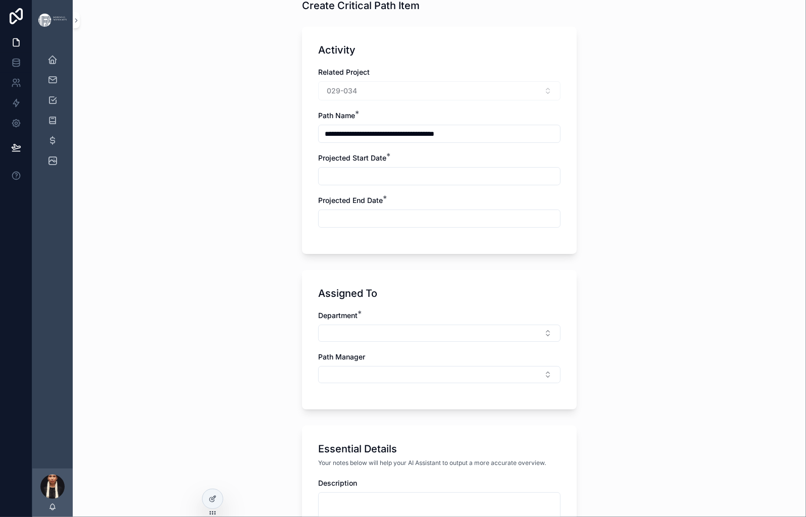
scroll to position [75, 0]
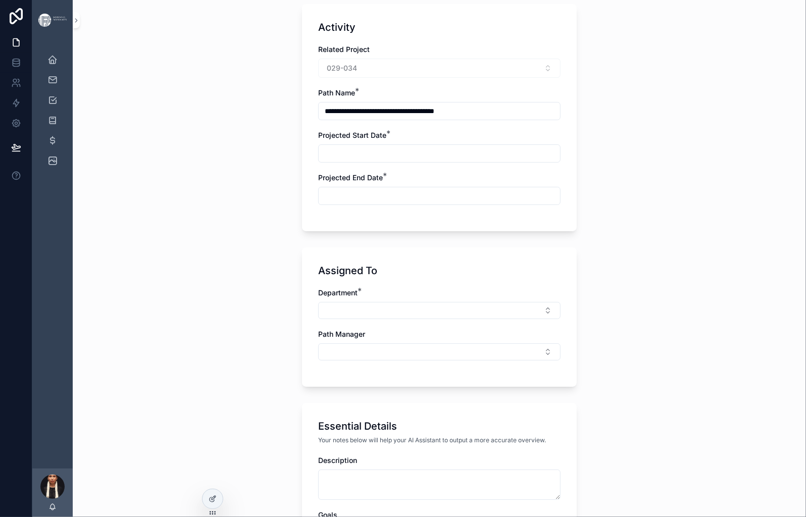
type input "**********"
click at [318, 161] on input "scrollable content" at bounding box center [438, 153] width 241 height 14
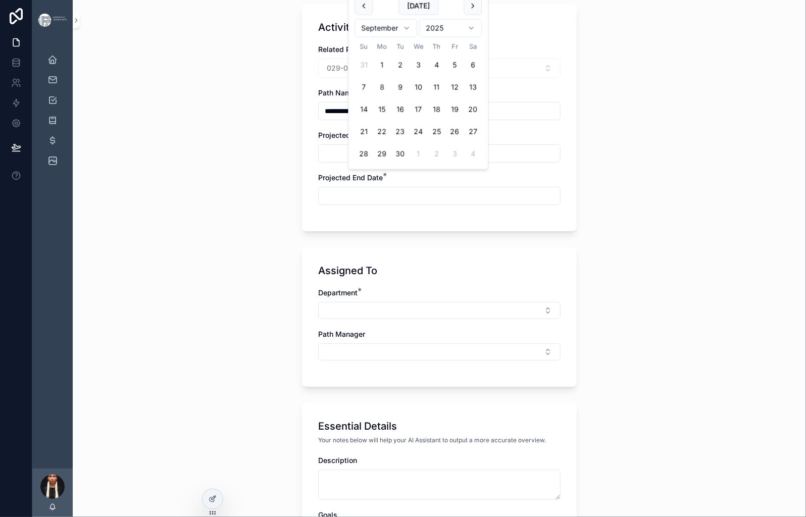
click at [391, 96] on button "8" at bounding box center [381, 87] width 18 height 18
type input "********"
click at [294, 304] on div "**********" at bounding box center [439, 465] width 291 height 1081
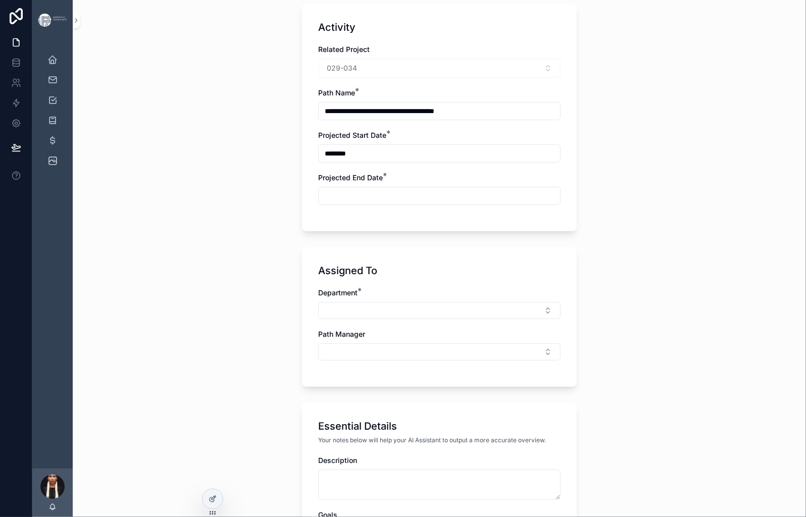
click at [319, 203] on input "scrollable content" at bounding box center [438, 196] width 241 height 14
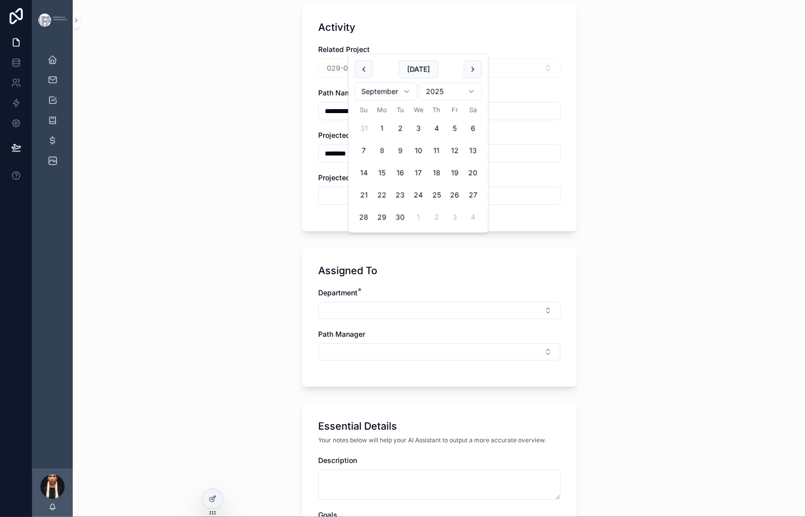
click at [409, 159] on button "9" at bounding box center [400, 150] width 18 height 18
type input "********"
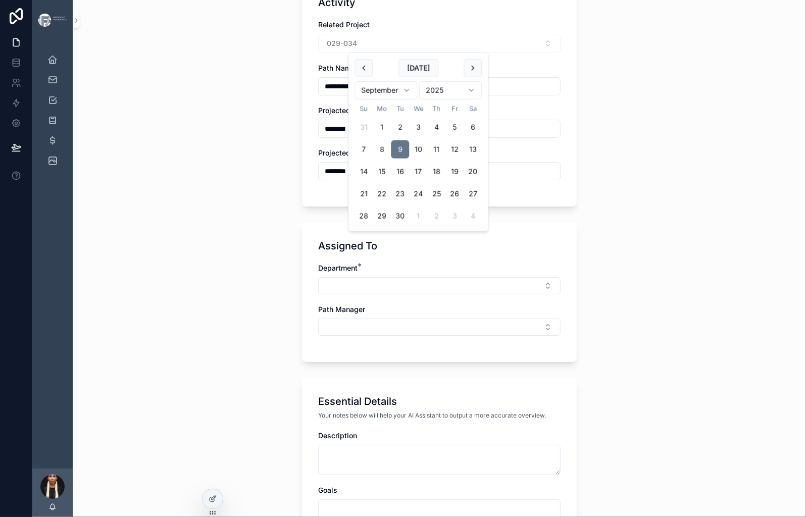
scroll to position [102, 0]
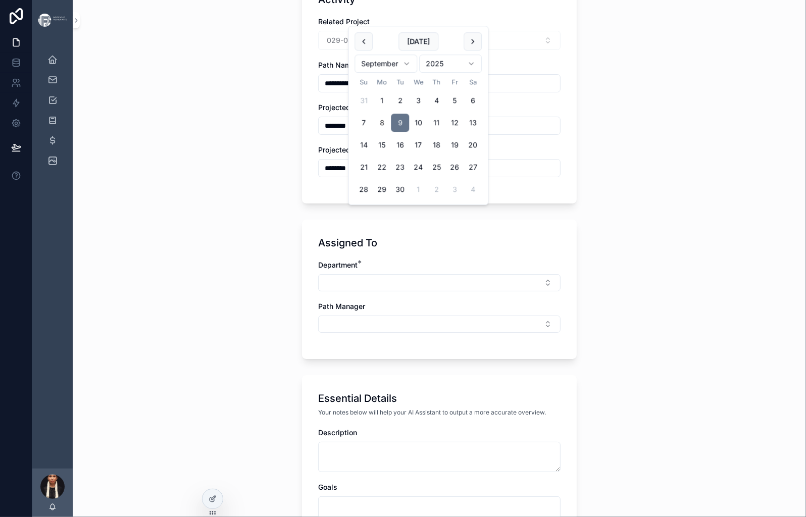
click at [221, 306] on div "**********" at bounding box center [439, 156] width 733 height 517
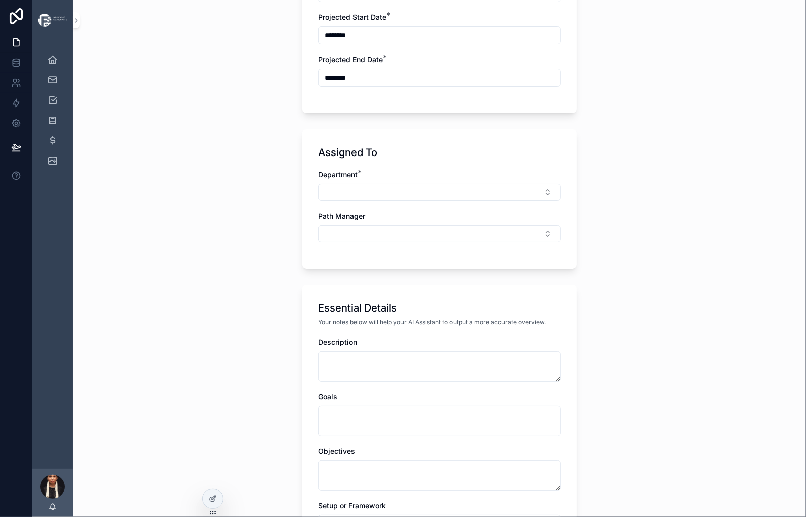
scroll to position [274, 0]
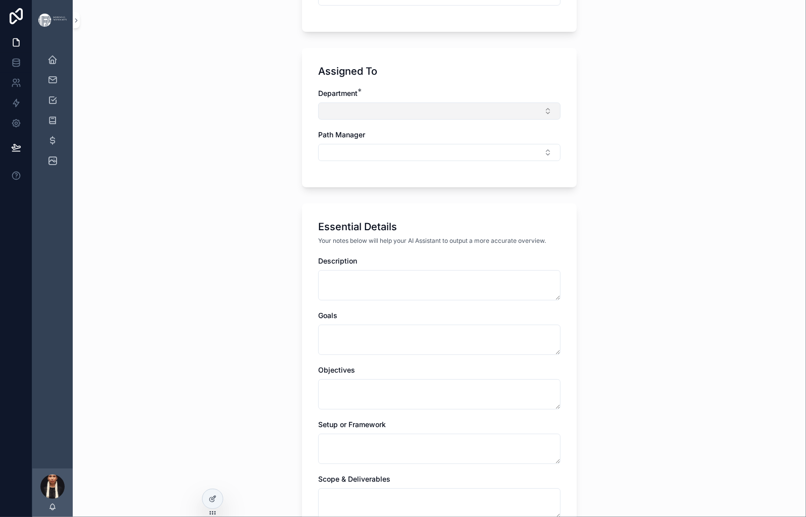
click at [318, 120] on button "Select Button" at bounding box center [439, 110] width 242 height 17
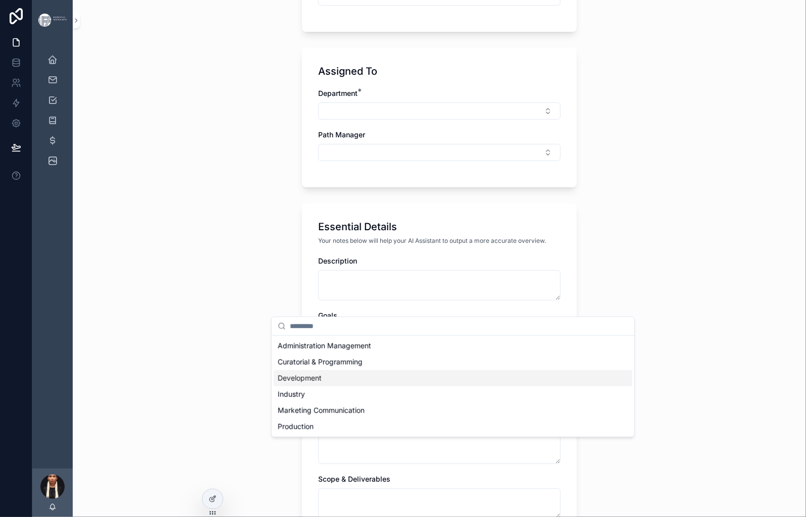
click at [312, 383] on span "Development" at bounding box center [300, 378] width 44 height 10
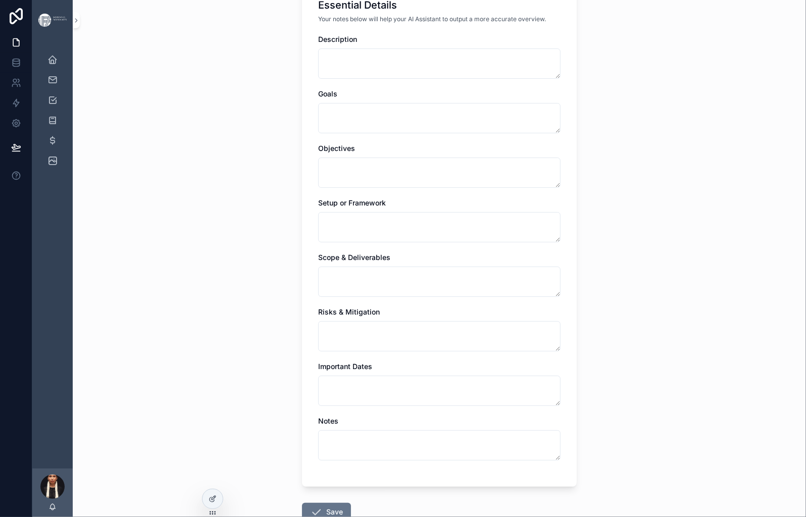
scroll to position [506, 0]
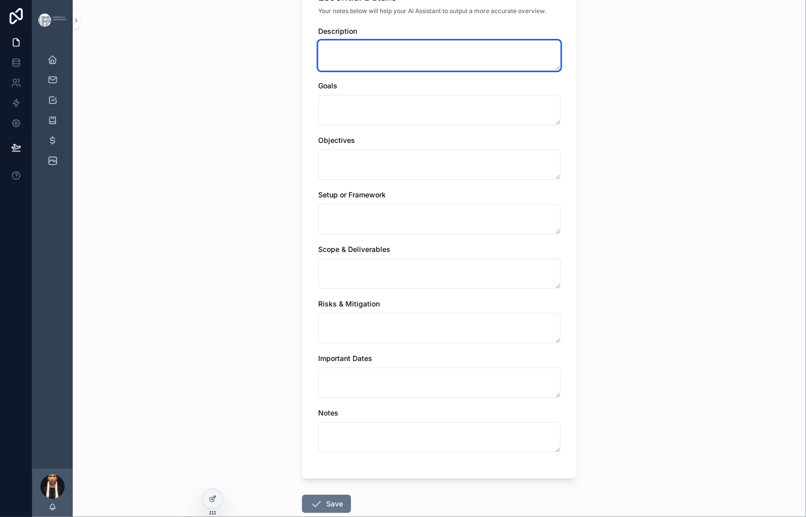
click at [318, 71] on textarea "scrollable content" at bounding box center [439, 55] width 242 height 30
paste textarea "**********"
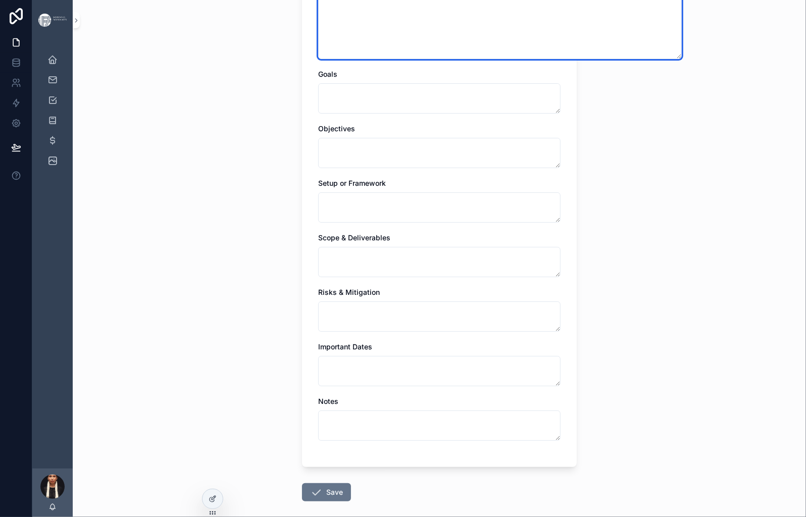
scroll to position [602, 0]
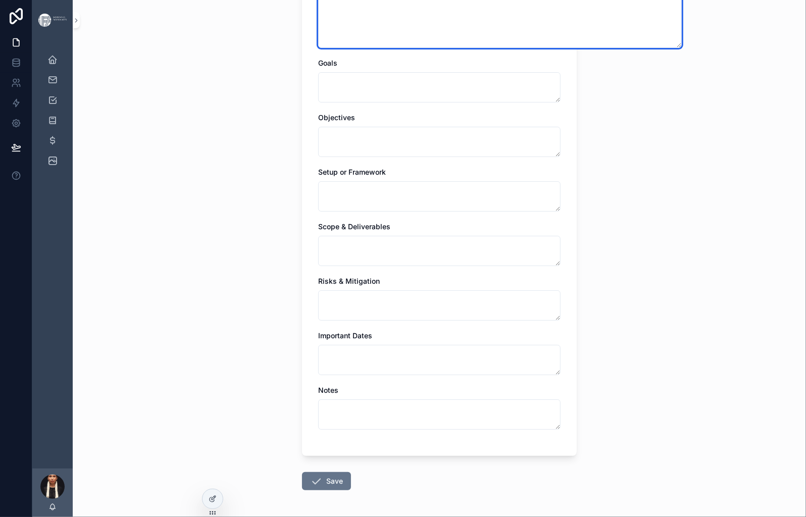
type textarea "**********"
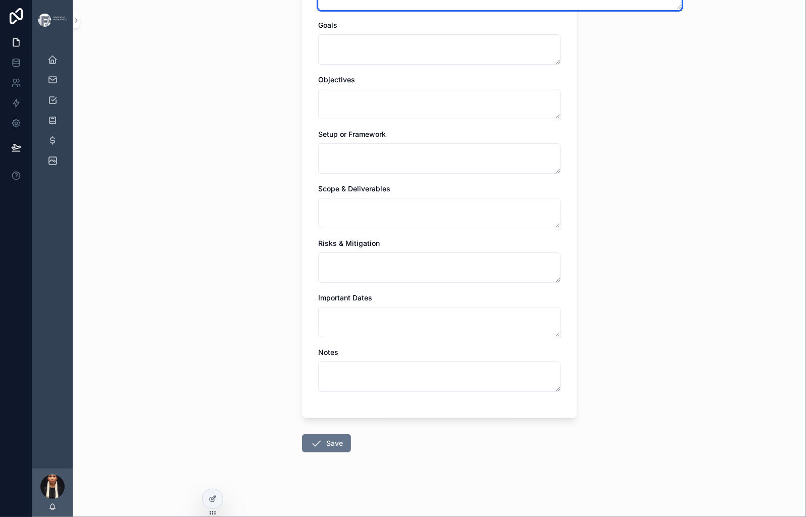
scroll to position [1051, 0]
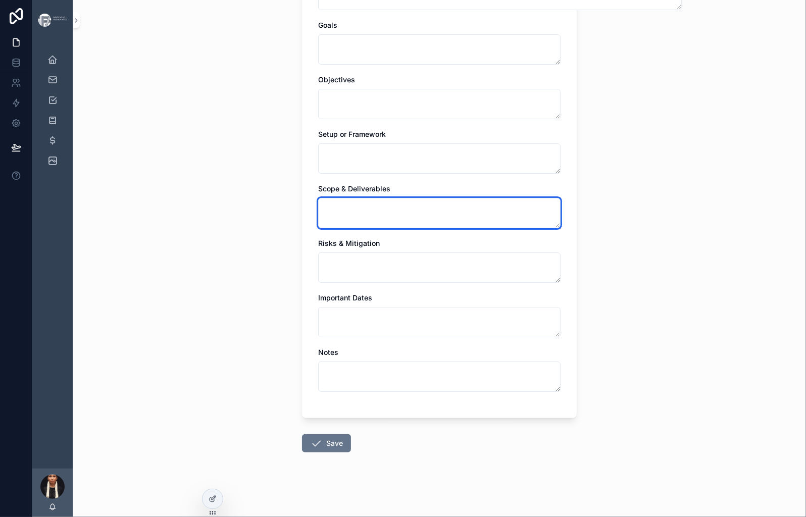
click at [329, 198] on textarea "scrollable content" at bounding box center [439, 213] width 242 height 30
paste textarea "**********"
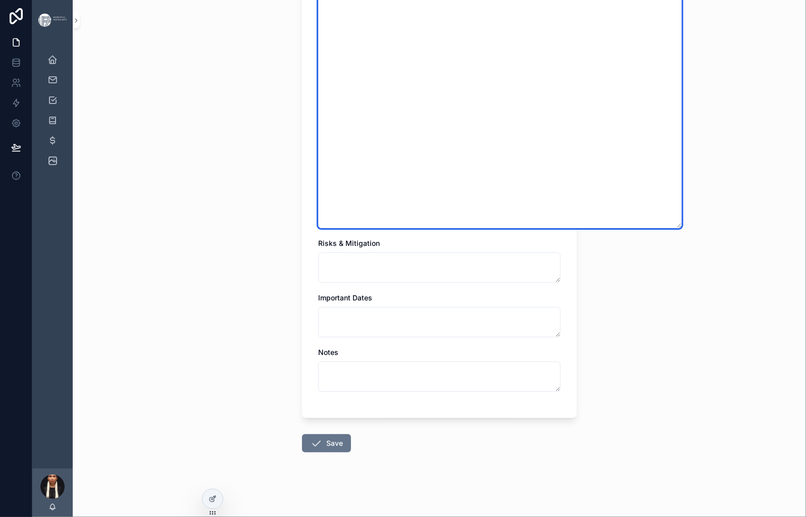
type textarea "**********"
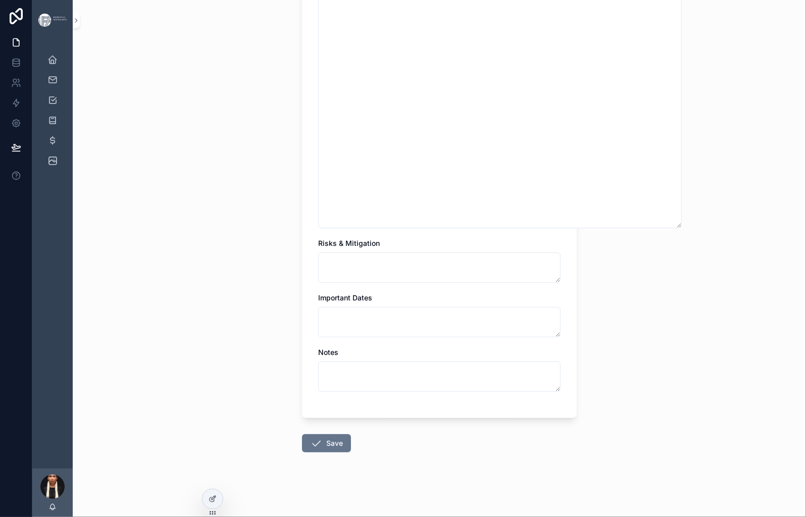
click at [232, 316] on div "**********" at bounding box center [439, 258] width 733 height 517
click at [302, 434] on button "Save" at bounding box center [326, 443] width 49 height 18
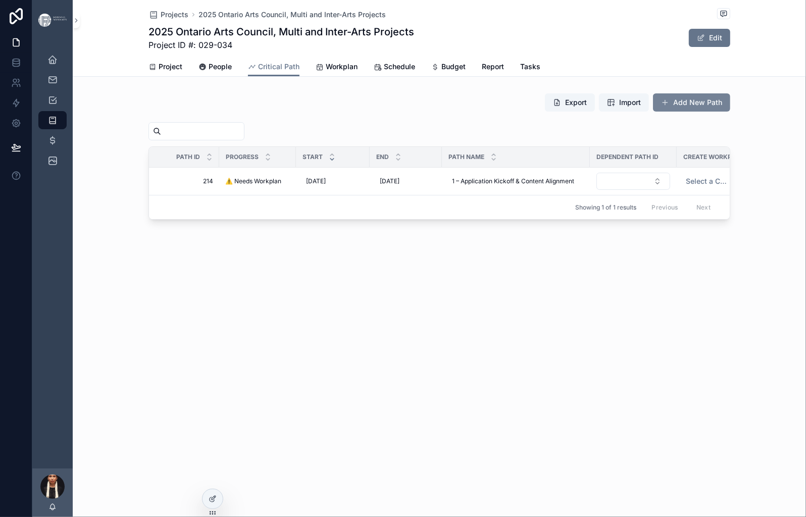
click at [720, 112] on button "Add New Path" at bounding box center [691, 102] width 77 height 18
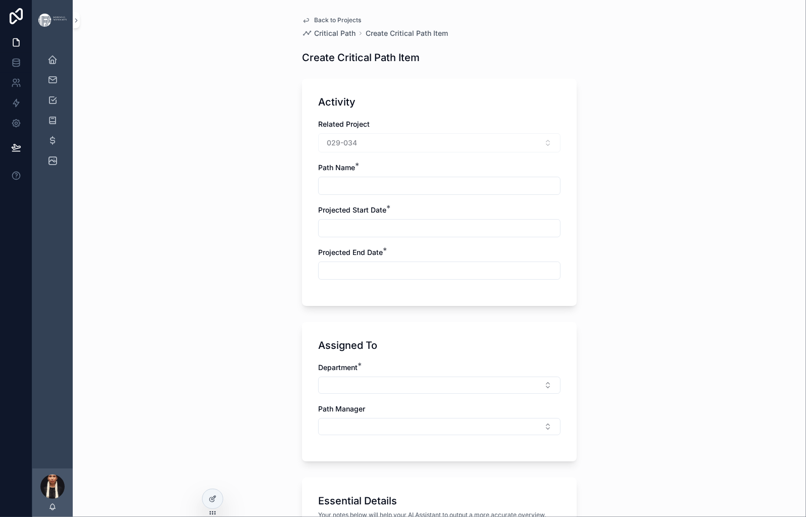
click at [318, 193] on input "scrollable content" at bounding box center [438, 186] width 241 height 14
paste input "**********"
type input "**********"
click at [200, 292] on div "**********" at bounding box center [439, 258] width 733 height 517
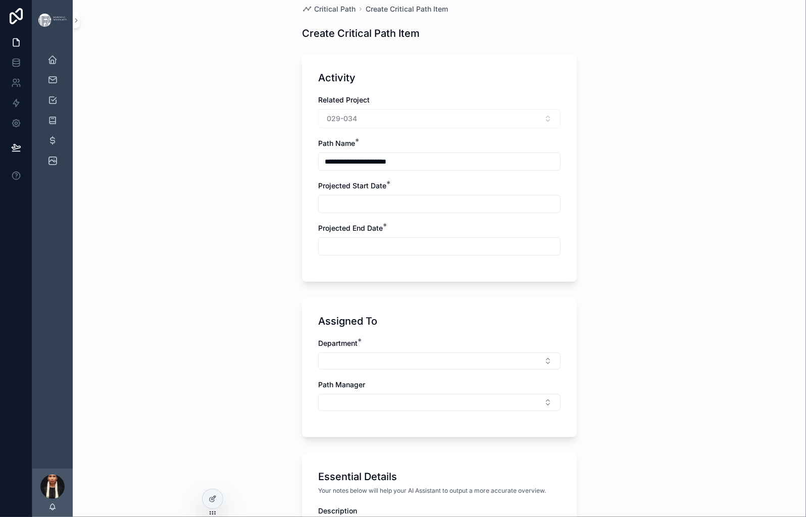
scroll to position [29, 0]
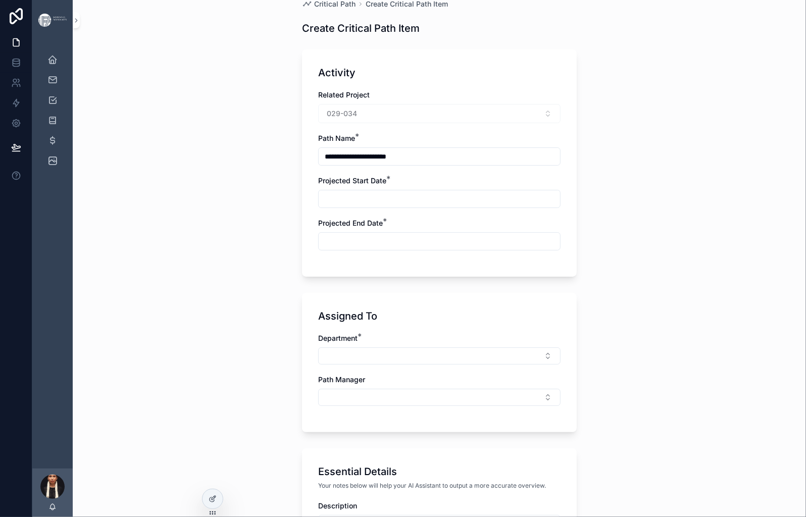
click at [330, 208] on div "scrollable content" at bounding box center [439, 199] width 242 height 18
click at [318, 206] on input "scrollable content" at bounding box center [438, 199] width 241 height 14
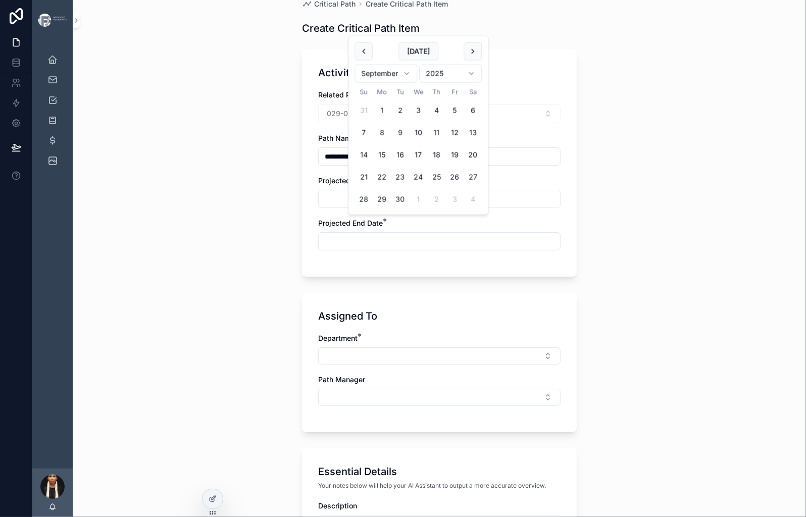
click at [409, 142] on button "9" at bounding box center [400, 133] width 18 height 18
type input "********"
click at [318, 248] on input "scrollable content" at bounding box center [438, 241] width 241 height 14
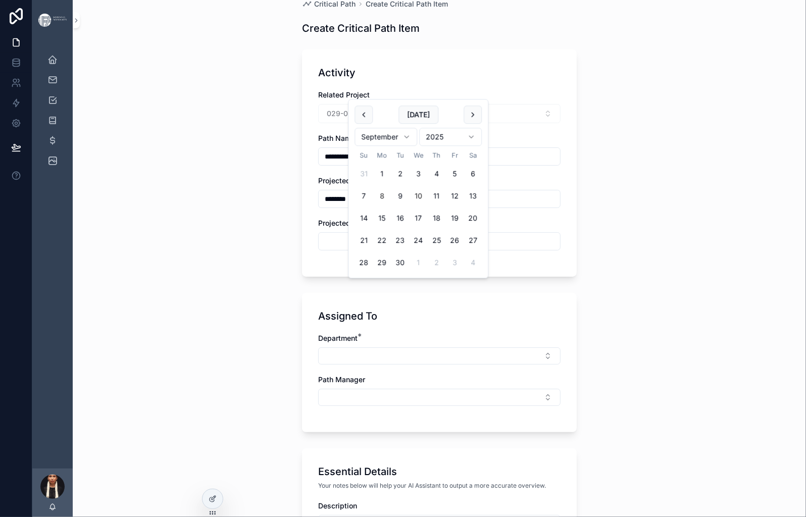
click at [427, 205] on button "10" at bounding box center [418, 196] width 18 height 18
type input "*********"
click at [205, 365] on div "**********" at bounding box center [439, 229] width 733 height 517
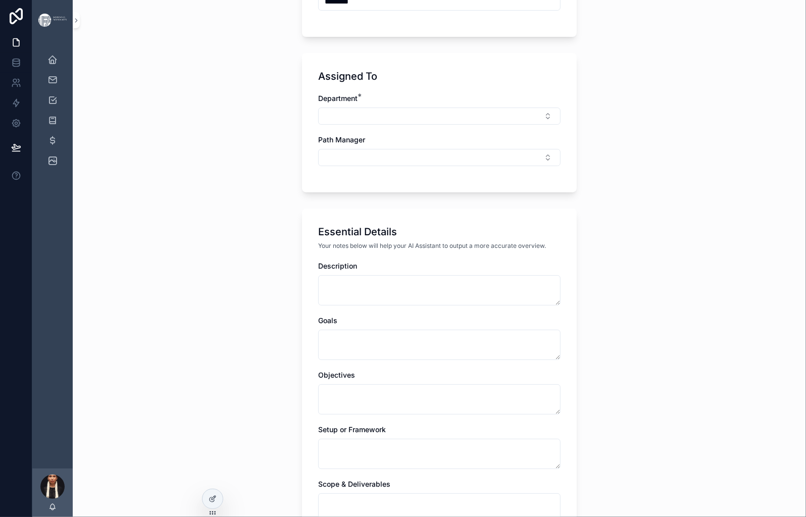
scroll to position [304, 0]
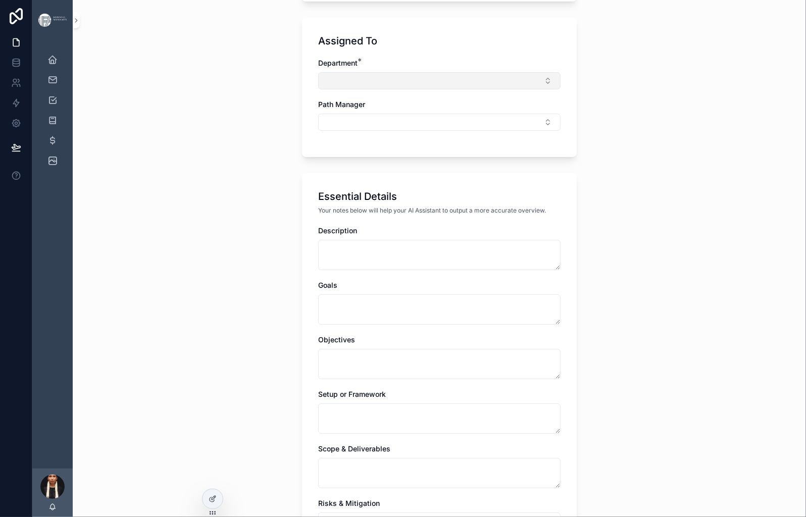
click at [318, 89] on button "Select Button" at bounding box center [439, 80] width 242 height 17
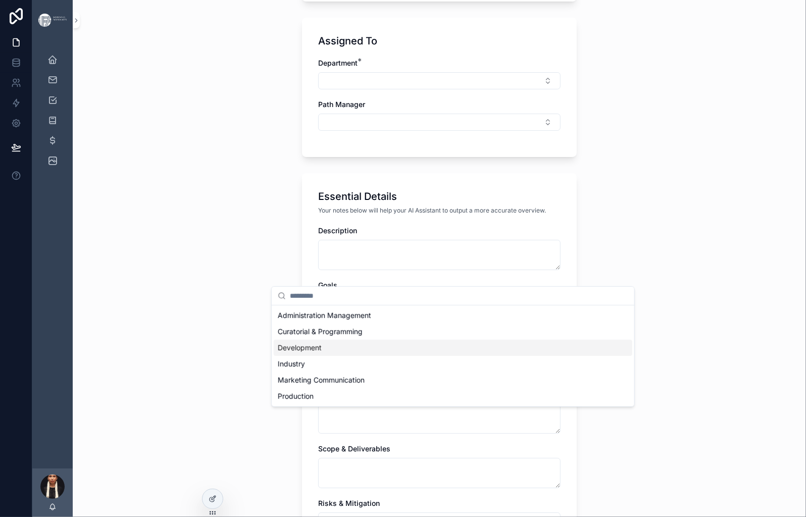
click at [309, 353] on span "Development" at bounding box center [300, 348] width 44 height 10
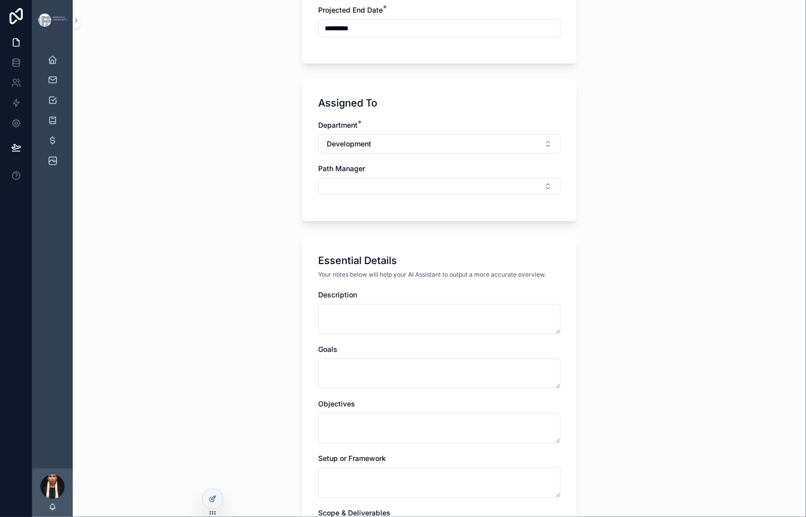
scroll to position [253, 0]
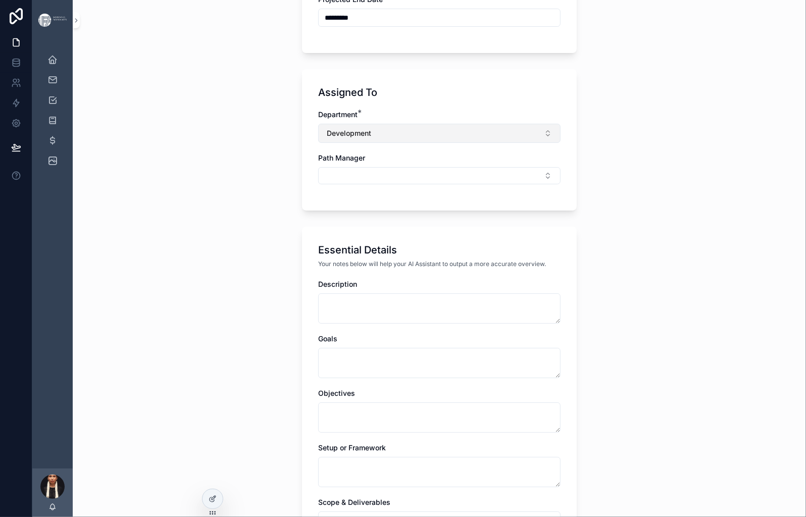
click at [327, 138] on span "Development" at bounding box center [349, 133] width 44 height 10
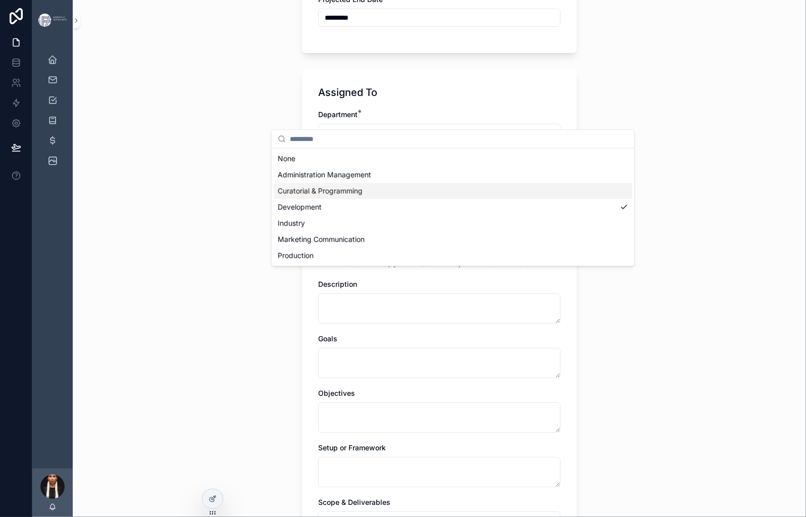
click at [327, 196] on span "Curatorial & Programming" at bounding box center [320, 191] width 85 height 10
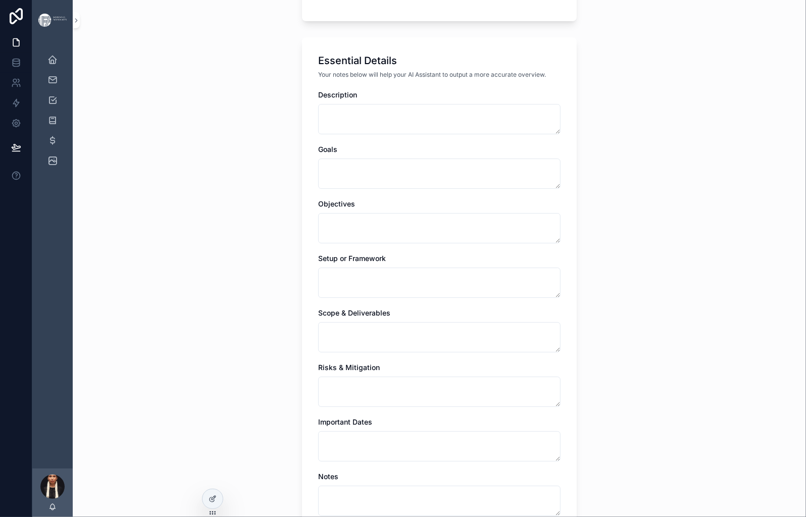
scroll to position [491, 0]
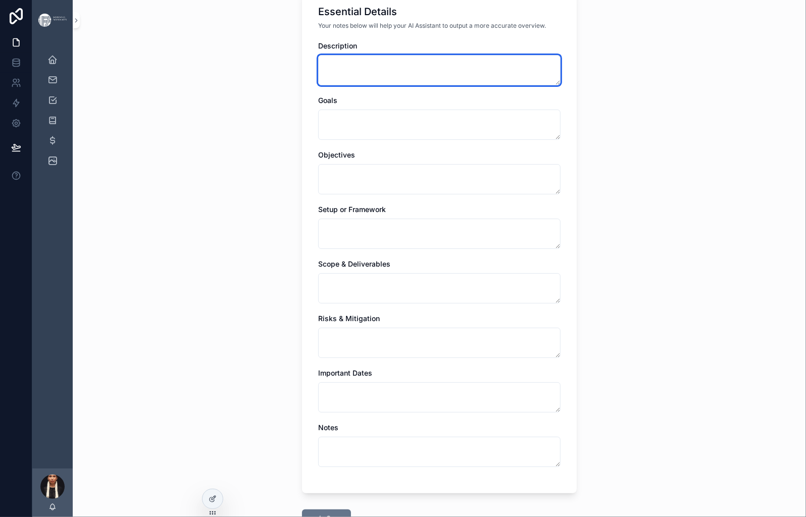
click at [318, 85] on textarea "scrollable content" at bounding box center [439, 70] width 242 height 30
paste textarea "**********"
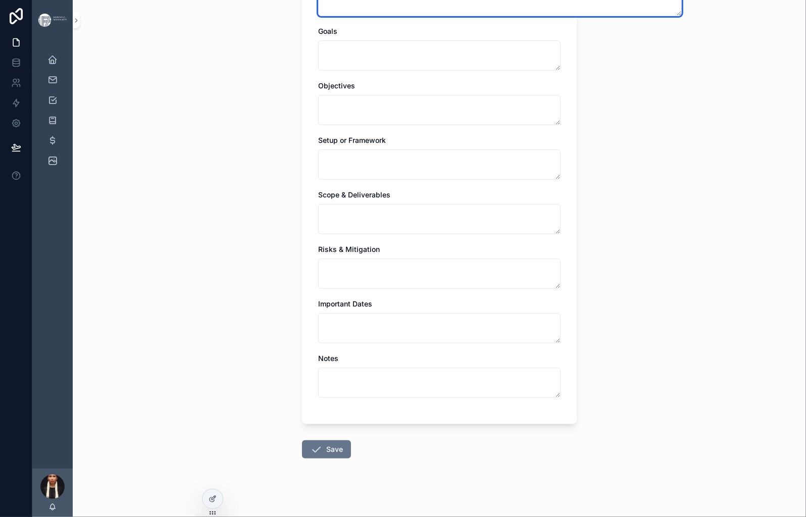
scroll to position [598, 0]
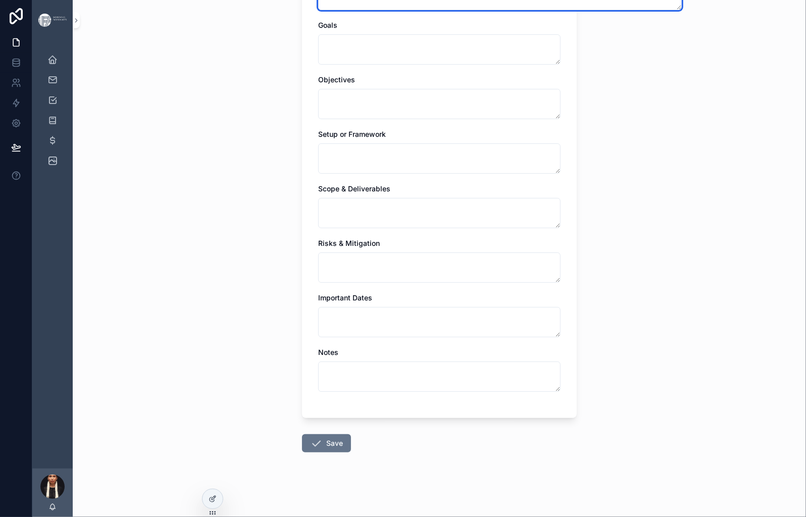
type textarea "**********"
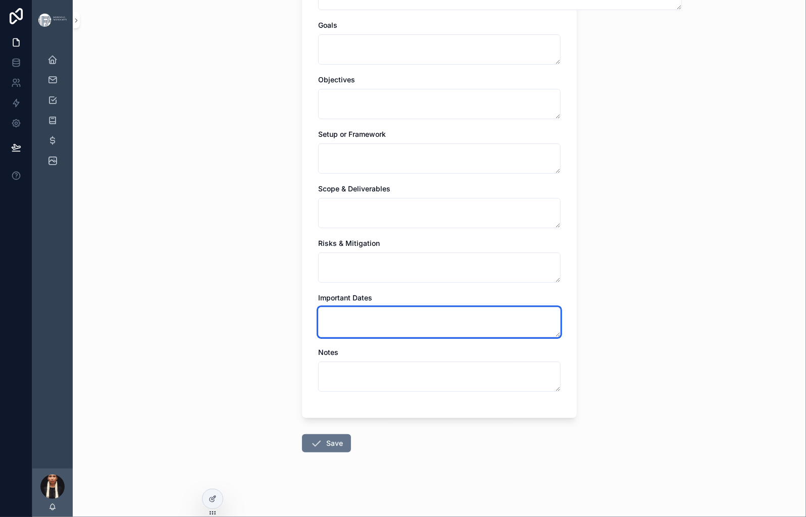
click at [338, 307] on textarea "scrollable content" at bounding box center [439, 322] width 242 height 30
paste textarea "**********"
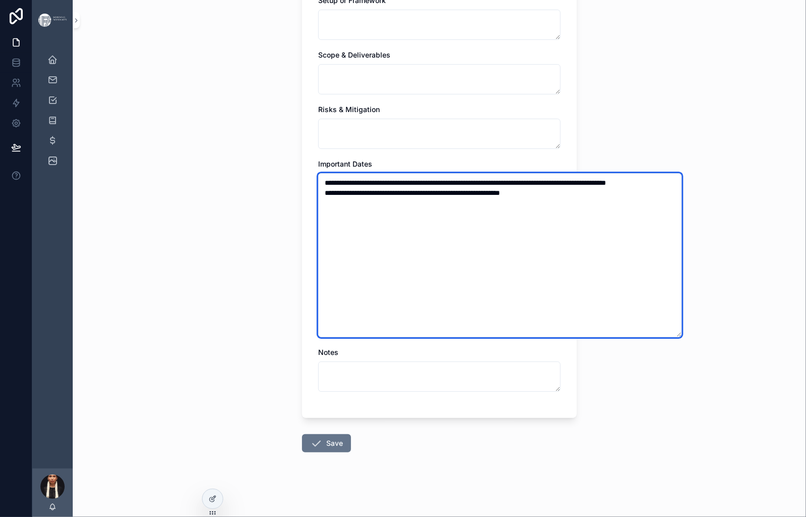
type textarea "**********"
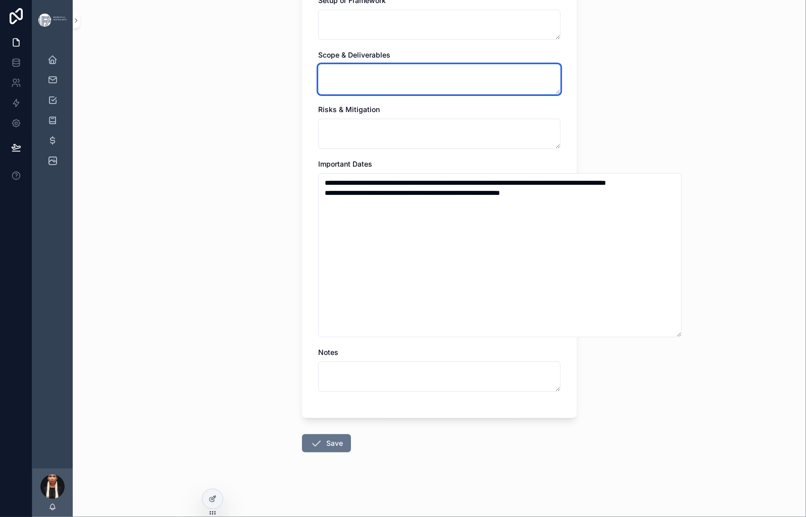
click at [318, 94] on textarea "scrollable content" at bounding box center [439, 79] width 242 height 30
paste textarea "**********"
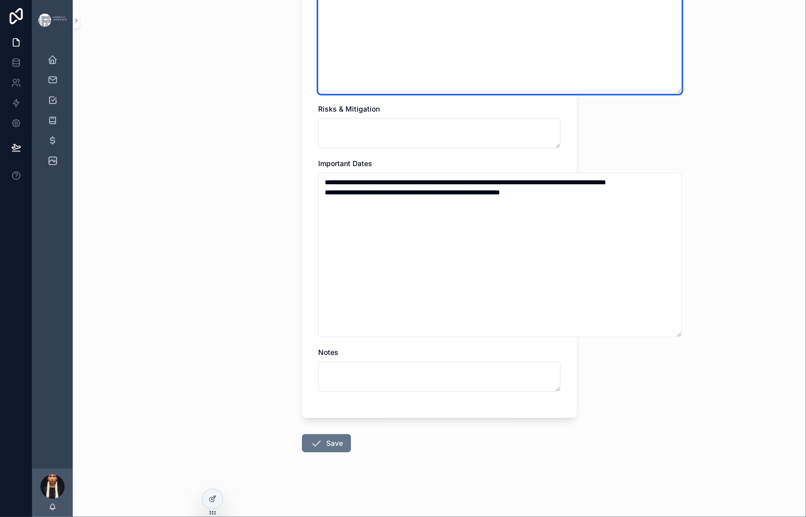
scroll to position [1646, 0]
type textarea "**********"
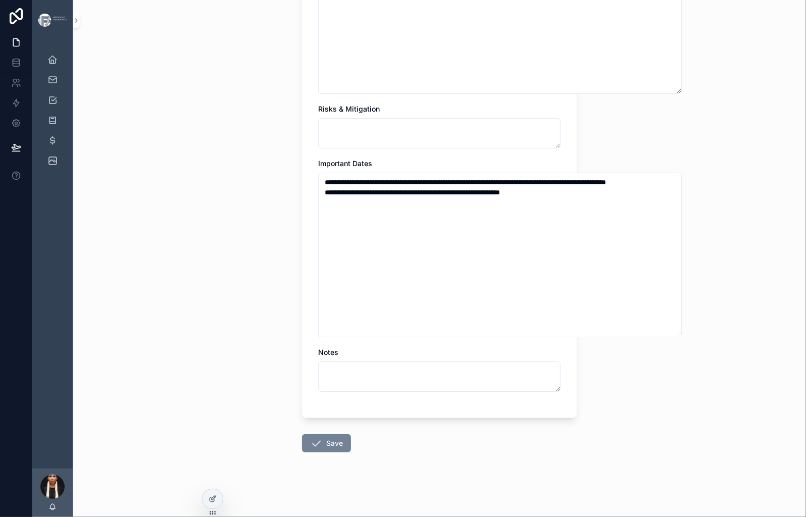
click at [302, 434] on button "Save" at bounding box center [326, 443] width 49 height 18
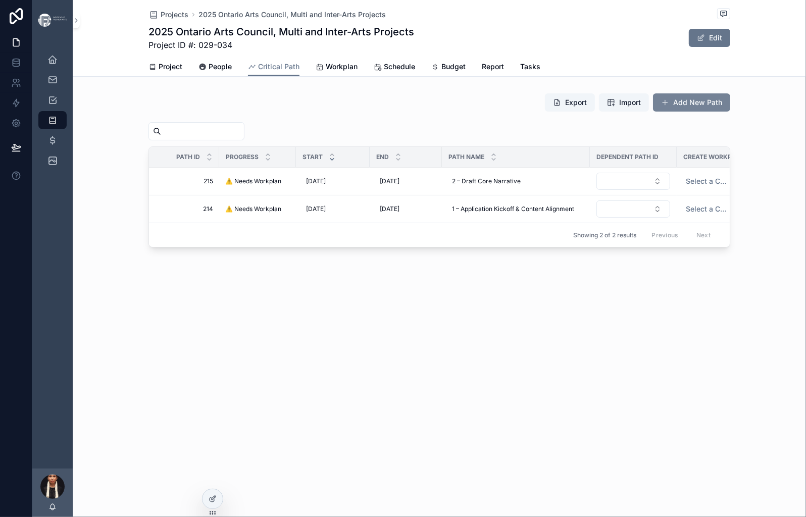
click at [669, 106] on span "scrollable content" at bounding box center [665, 102] width 8 height 8
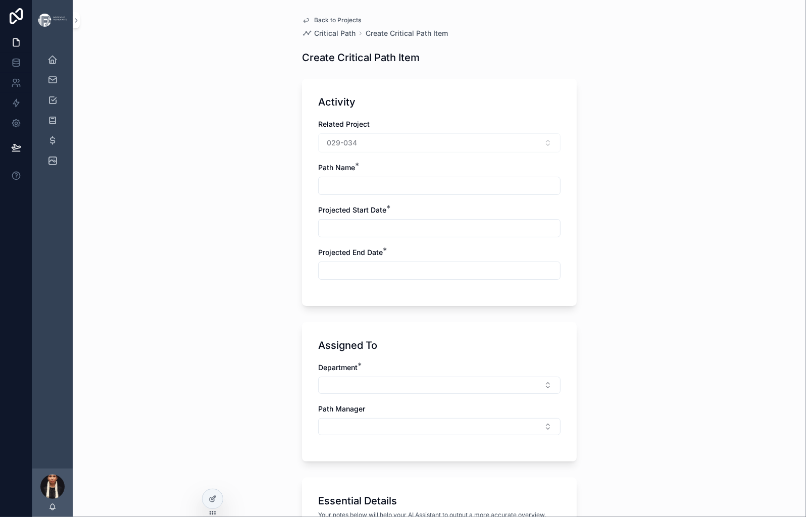
click at [318, 193] on input "scrollable content" at bounding box center [438, 186] width 241 height 14
paste input "**********"
type input "**********"
click at [229, 297] on div "**********" at bounding box center [439, 258] width 733 height 517
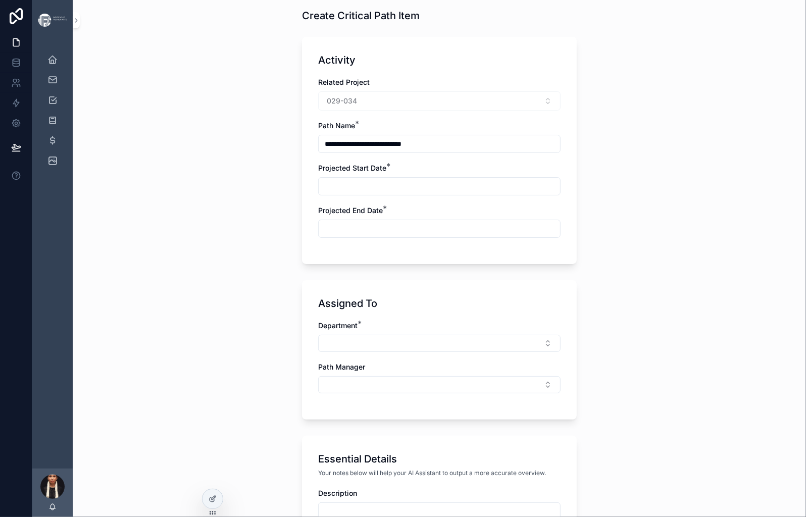
scroll to position [44, 0]
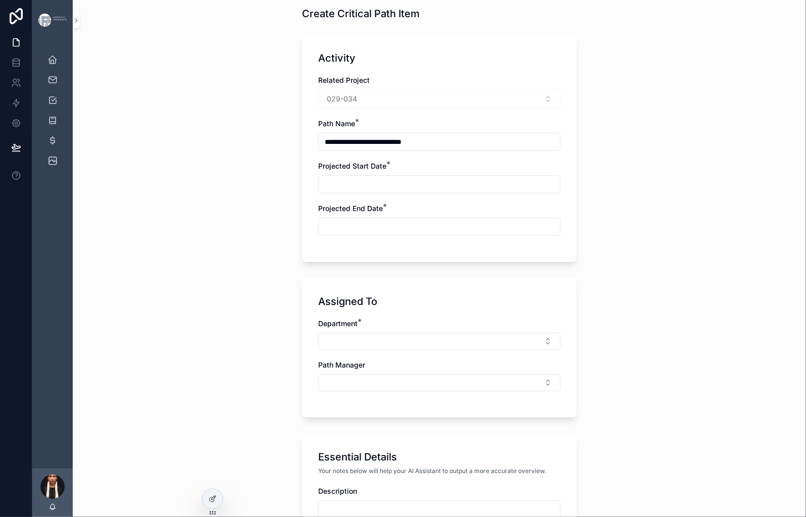
click at [323, 191] on input "scrollable content" at bounding box center [438, 184] width 241 height 14
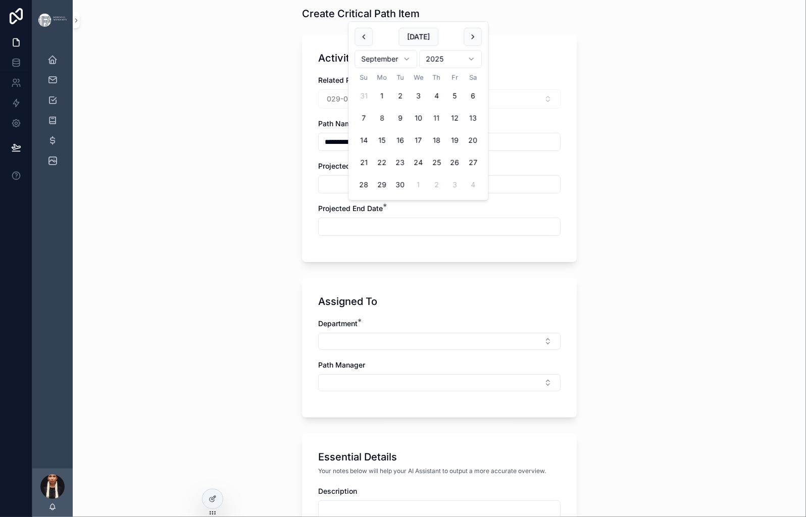
click at [445, 127] on button "11" at bounding box center [436, 118] width 18 height 18
type input "*********"
click at [318, 234] on input "scrollable content" at bounding box center [438, 227] width 241 height 14
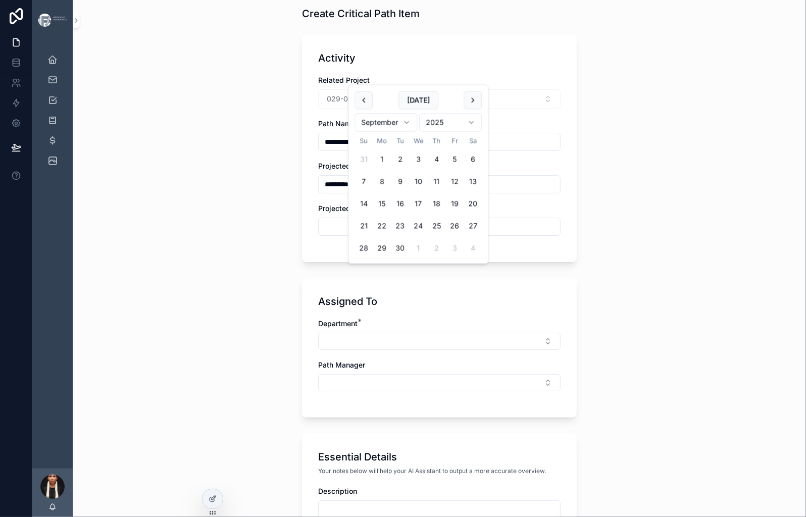
click at [463, 191] on button "12" at bounding box center [454, 182] width 18 height 18
type input "*********"
click at [207, 387] on div "**********" at bounding box center [439, 214] width 733 height 517
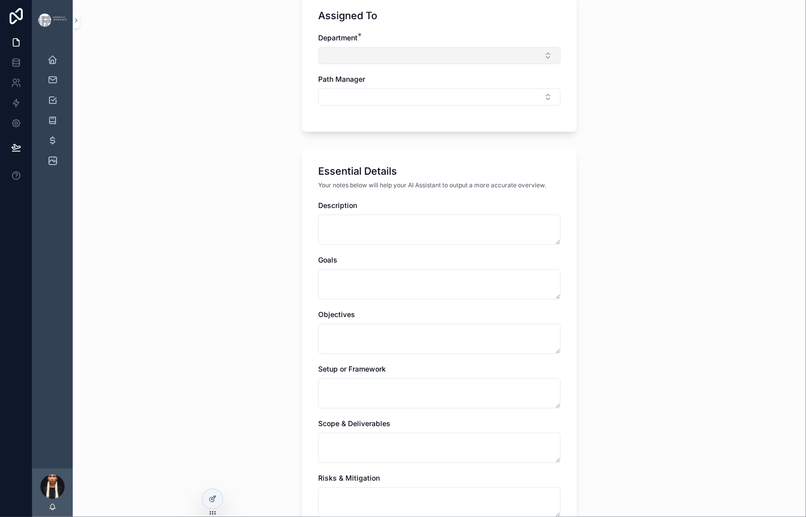
scroll to position [332, 0]
click at [318, 62] on button "Select Button" at bounding box center [439, 53] width 242 height 17
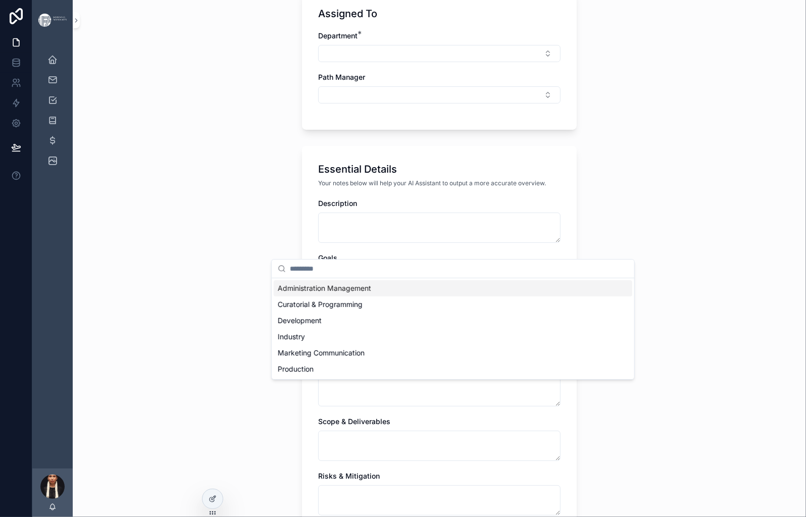
click at [314, 293] on span "Administration Management" at bounding box center [324, 288] width 93 height 10
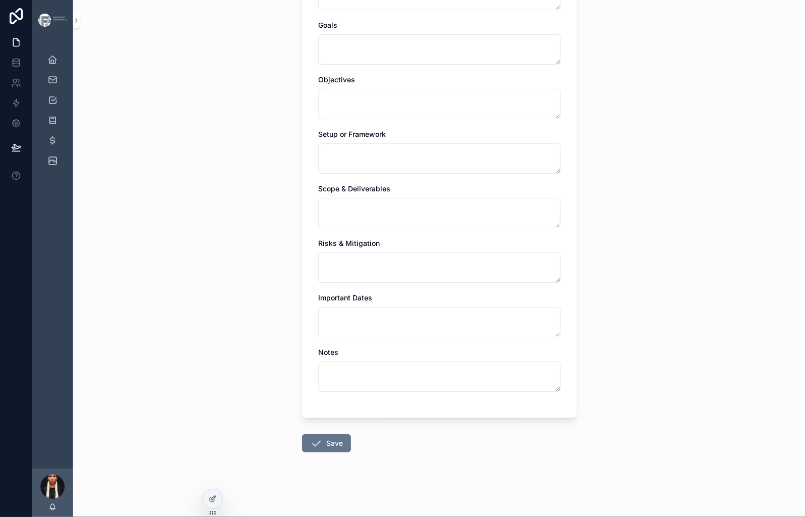
scroll to position [596, 0]
paste textarea "**********"
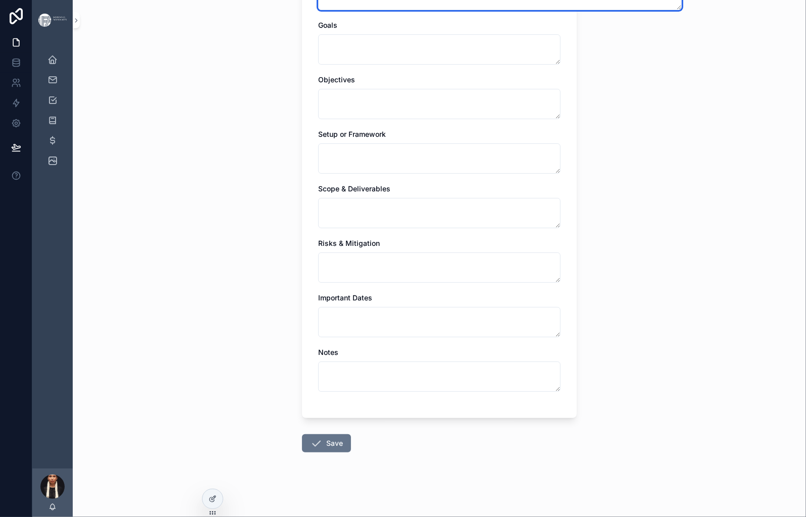
type textarea "**********"
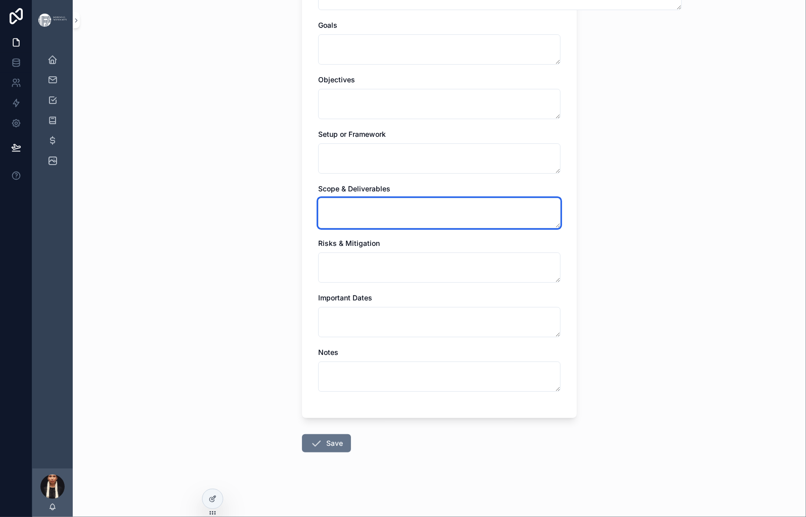
click at [322, 228] on textarea "scrollable content" at bounding box center [439, 213] width 242 height 30
paste textarea "**********"
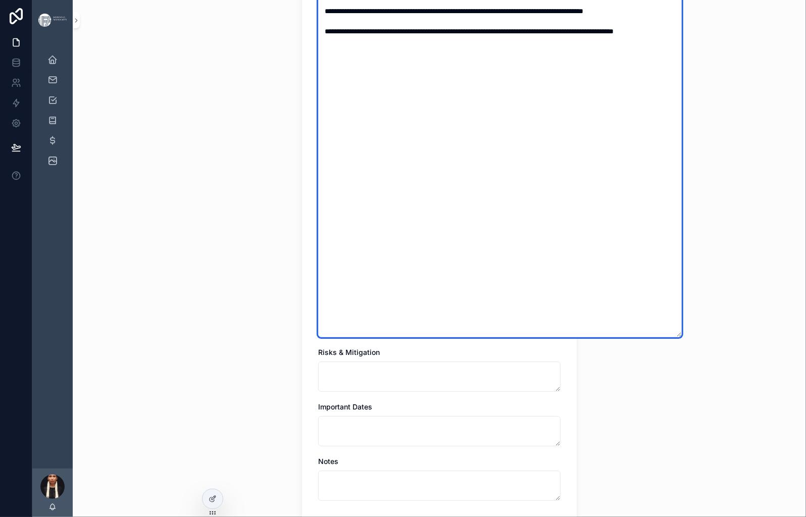
type textarea "**********"
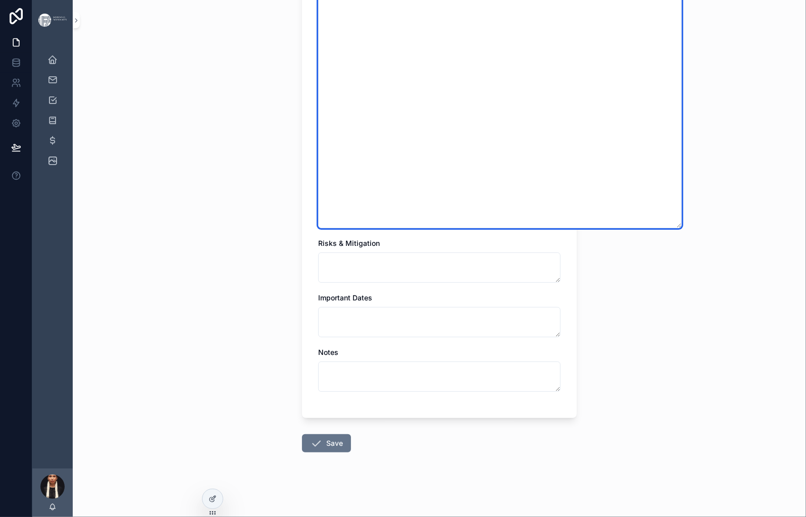
scroll to position [1281, 0]
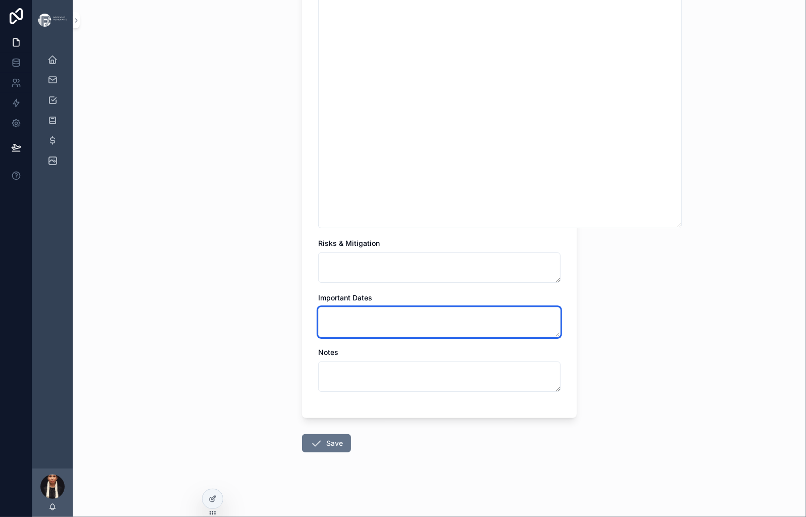
click at [318, 337] on textarea "scrollable content" at bounding box center [439, 322] width 242 height 30
paste textarea "**********"
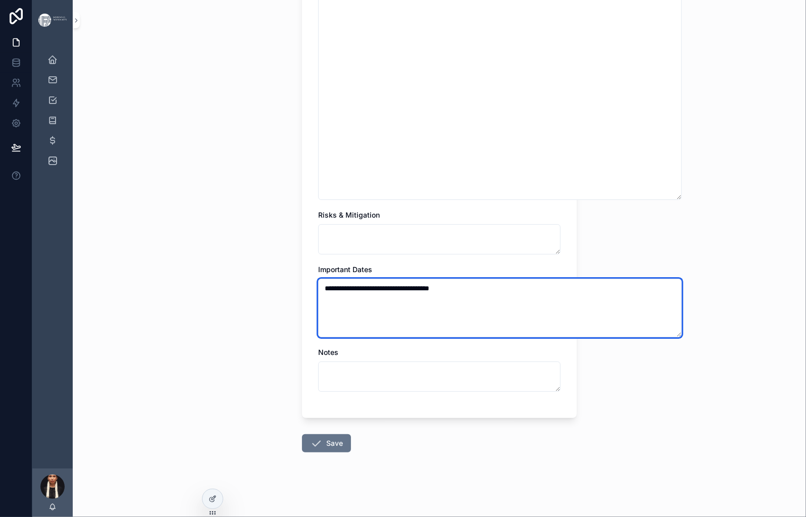
type textarea "**********"
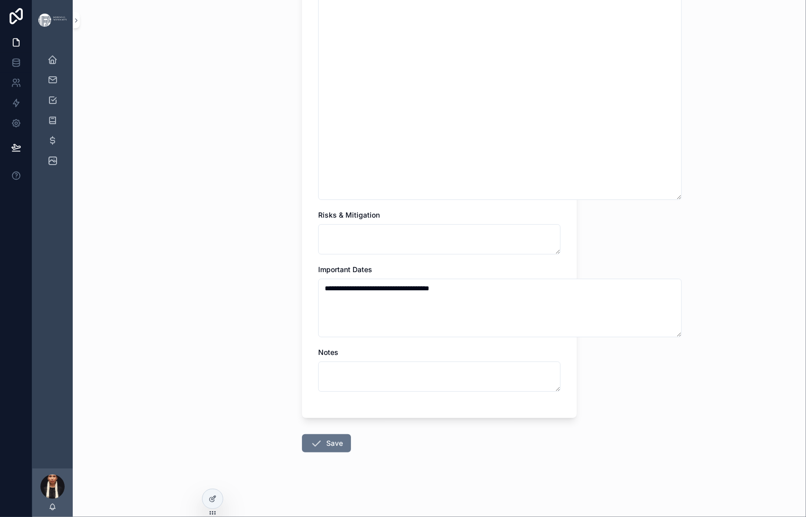
click at [302, 434] on button "Save" at bounding box center [326, 443] width 49 height 18
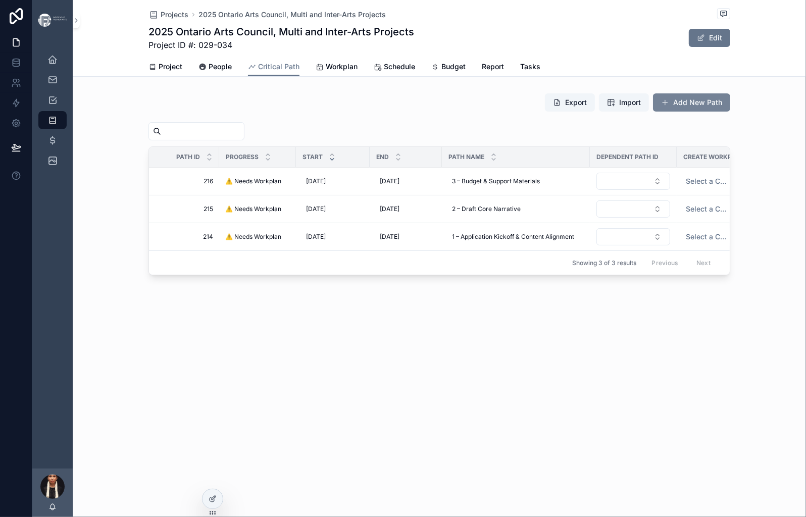
click at [726, 112] on button "Add New Path" at bounding box center [691, 102] width 77 height 18
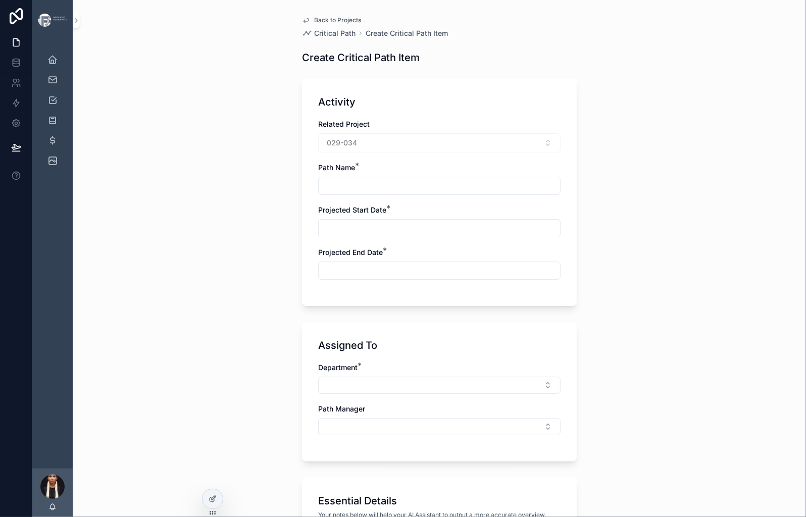
click at [318, 193] on input "scrollable content" at bounding box center [438, 186] width 241 height 14
paste input "**********"
type input "**********"
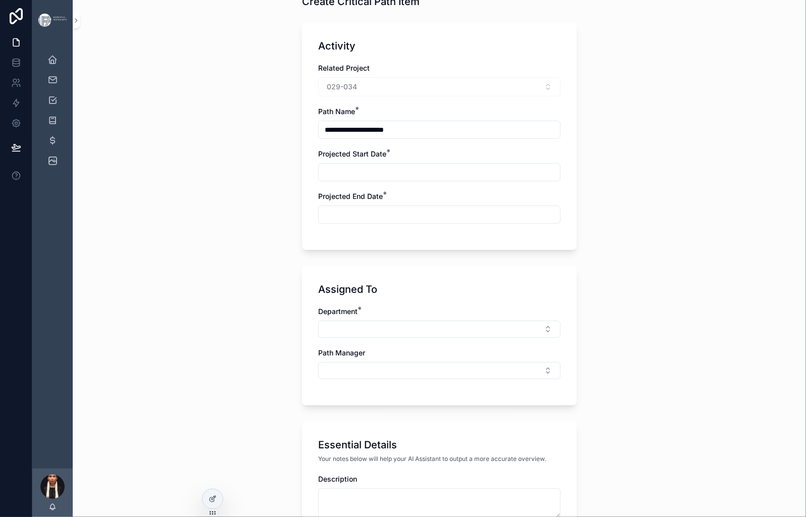
scroll to position [96, 0]
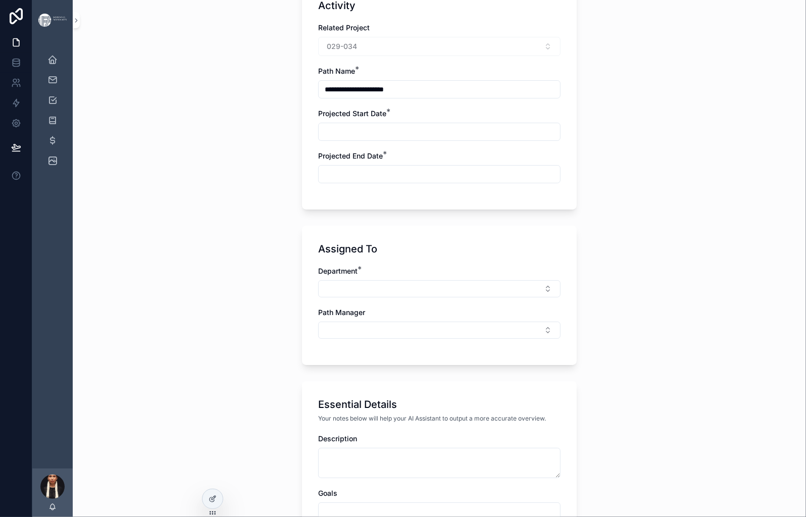
click at [326, 139] on input "scrollable content" at bounding box center [438, 132] width 241 height 14
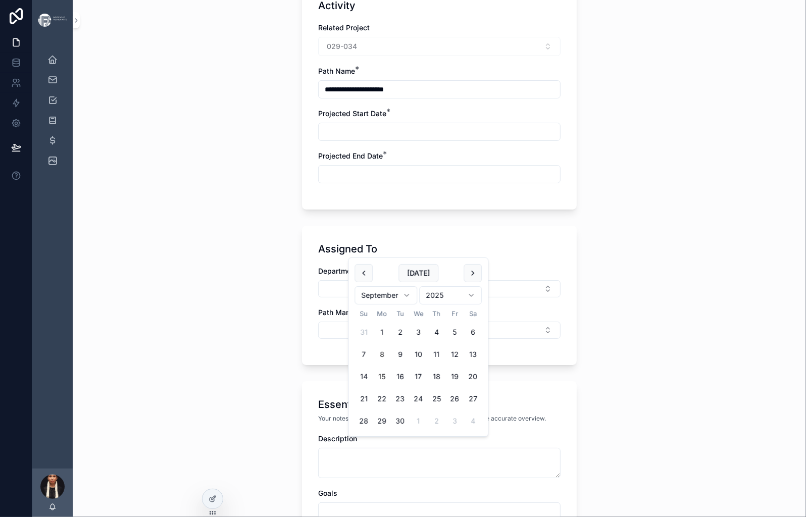
click at [391, 386] on button "15" at bounding box center [381, 376] width 18 height 18
type input "*********"
click at [318, 181] on input "scrollable content" at bounding box center [438, 174] width 241 height 14
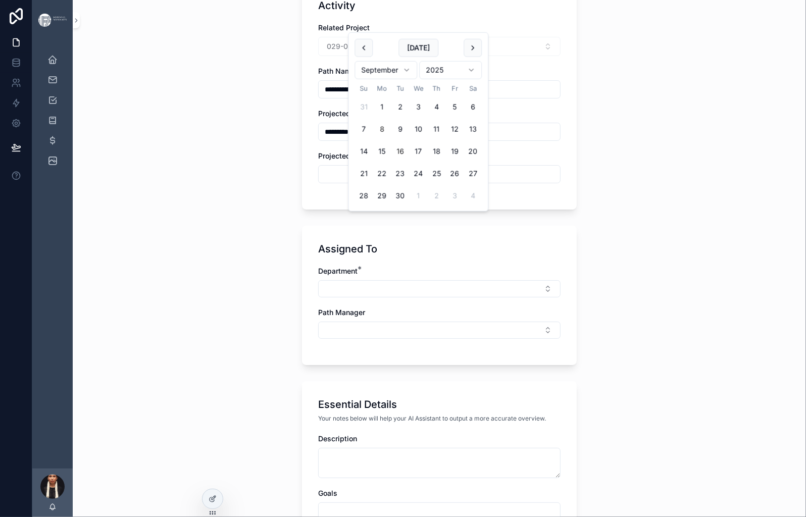
click at [409, 161] on button "16" at bounding box center [400, 151] width 18 height 18
type input "*********"
click at [218, 324] on div "**********" at bounding box center [439, 162] width 733 height 517
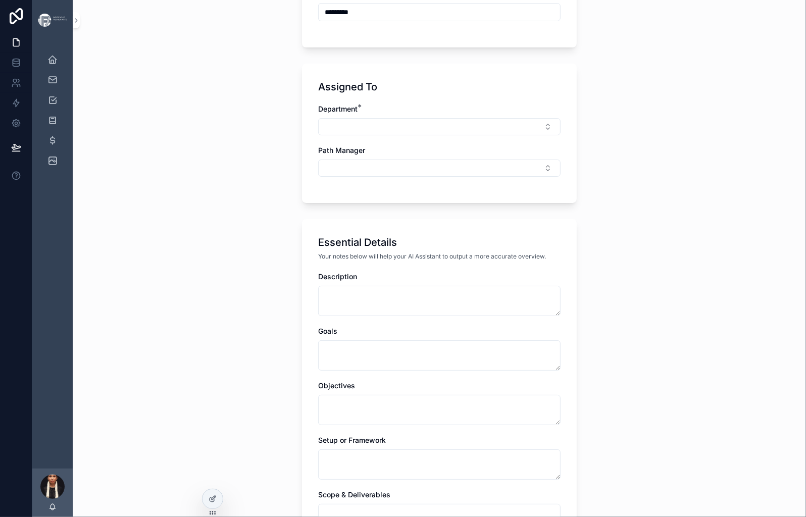
scroll to position [269, 0]
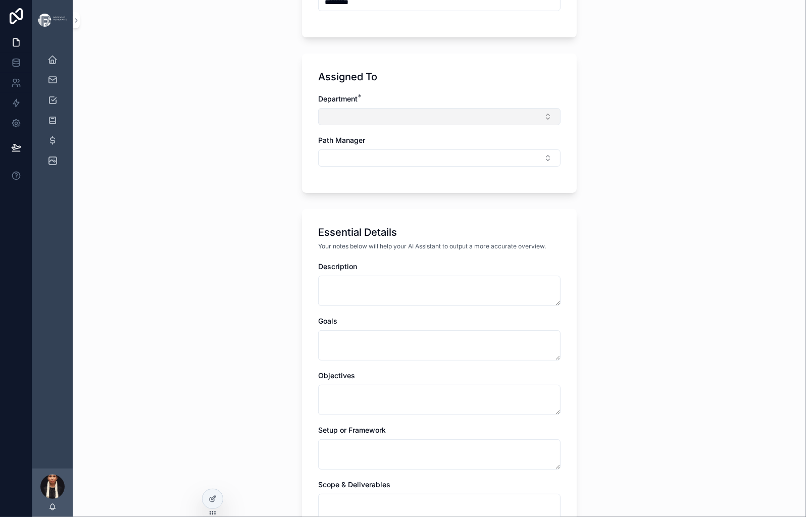
click at [318, 125] on button "Select Button" at bounding box center [439, 116] width 242 height 17
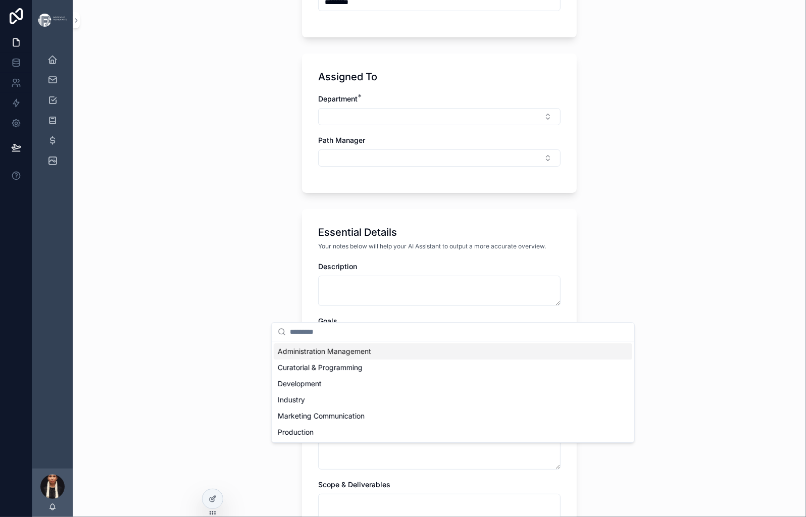
click at [310, 356] on span "Administration Management" at bounding box center [324, 351] width 93 height 10
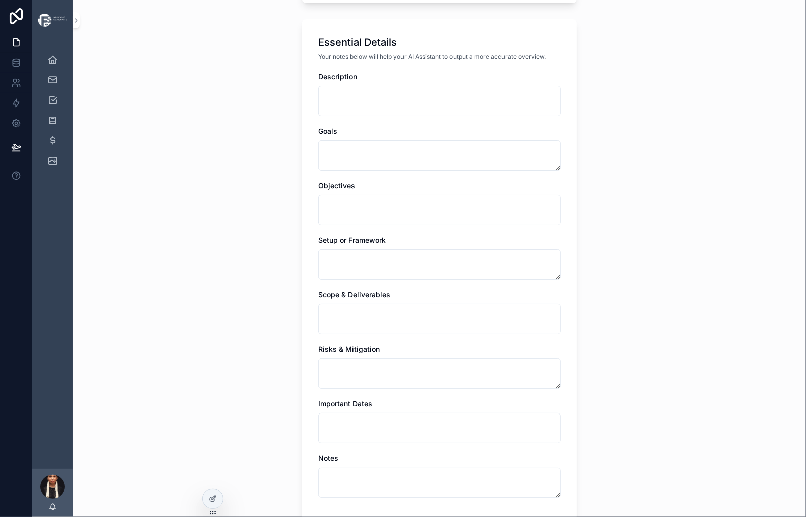
scroll to position [467, 0]
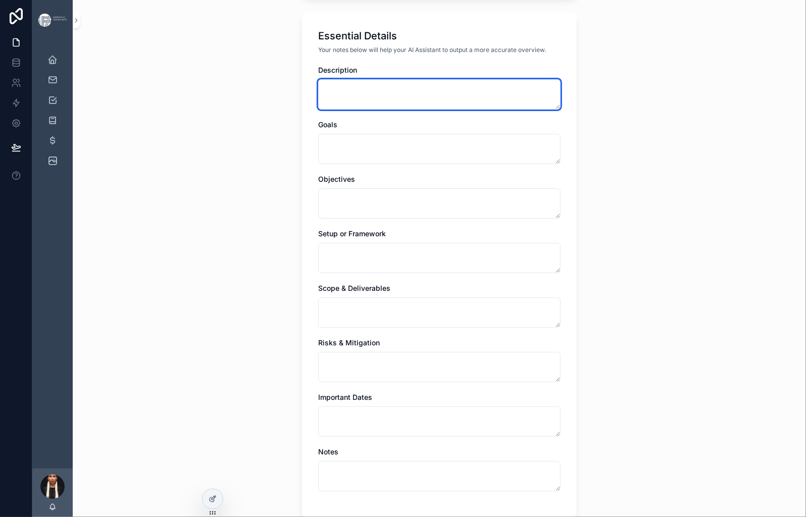
click at [318, 110] on textarea "scrollable content" at bounding box center [439, 94] width 242 height 30
paste textarea "**********"
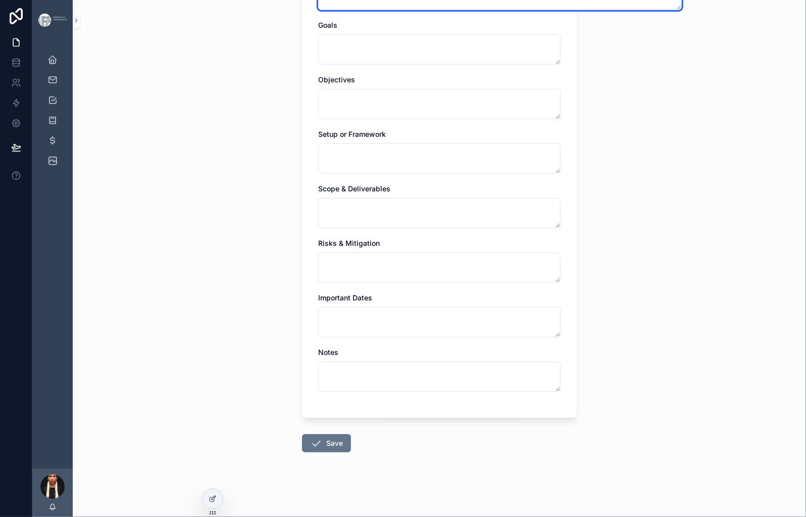
scroll to position [677, 0]
type textarea "**********"
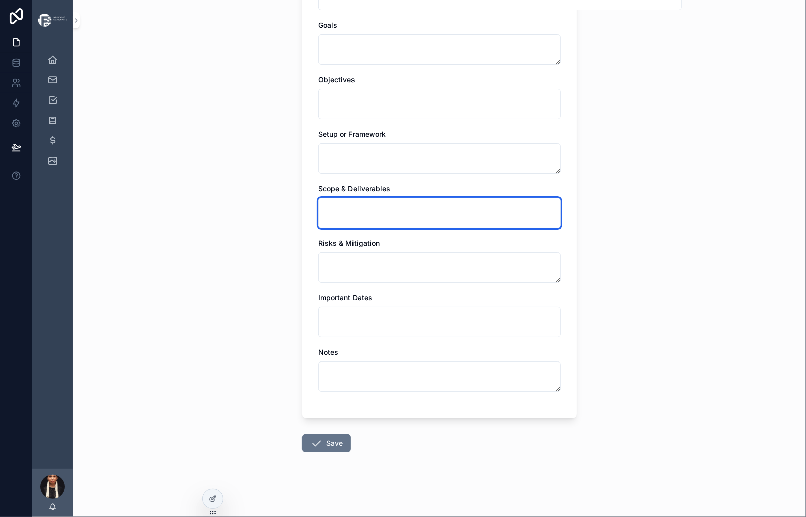
click at [318, 228] on textarea "scrollable content" at bounding box center [439, 213] width 242 height 30
paste textarea "**********"
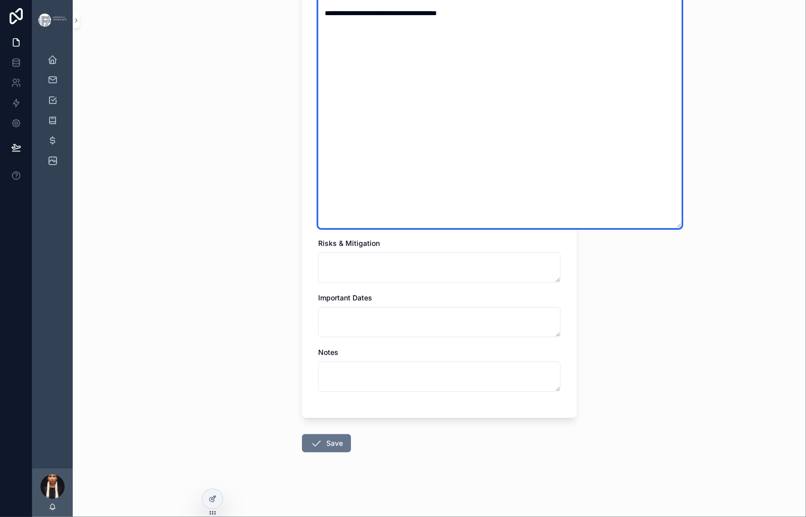
scroll to position [988, 0]
type textarea "**********"
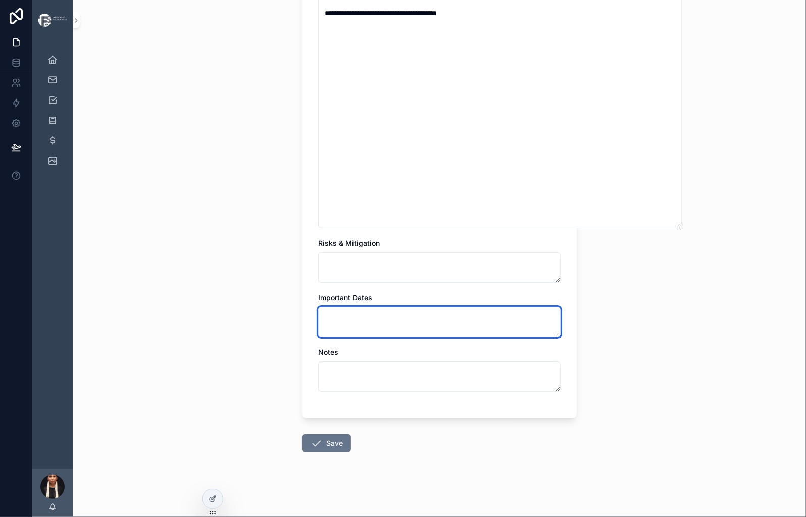
click at [318, 307] on textarea "scrollable content" at bounding box center [439, 322] width 242 height 30
paste textarea "**********"
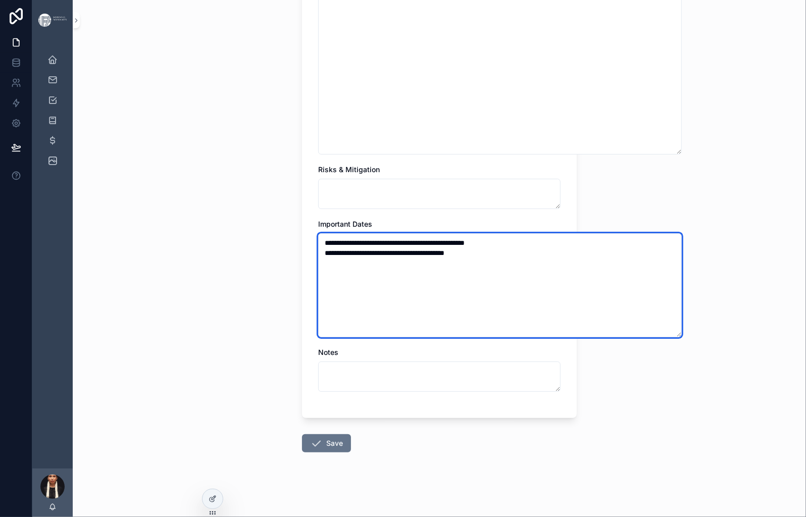
type textarea "**********"
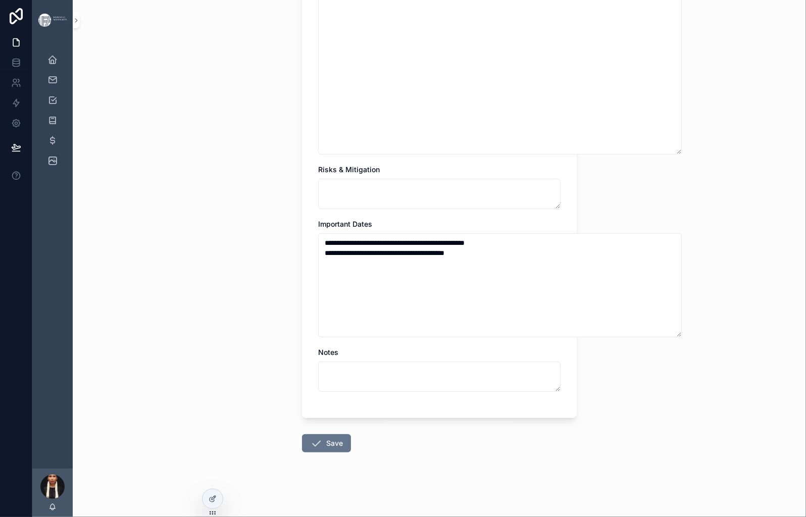
click at [302, 452] on button "Save" at bounding box center [326, 443] width 49 height 18
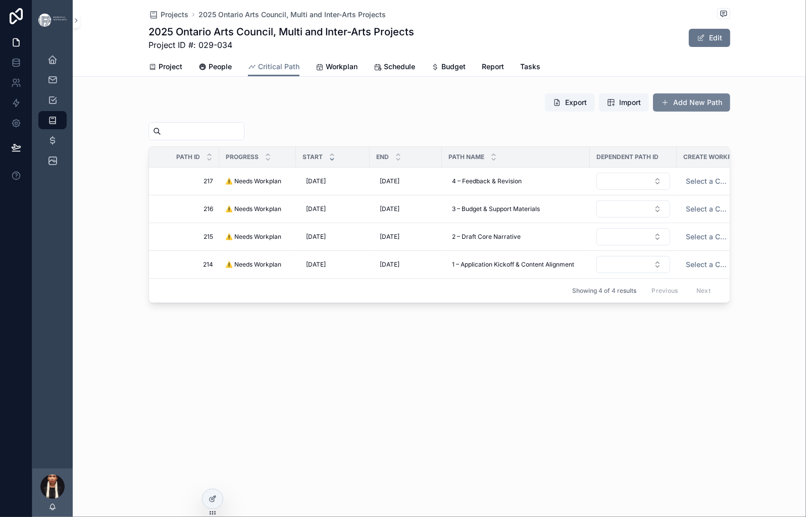
click at [690, 112] on button "Add New Path" at bounding box center [691, 102] width 77 height 18
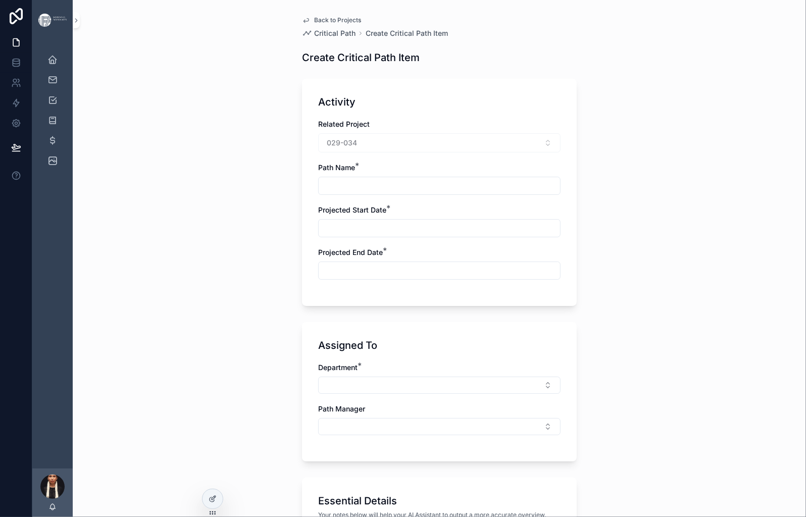
click at [318, 193] on input "scrollable content" at bounding box center [438, 186] width 241 height 14
paste input "**********"
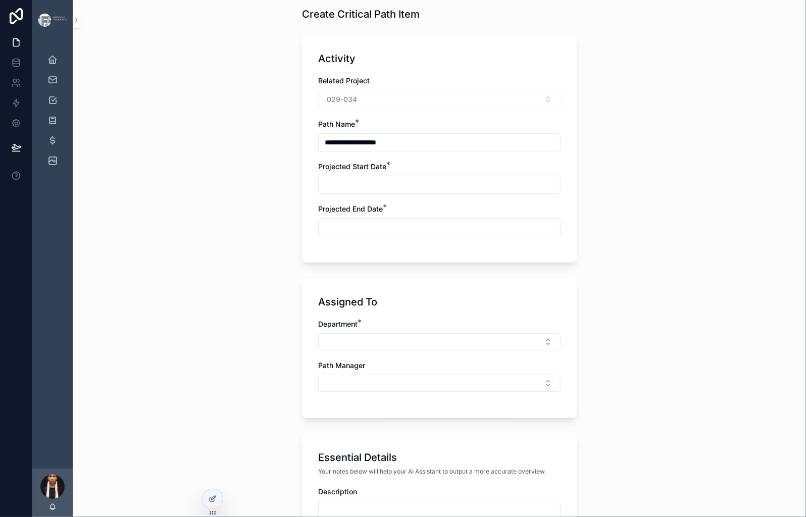
scroll to position [77, 0]
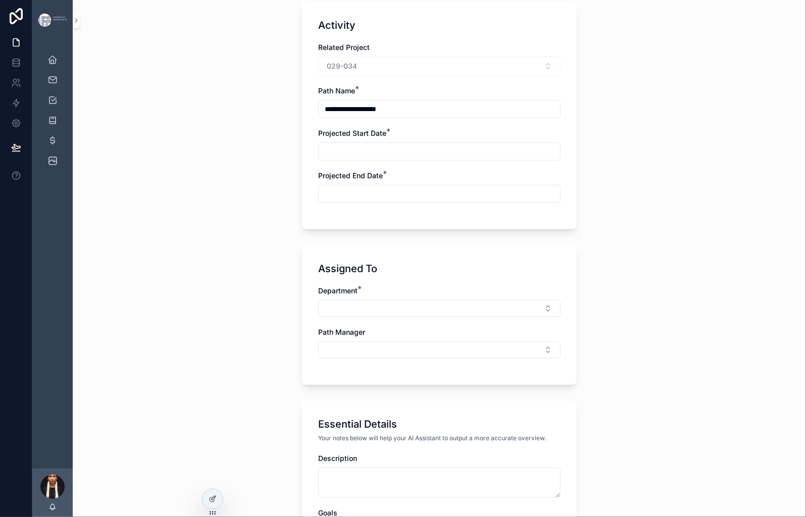
type input "**********"
click at [318, 158] on input "scrollable content" at bounding box center [438, 151] width 241 height 14
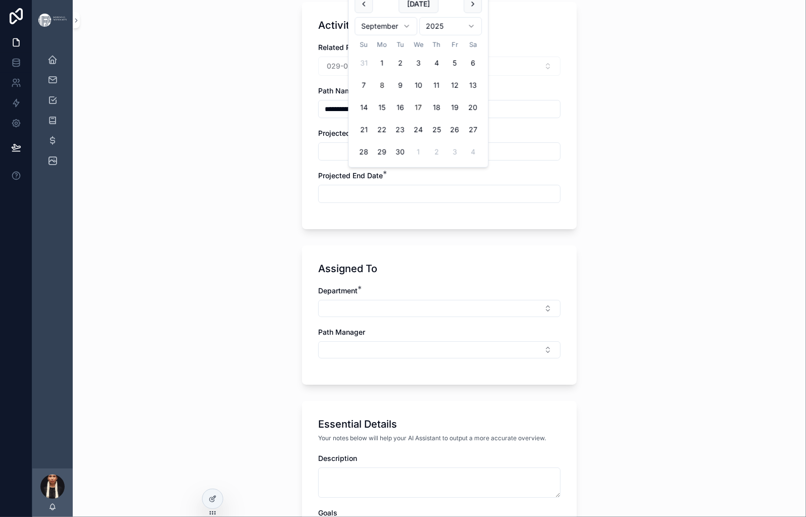
click at [427, 117] on button "17" at bounding box center [418, 107] width 18 height 18
type input "*********"
click at [318, 201] on input "scrollable content" at bounding box center [438, 194] width 241 height 14
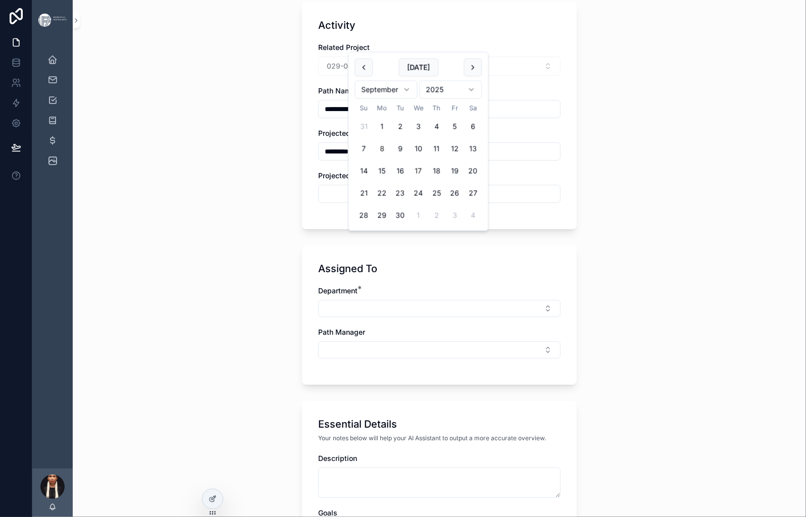
click at [427, 180] on button "17" at bounding box center [418, 171] width 18 height 18
type input "*********"
click at [341, 158] on input "*********" at bounding box center [438, 151] width 241 height 14
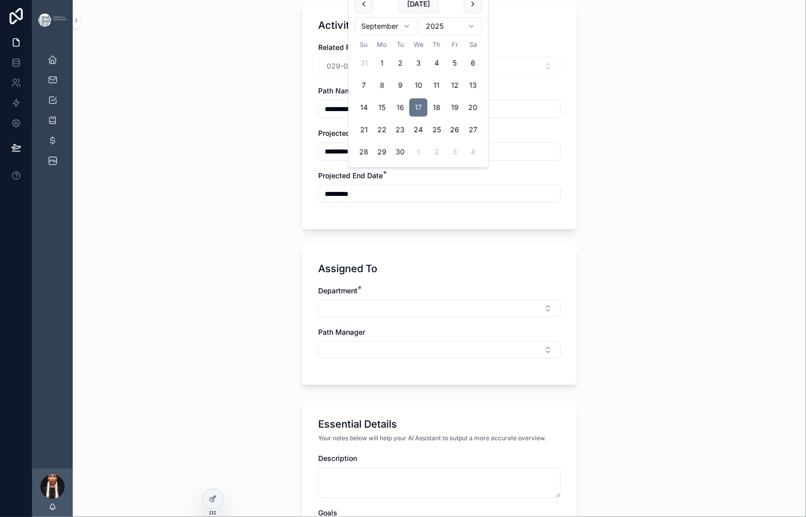
click at [409, 117] on button "16" at bounding box center [400, 107] width 18 height 18
type input "*********"
click at [205, 301] on div "**********" at bounding box center [439, 181] width 733 height 517
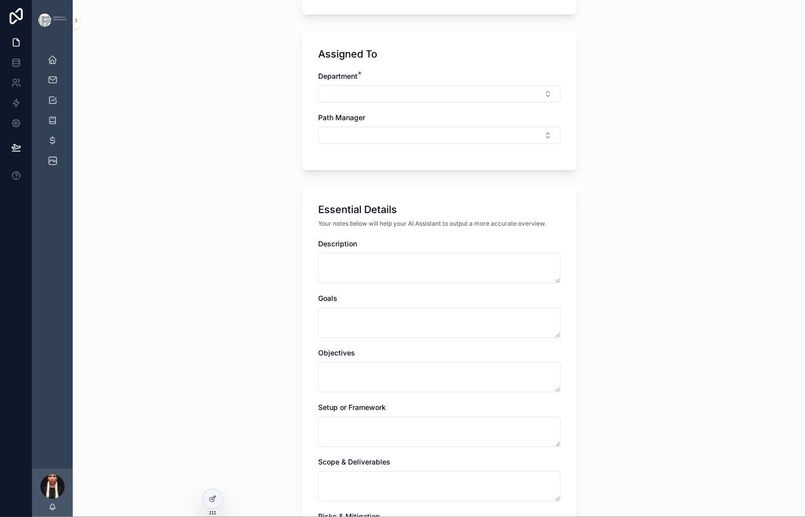
scroll to position [298, 0]
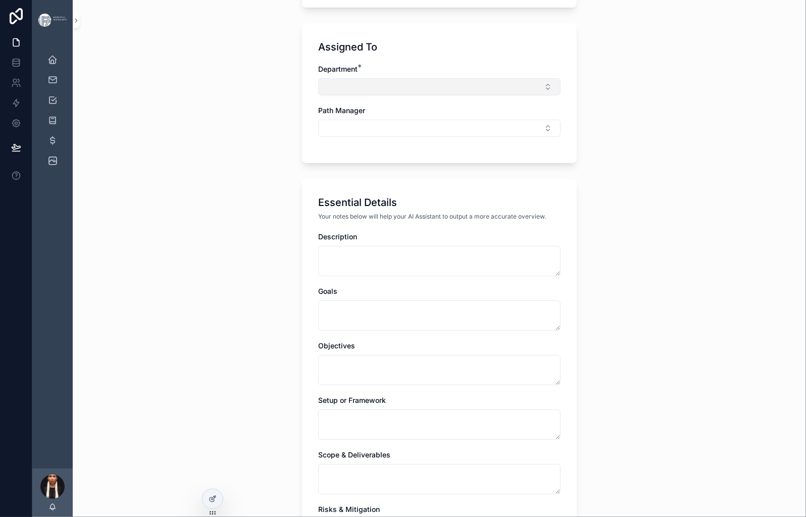
click at [318, 95] on button "Select Button" at bounding box center [439, 86] width 242 height 17
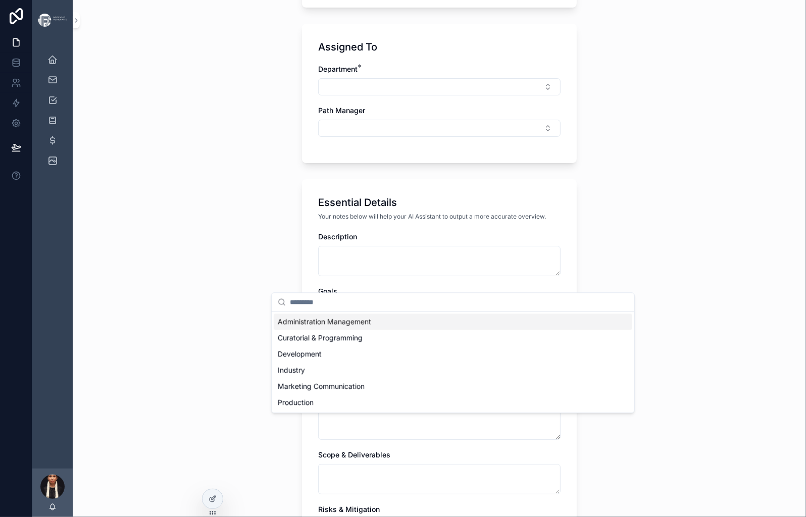
click at [309, 327] on span "Administration Management" at bounding box center [324, 321] width 93 height 10
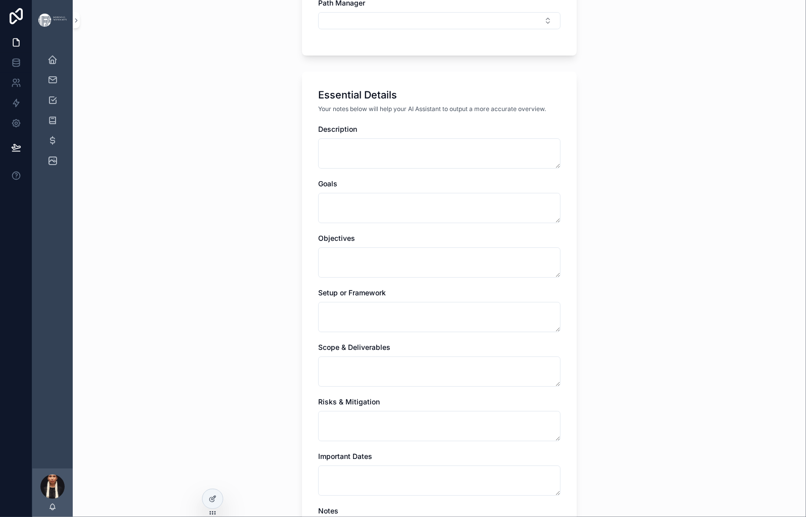
scroll to position [421, 0]
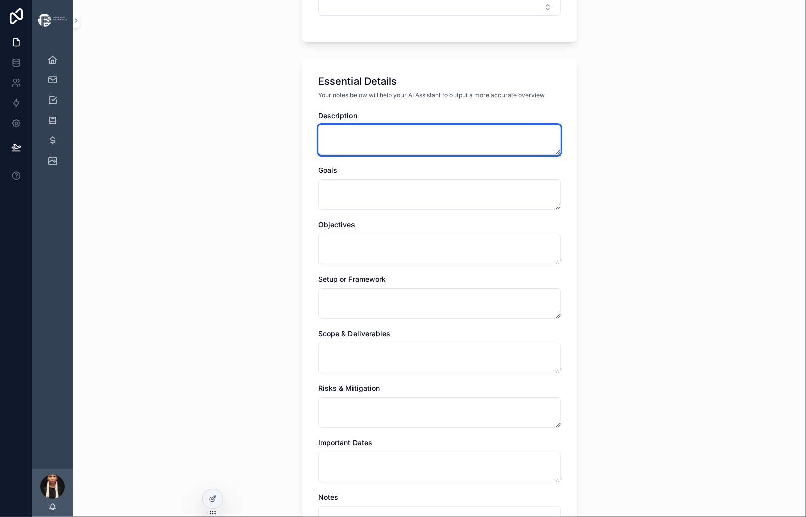
click at [328, 155] on textarea "scrollable content" at bounding box center [439, 140] width 242 height 30
paste textarea "**********"
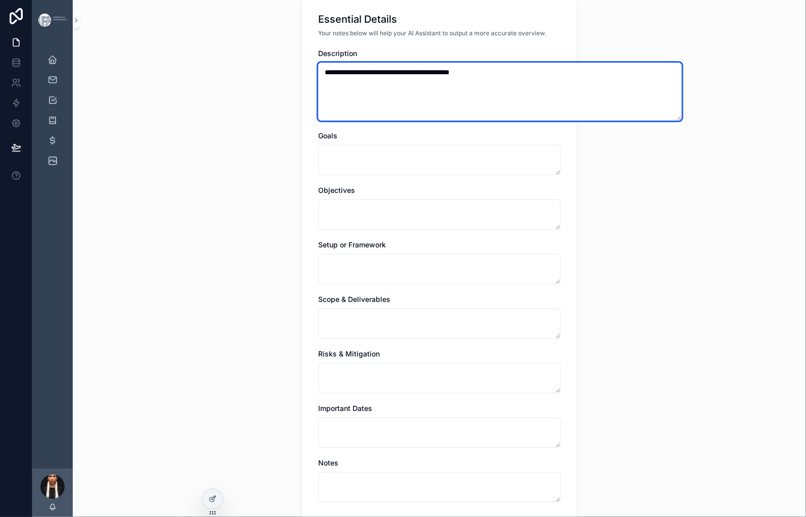
scroll to position [516, 0]
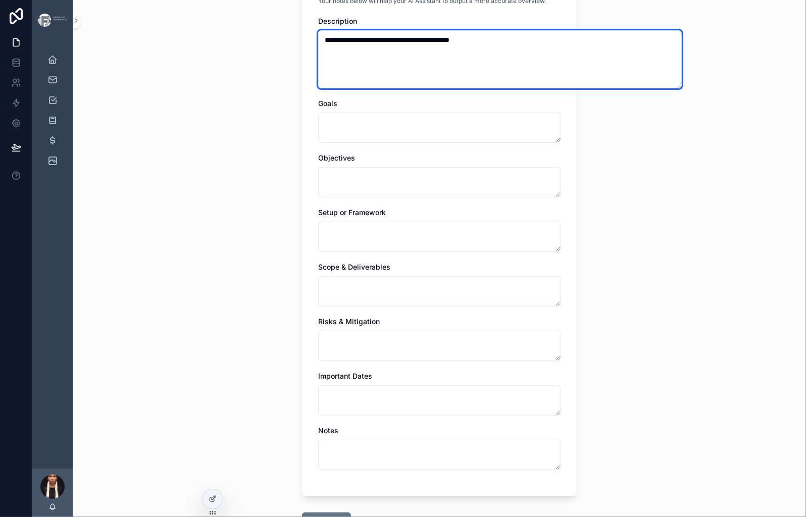
type textarea "**********"
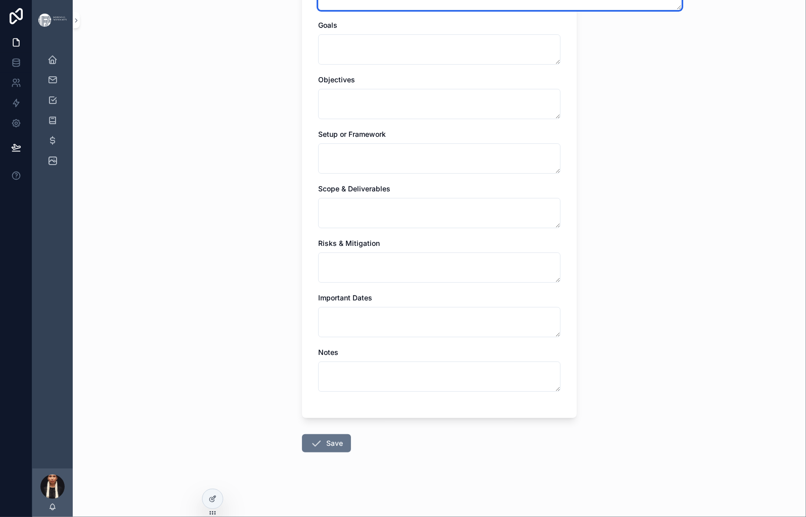
scroll to position [1020, 0]
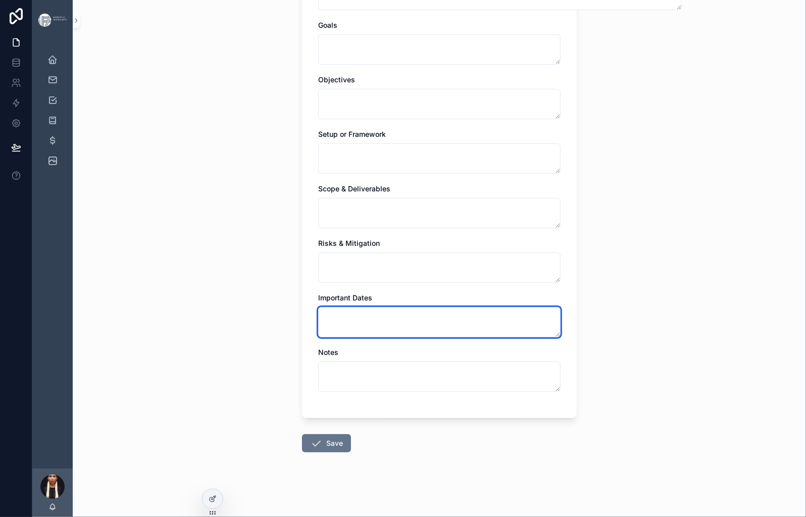
click at [318, 307] on textarea "scrollable content" at bounding box center [439, 322] width 242 height 30
paste textarea "**********"
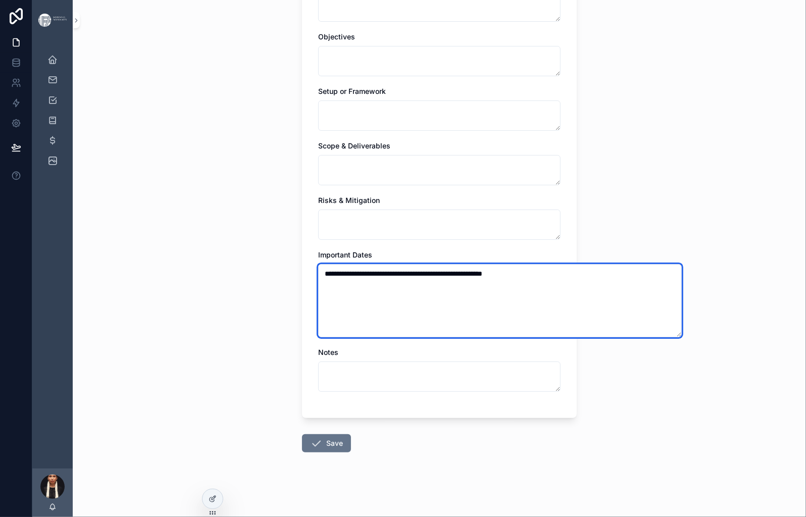
click at [392, 302] on textarea "**********" at bounding box center [499, 300] width 363 height 73
drag, startPoint x: 601, startPoint y: 307, endPoint x: 422, endPoint y: 304, distance: 178.7
click at [422, 304] on textarea "**********" at bounding box center [499, 300] width 363 height 73
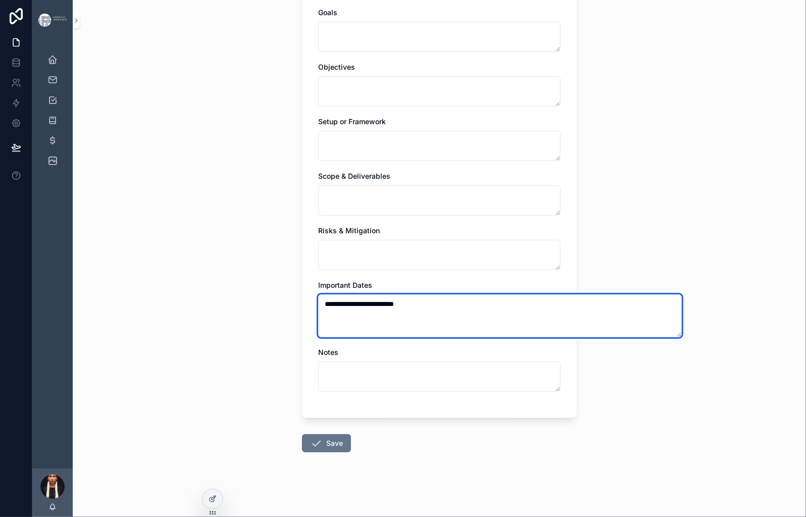
type textarea "**********"
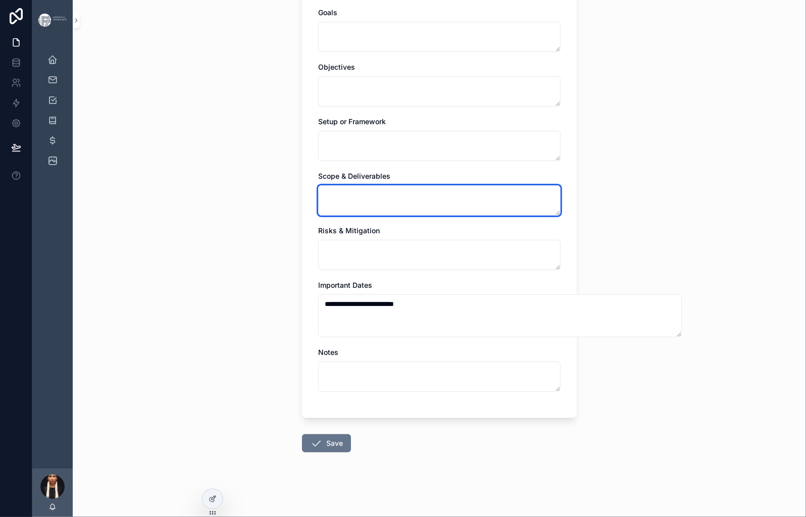
click at [318, 216] on textarea "scrollable content" at bounding box center [439, 200] width 242 height 30
paste textarea "**********"
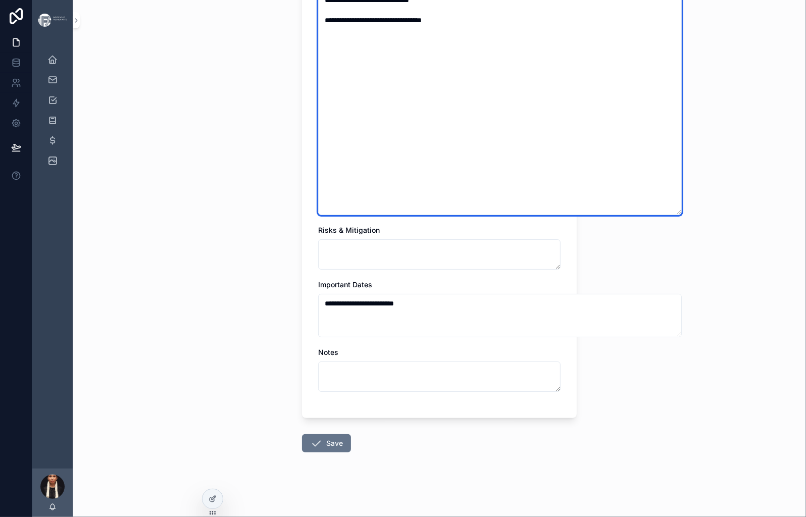
type textarea "**********"
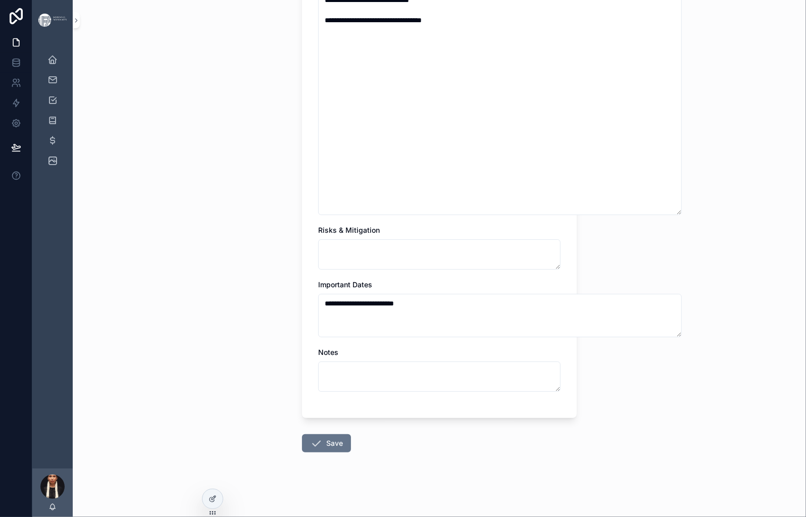
click at [225, 300] on div "**********" at bounding box center [439, 258] width 733 height 517
click at [302, 434] on button "Save" at bounding box center [326, 443] width 49 height 18
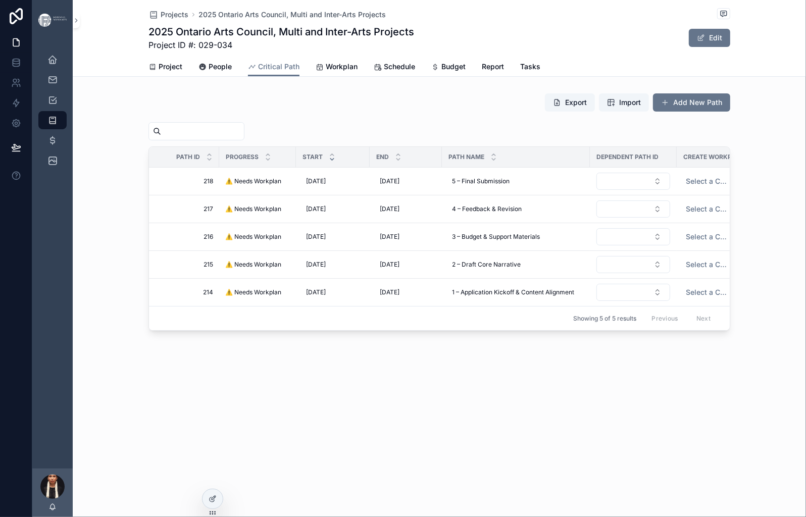
click at [280, 116] on div "Export Import Add New Path" at bounding box center [438, 104] width 581 height 23
click at [225, 296] on span "⚠️ Needs Workplan" at bounding box center [253, 292] width 56 height 8
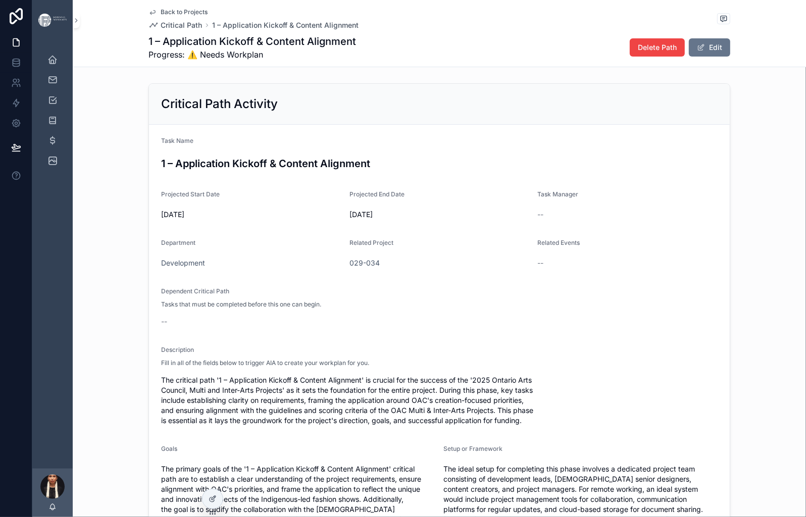
click at [162, 15] on span "Back to Projects" at bounding box center [184, 12] width 47 height 8
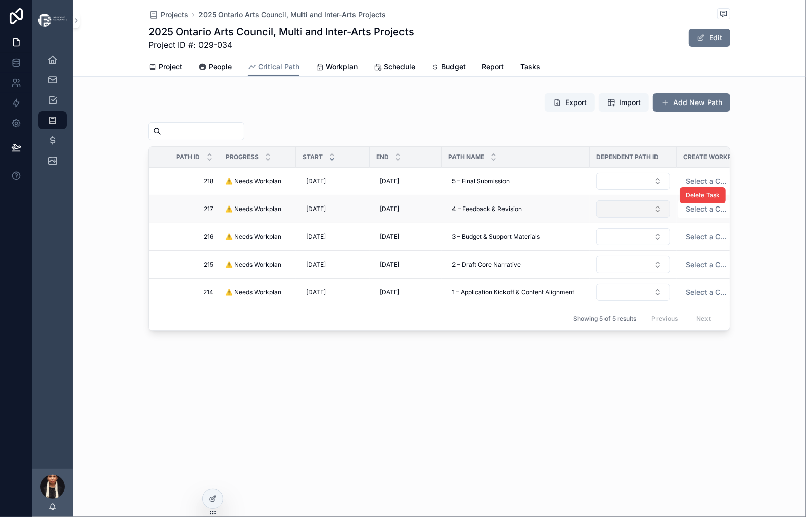
click at [667, 218] on button "Select Button" at bounding box center [633, 208] width 74 height 17
click at [598, 385] on span "216" at bounding box center [592, 380] width 12 height 10
click at [670, 190] on button "Select Button" at bounding box center [633, 181] width 74 height 17
click at [598, 328] on span "217" at bounding box center [592, 322] width 12 height 10
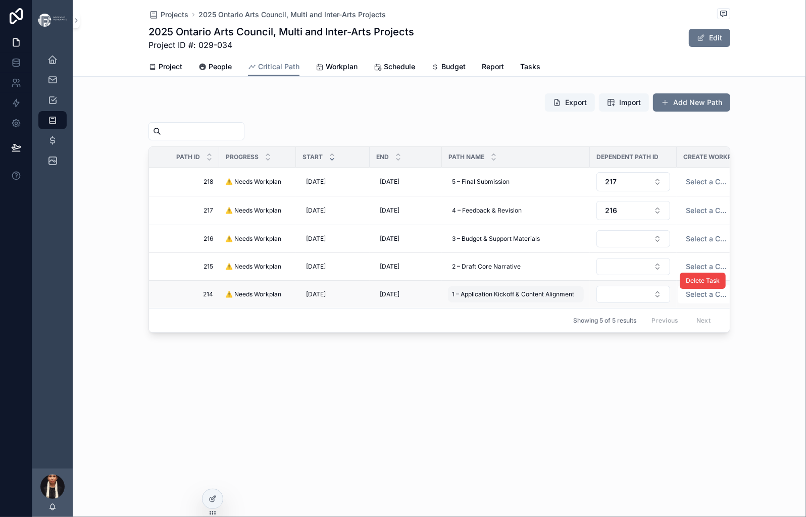
scroll to position [84, 0]
click at [635, 275] on button "Select Button" at bounding box center [633, 266] width 74 height 17
click at [596, 423] on span "214" at bounding box center [592, 418] width 12 height 10
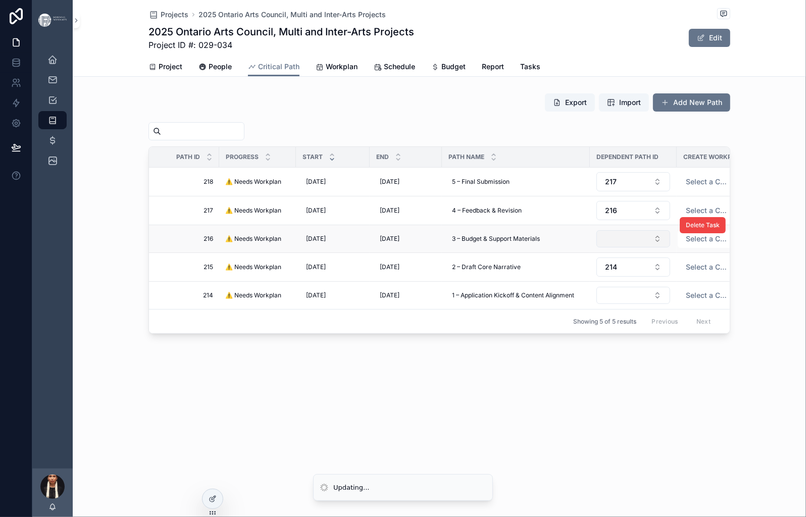
click at [622, 247] on button "Select Button" at bounding box center [633, 238] width 74 height 17
click at [607, 282] on div "214" at bounding box center [642, 273] width 121 height 16
click at [483, 403] on div "Projects 2025 Ontario Arts Council, Multi and Inter-Arts Projects 2025 Ontario …" at bounding box center [439, 201] width 733 height 403
click at [58, 65] on icon "scrollable content" at bounding box center [52, 60] width 10 height 10
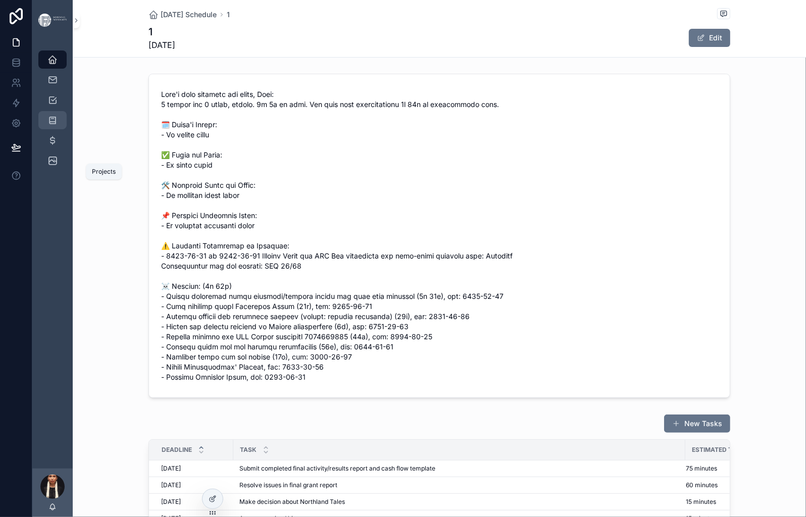
click at [58, 125] on icon "scrollable content" at bounding box center [52, 120] width 10 height 10
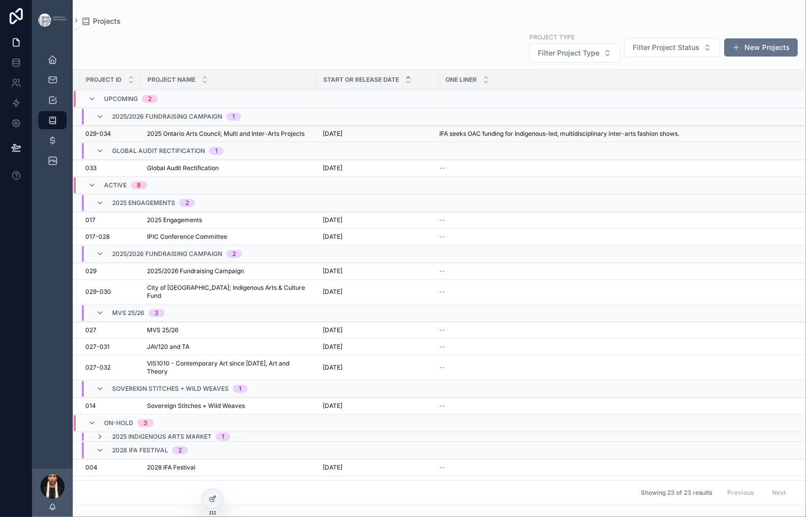
click at [237, 138] on span "2025 Ontario Arts Council, Multi and Inter-Arts Projects" at bounding box center [225, 134] width 157 height 8
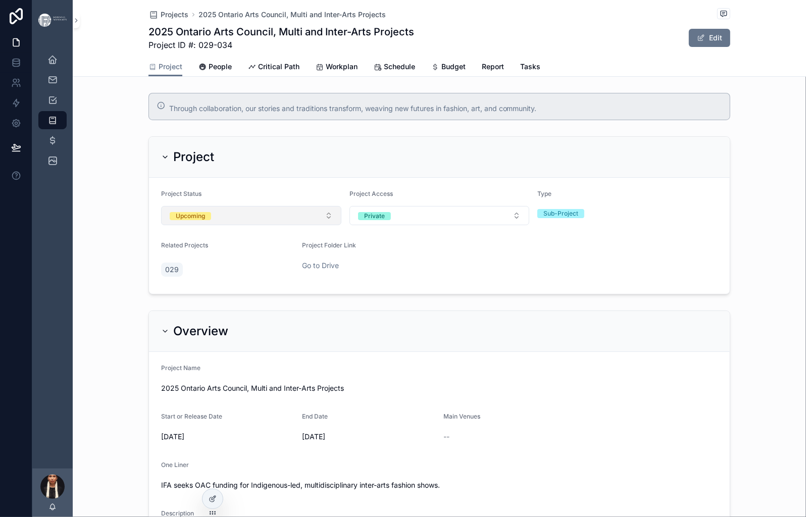
click at [259, 225] on button "Upcoming" at bounding box center [251, 215] width 180 height 19
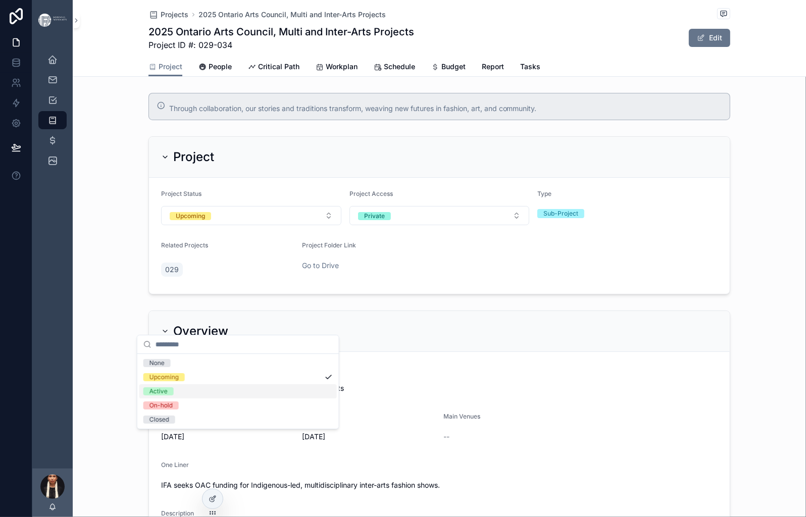
click at [174, 395] on span "Active" at bounding box center [158, 391] width 30 height 8
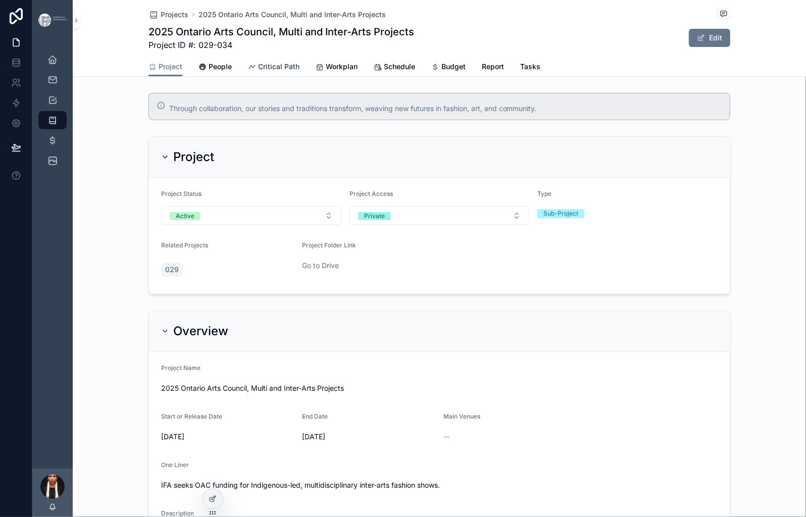
click at [294, 72] on span "Critical Path" at bounding box center [278, 67] width 41 height 10
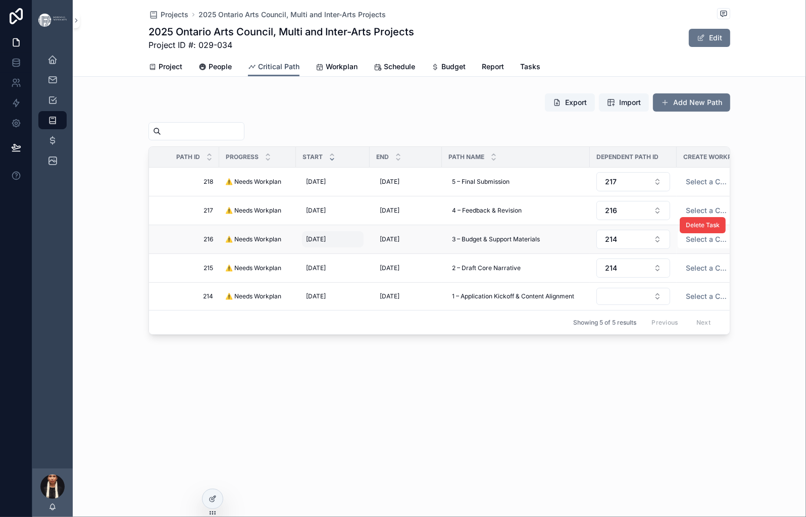
scroll to position [28, 0]
click at [721, 301] on span "Select a Create Workplan" at bounding box center [706, 296] width 42 height 10
click at [703, 460] on div "Create" at bounding box center [693, 455] width 20 height 9
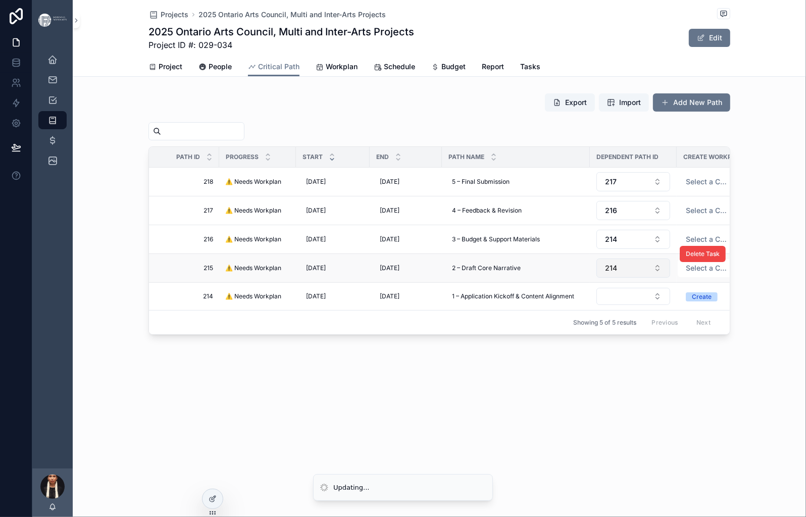
scroll to position [39, 0]
click at [357, 72] on span "Workplan" at bounding box center [342, 67] width 32 height 10
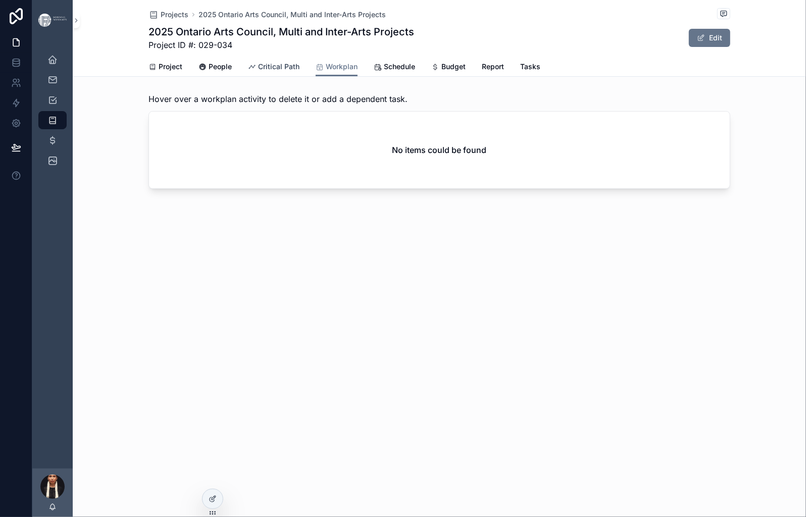
click at [290, 72] on span "Critical Path" at bounding box center [278, 67] width 41 height 10
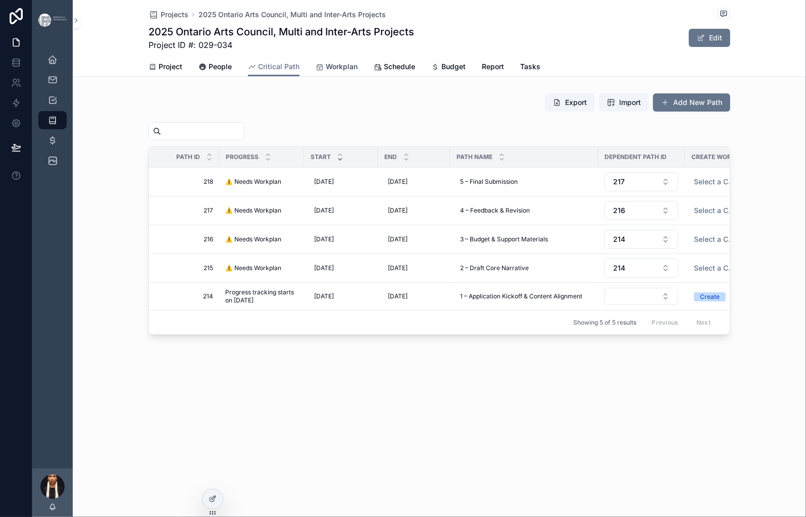
click at [357, 72] on span "Workplan" at bounding box center [342, 67] width 32 height 10
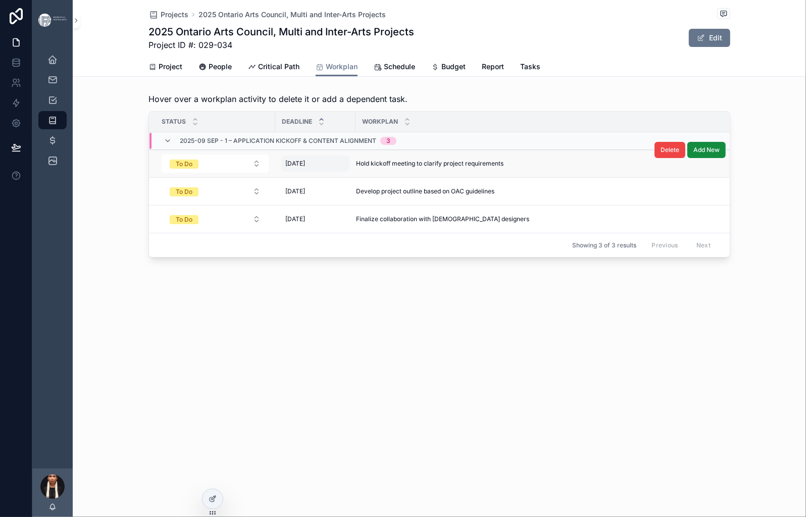
click at [291, 168] on span "[DATE]" at bounding box center [295, 163] width 20 height 8
click at [289, 168] on span "[DATE]" at bounding box center [295, 163] width 20 height 8
click at [291, 168] on span "[DATE]" at bounding box center [295, 163] width 20 height 8
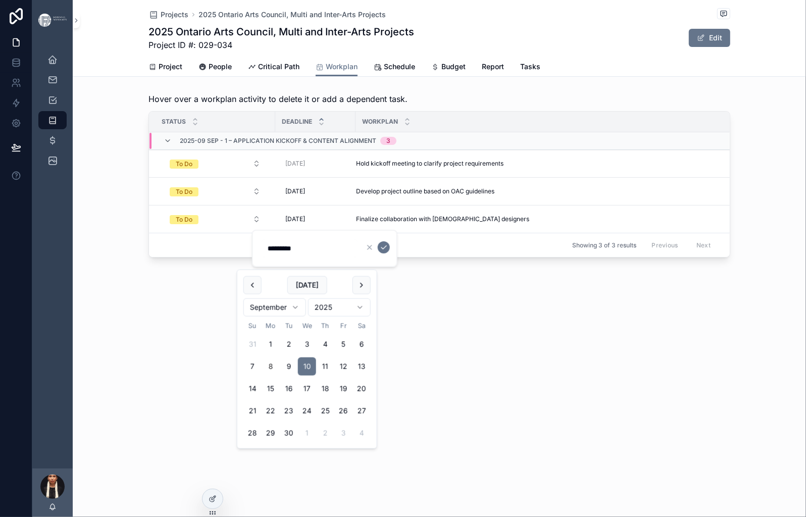
click at [280, 376] on button "8" at bounding box center [270, 366] width 18 height 18
type input "********"
click at [388, 251] on icon "scrollable content" at bounding box center [384, 247] width 8 height 8
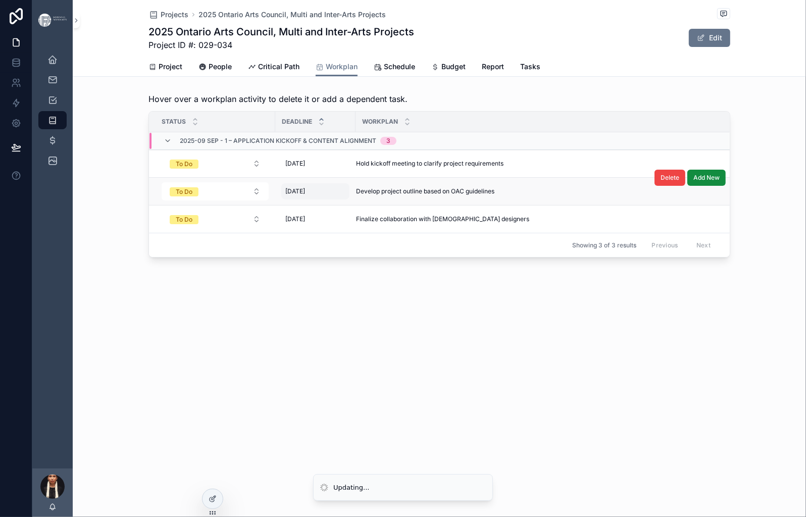
click at [290, 195] on span "[DATE]" at bounding box center [295, 191] width 20 height 8
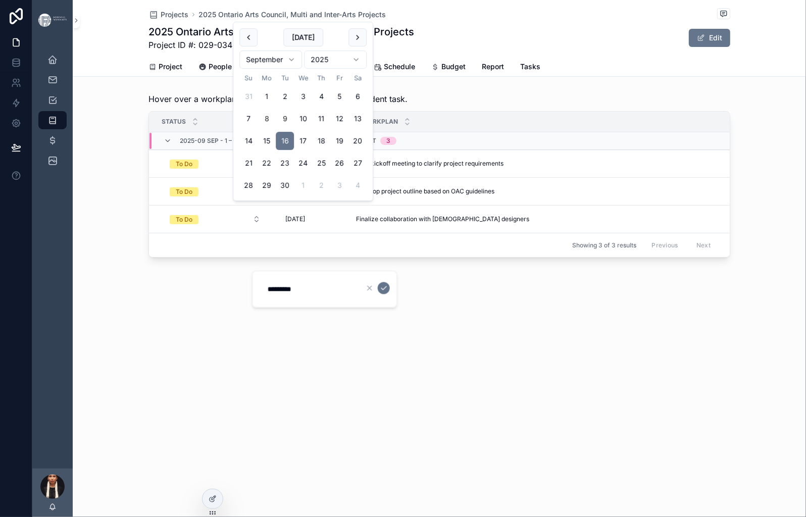
click at [294, 128] on button "9" at bounding box center [285, 119] width 18 height 18
type input "********"
click at [388, 292] on icon "scrollable content" at bounding box center [384, 288] width 8 height 8
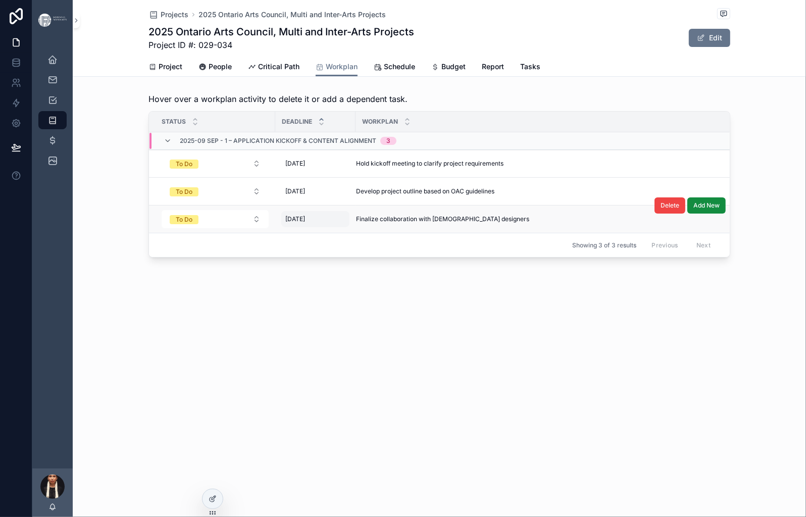
click at [285, 223] on span "[DATE]" at bounding box center [295, 219] width 20 height 8
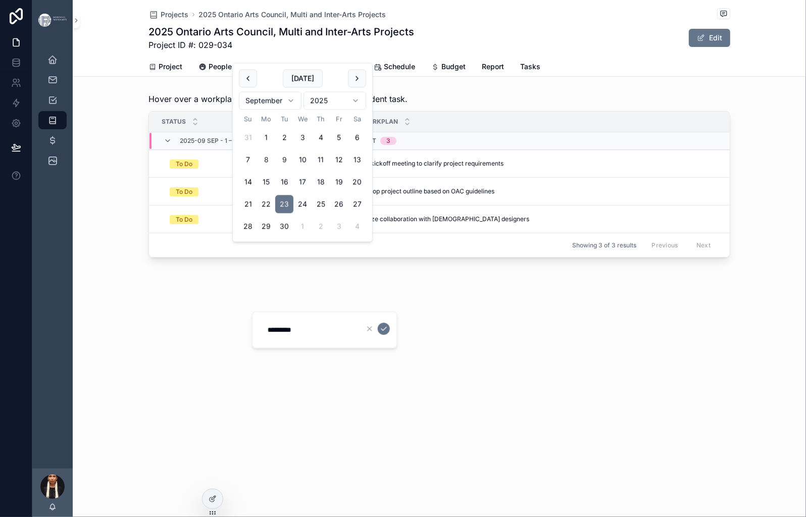
click at [293, 169] on button "9" at bounding box center [284, 160] width 18 height 18
type input "********"
click at [388, 333] on icon "scrollable content" at bounding box center [384, 329] width 8 height 8
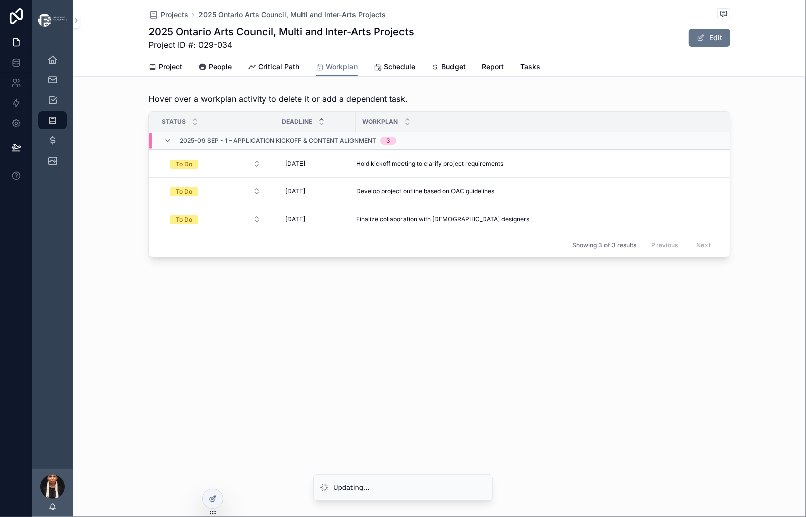
click at [350, 326] on div "Projects 2025 Ontario Arts Council, Multi and Inter-Arts Projects 2025 Ontario …" at bounding box center [439, 163] width 733 height 326
click at [297, 72] on span "Critical Path" at bounding box center [278, 67] width 41 height 10
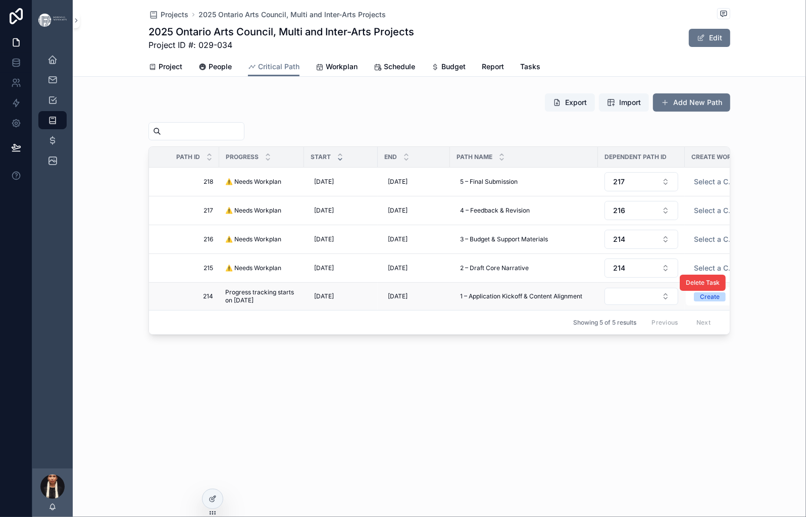
click at [225, 304] on span "Progress tracking starts on [DATE]" at bounding box center [261, 296] width 73 height 16
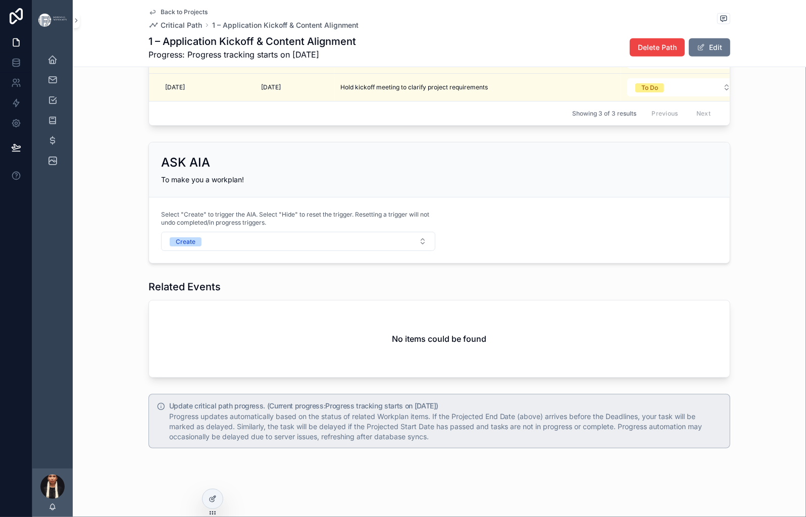
scroll to position [1260, 0]
click at [719, 22] on span "Delete Workplan Task" at bounding box center [688, 18] width 63 height 8
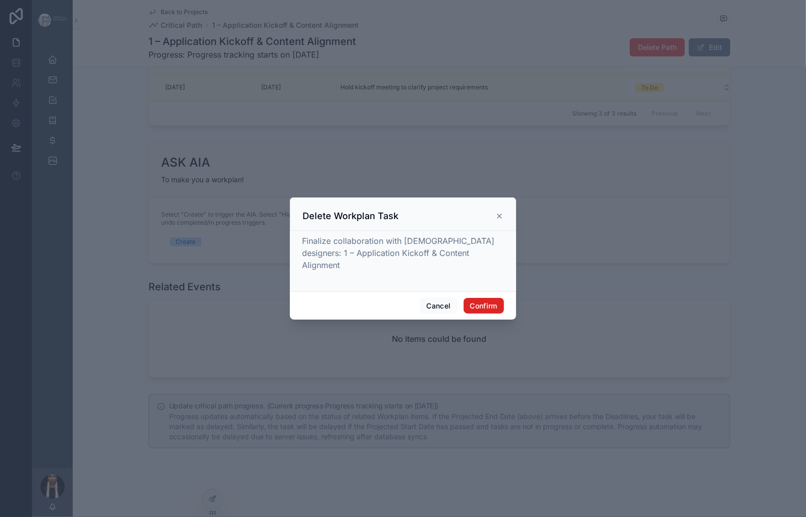
click at [504, 314] on button "Confirm" at bounding box center [483, 306] width 40 height 16
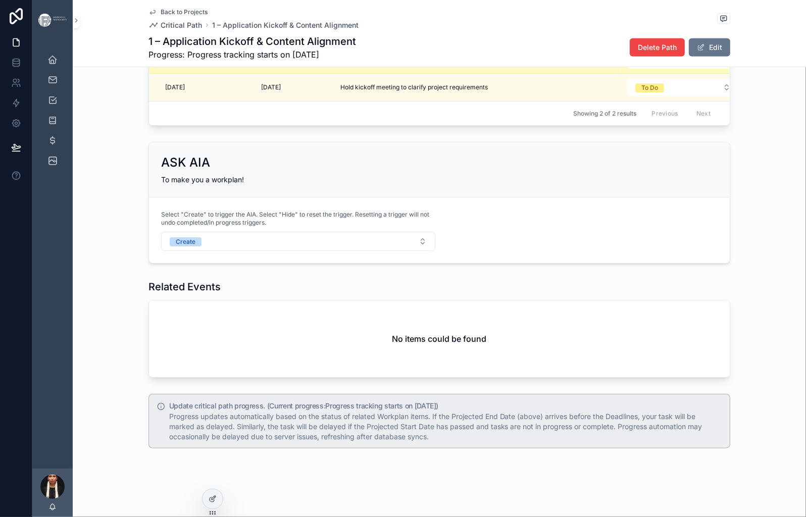
click at [719, 50] on span "Delete Workplan Task" at bounding box center [688, 46] width 63 height 8
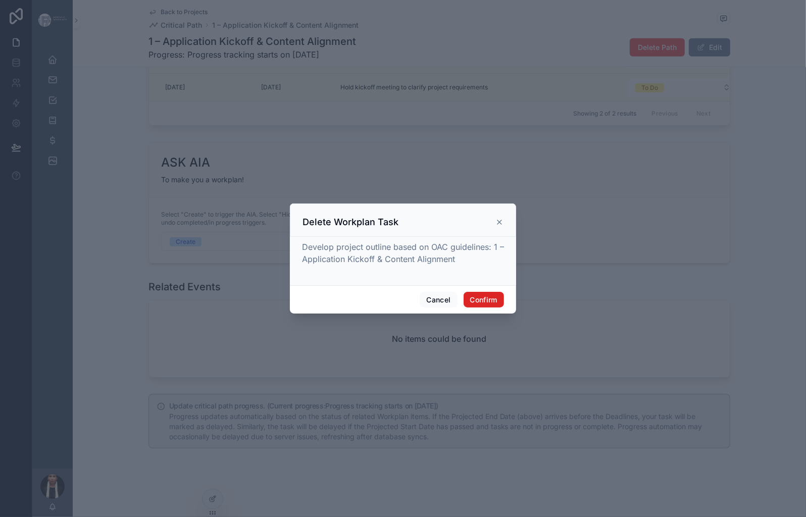
click at [504, 308] on button "Confirm" at bounding box center [483, 300] width 40 height 16
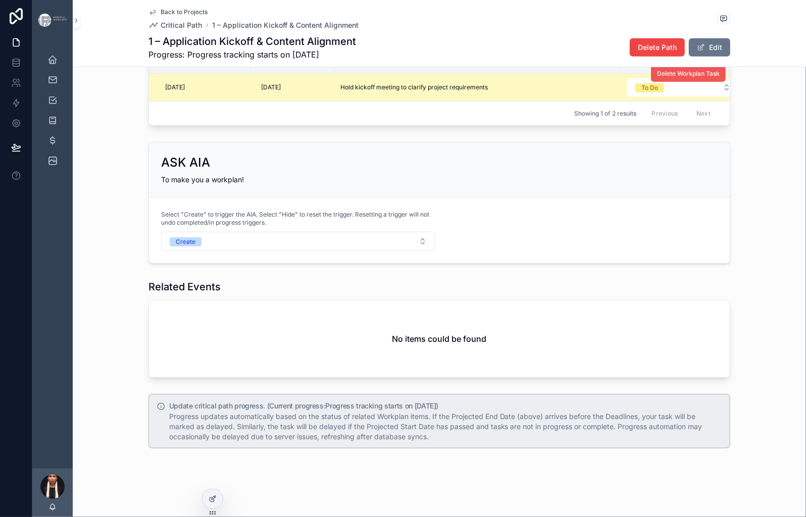
click at [719, 78] on span "Delete Workplan Task" at bounding box center [688, 74] width 63 height 8
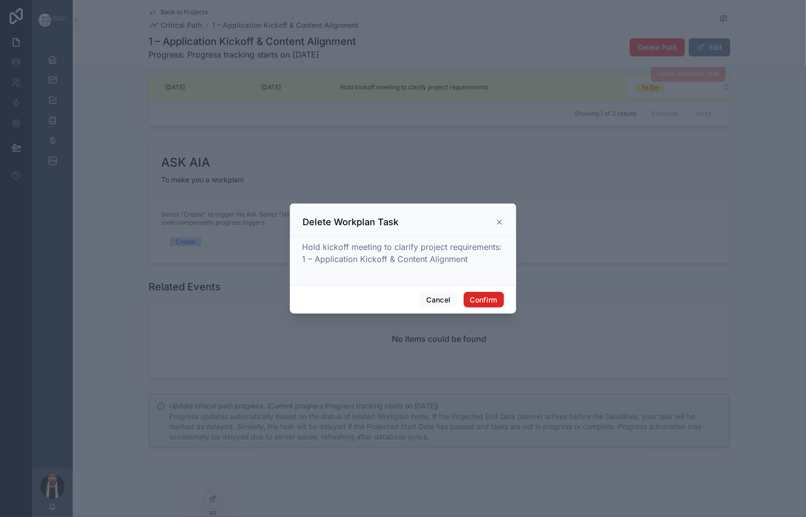
click at [504, 308] on button "Confirm" at bounding box center [483, 300] width 40 height 16
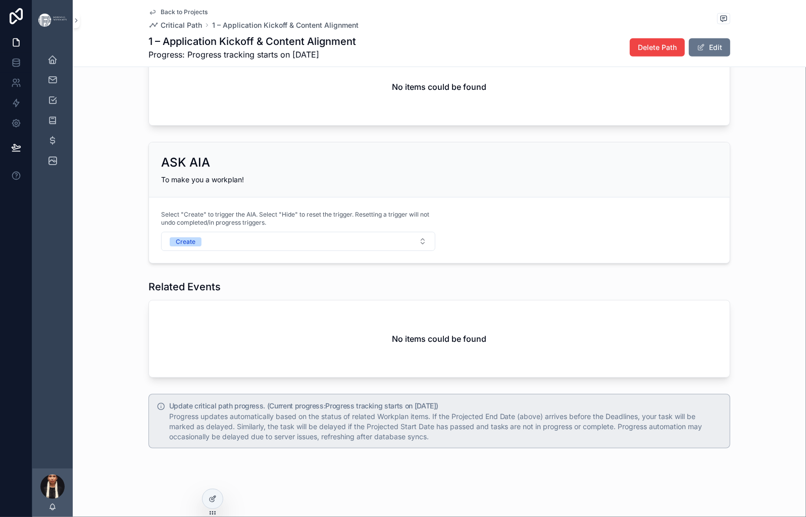
scroll to position [1218, 0]
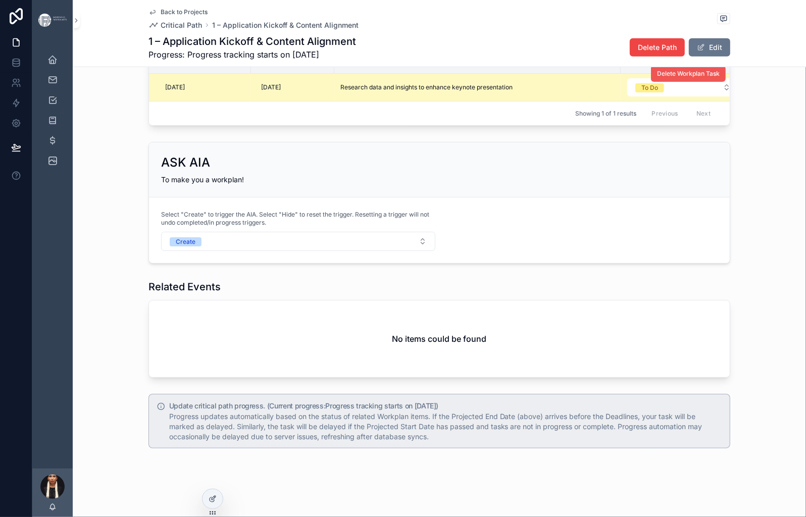
click at [719, 78] on span "Delete Workplan Task" at bounding box center [688, 74] width 63 height 8
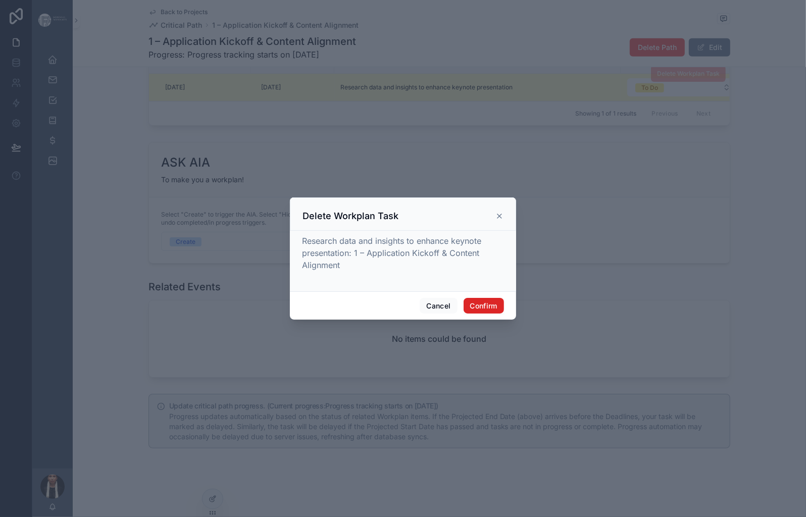
click at [504, 314] on button "Confirm" at bounding box center [483, 306] width 40 height 16
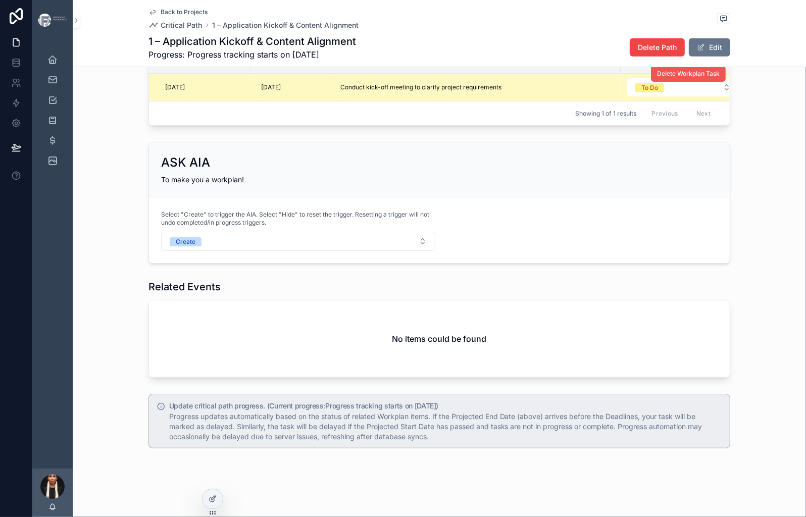
click at [711, 78] on span "Delete Workplan Task" at bounding box center [688, 74] width 63 height 8
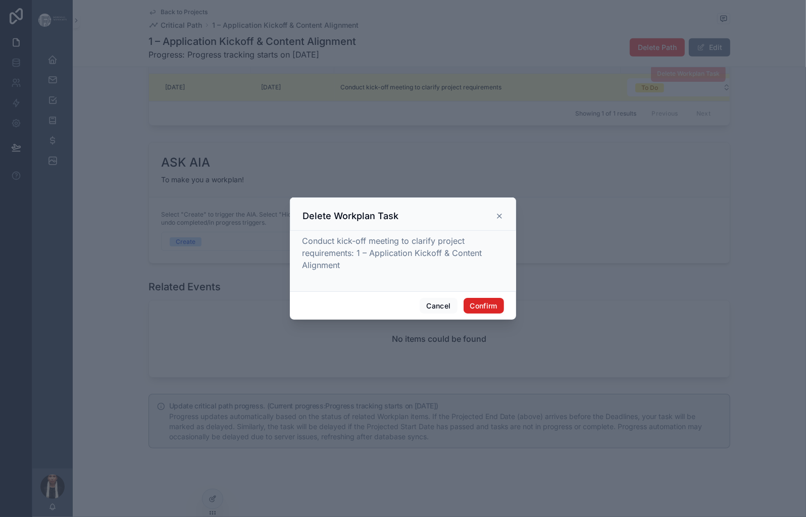
click at [504, 314] on button "Confirm" at bounding box center [483, 306] width 40 height 16
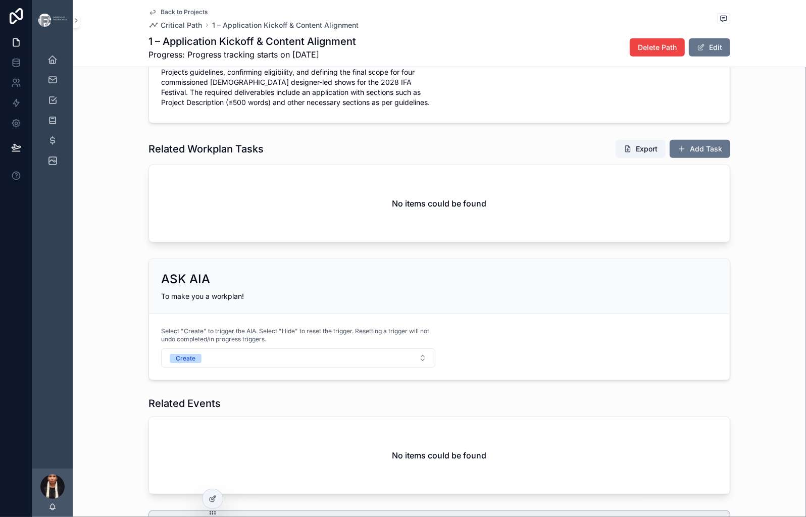
scroll to position [654, 0]
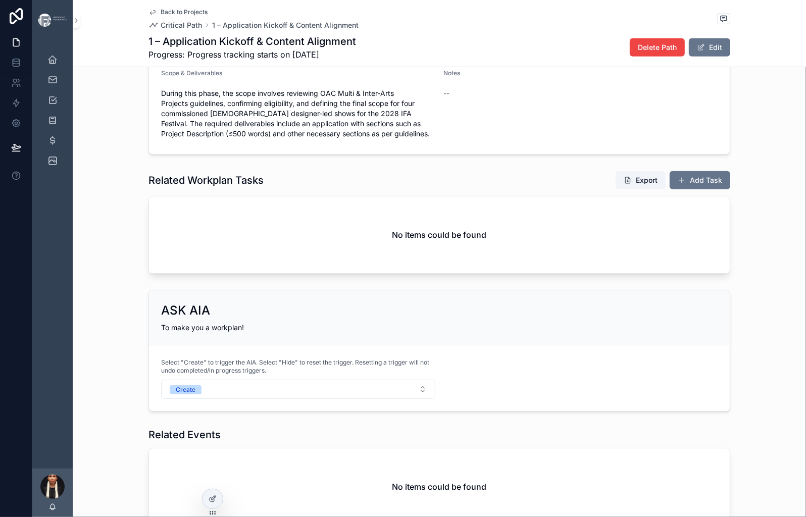
click at [148, 16] on icon "scrollable content" at bounding box center [152, 12] width 8 height 8
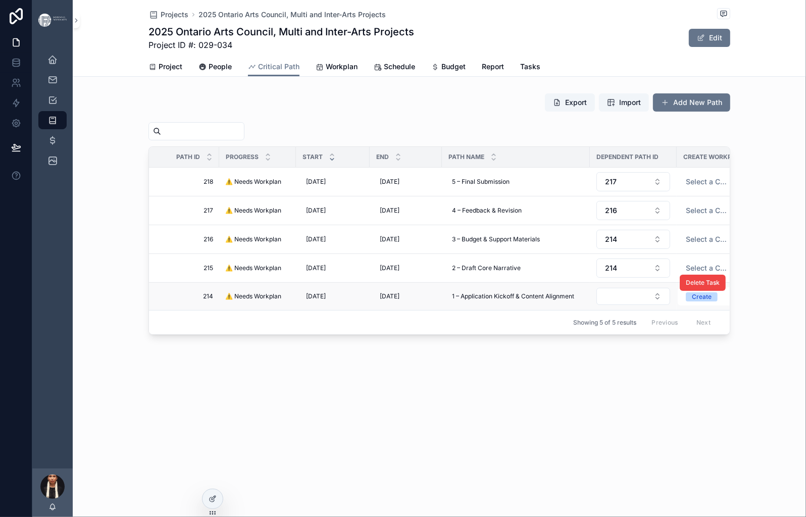
click at [725, 296] on div "Delete Task" at bounding box center [702, 282] width 46 height 27
click at [711, 301] on div "Create" at bounding box center [701, 296] width 20 height 9
click at [696, 385] on div "Hide" at bounding box center [689, 380] width 13 height 9
click at [447, 180] on div "Export Import Add New Path Path ID Progress Start End Path Name Dependent Path …" at bounding box center [438, 214] width 581 height 242
